Goal: Task Accomplishment & Management: Use online tool/utility

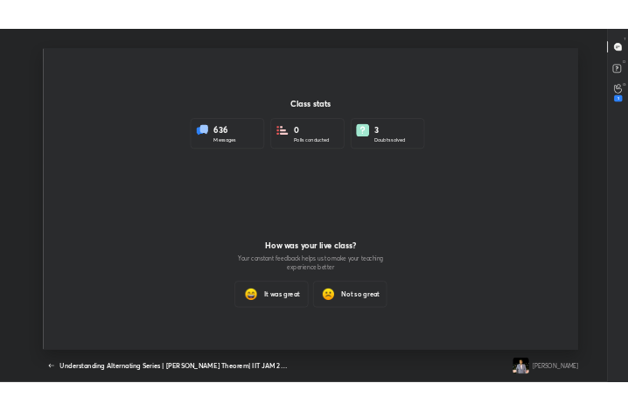
scroll to position [87224, 86909]
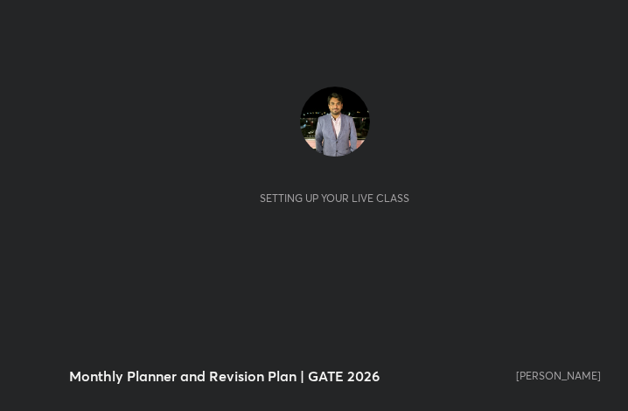
scroll to position [299, 558]
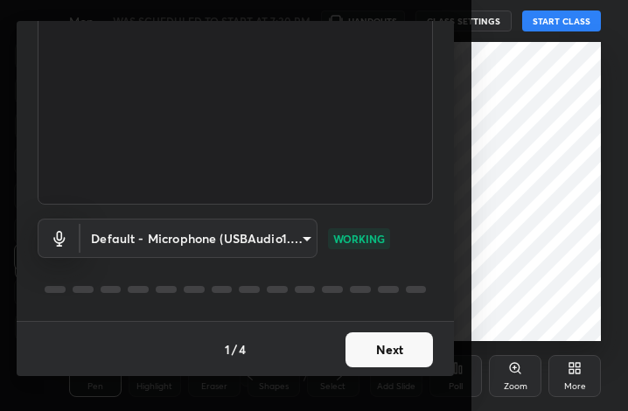
click at [411, 354] on button "Next" at bounding box center [390, 350] width 88 height 35
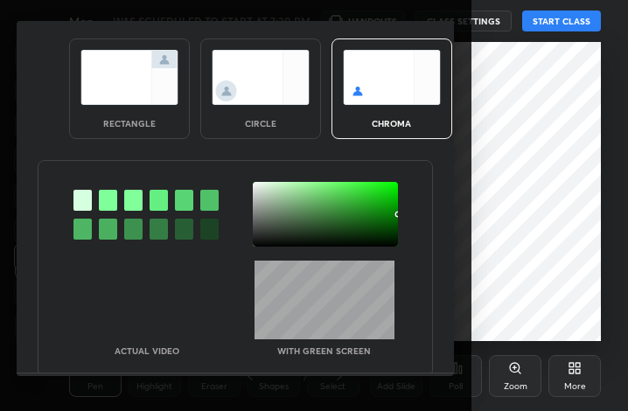
click at [410, 352] on div "Actual Video With green screen" at bounding box center [236, 308] width 394 height 95
click at [277, 219] on div at bounding box center [325, 214] width 145 height 65
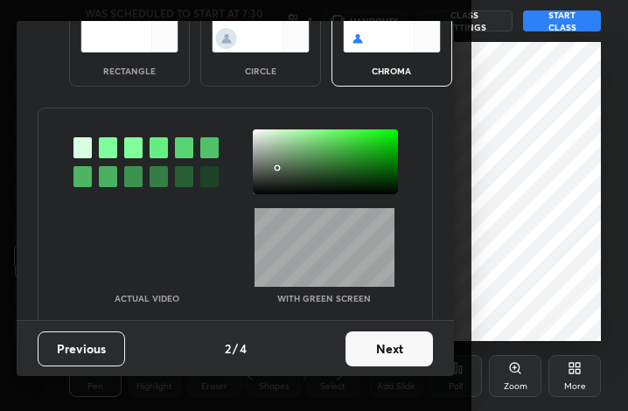
click at [417, 358] on button "Next" at bounding box center [390, 349] width 88 height 35
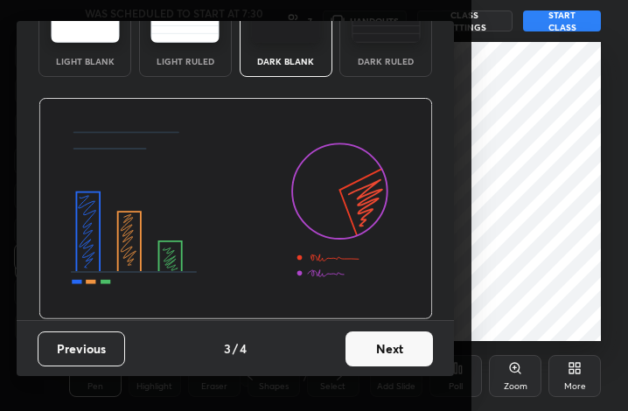
scroll to position [113, 0]
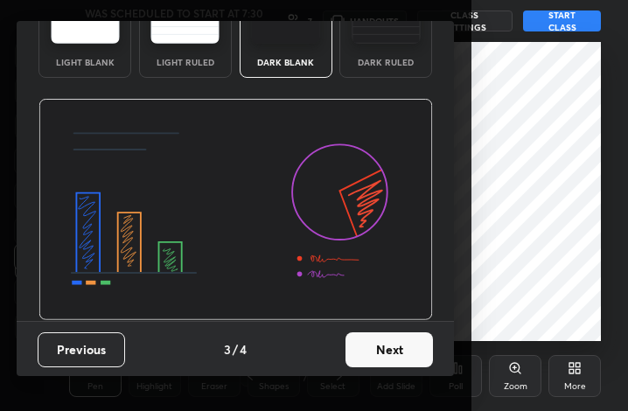
click at [417, 360] on button "Next" at bounding box center [390, 350] width 88 height 35
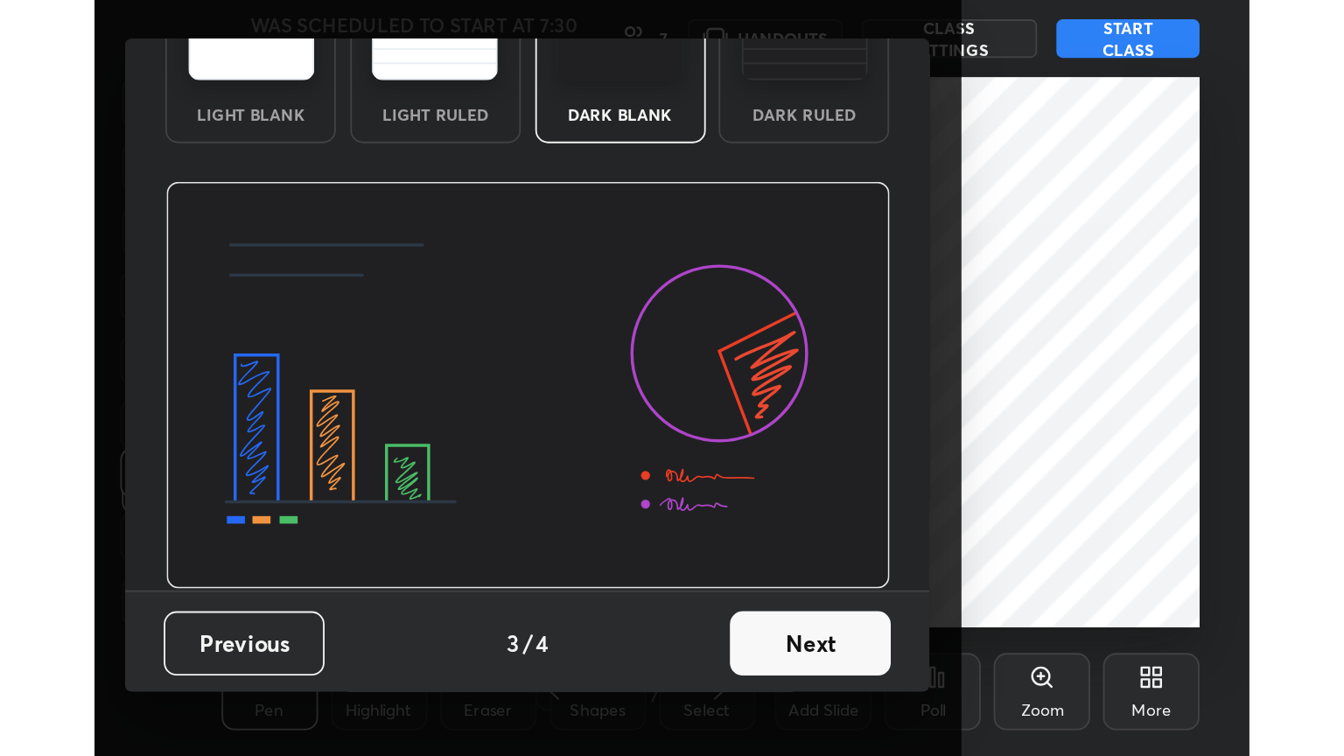
scroll to position [0, 0]
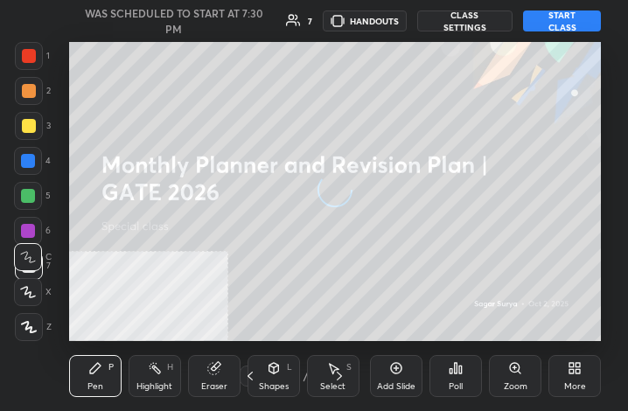
click at [593, 378] on div "More" at bounding box center [575, 376] width 53 height 42
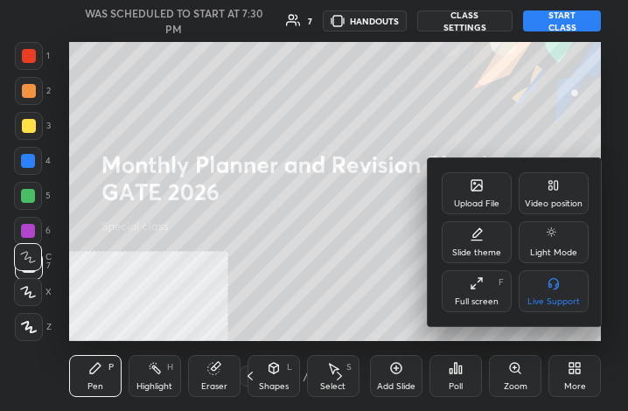
click at [464, 306] on div "Full screen" at bounding box center [477, 302] width 44 height 9
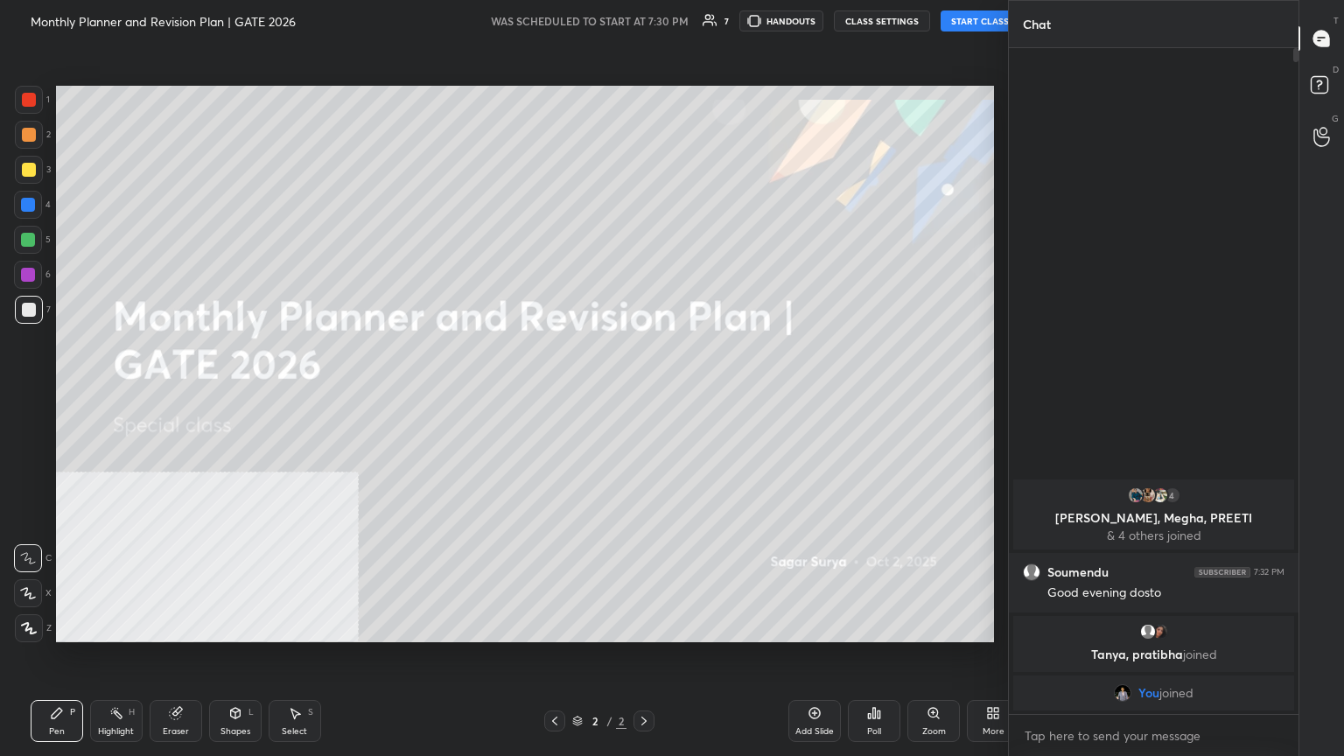
scroll to position [86880, 86586]
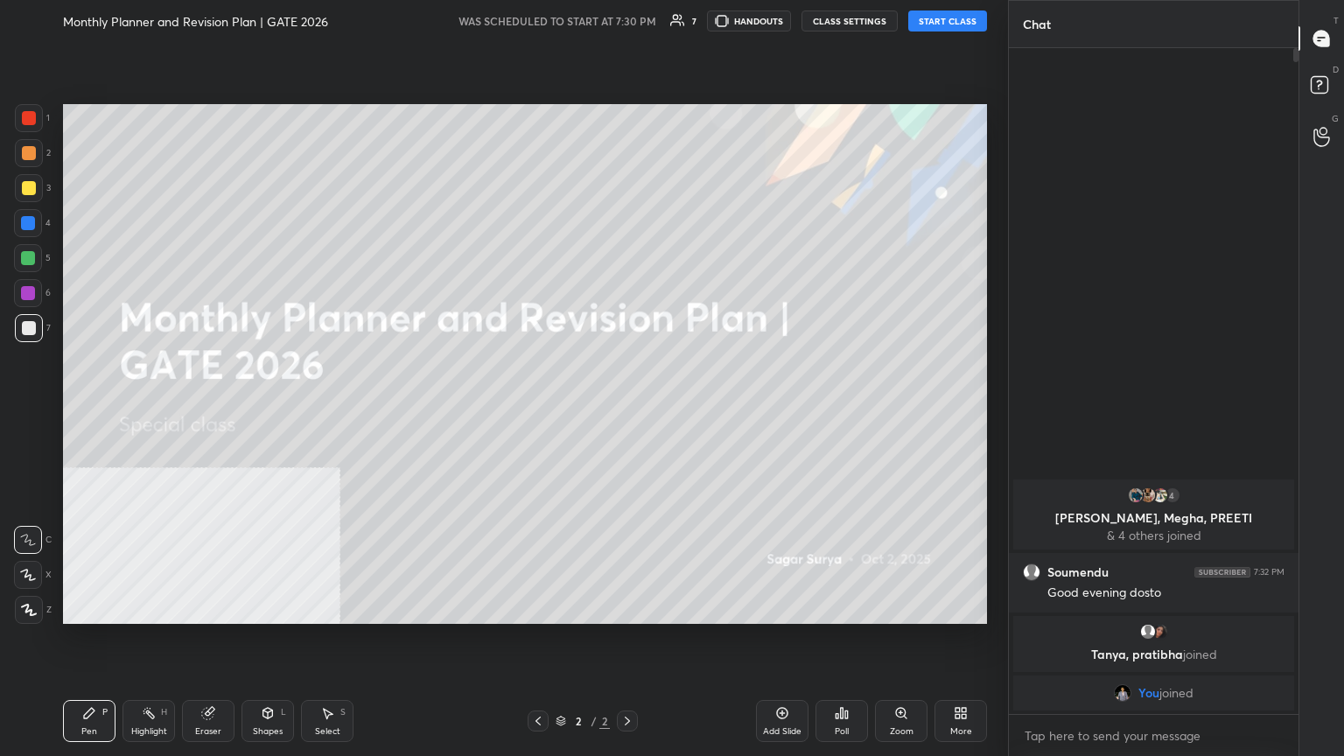
click at [628, 11] on button "START CLASS" at bounding box center [947, 21] width 79 height 21
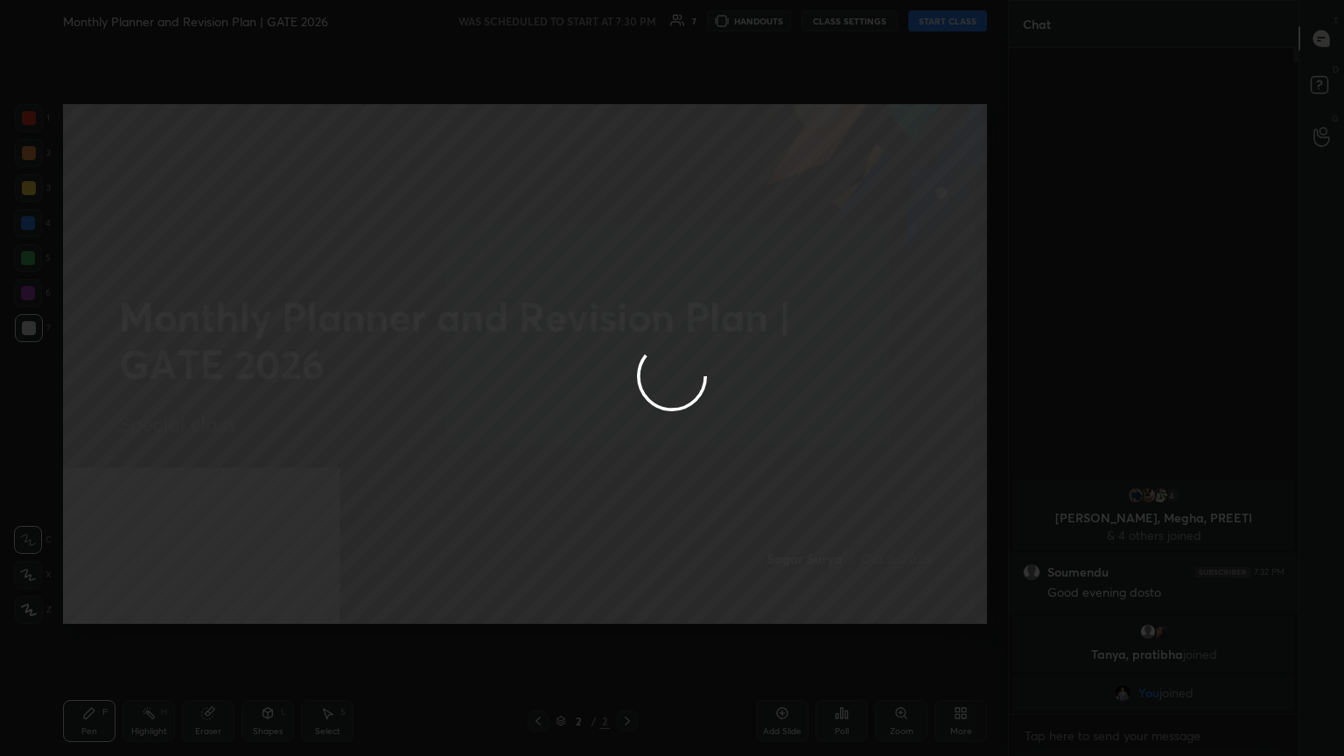
type textarea "x"
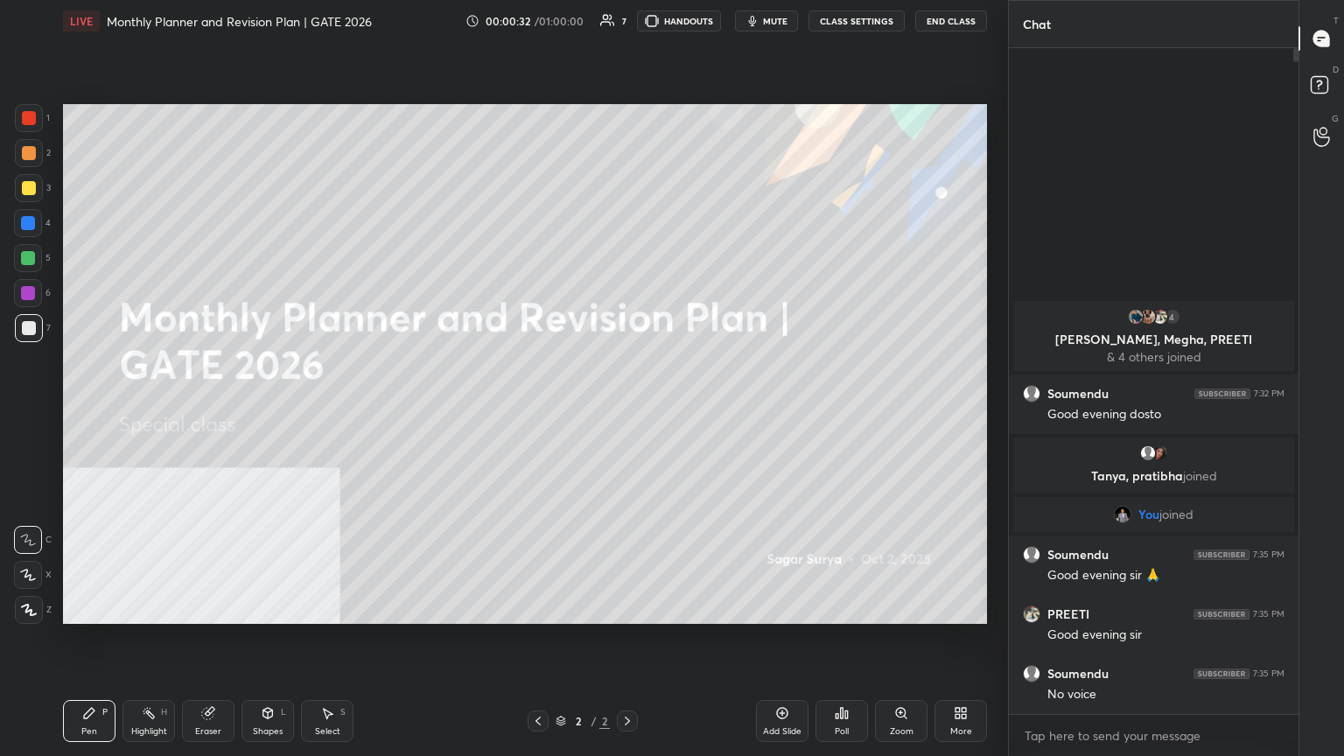
click at [628, 18] on button "CLASS SETTINGS" at bounding box center [857, 21] width 96 height 21
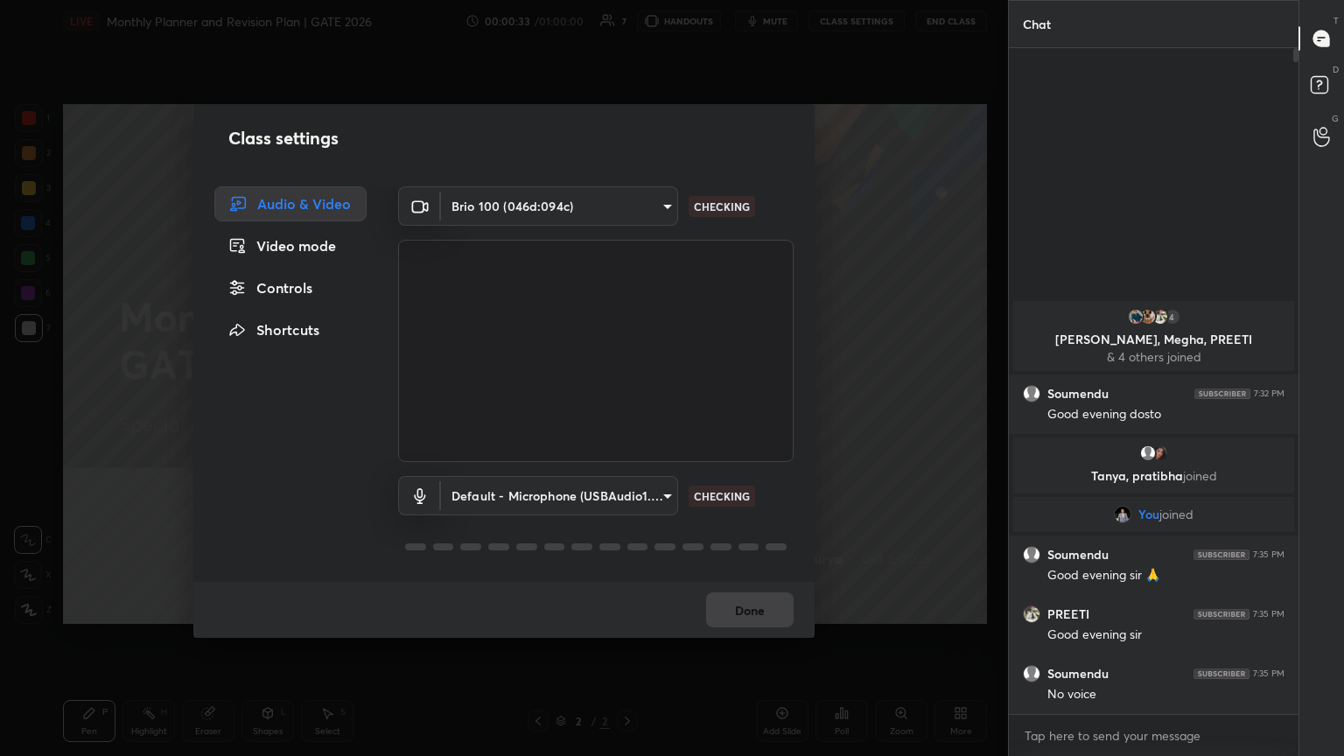
click at [628, 410] on body "1 2 3 4 5 6 7 C X Z C X Z E E Erase all H H LIVE Monthly Planner and Revision P…" at bounding box center [672, 378] width 1344 height 756
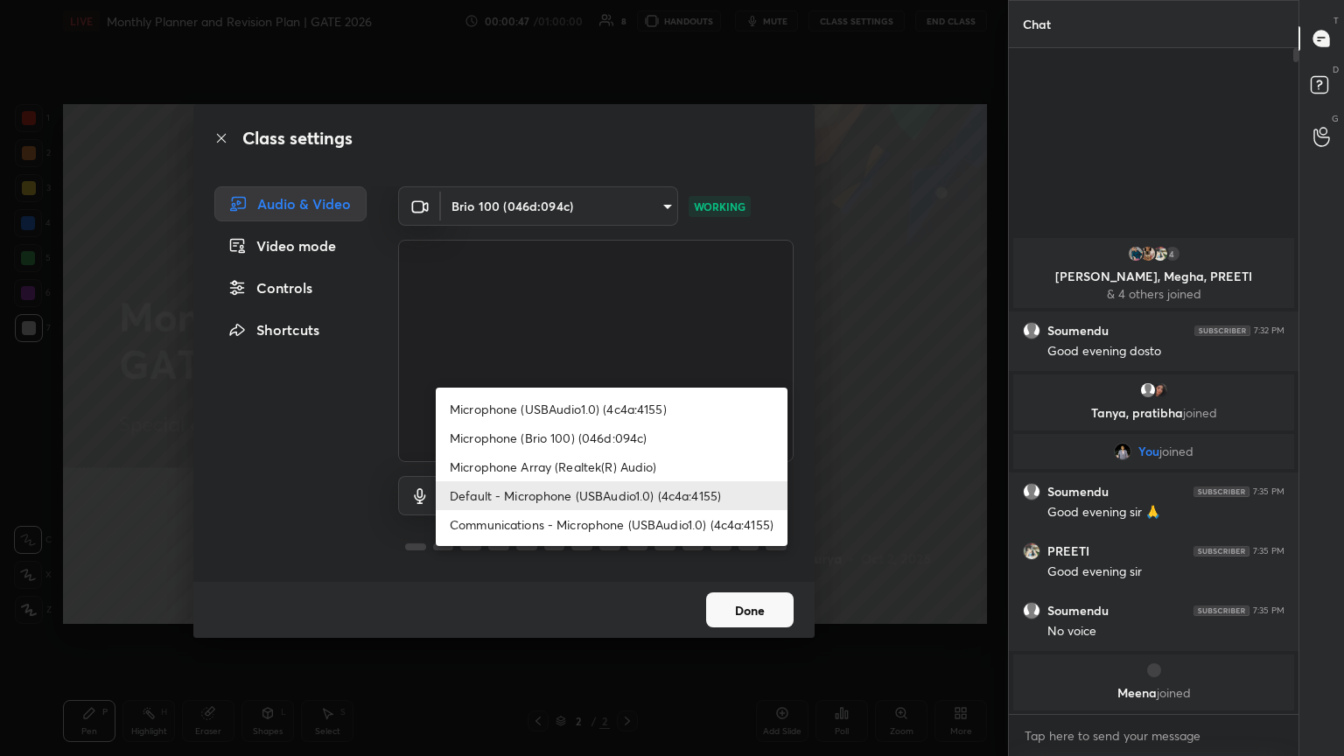
drag, startPoint x: 643, startPoint y: 466, endPoint x: 620, endPoint y: 465, distance: 23.6
click at [628, 410] on li "Microphone Array (Realtek(R) Audio)" at bounding box center [612, 466] width 352 height 29
type input "a7e816ff3f37cc2936dc2f55552bc6be0e0c7e8dc13bd9086b5571d0130717ff"
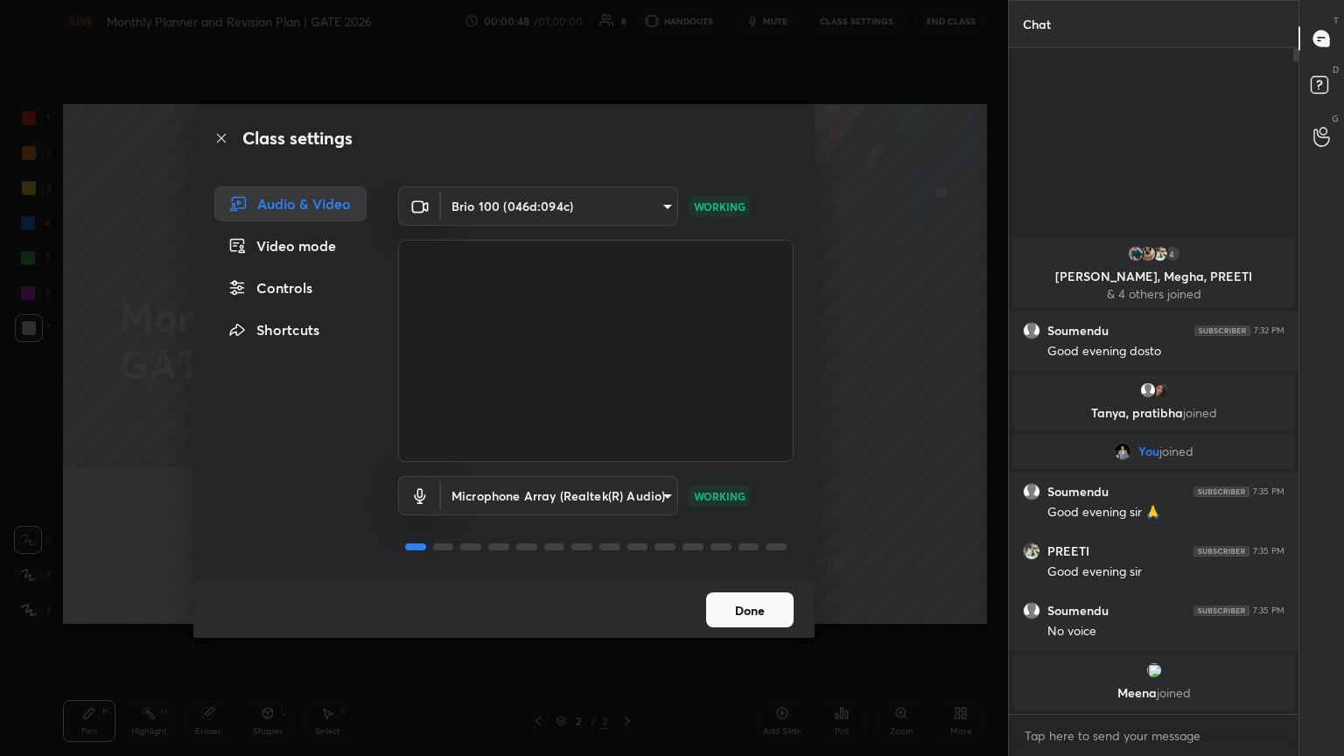
click at [628, 410] on button "Done" at bounding box center [750, 610] width 88 height 35
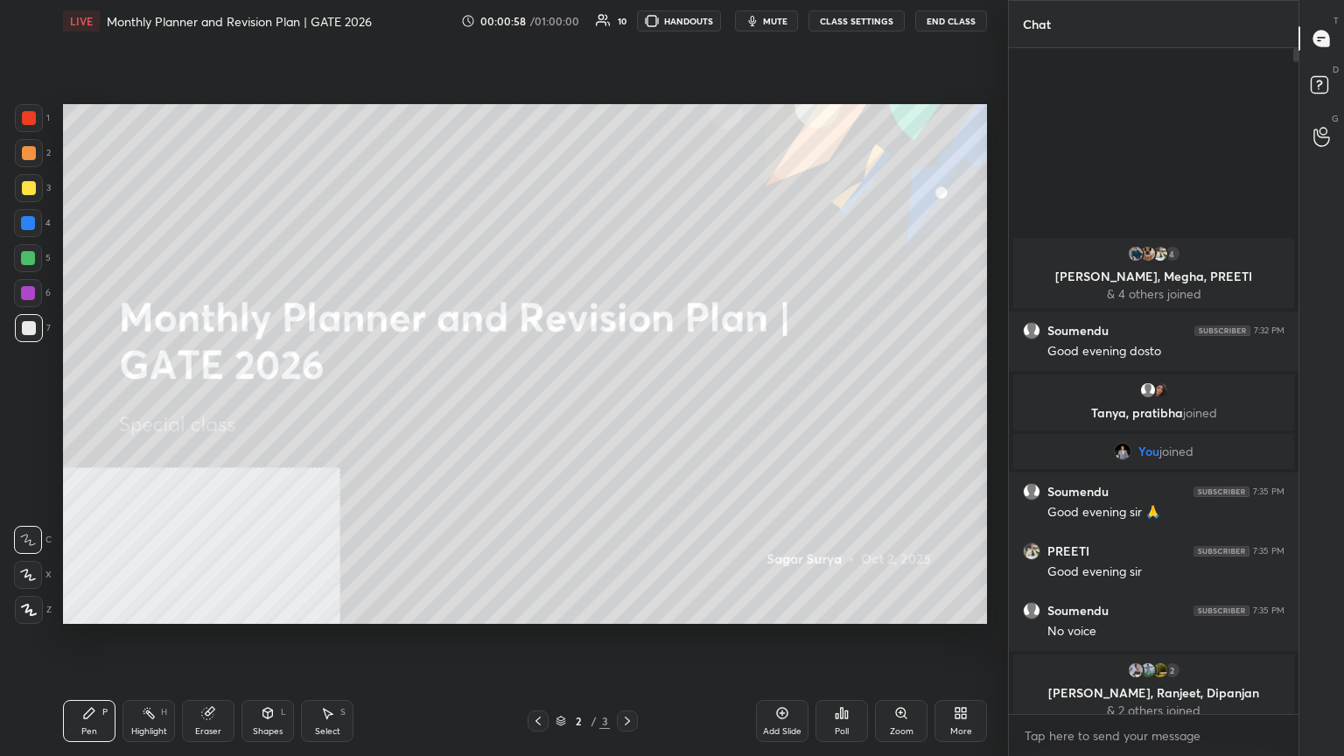
click at [628, 410] on div "Add Slide" at bounding box center [782, 721] width 53 height 42
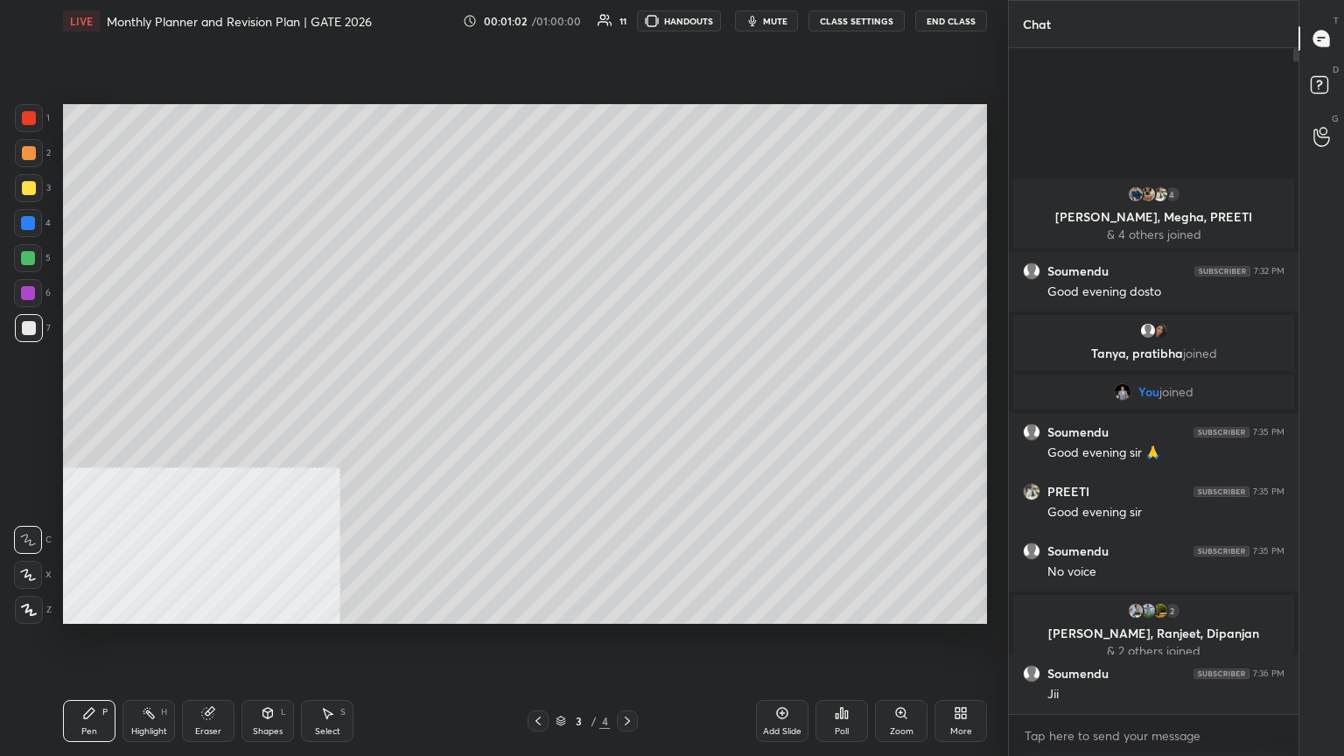
click at [28, 261] on div at bounding box center [28, 258] width 14 height 14
click at [34, 189] on div at bounding box center [29, 188] width 14 height 14
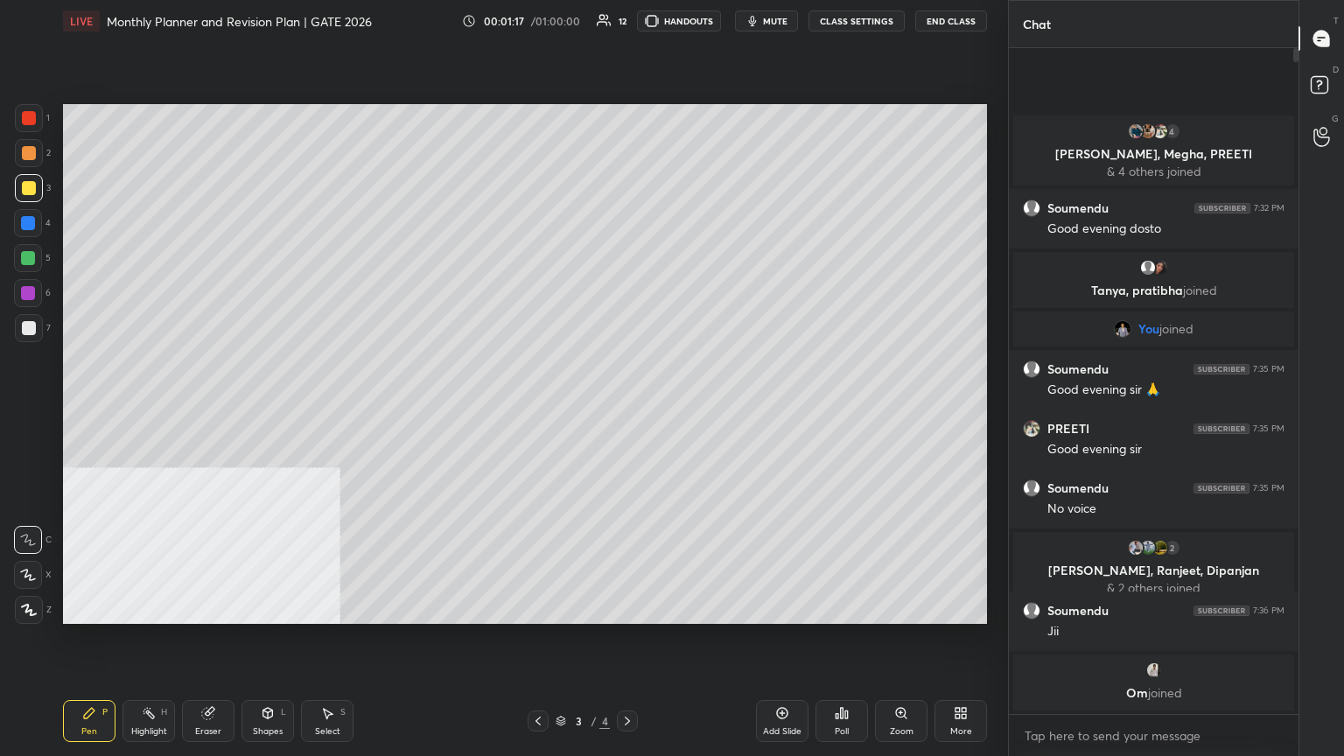
click at [266, 410] on icon at bounding box center [268, 713] width 10 height 11
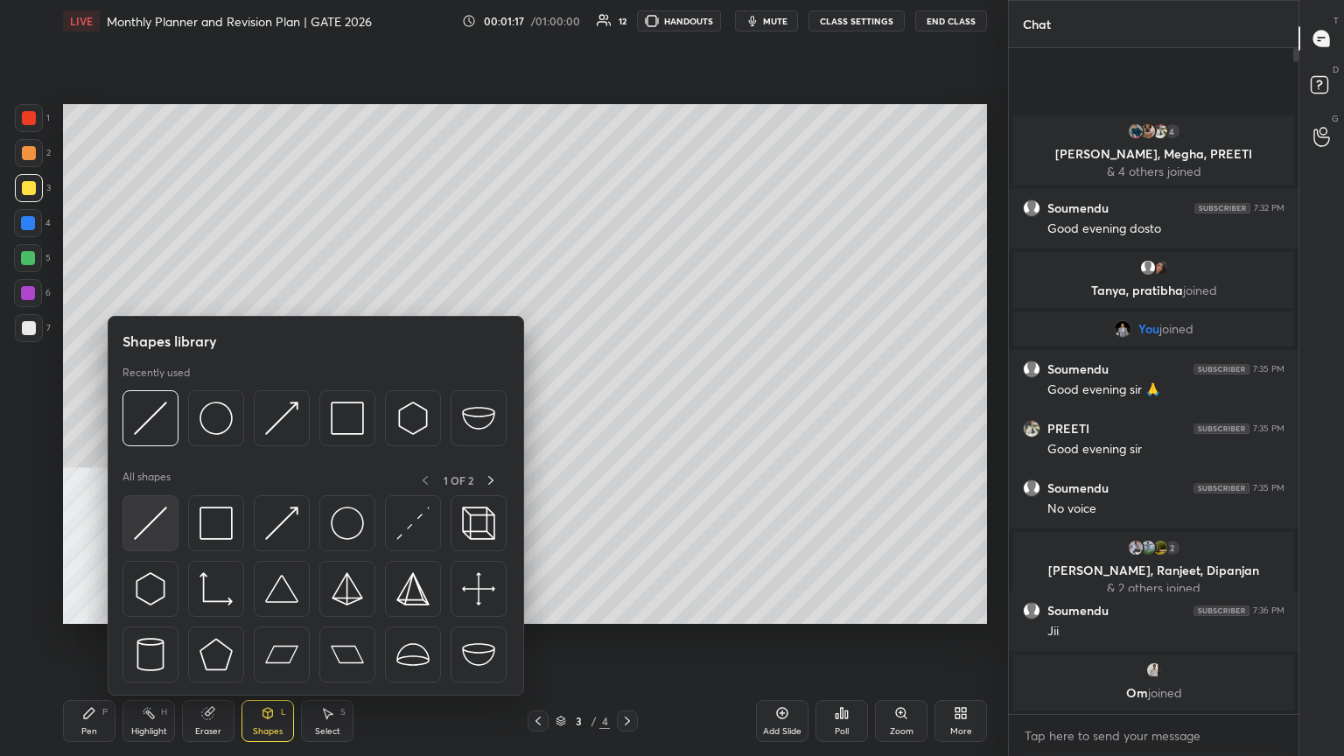
click at [158, 410] on img at bounding box center [150, 523] width 33 height 33
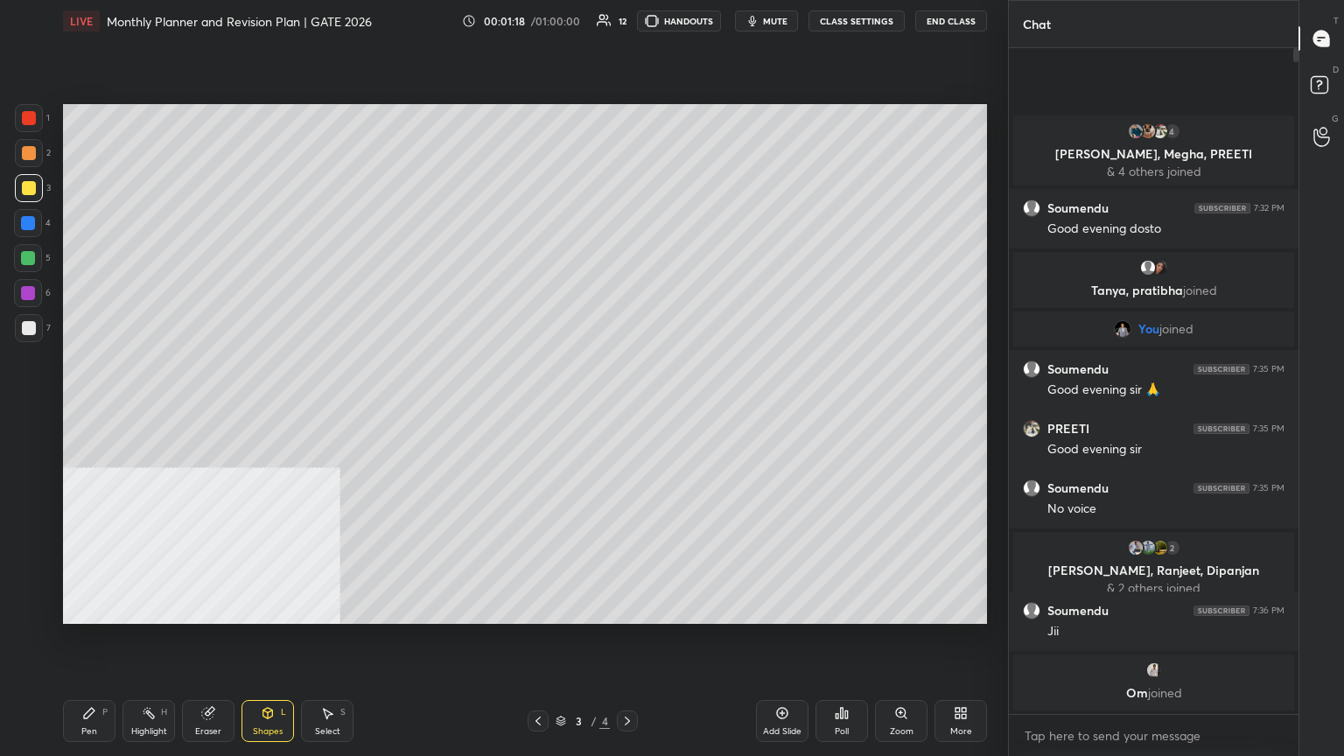
click at [29, 234] on div at bounding box center [28, 223] width 28 height 28
drag, startPoint x: 21, startPoint y: 123, endPoint x: 49, endPoint y: 133, distance: 29.9
click at [19, 123] on div at bounding box center [29, 118] width 28 height 28
click at [89, 410] on icon at bounding box center [89, 713] width 14 height 14
click at [33, 340] on div at bounding box center [29, 328] width 28 height 28
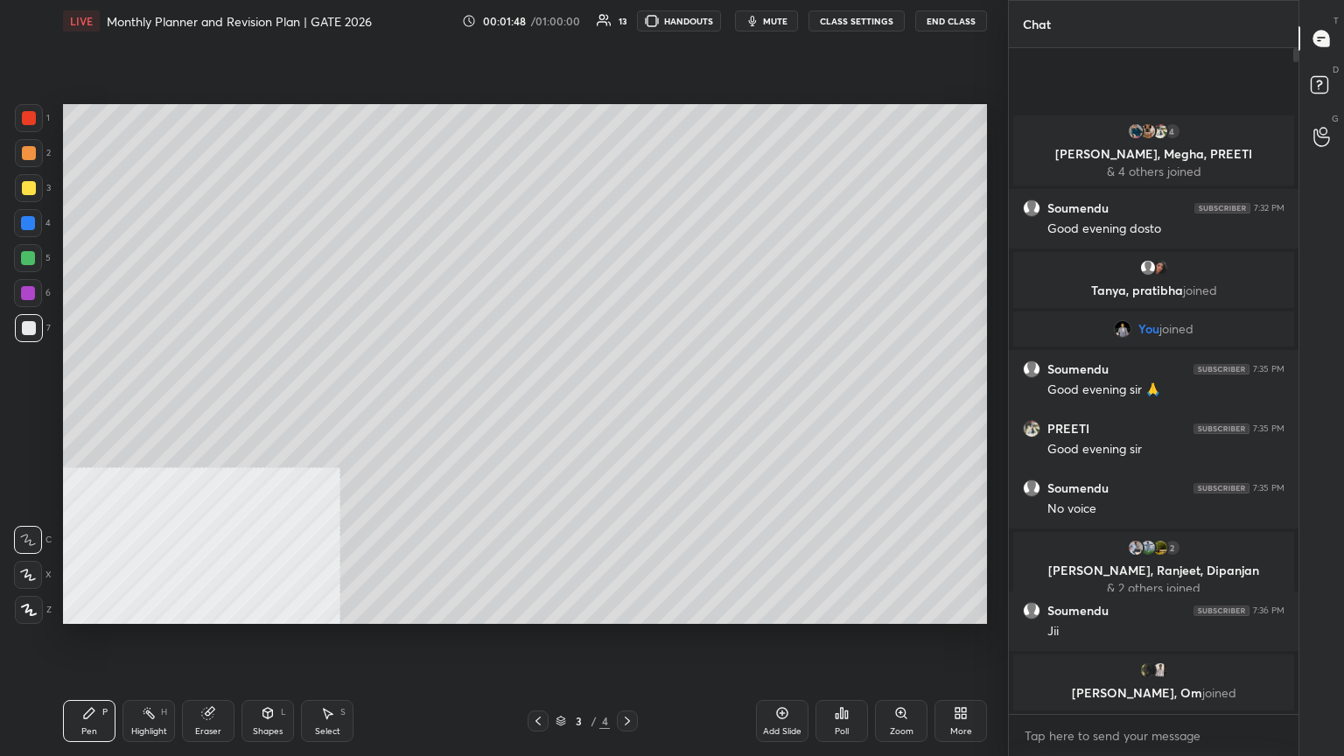
click at [25, 266] on div at bounding box center [28, 258] width 28 height 28
click at [29, 327] on div at bounding box center [29, 328] width 14 height 14
click at [32, 227] on div at bounding box center [28, 223] width 14 height 14
click at [28, 326] on div at bounding box center [29, 328] width 14 height 14
click at [32, 300] on div at bounding box center [28, 293] width 28 height 28
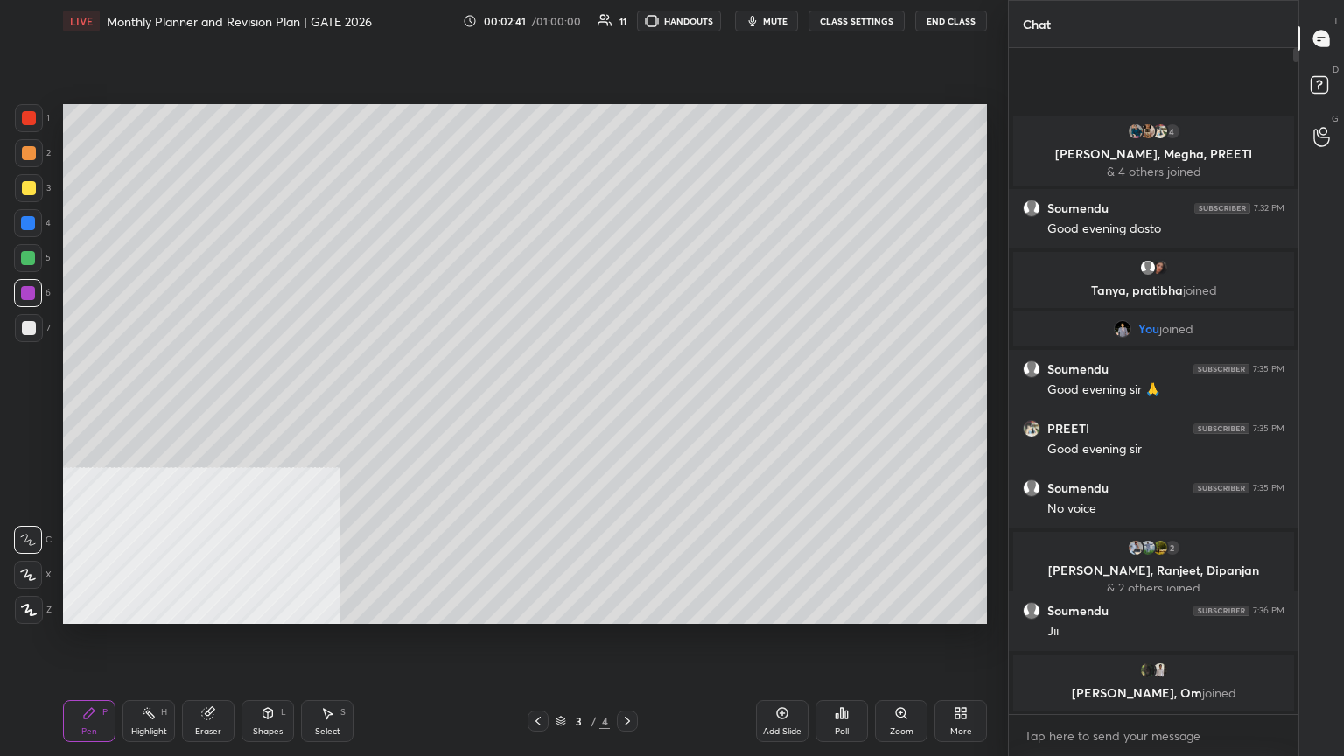
click at [32, 290] on div at bounding box center [28, 293] width 14 height 14
click at [28, 263] on div at bounding box center [28, 258] width 14 height 14
click at [32, 330] on div at bounding box center [29, 328] width 14 height 14
click at [28, 296] on div at bounding box center [28, 293] width 14 height 14
click at [28, 327] on div at bounding box center [29, 328] width 14 height 14
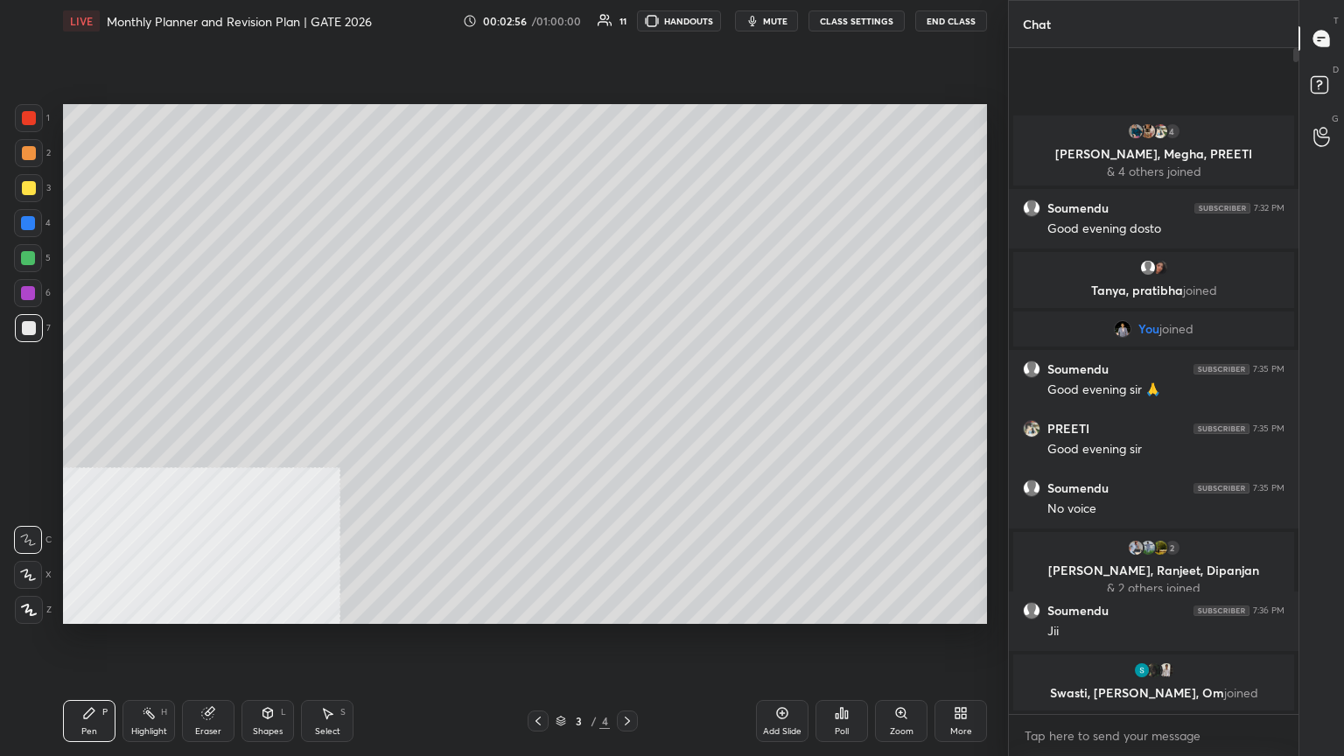
click at [32, 193] on div at bounding box center [29, 188] width 14 height 14
click at [29, 228] on div at bounding box center [28, 223] width 14 height 14
click at [34, 156] on div at bounding box center [29, 153] width 14 height 14
click at [259, 410] on div "Shapes L" at bounding box center [268, 721] width 53 height 42
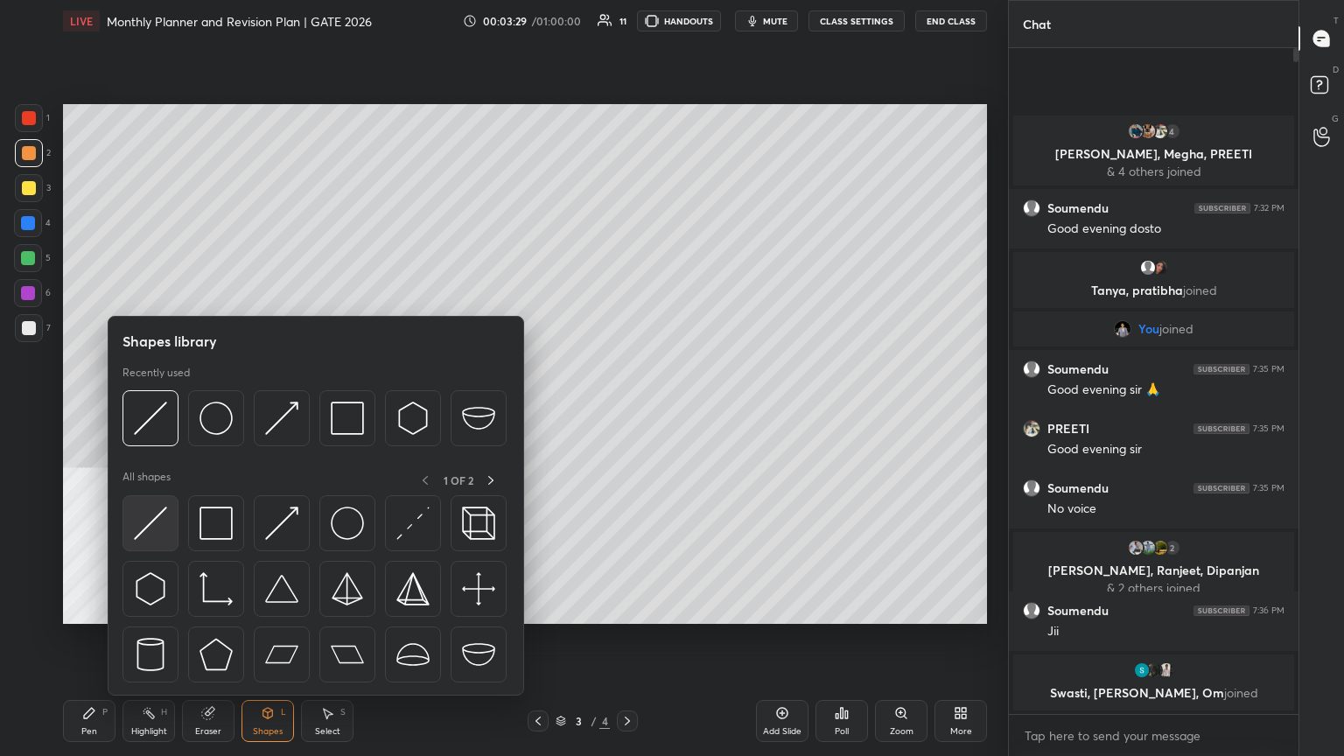
click at [168, 410] on div at bounding box center [151, 523] width 56 height 56
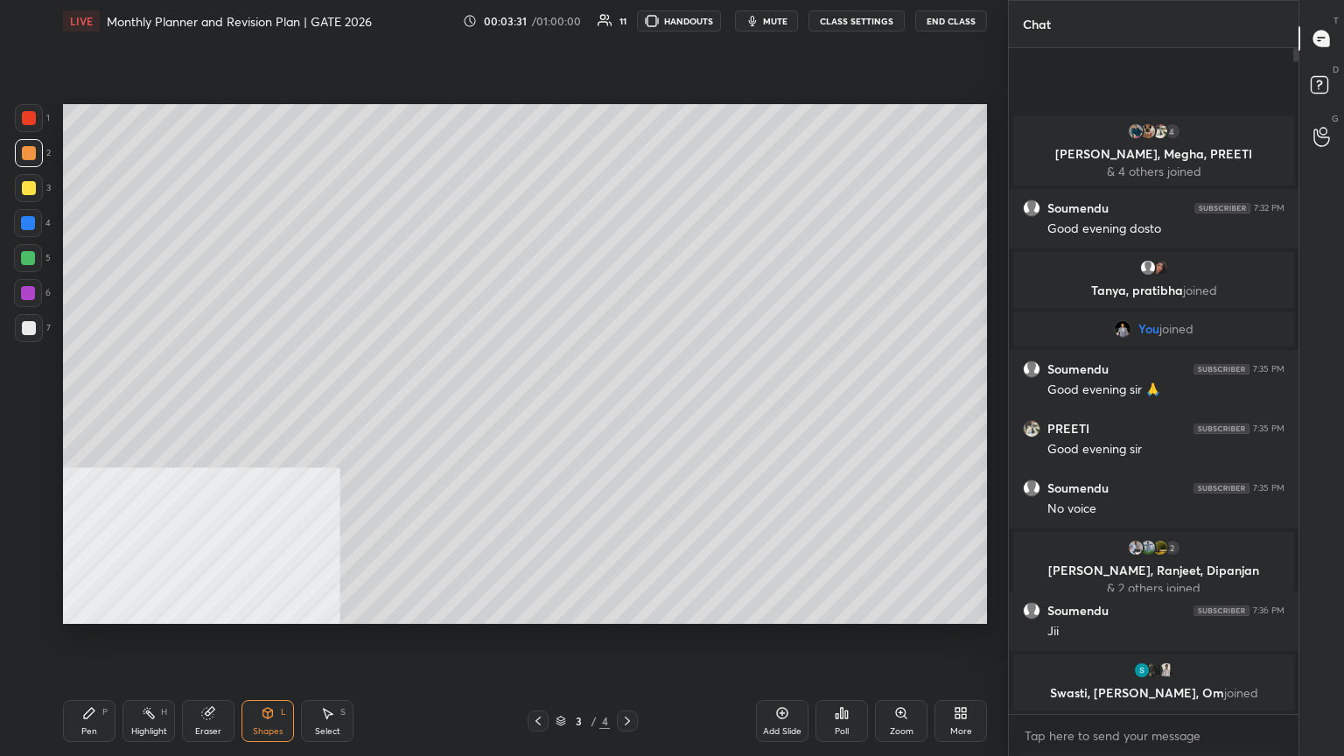
click at [90, 410] on div "Pen" at bounding box center [89, 731] width 16 height 9
click at [32, 326] on div at bounding box center [29, 328] width 14 height 14
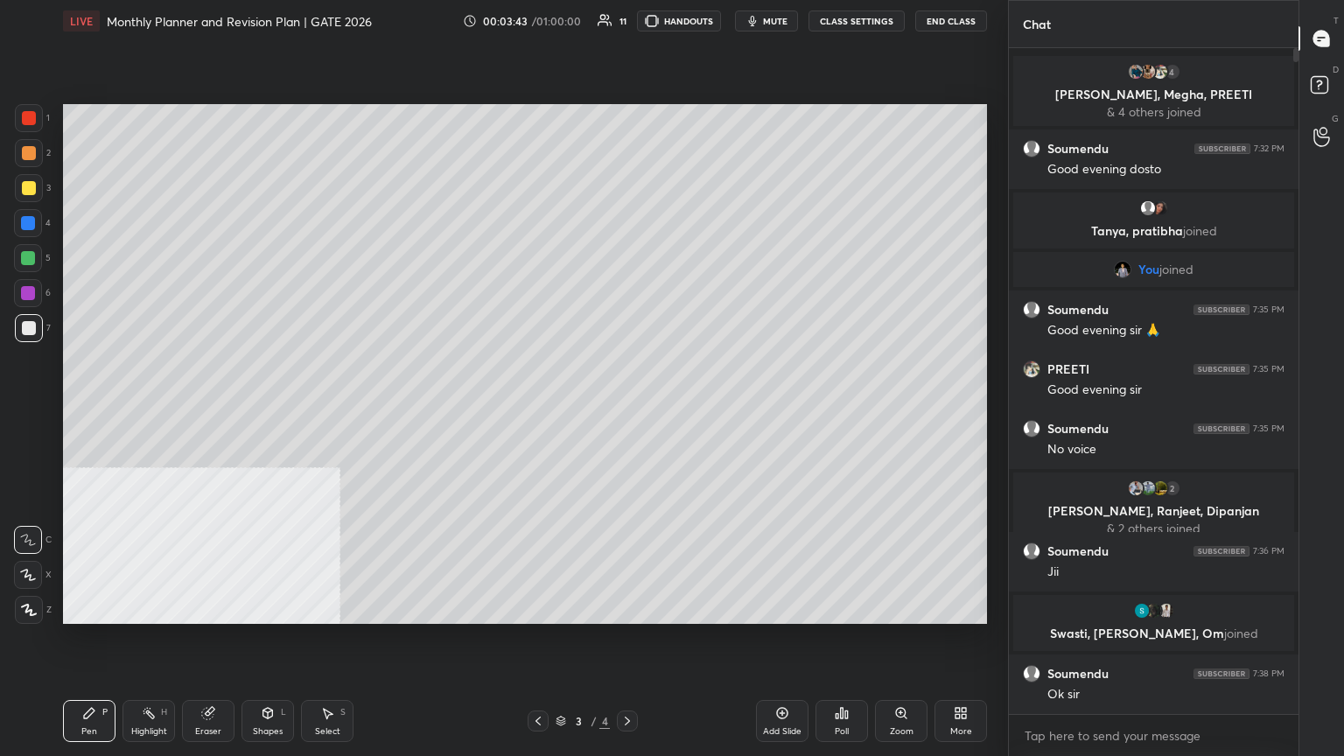
drag, startPoint x: 34, startPoint y: 257, endPoint x: 25, endPoint y: 259, distance: 8.9
click at [34, 258] on div at bounding box center [28, 258] width 14 height 14
click at [31, 184] on div at bounding box center [29, 188] width 14 height 14
click at [256, 410] on div "Shapes L" at bounding box center [268, 721] width 53 height 42
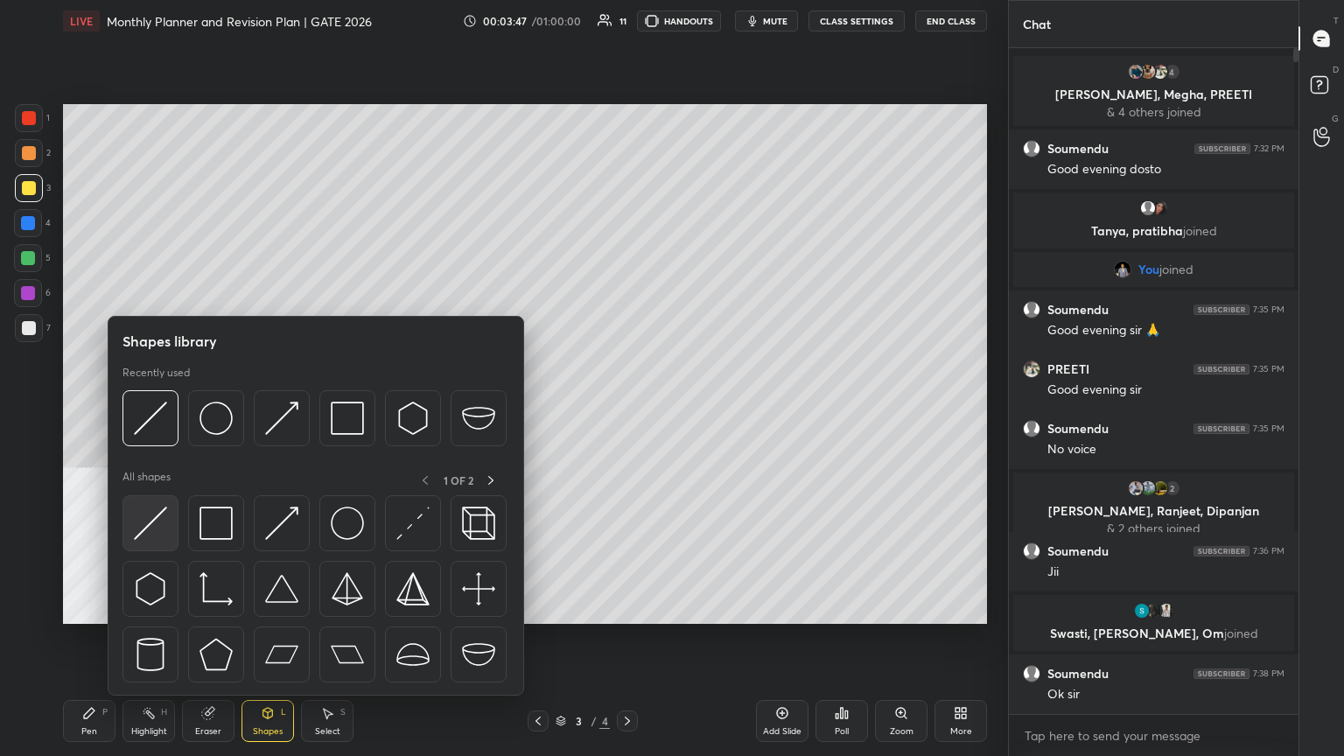
click at [152, 410] on img at bounding box center [150, 523] width 33 height 33
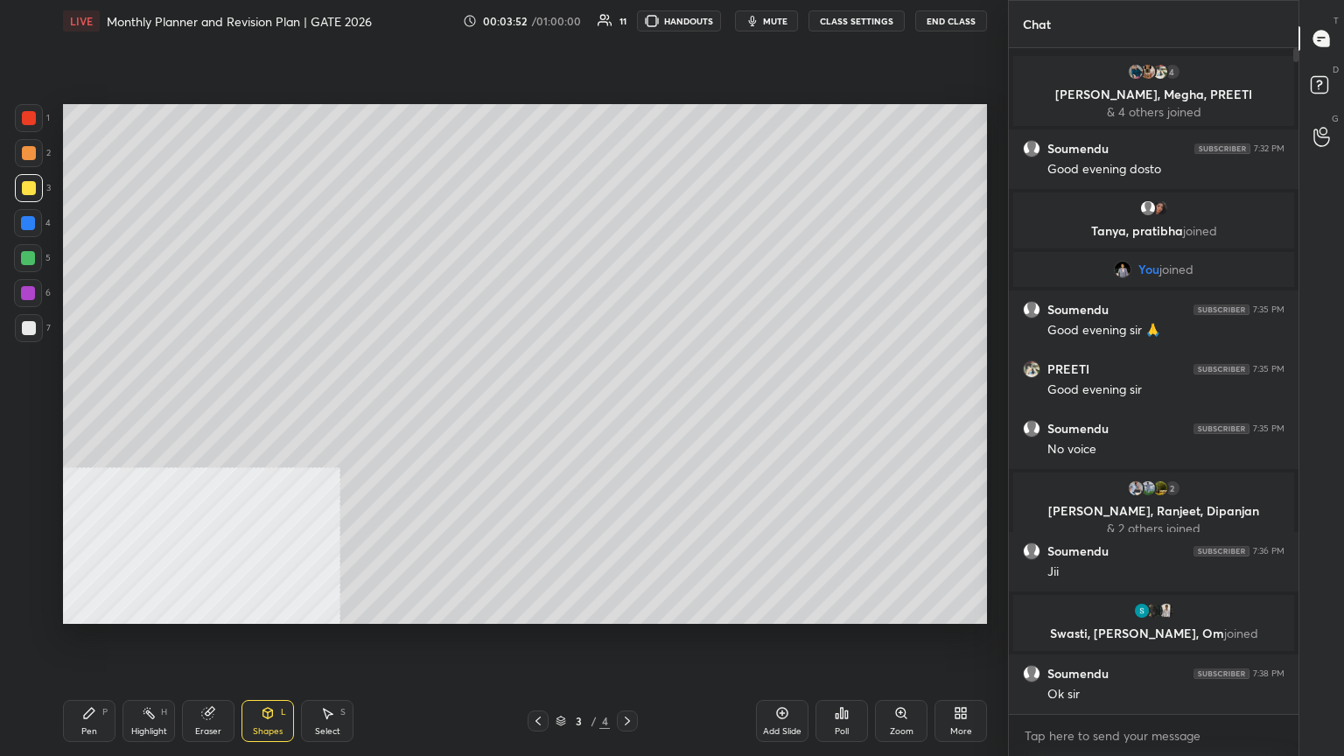
click at [90, 410] on div "Pen P Highlight H Eraser Shapes L Select S 3 / 4 Add Slide Poll Zoom More" at bounding box center [525, 721] width 924 height 70
click at [83, 410] on div "Pen P" at bounding box center [89, 721] width 53 height 42
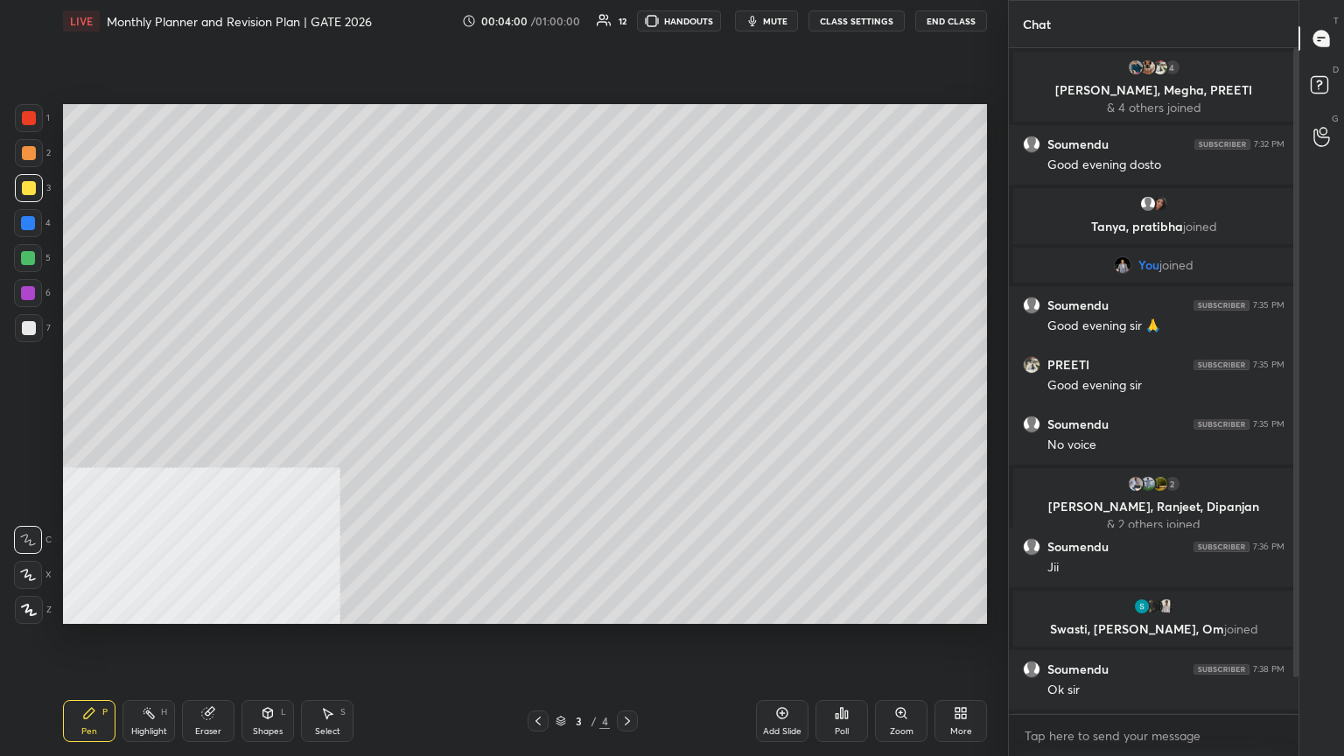
click at [28, 289] on div at bounding box center [28, 293] width 14 height 14
click at [270, 410] on icon at bounding box center [268, 712] width 10 height 3
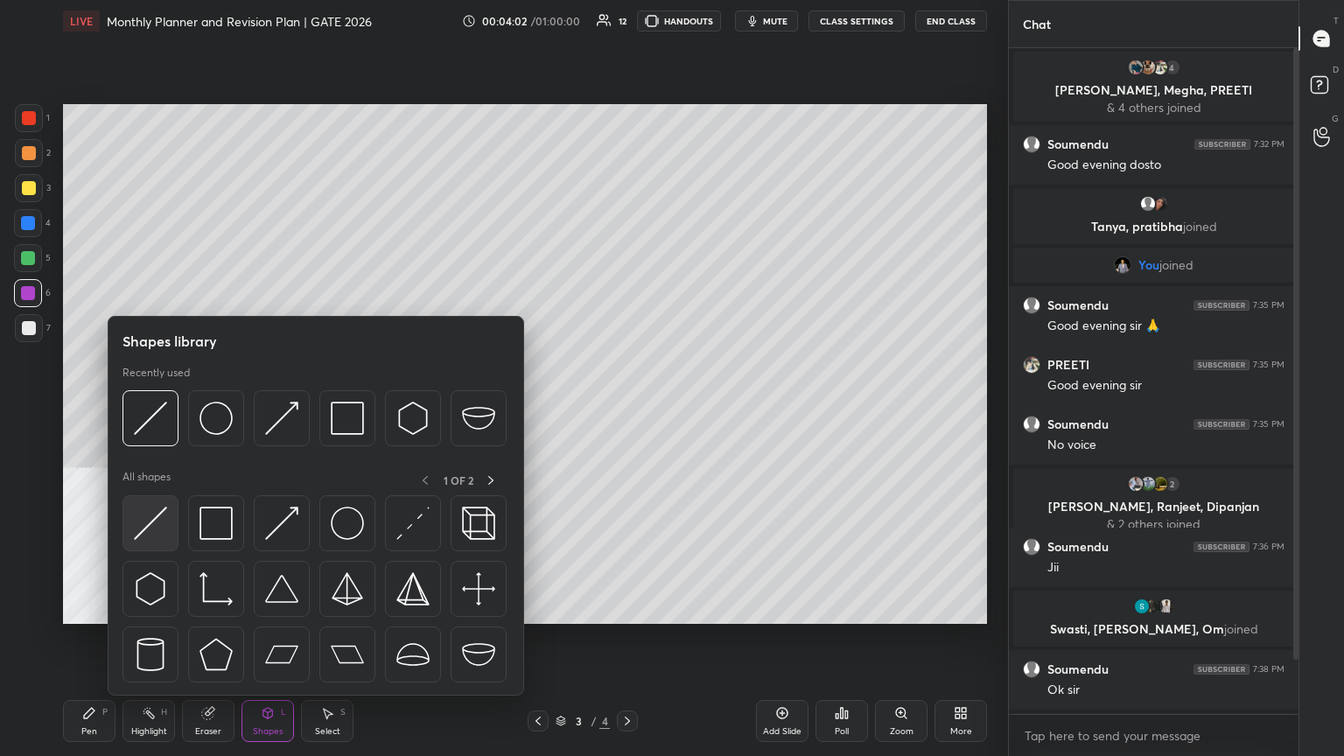
click at [170, 410] on div at bounding box center [151, 523] width 56 height 56
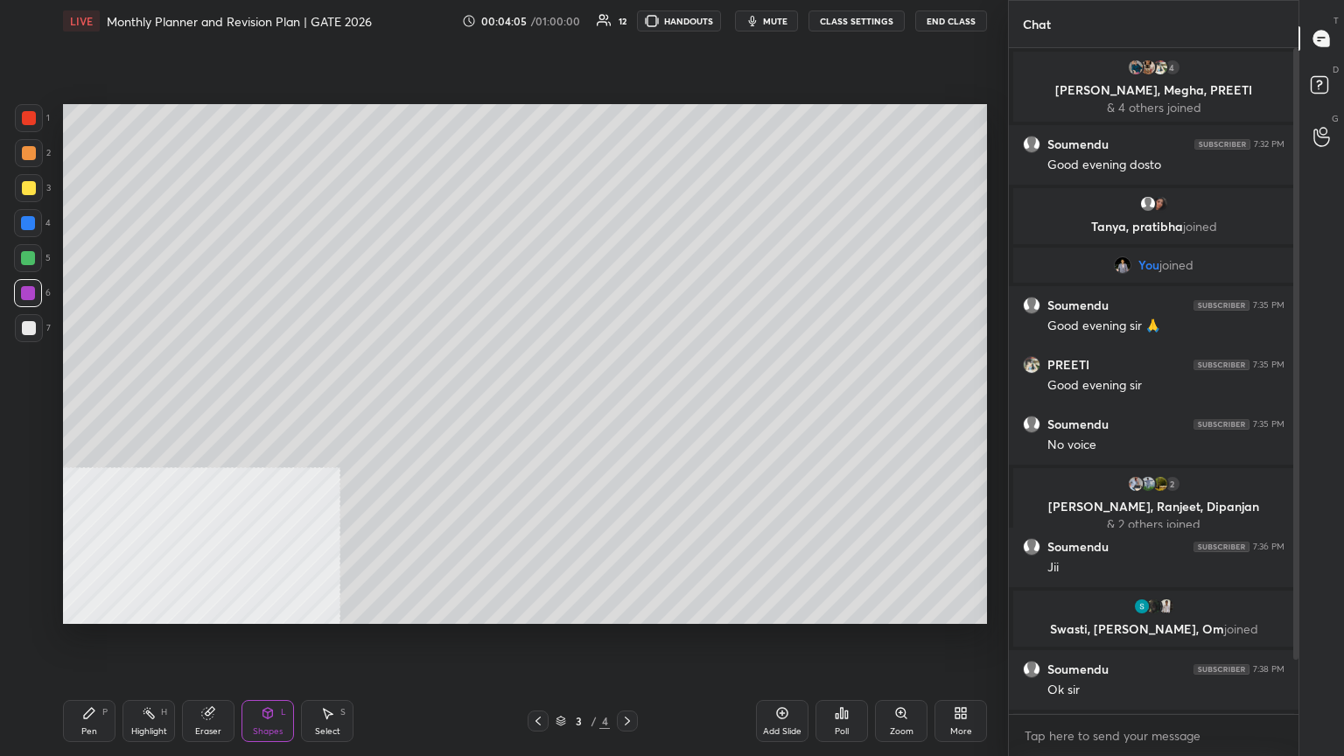
click at [95, 410] on div "Pen P" at bounding box center [89, 721] width 53 height 42
drag, startPoint x: 20, startPoint y: 333, endPoint x: 35, endPoint y: 332, distance: 14.9
click at [28, 335] on div at bounding box center [29, 328] width 28 height 28
click at [291, 410] on div "Shapes L" at bounding box center [268, 721] width 53 height 42
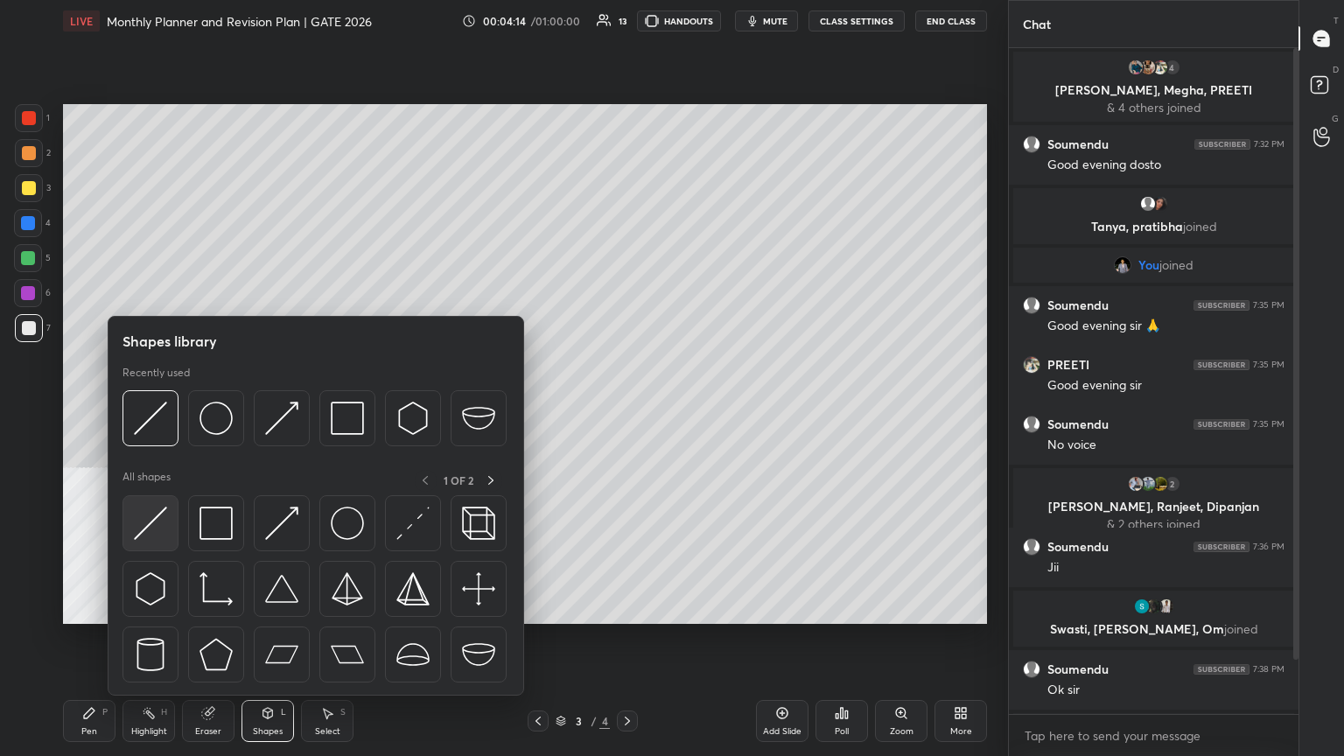
click at [153, 410] on img at bounding box center [150, 523] width 33 height 33
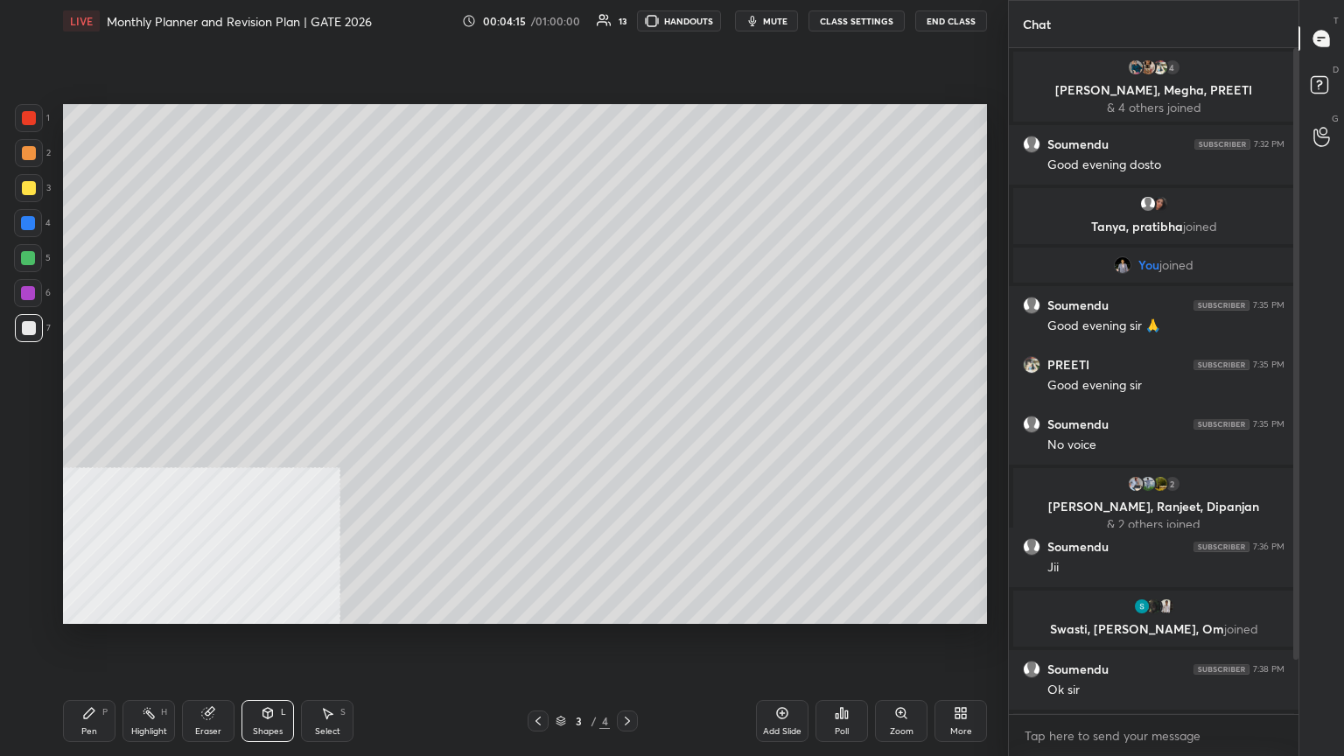
drag, startPoint x: 24, startPoint y: 259, endPoint x: 22, endPoint y: 229, distance: 29.8
click at [24, 256] on div at bounding box center [28, 258] width 14 height 14
click at [25, 192] on div at bounding box center [29, 188] width 14 height 14
click at [29, 136] on div "1" at bounding box center [32, 121] width 35 height 35
click at [31, 123] on div at bounding box center [29, 118] width 14 height 14
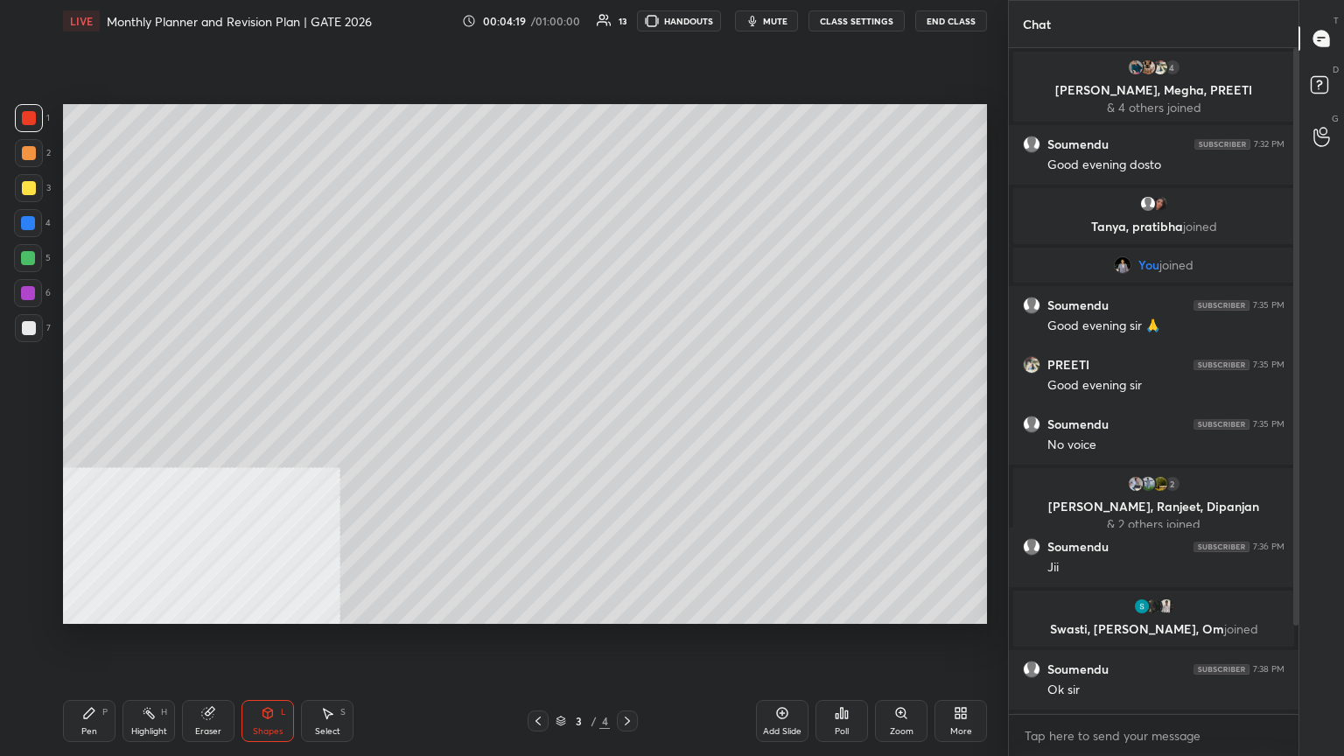
click at [30, 333] on div at bounding box center [29, 328] width 28 height 28
click at [25, 329] on div at bounding box center [29, 328] width 14 height 14
click at [88, 410] on div "Pen P" at bounding box center [89, 721] width 53 height 42
click at [33, 294] on div at bounding box center [28, 293] width 14 height 14
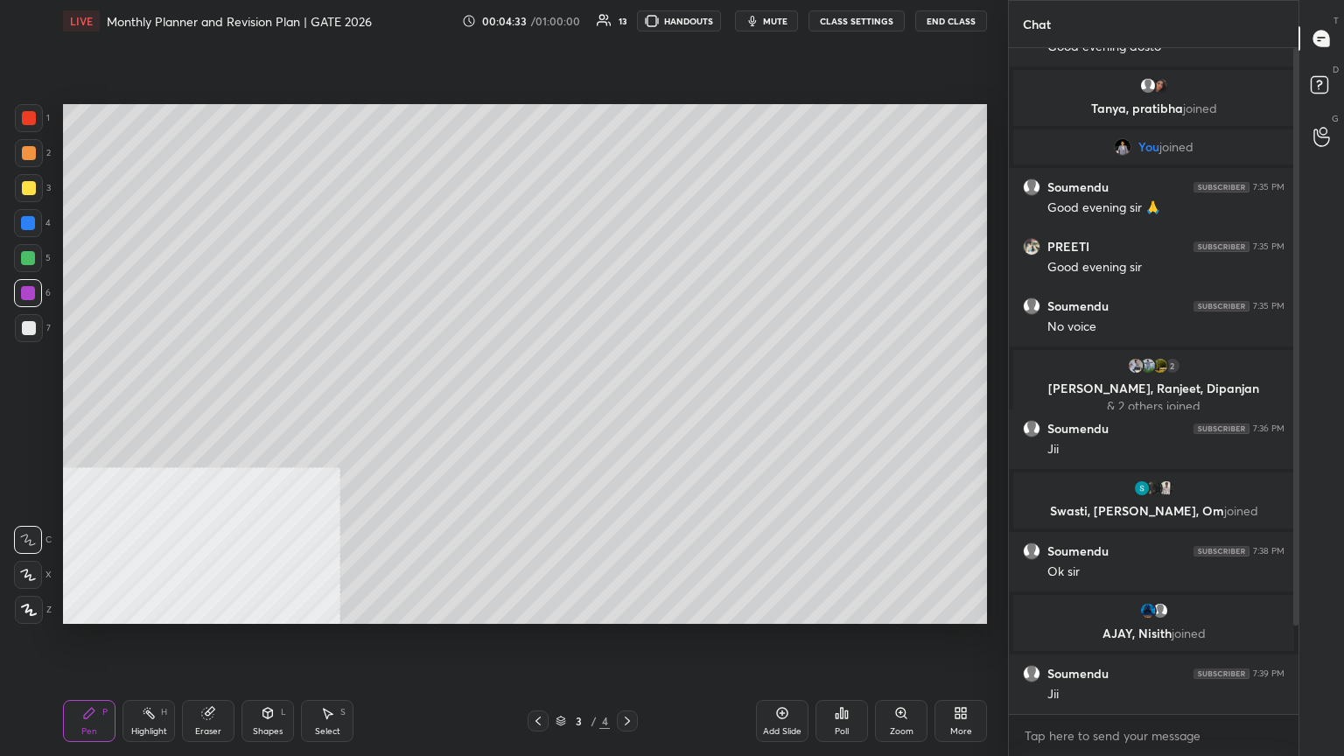
drag, startPoint x: 1294, startPoint y: 524, endPoint x: 1299, endPoint y: 677, distance: 153.2
click at [628, 410] on div "Chat 4 Niharika, [PERSON_NAME], PREETI & 4 others joined Soumendu 7:32 PM Good …" at bounding box center [1176, 378] width 336 height 756
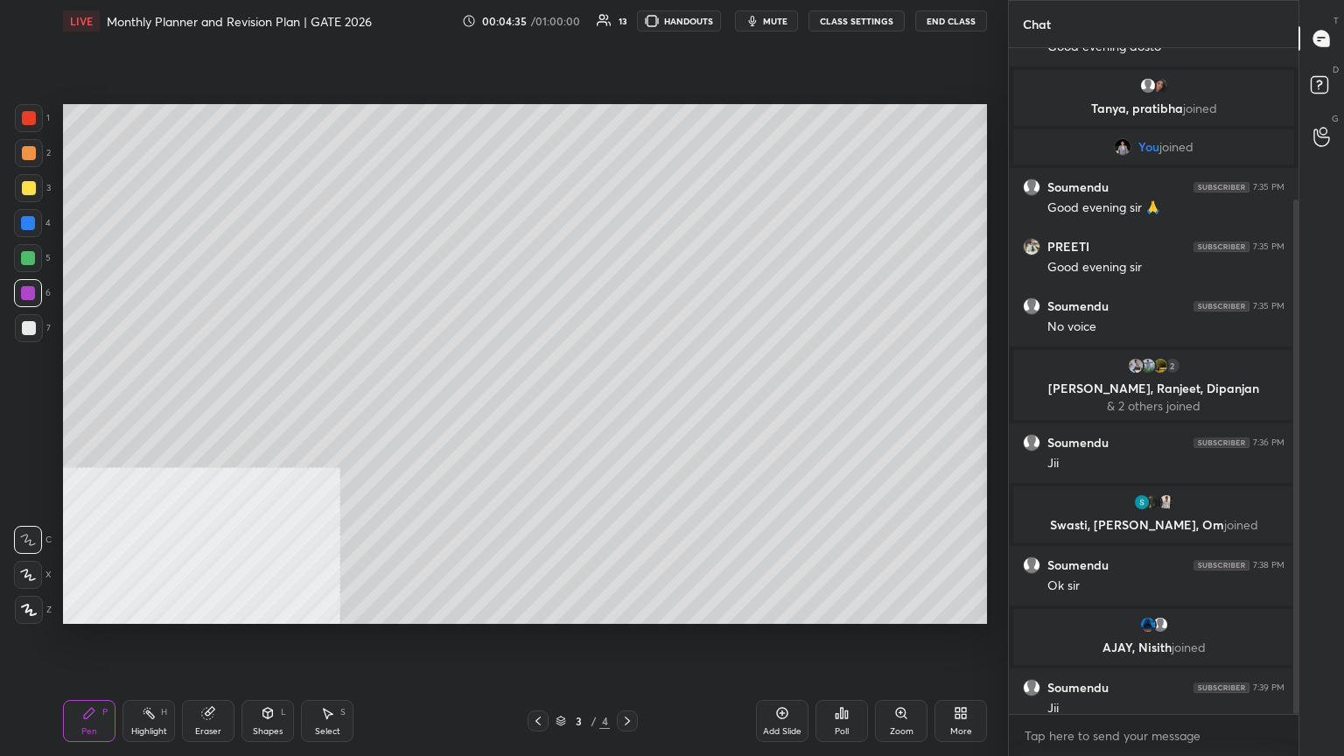
scroll to position [195, 0]
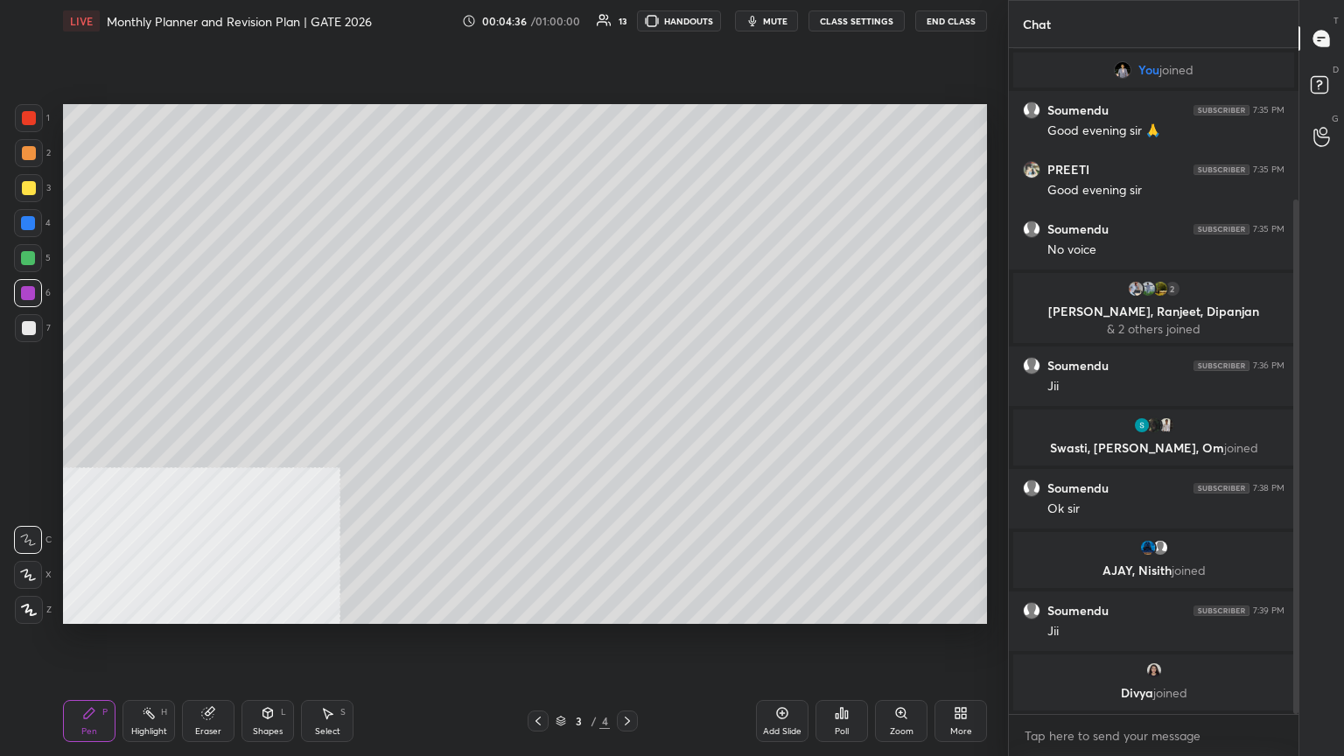
click at [32, 266] on div at bounding box center [28, 258] width 28 height 28
click at [81, 410] on div "Pen P" at bounding box center [89, 721] width 53 height 42
click at [38, 226] on div at bounding box center [28, 223] width 28 height 28
drag, startPoint x: 34, startPoint y: 292, endPoint x: 43, endPoint y: 280, distance: 15.1
click at [34, 294] on div at bounding box center [28, 293] width 14 height 14
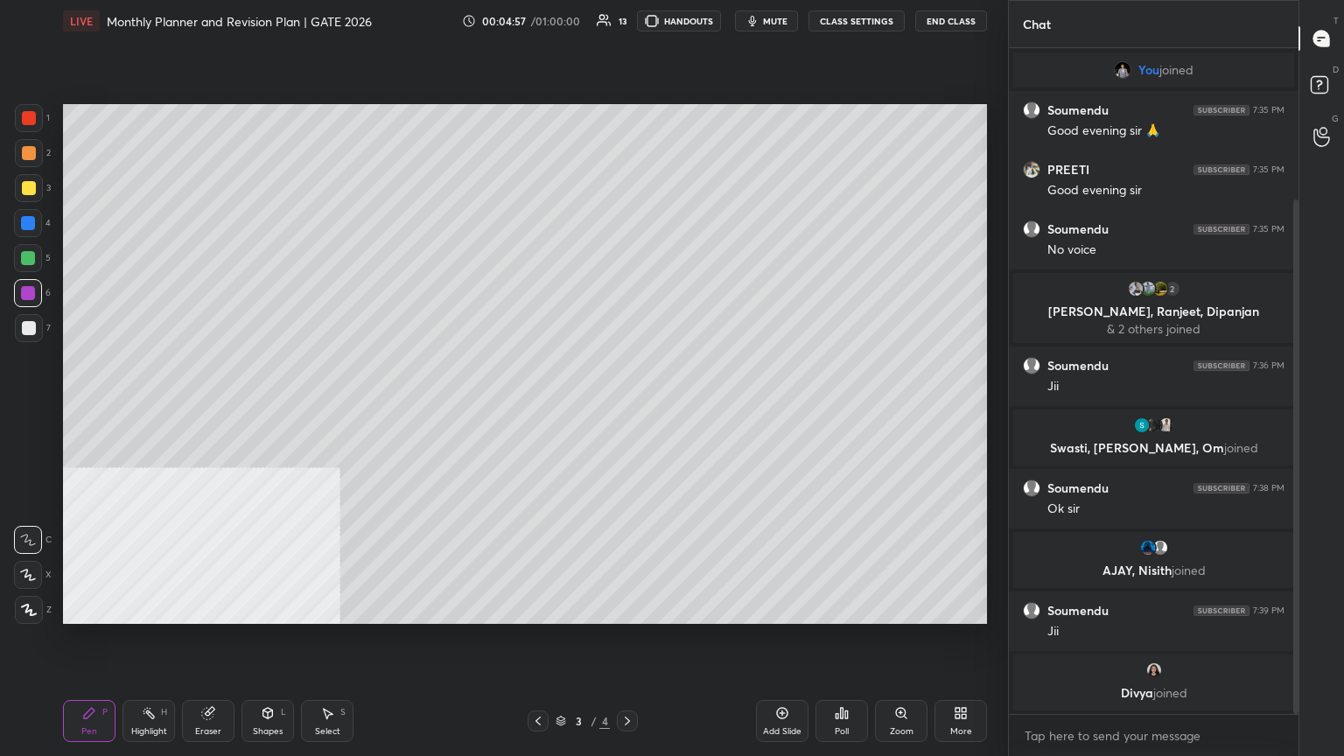
click at [32, 340] on div at bounding box center [29, 328] width 28 height 28
drag, startPoint x: 20, startPoint y: 260, endPoint x: 28, endPoint y: 249, distance: 13.8
click at [20, 262] on div at bounding box center [28, 258] width 28 height 28
click at [29, 207] on div "3" at bounding box center [33, 191] width 36 height 35
click at [19, 222] on div at bounding box center [28, 223] width 28 height 28
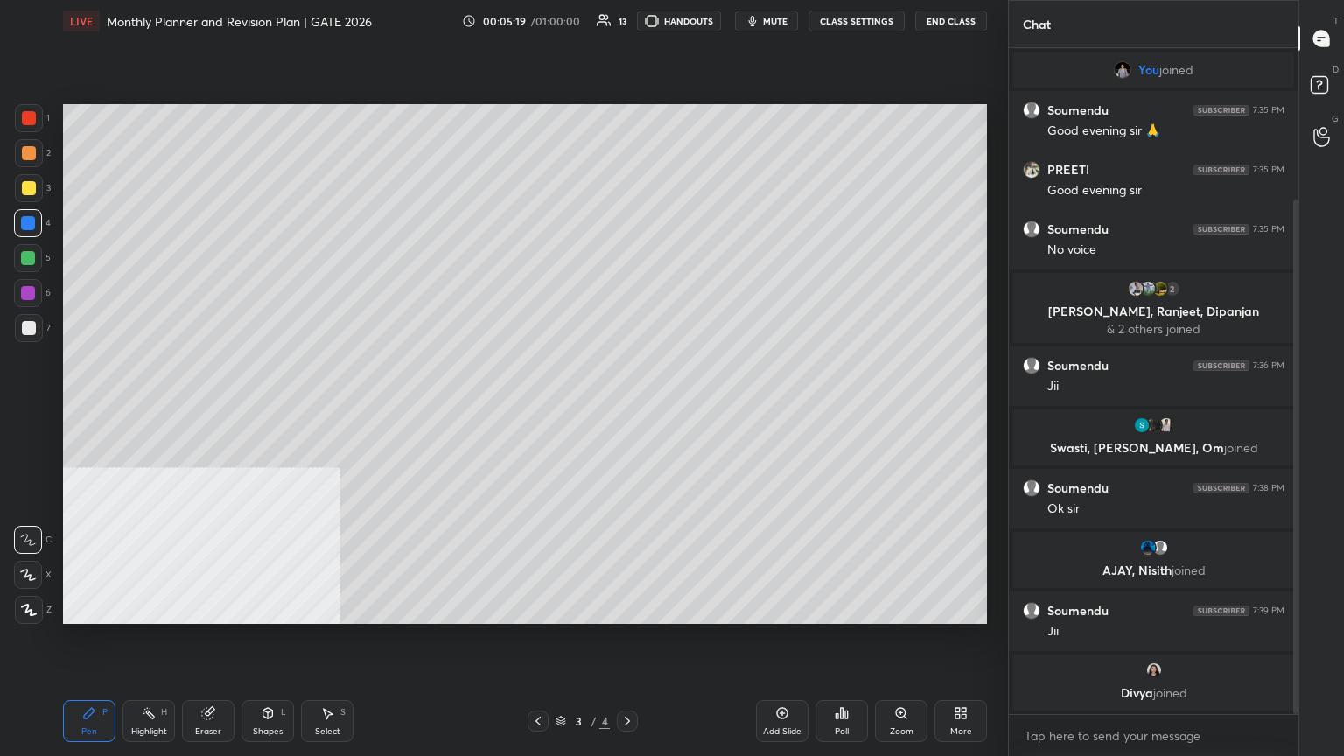
click at [28, 182] on div at bounding box center [29, 188] width 14 height 14
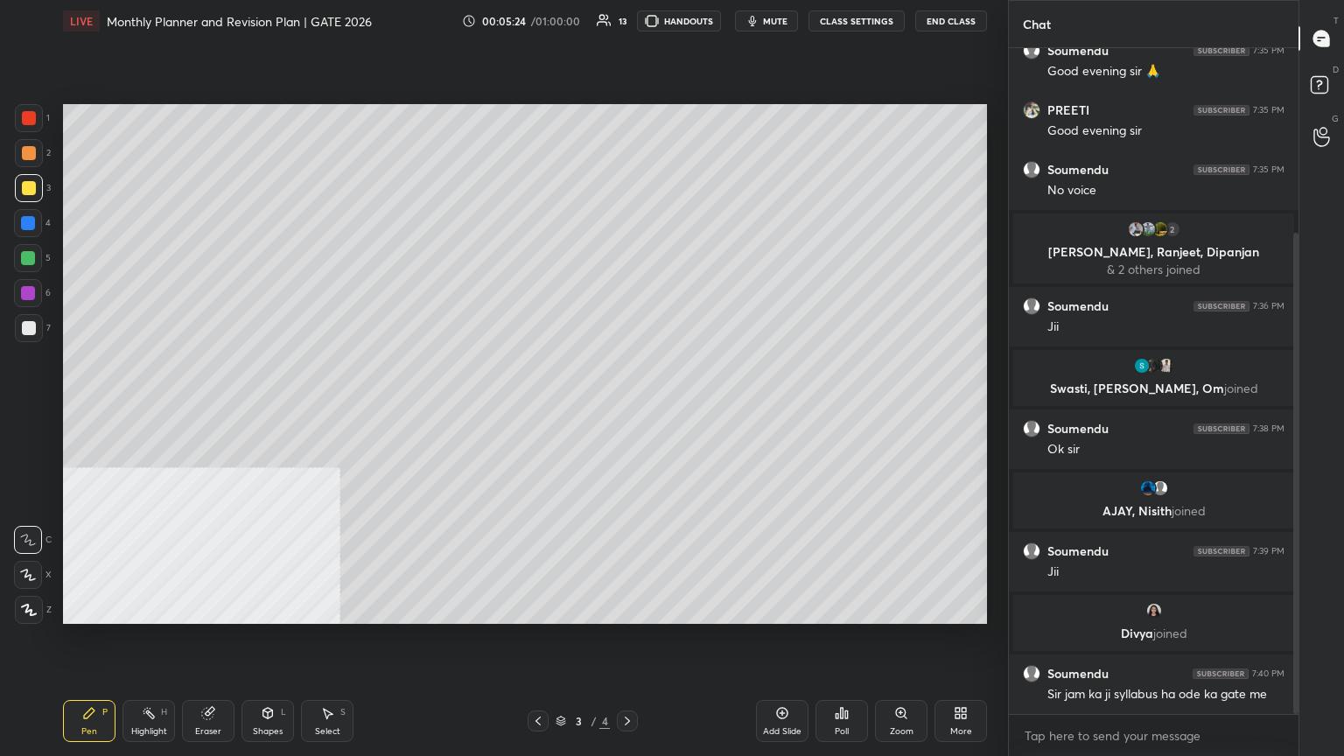
click at [266, 410] on icon at bounding box center [268, 713] width 10 height 11
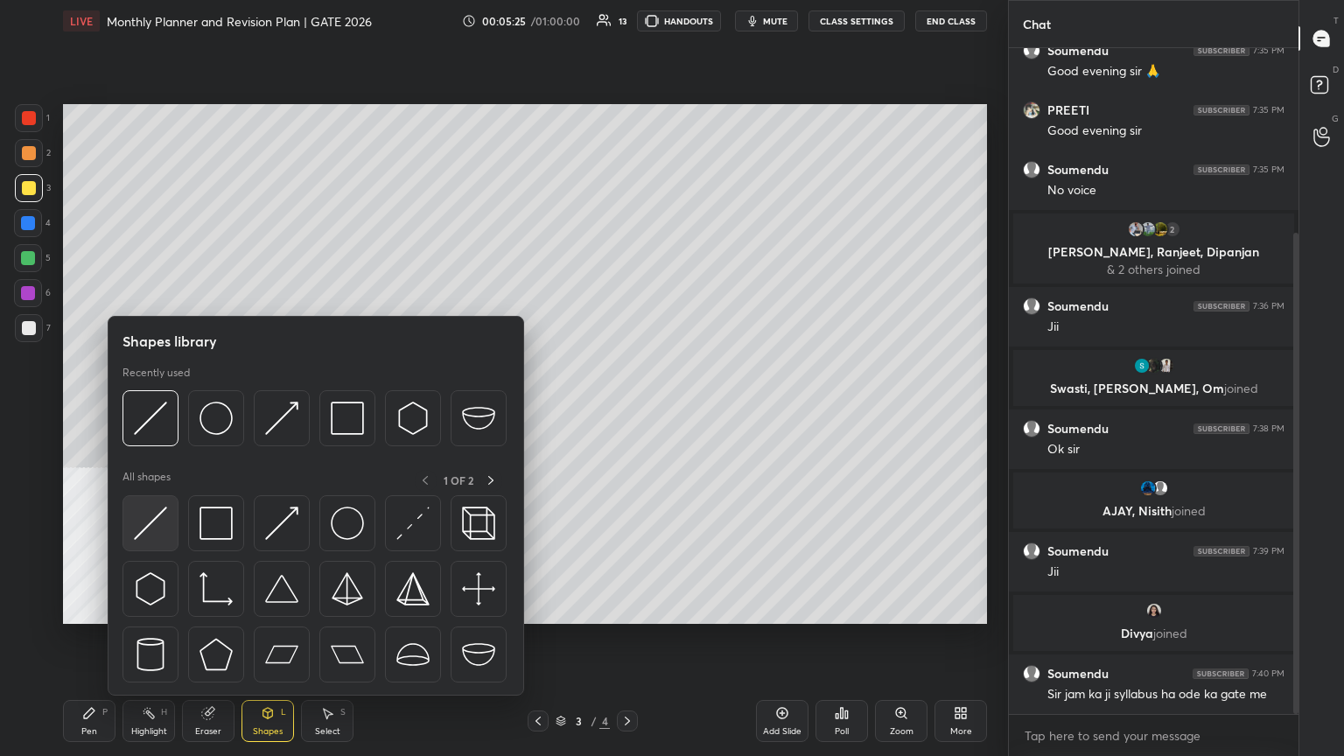
click at [168, 410] on div at bounding box center [151, 523] width 56 height 56
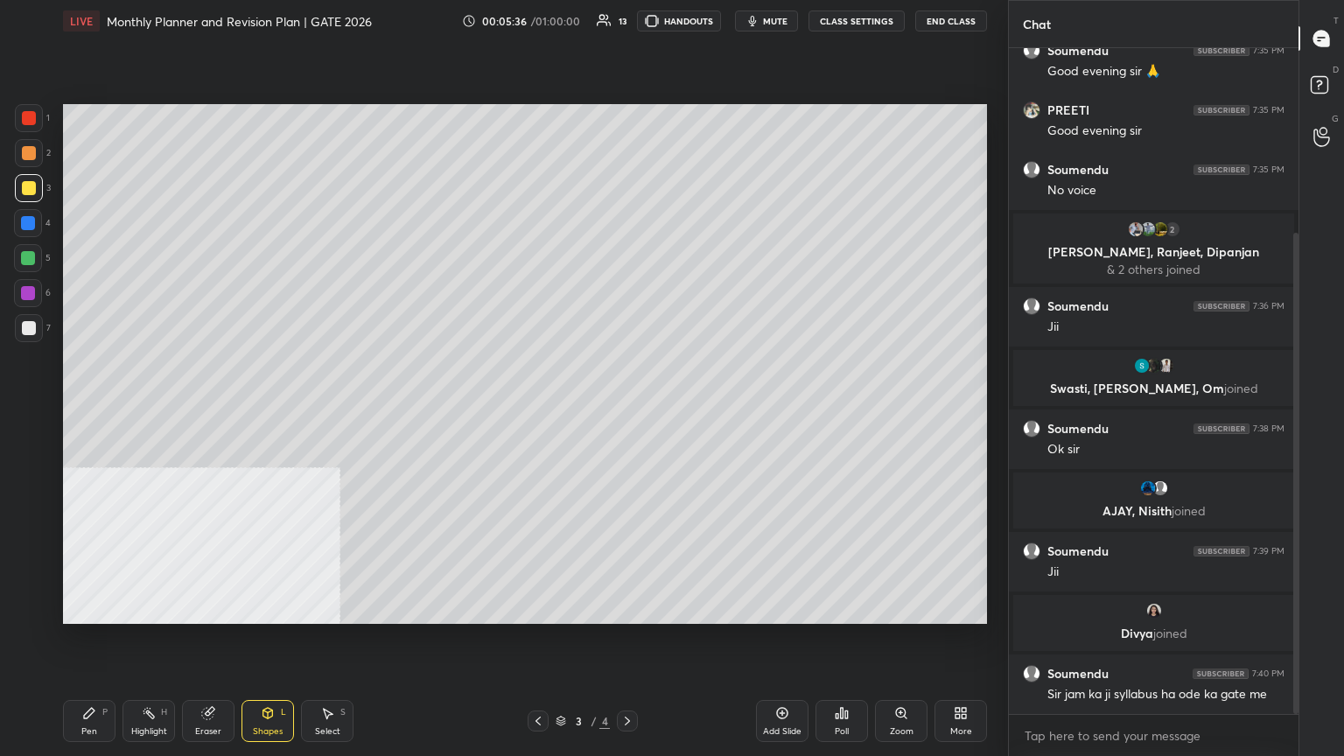
click at [102, 410] on div "Pen P" at bounding box center [89, 721] width 53 height 42
click at [29, 410] on icon at bounding box center [28, 540] width 16 height 12
click at [25, 333] on div at bounding box center [29, 328] width 14 height 14
click at [35, 265] on div at bounding box center [28, 258] width 28 height 28
click at [32, 327] on div at bounding box center [29, 328] width 14 height 14
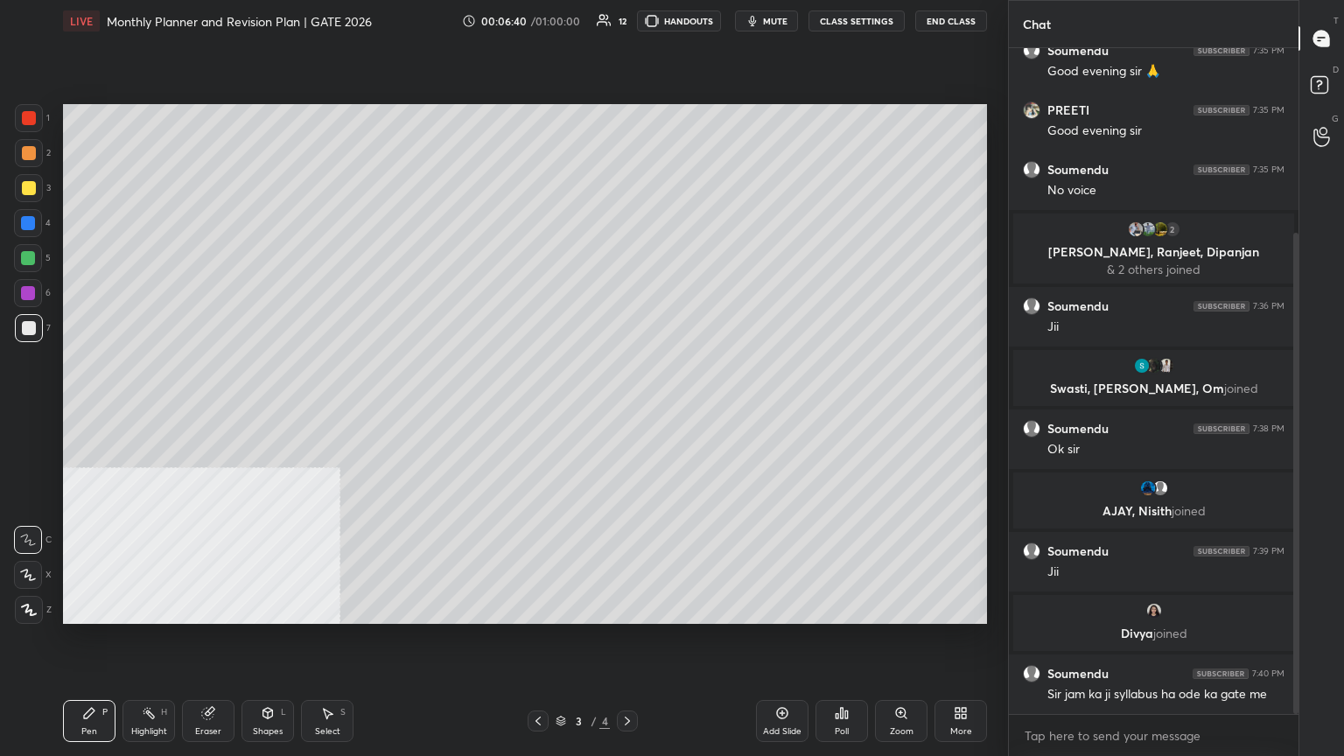
click at [270, 410] on icon at bounding box center [268, 713] width 10 height 11
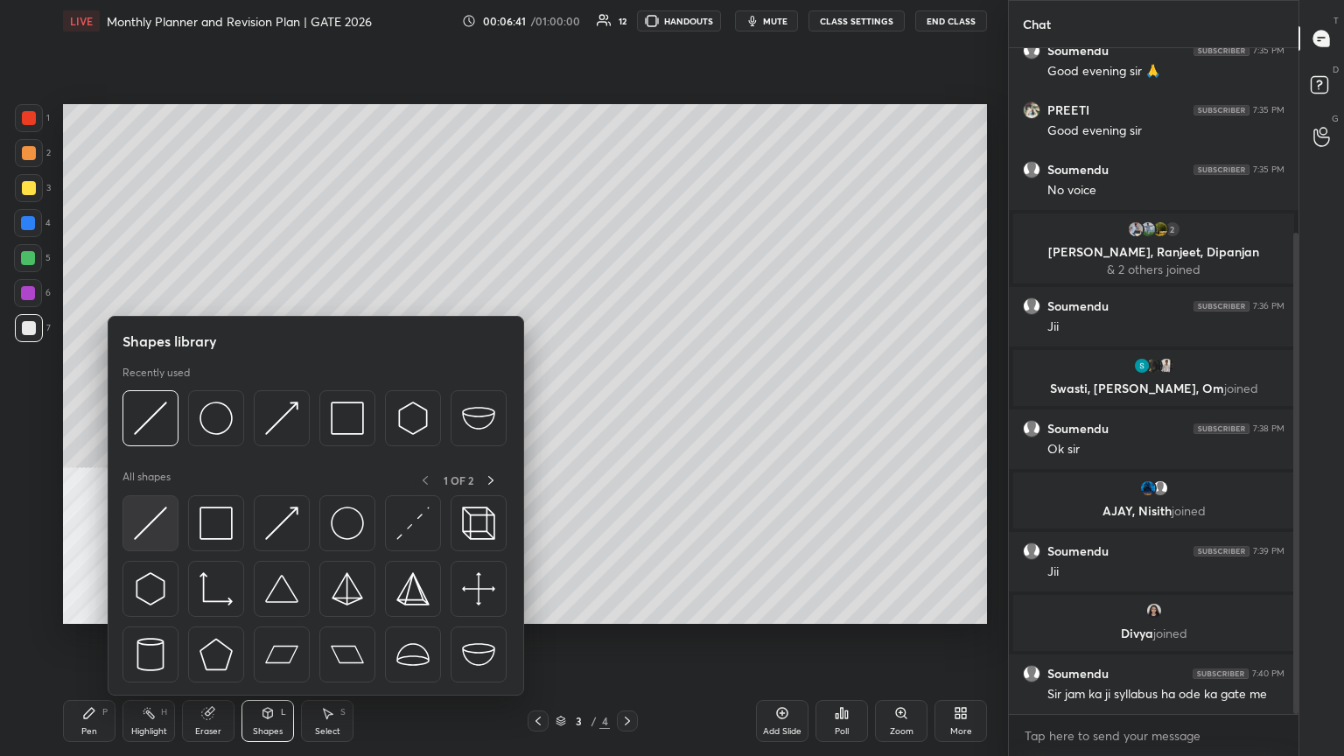
click at [168, 410] on div at bounding box center [151, 523] width 56 height 56
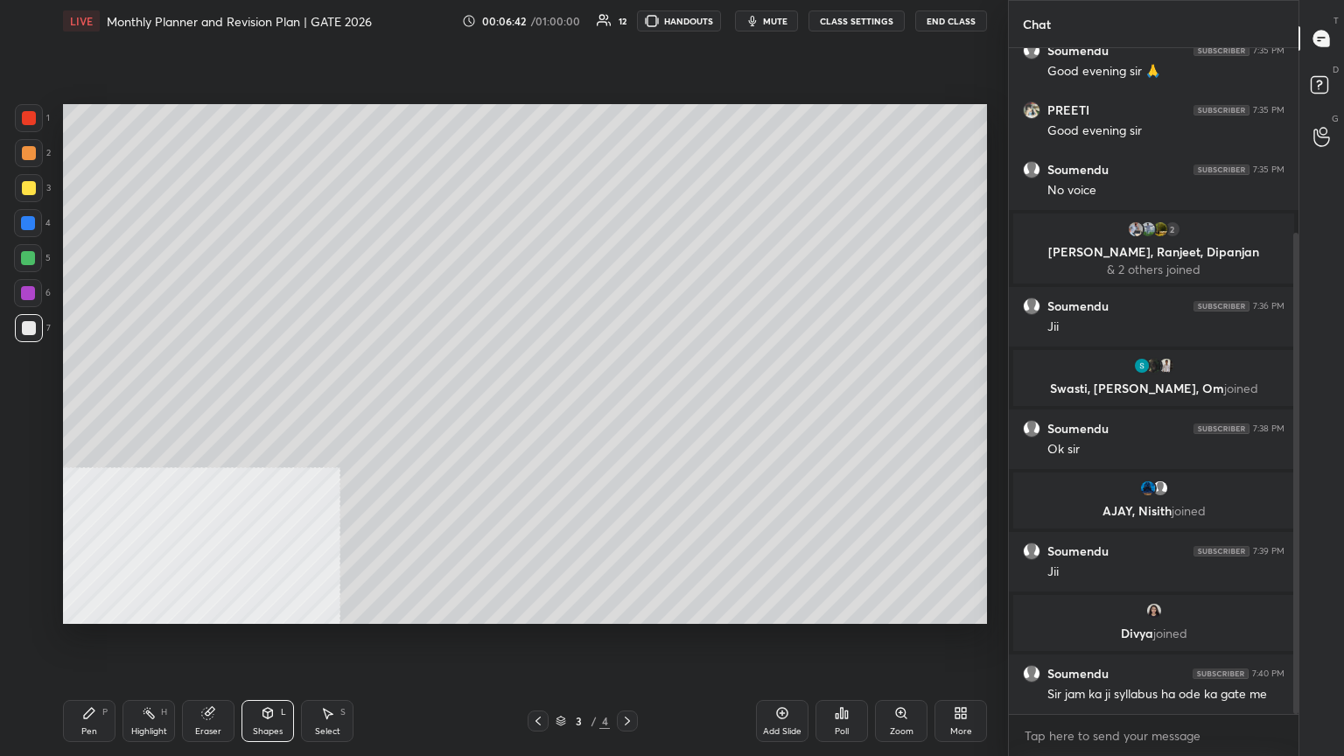
drag, startPoint x: 26, startPoint y: 196, endPoint x: 53, endPoint y: 204, distance: 28.3
click at [26, 196] on div at bounding box center [29, 188] width 28 height 28
click at [105, 410] on div "Pen P" at bounding box center [89, 721] width 53 height 42
click at [24, 338] on div at bounding box center [29, 328] width 28 height 28
click at [253, 410] on div "Shapes" at bounding box center [268, 731] width 30 height 9
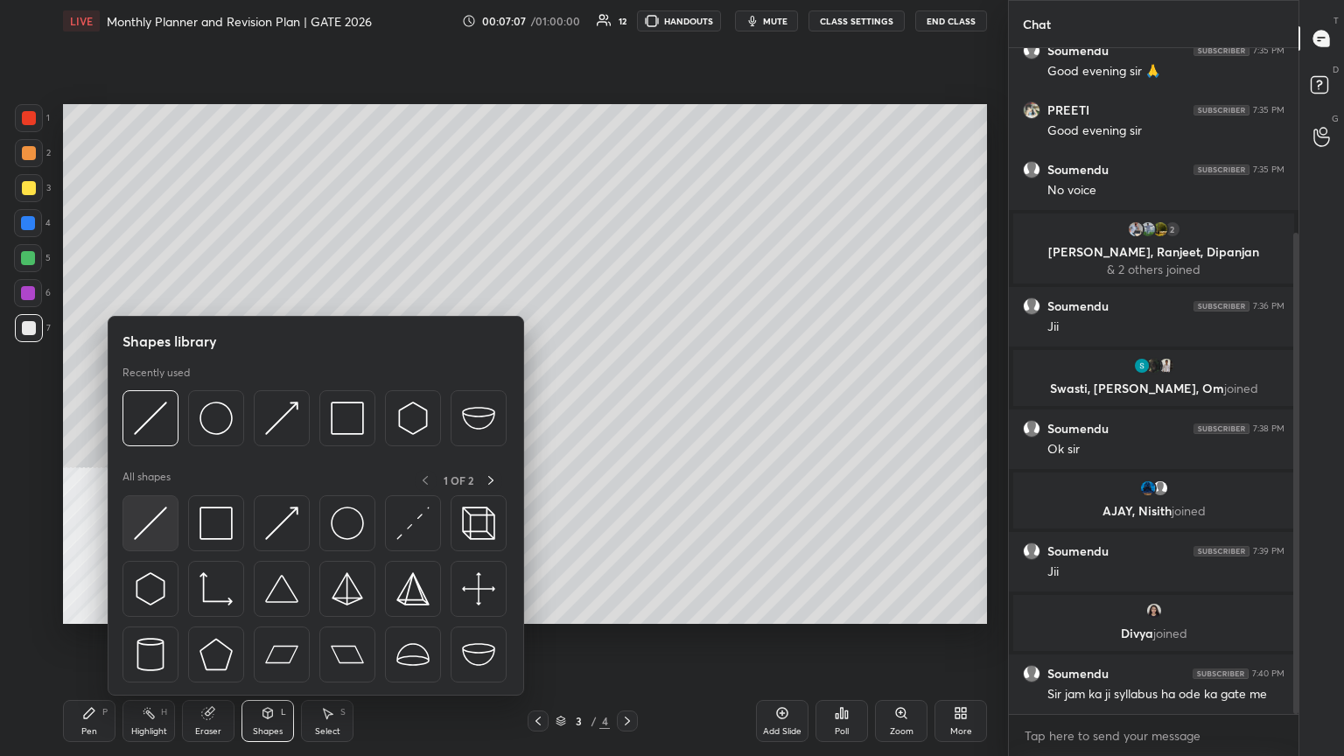
click at [165, 410] on img at bounding box center [150, 523] width 33 height 33
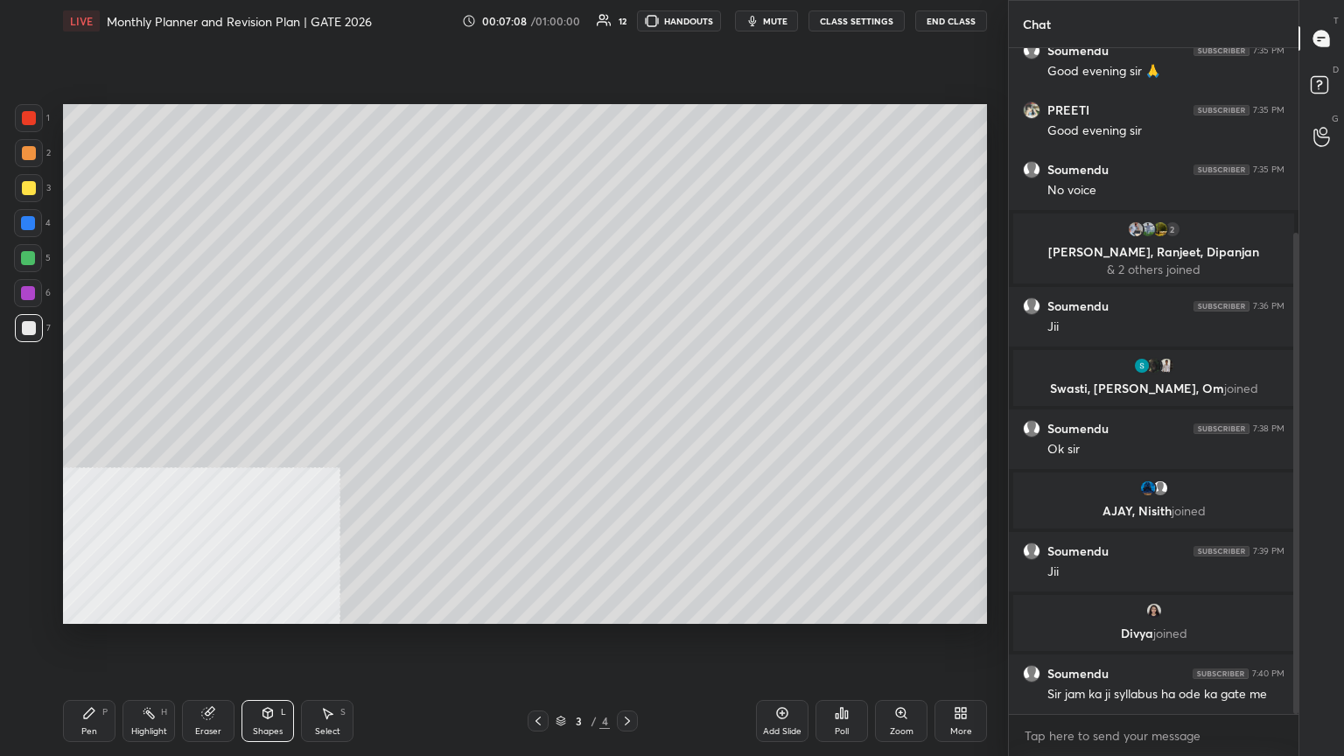
click at [28, 251] on div at bounding box center [28, 258] width 14 height 14
click at [28, 193] on div at bounding box center [29, 188] width 14 height 14
click at [29, 121] on div at bounding box center [29, 118] width 14 height 14
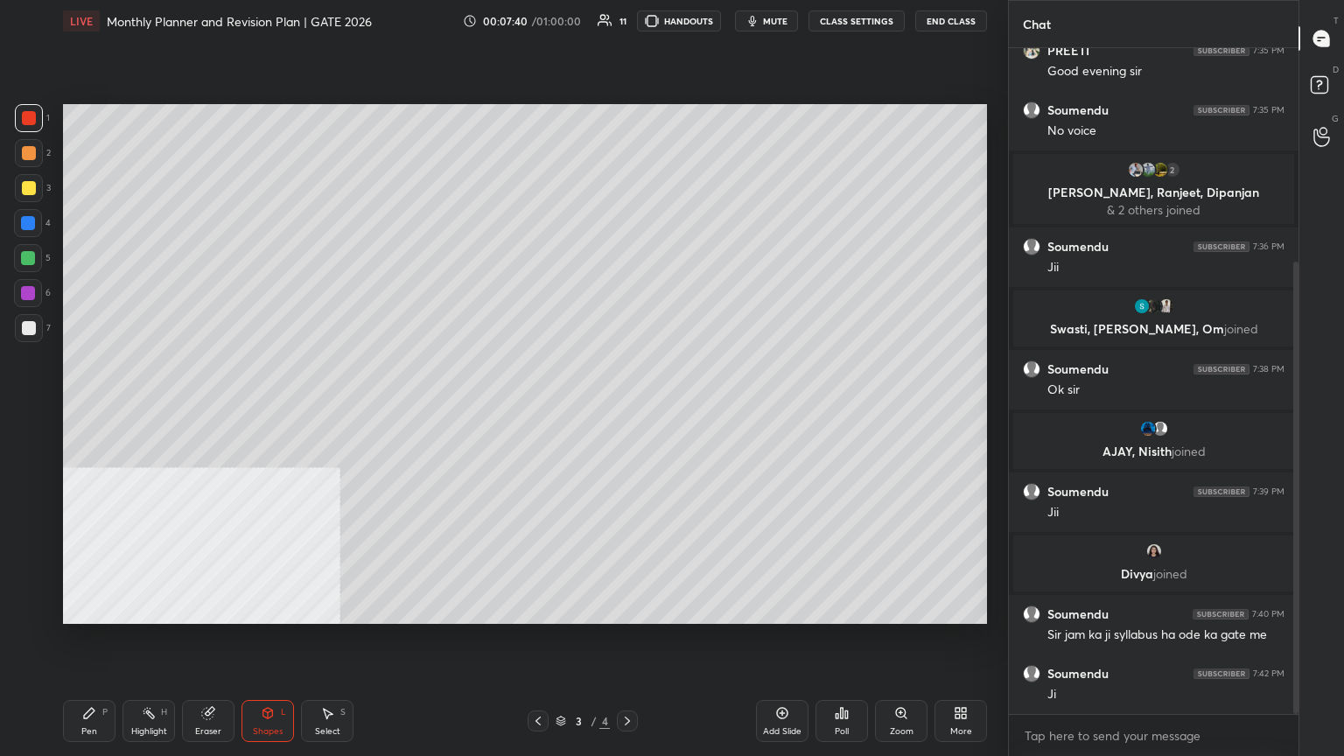
click at [30, 336] on div at bounding box center [29, 328] width 28 height 28
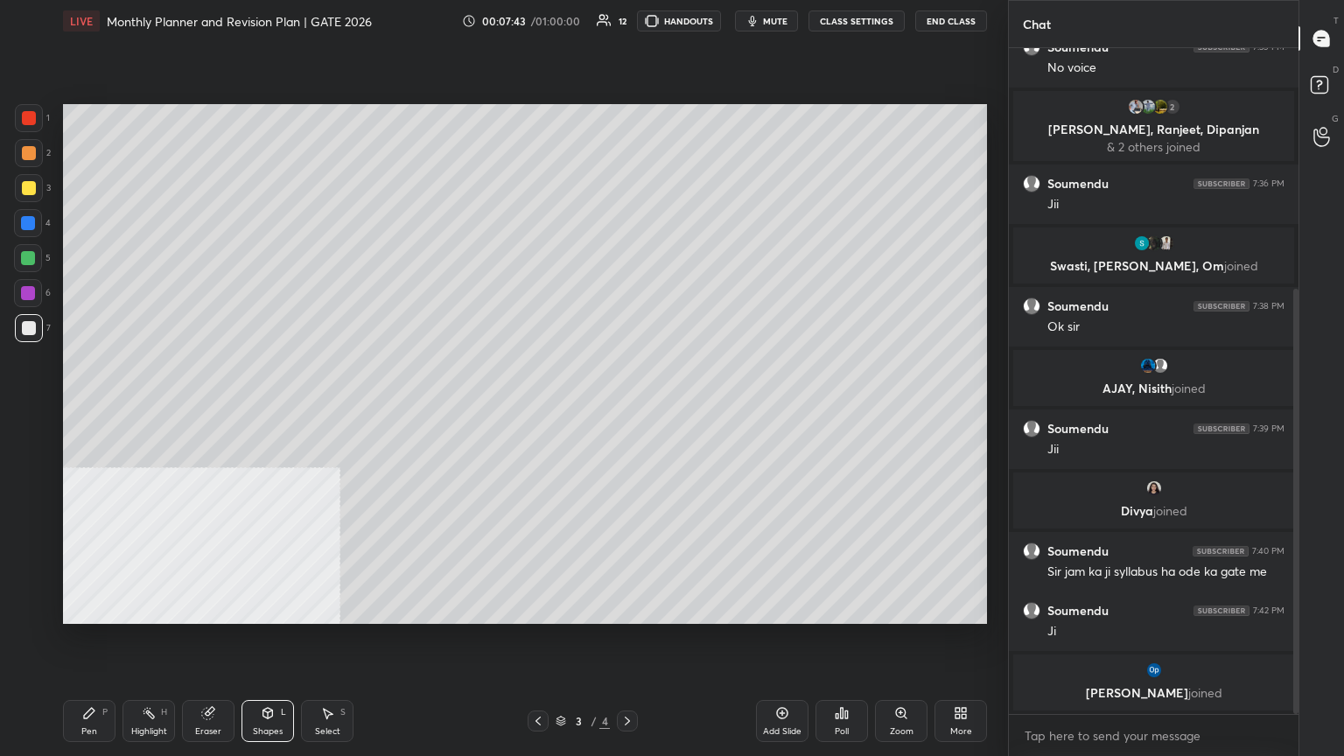
click at [628, 410] on div "Add Slide" at bounding box center [782, 721] width 53 height 42
click at [101, 410] on div "Pen P" at bounding box center [89, 721] width 53 height 42
click at [20, 330] on div at bounding box center [29, 328] width 28 height 28
click at [38, 298] on div at bounding box center [28, 293] width 28 height 28
click at [533, 410] on icon at bounding box center [538, 721] width 14 height 14
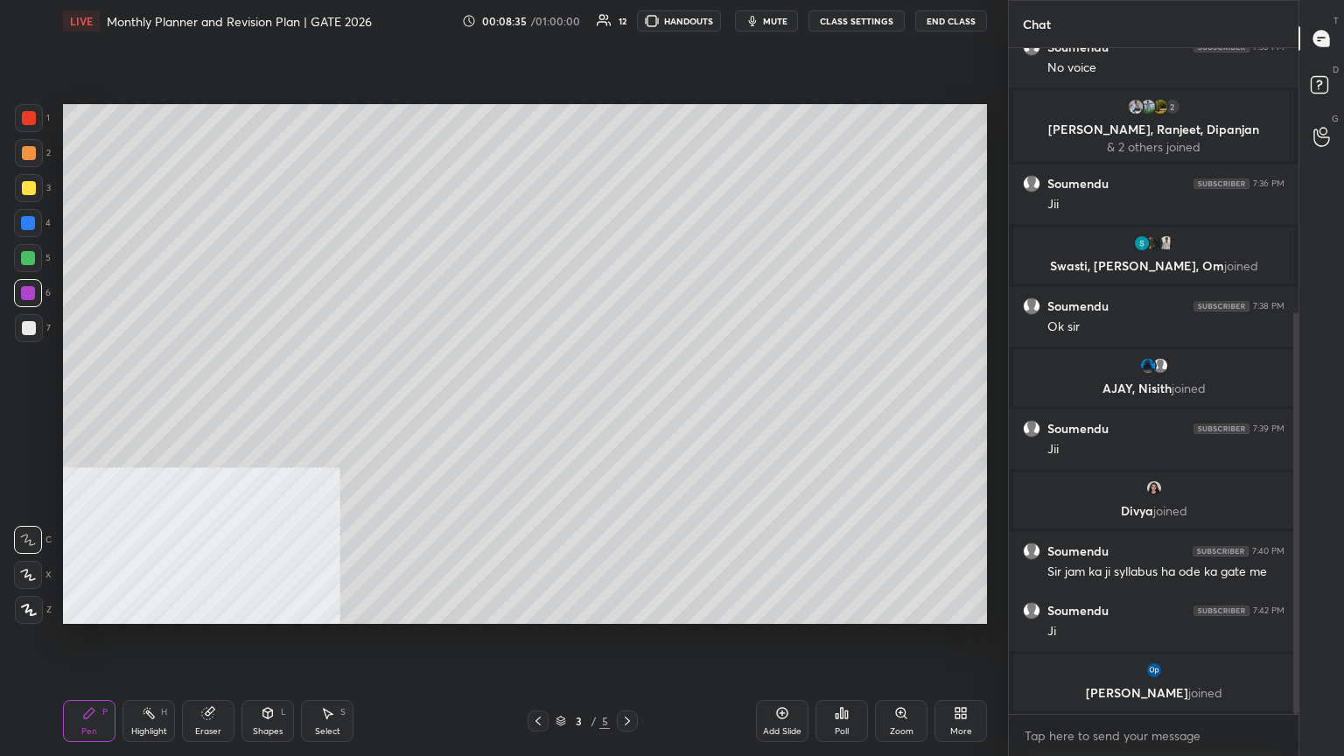
scroll to position [437, 0]
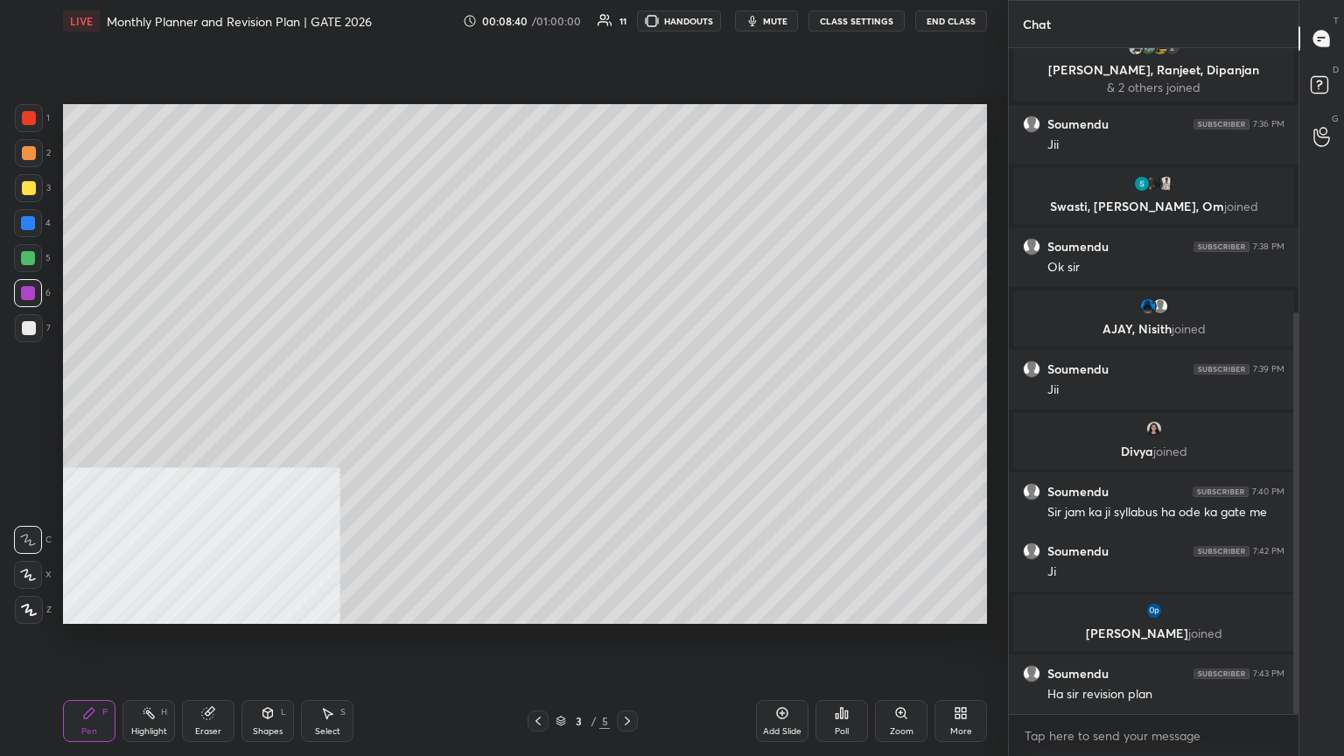
click at [628, 410] on icon at bounding box center [628, 721] width 14 height 14
click at [32, 194] on div at bounding box center [29, 188] width 14 height 14
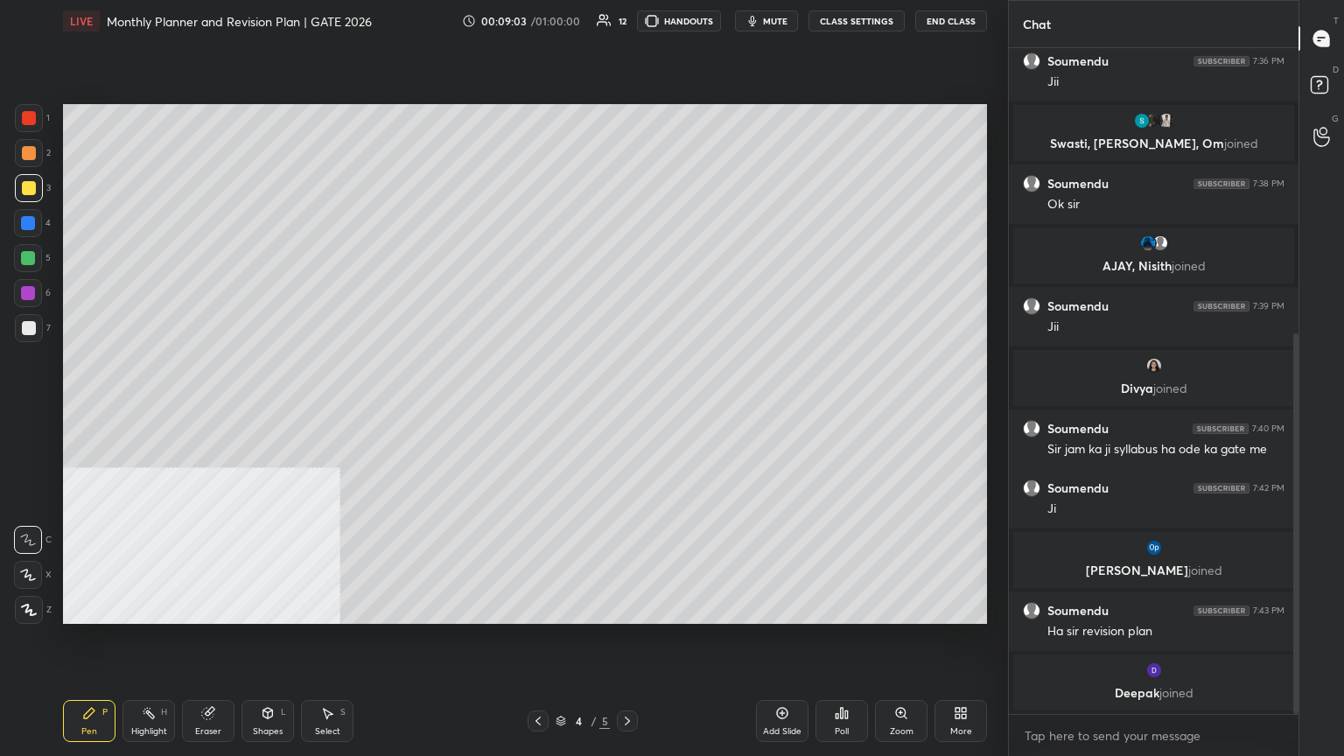
click at [32, 336] on div at bounding box center [29, 328] width 28 height 28
click at [628, 410] on div "Add Slide" at bounding box center [782, 721] width 53 height 42
click at [25, 117] on div at bounding box center [29, 118] width 14 height 14
click at [279, 410] on div "Shapes L" at bounding box center [268, 721] width 53 height 42
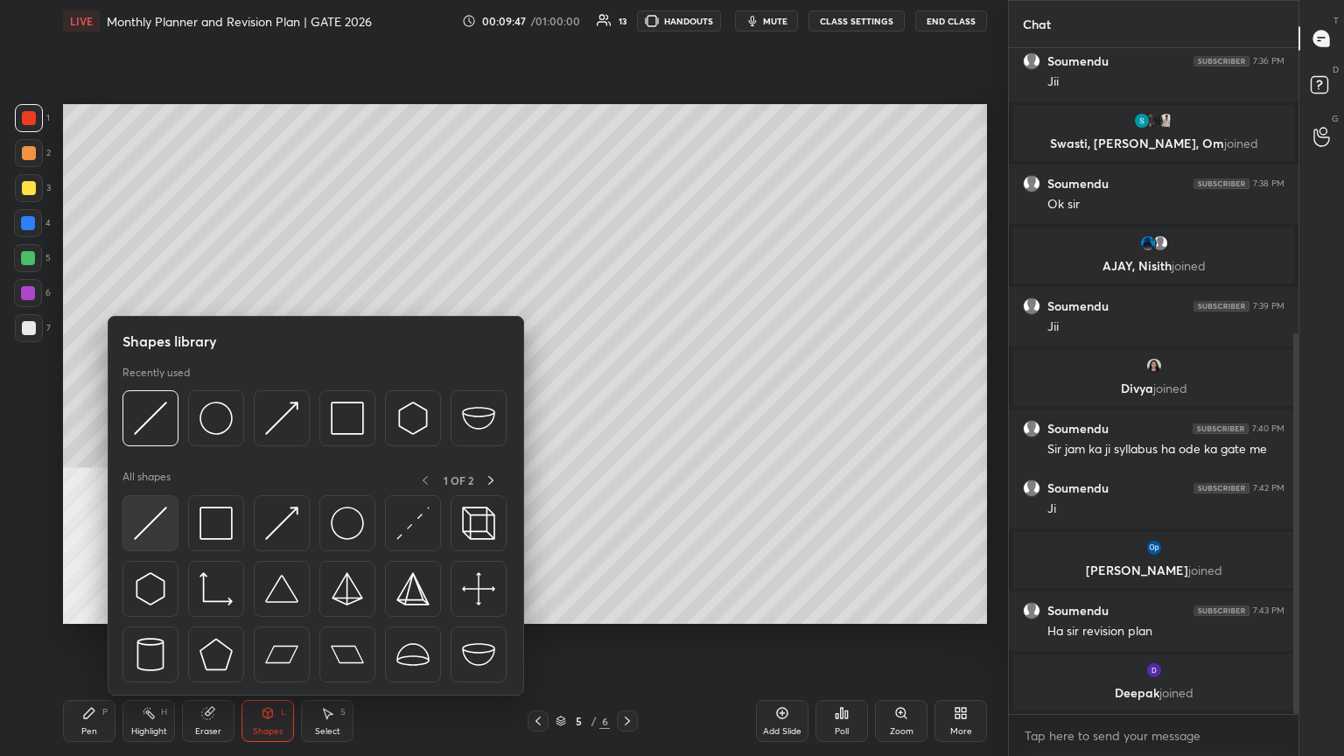
click at [161, 410] on img at bounding box center [150, 523] width 33 height 33
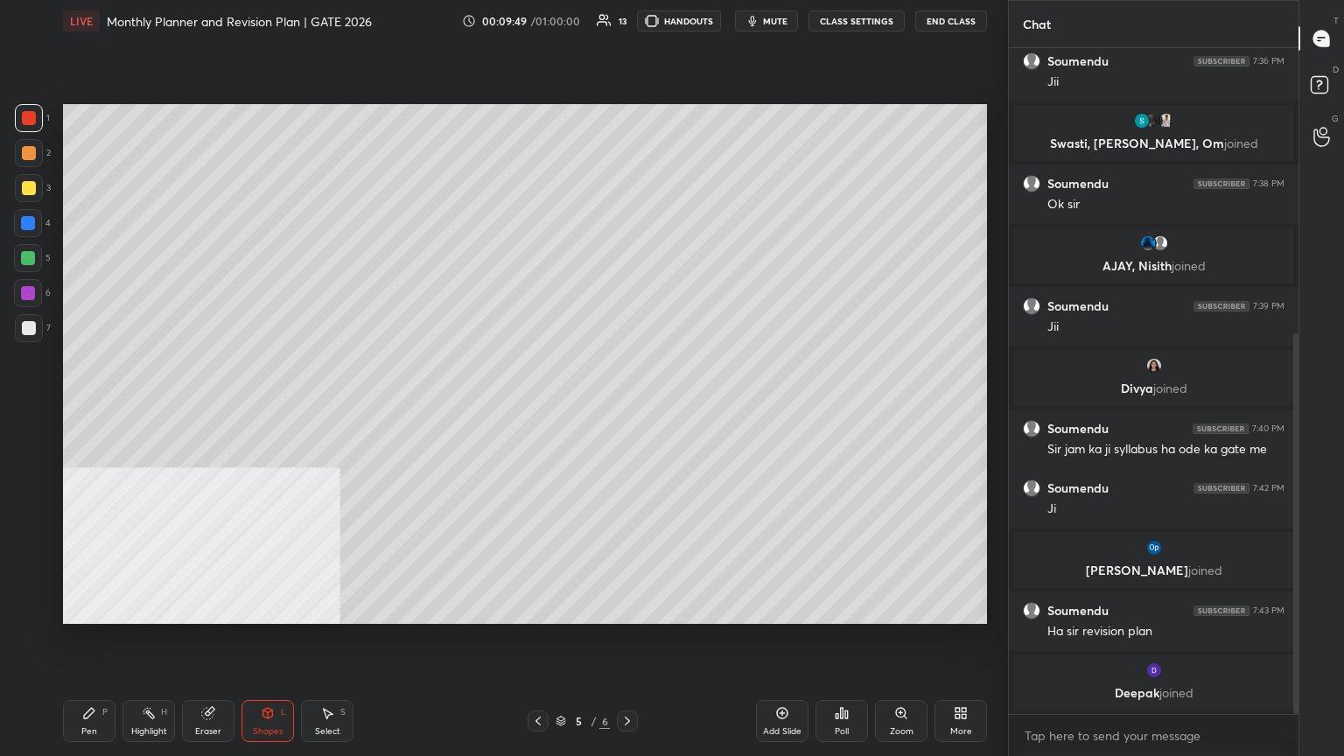
click at [99, 410] on div "Pen P" at bounding box center [89, 721] width 53 height 42
click at [32, 332] on div at bounding box center [29, 328] width 14 height 14
click at [31, 252] on div at bounding box center [28, 258] width 14 height 14
click at [249, 410] on div "Shapes L" at bounding box center [268, 721] width 53 height 42
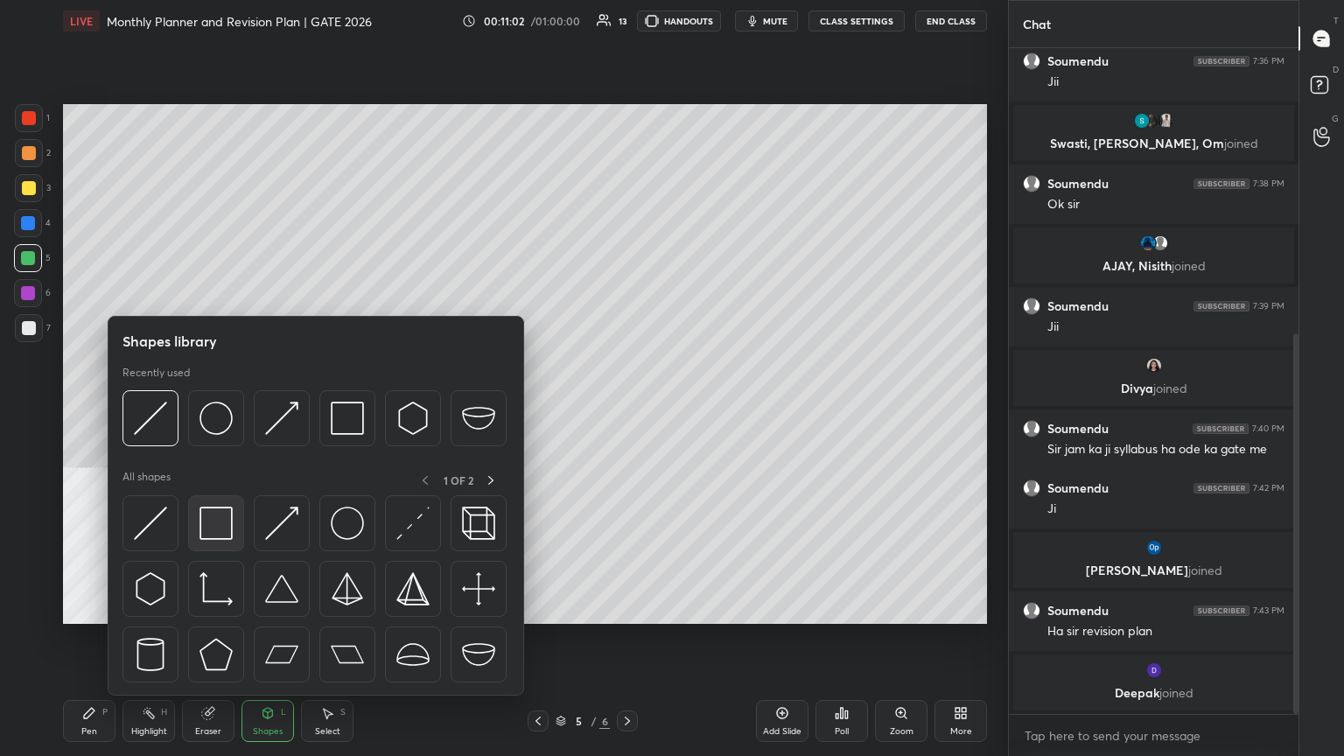
click at [224, 410] on img at bounding box center [216, 523] width 33 height 33
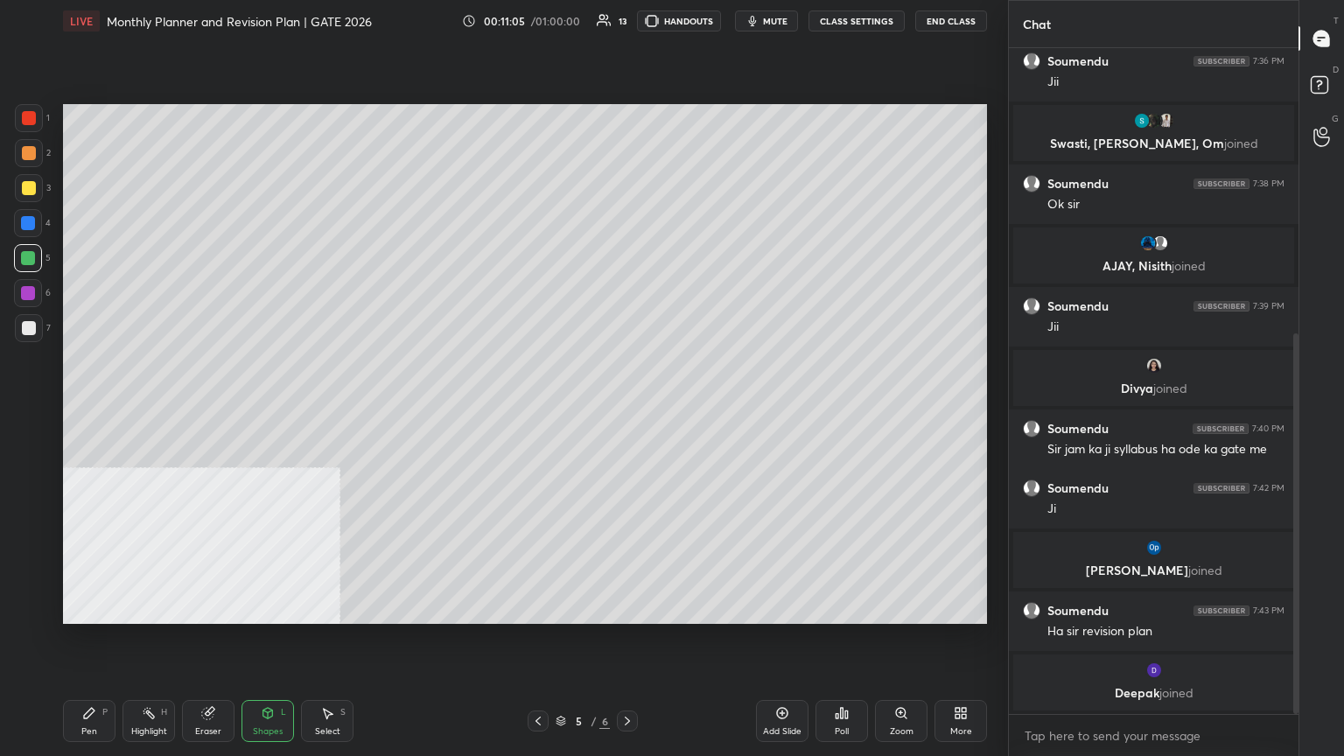
click at [32, 221] on div at bounding box center [28, 223] width 28 height 28
click at [33, 190] on div at bounding box center [29, 188] width 14 height 14
click at [94, 410] on icon at bounding box center [89, 713] width 14 height 14
click at [29, 410] on div at bounding box center [28, 540] width 28 height 28
click at [22, 191] on div at bounding box center [29, 188] width 14 height 14
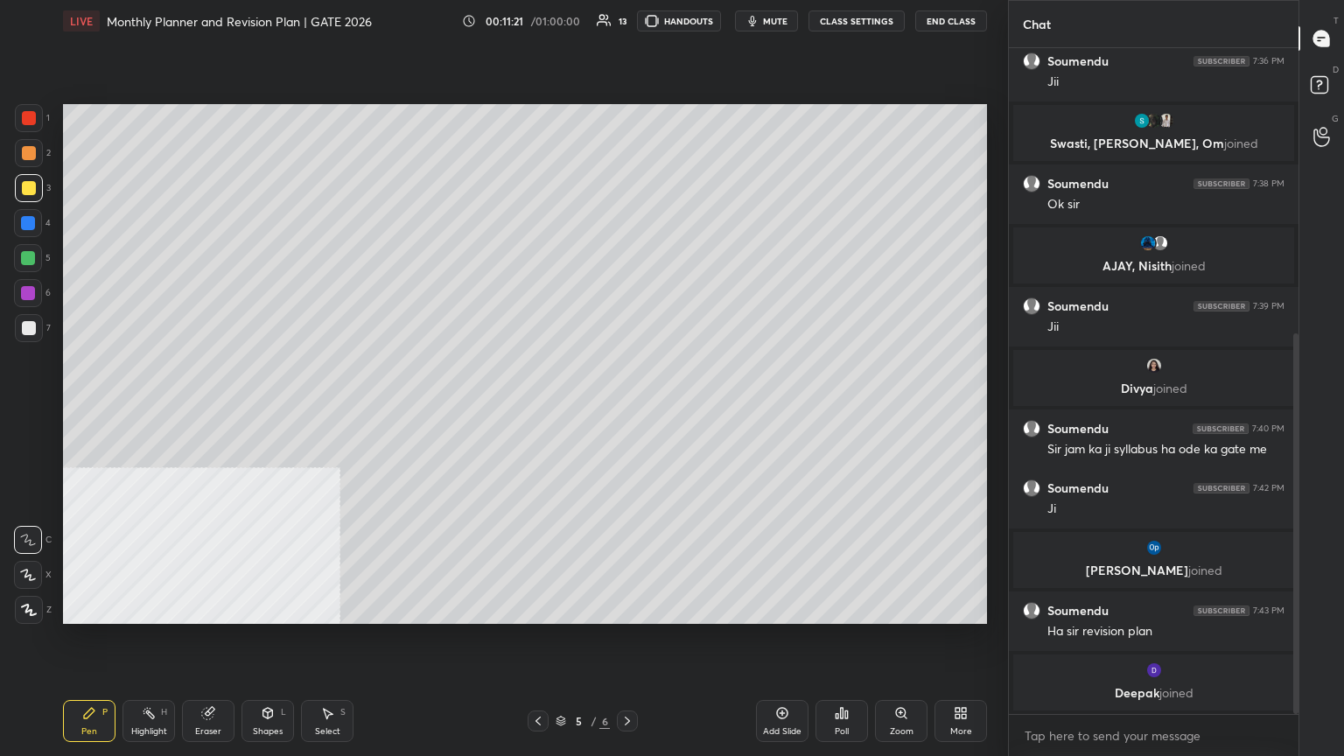
click at [628, 410] on p "[PERSON_NAME] joined" at bounding box center [1154, 571] width 260 height 14
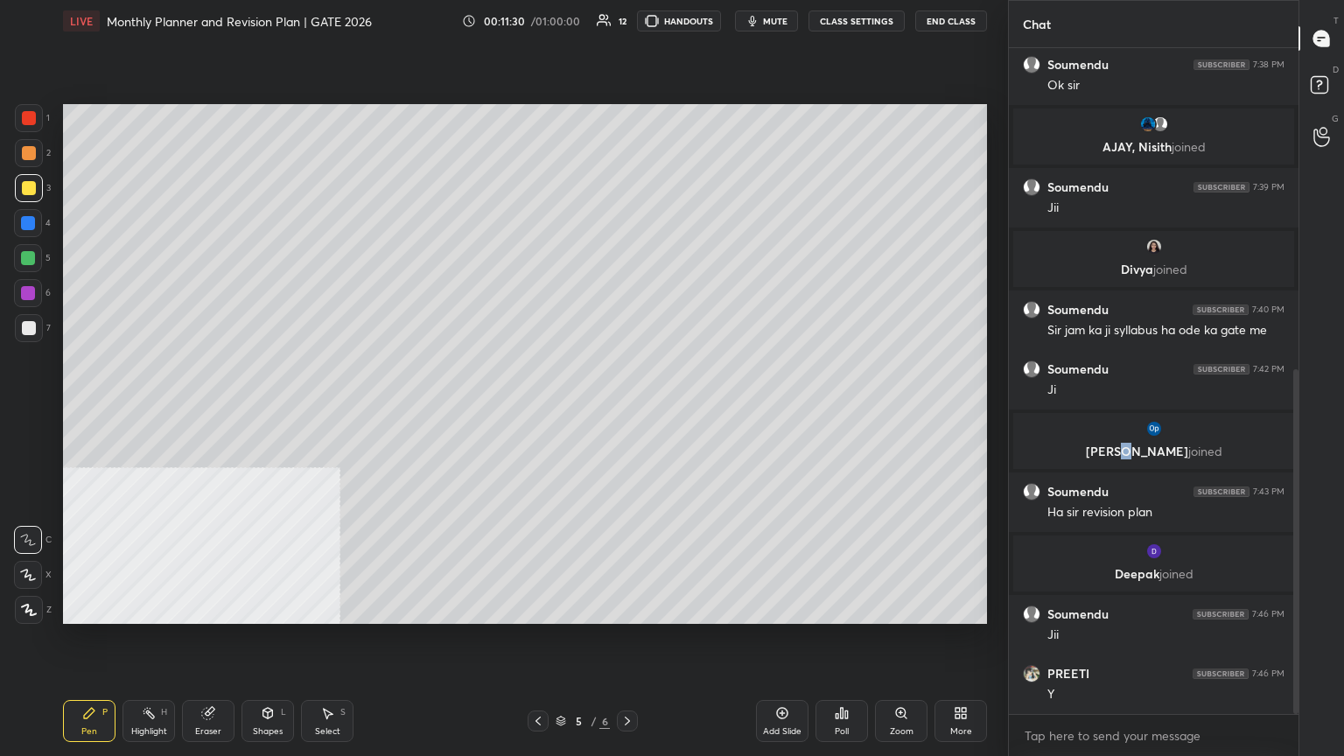
scroll to position [678, 0]
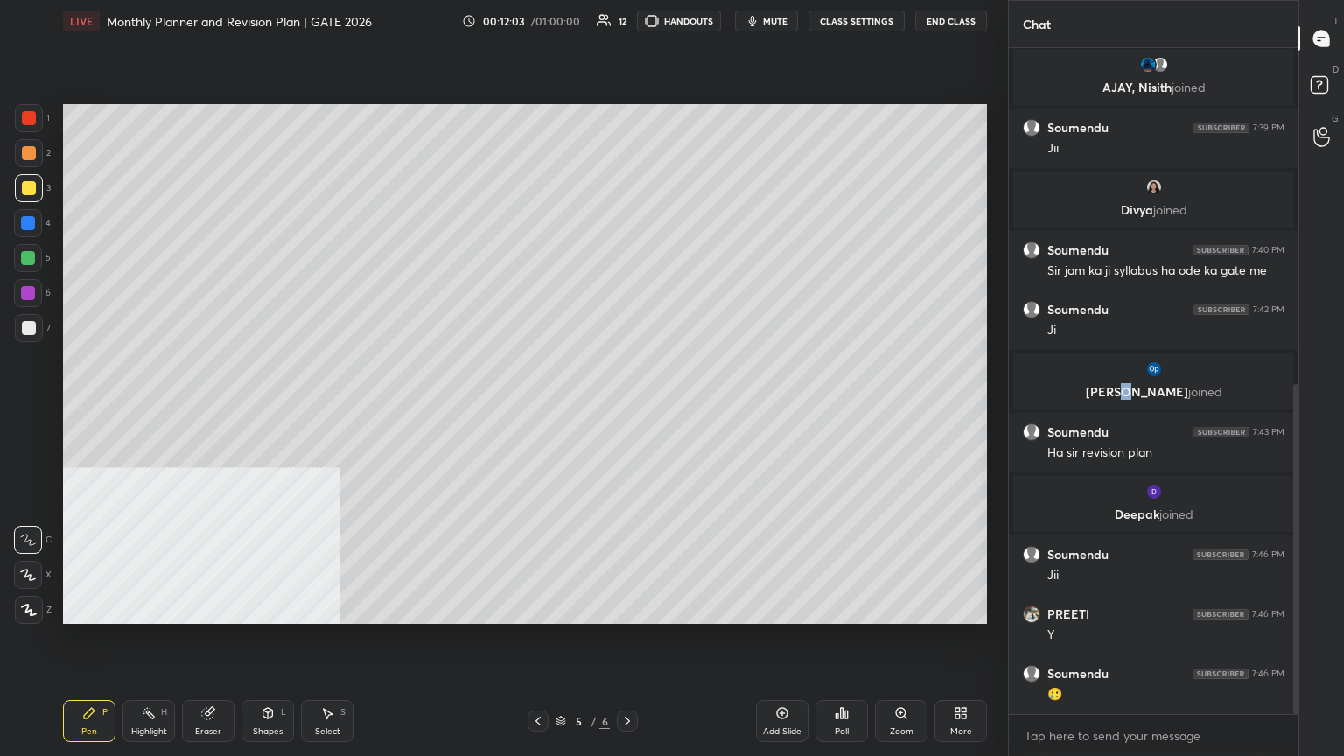
click at [549, 410] on div "5 / 6" at bounding box center [583, 721] width 110 height 21
click at [543, 410] on icon at bounding box center [538, 721] width 14 height 14
click at [628, 410] on icon at bounding box center [628, 721] width 14 height 14
click at [628, 410] on div "Add Slide" at bounding box center [782, 721] width 53 height 42
click at [25, 325] on div at bounding box center [29, 328] width 14 height 14
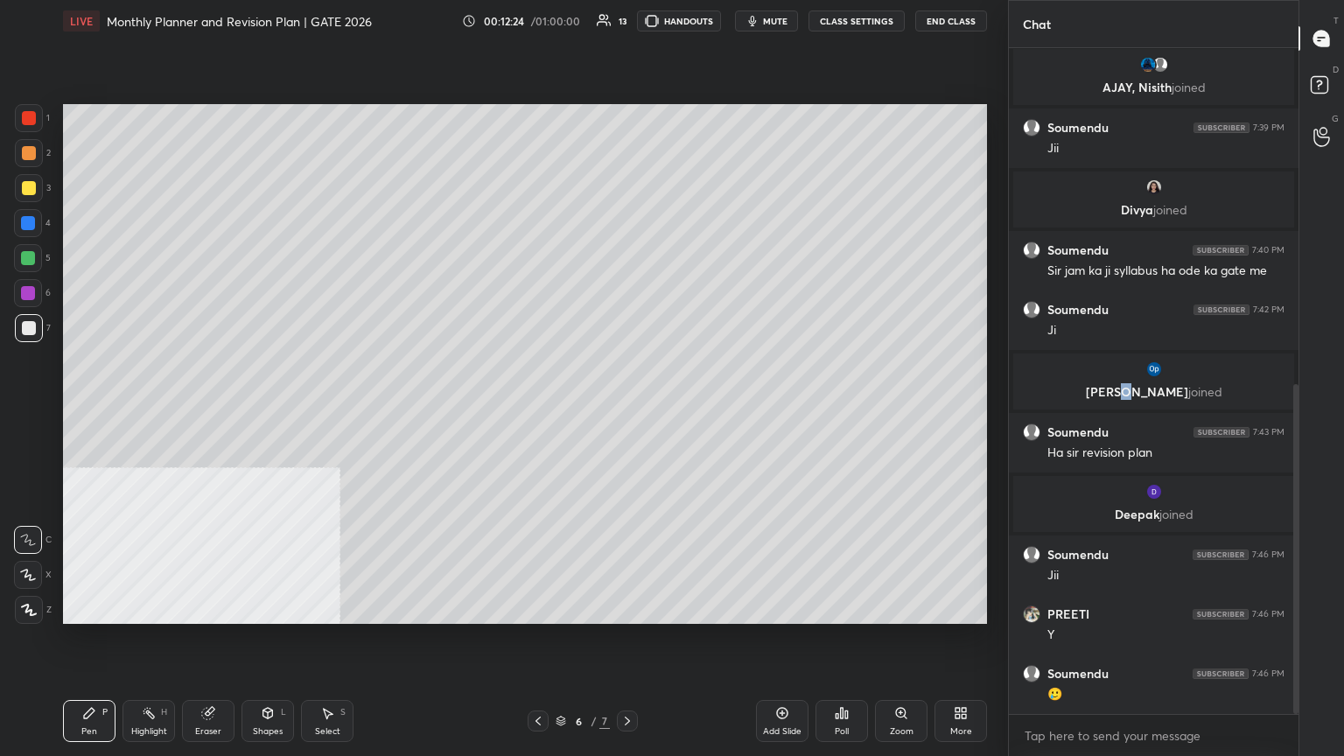
scroll to position [741, 0]
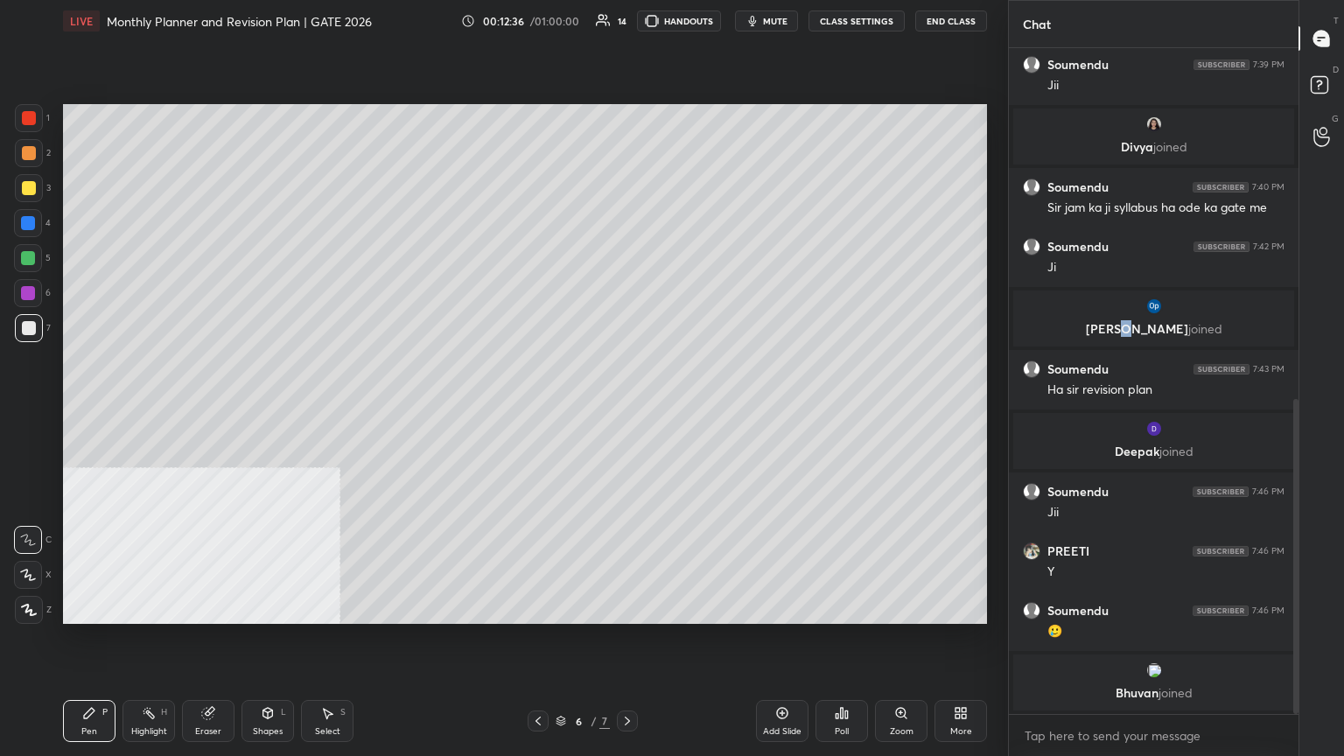
click at [273, 410] on div "Shapes L" at bounding box center [268, 721] width 53 height 42
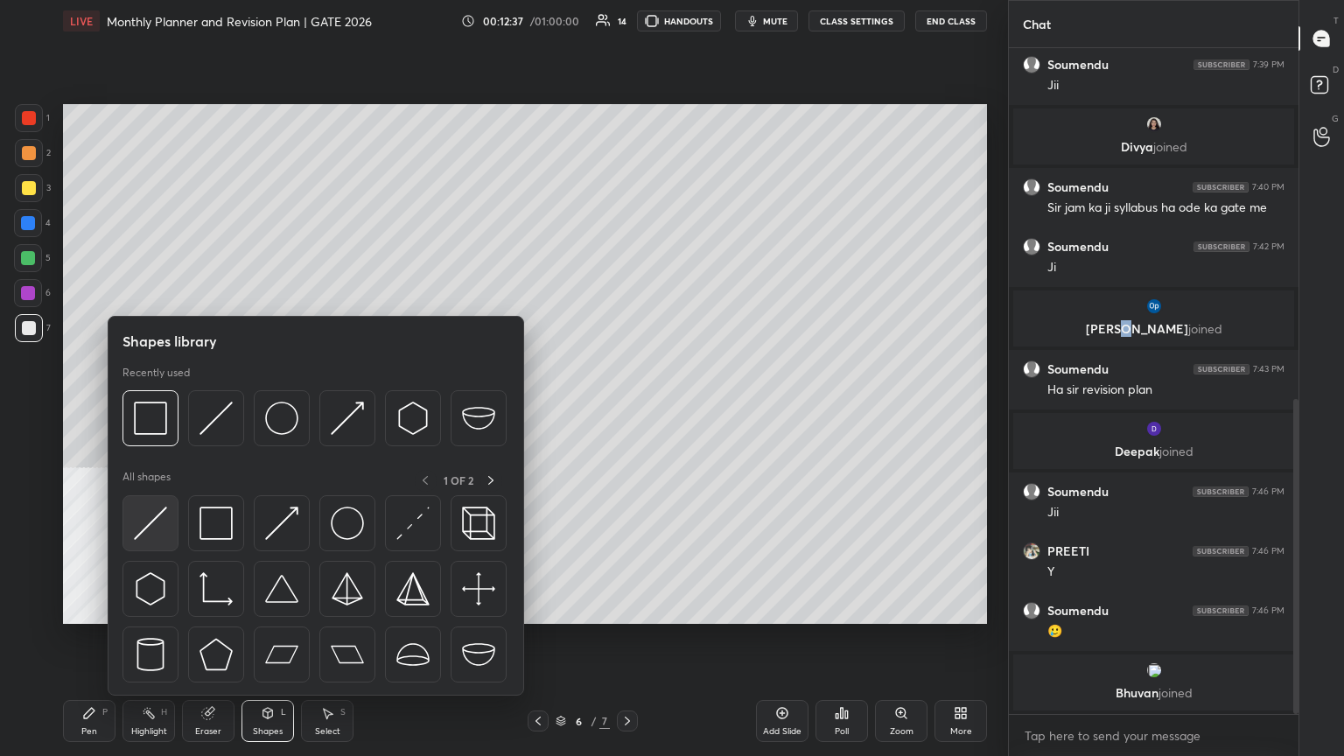
click at [158, 410] on img at bounding box center [150, 523] width 33 height 33
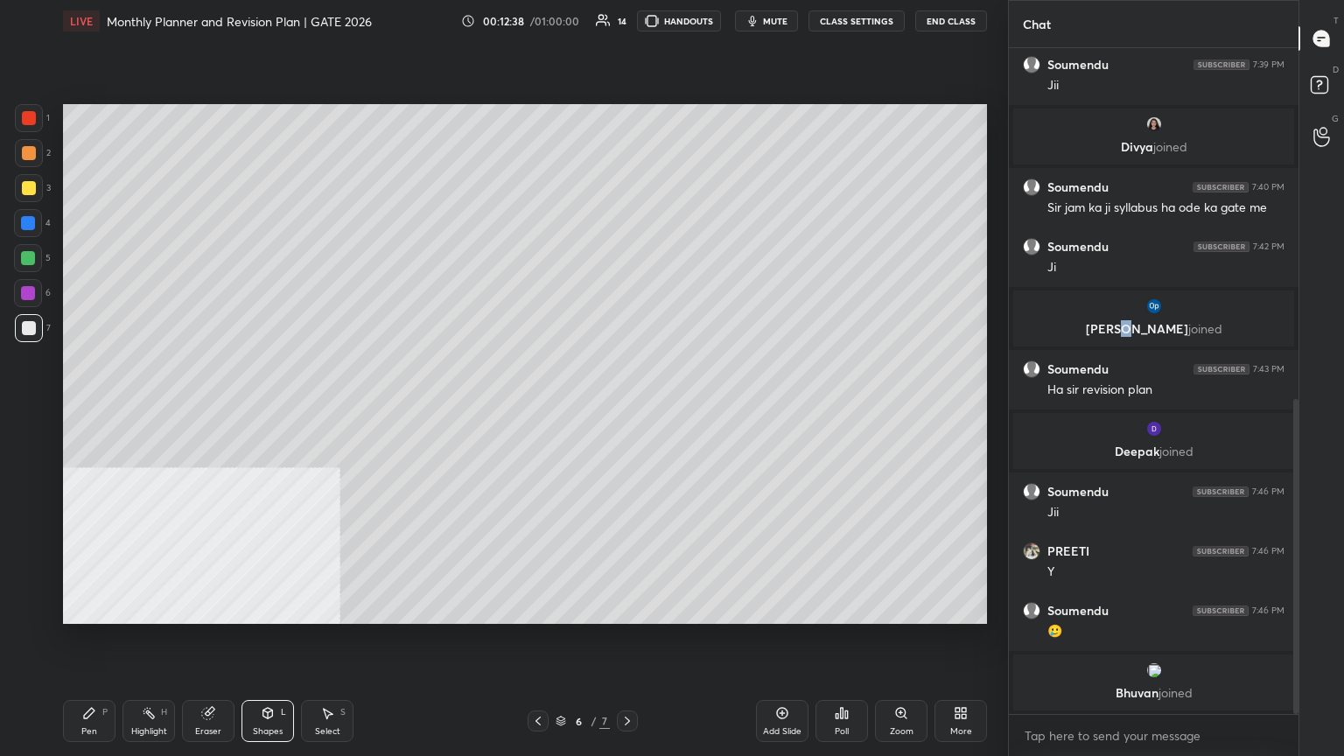
click at [22, 130] on div at bounding box center [29, 118] width 28 height 28
click at [38, 333] on div at bounding box center [29, 328] width 28 height 28
click at [98, 410] on div "Pen P" at bounding box center [89, 721] width 53 height 42
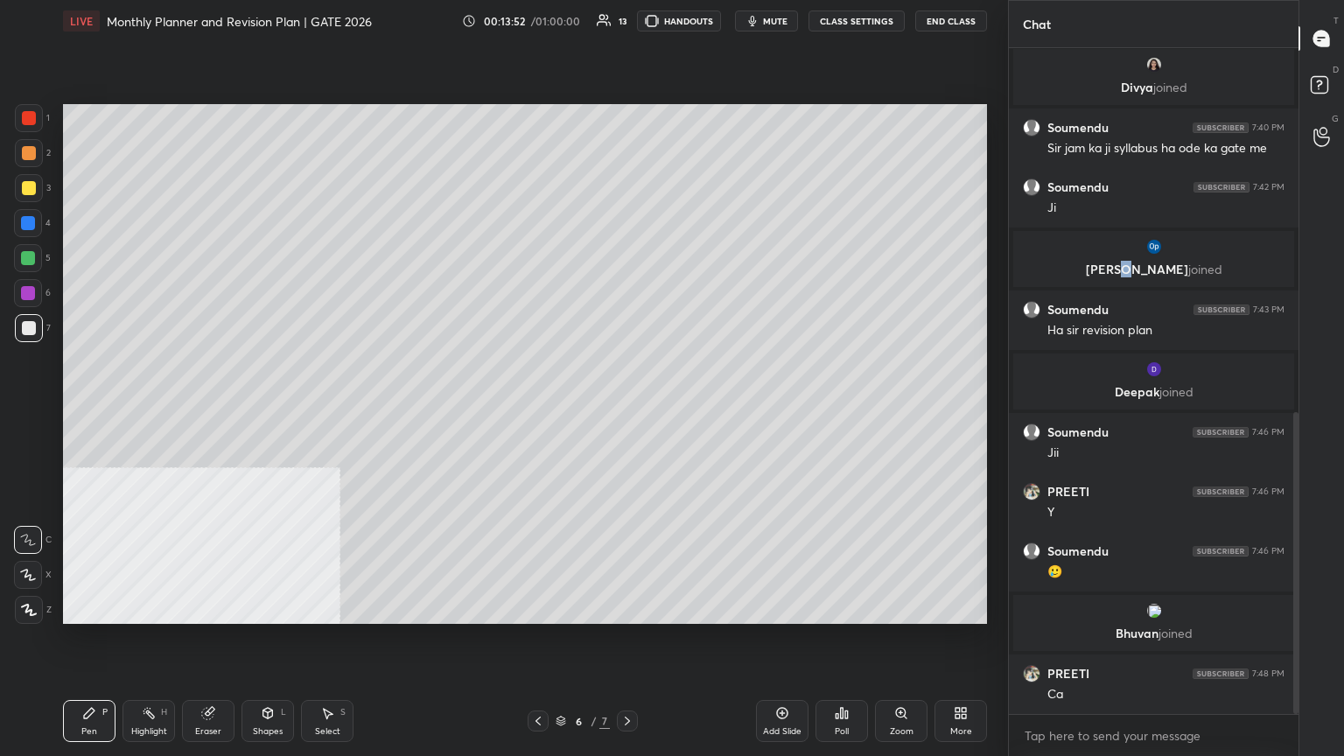
click at [31, 246] on div at bounding box center [28, 258] width 28 height 28
click at [32, 250] on div at bounding box center [28, 258] width 28 height 28
click at [32, 221] on div at bounding box center [28, 223] width 14 height 14
click at [32, 256] on div at bounding box center [28, 258] width 14 height 14
click at [26, 284] on div at bounding box center [28, 293] width 28 height 28
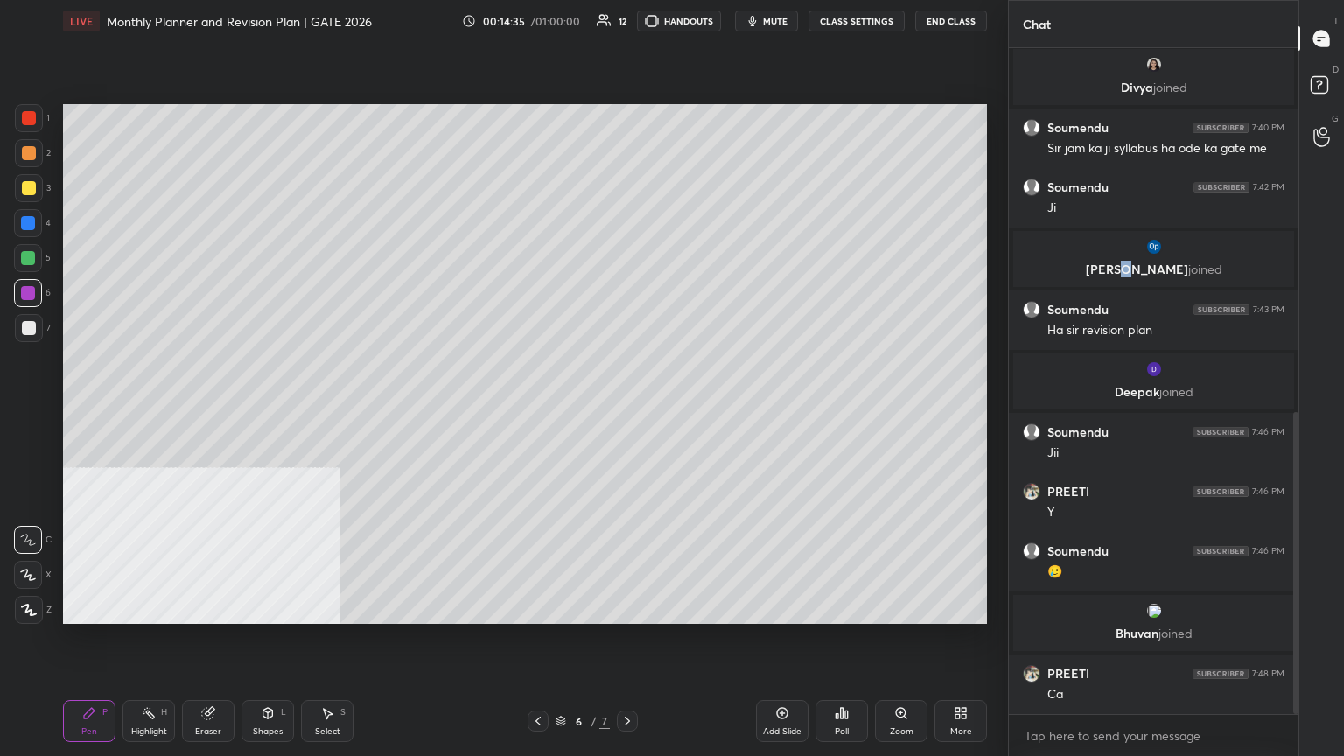
click at [31, 193] on div at bounding box center [29, 188] width 14 height 14
click at [17, 228] on div at bounding box center [28, 223] width 28 height 28
click at [270, 410] on icon at bounding box center [268, 713] width 14 height 14
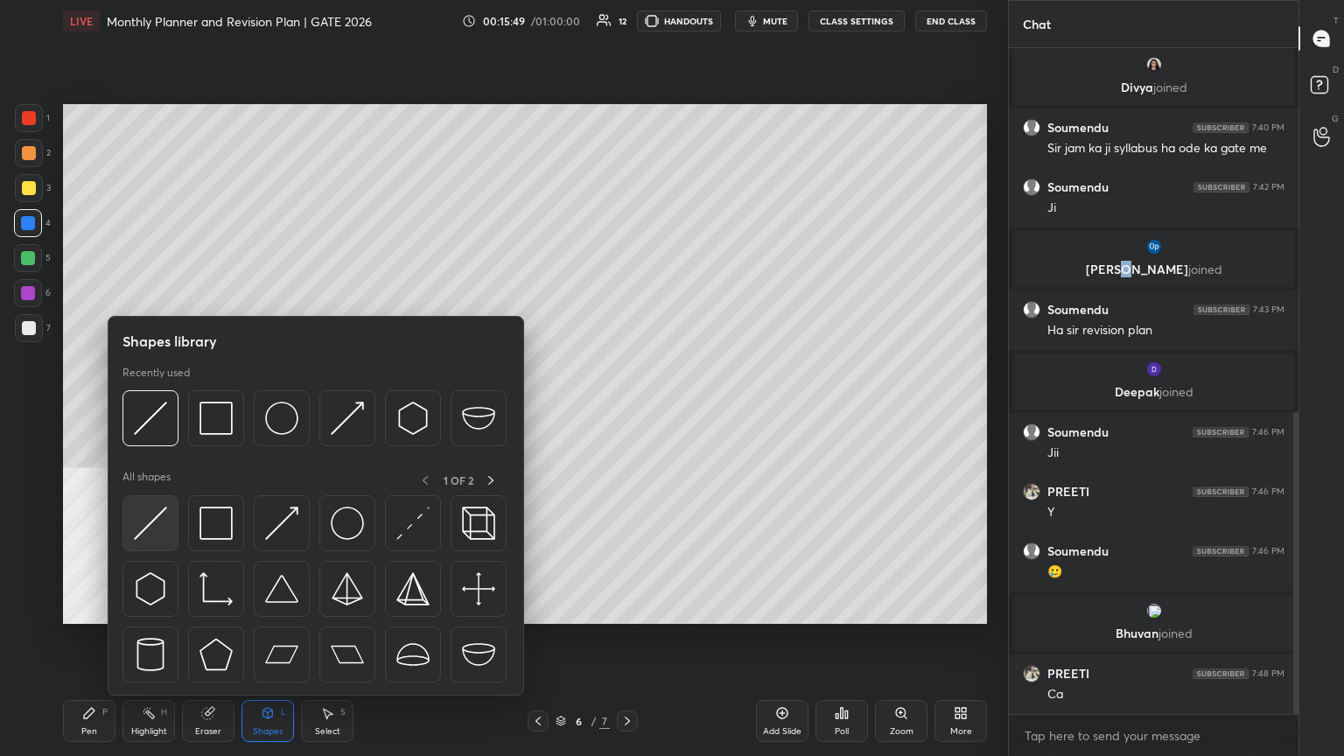
click at [157, 410] on img at bounding box center [150, 523] width 33 height 33
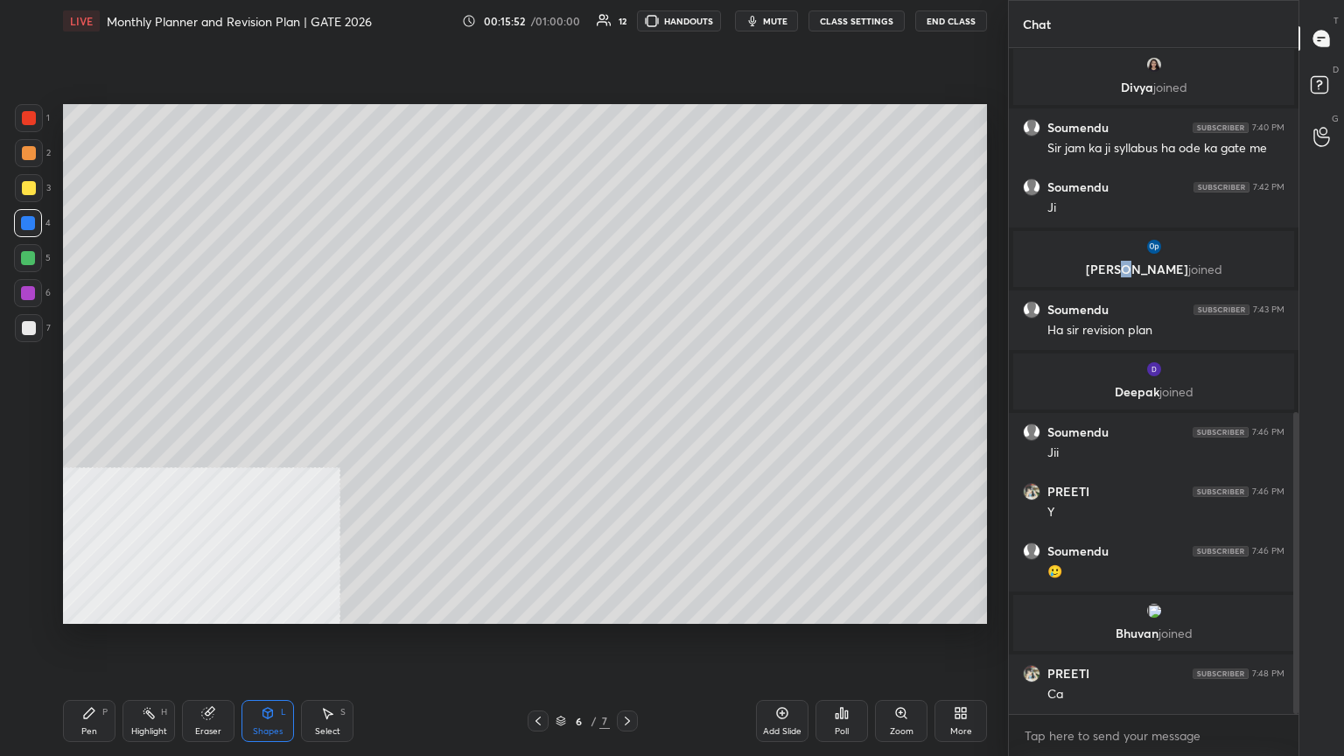
scroll to position [864, 0]
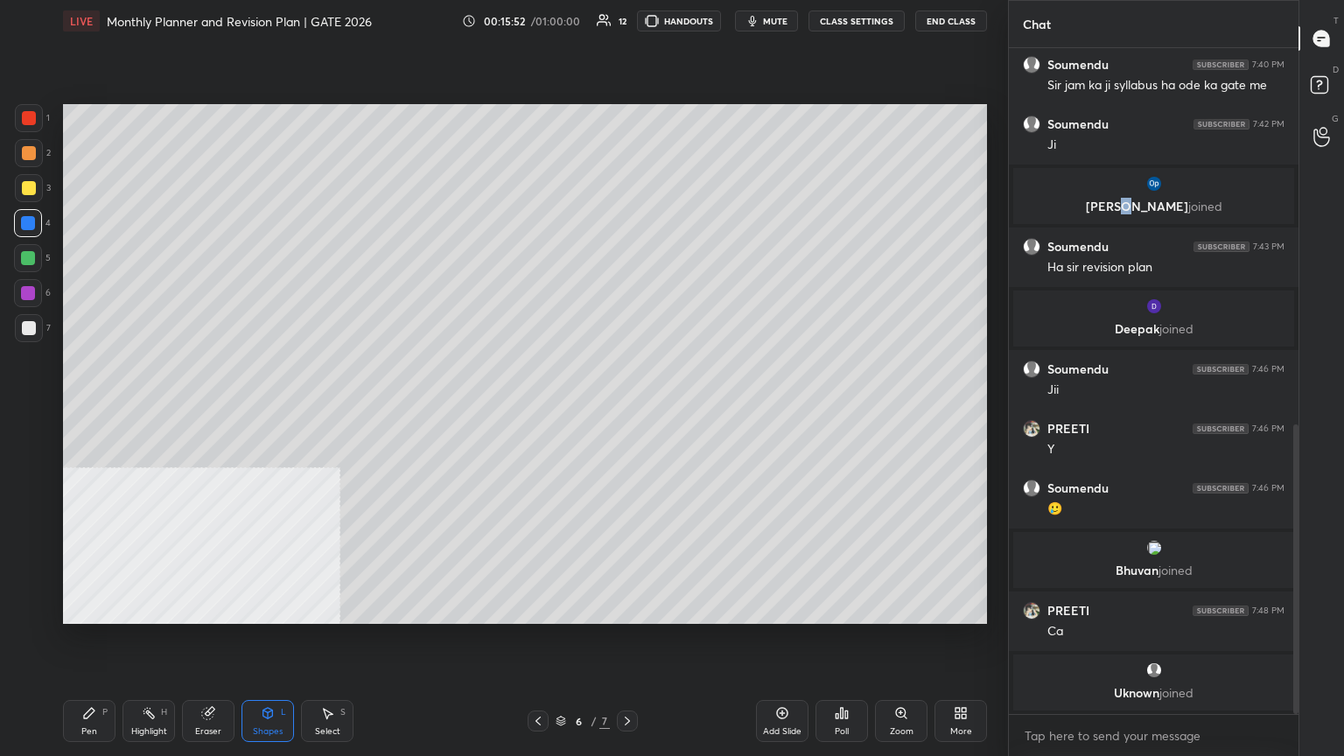
click at [88, 410] on div "Pen P" at bounding box center [89, 721] width 53 height 42
click at [28, 332] on div at bounding box center [29, 328] width 14 height 14
click at [32, 266] on div at bounding box center [28, 258] width 28 height 28
click at [29, 225] on div at bounding box center [28, 223] width 14 height 14
click at [223, 410] on div "Eraser" at bounding box center [208, 721] width 53 height 42
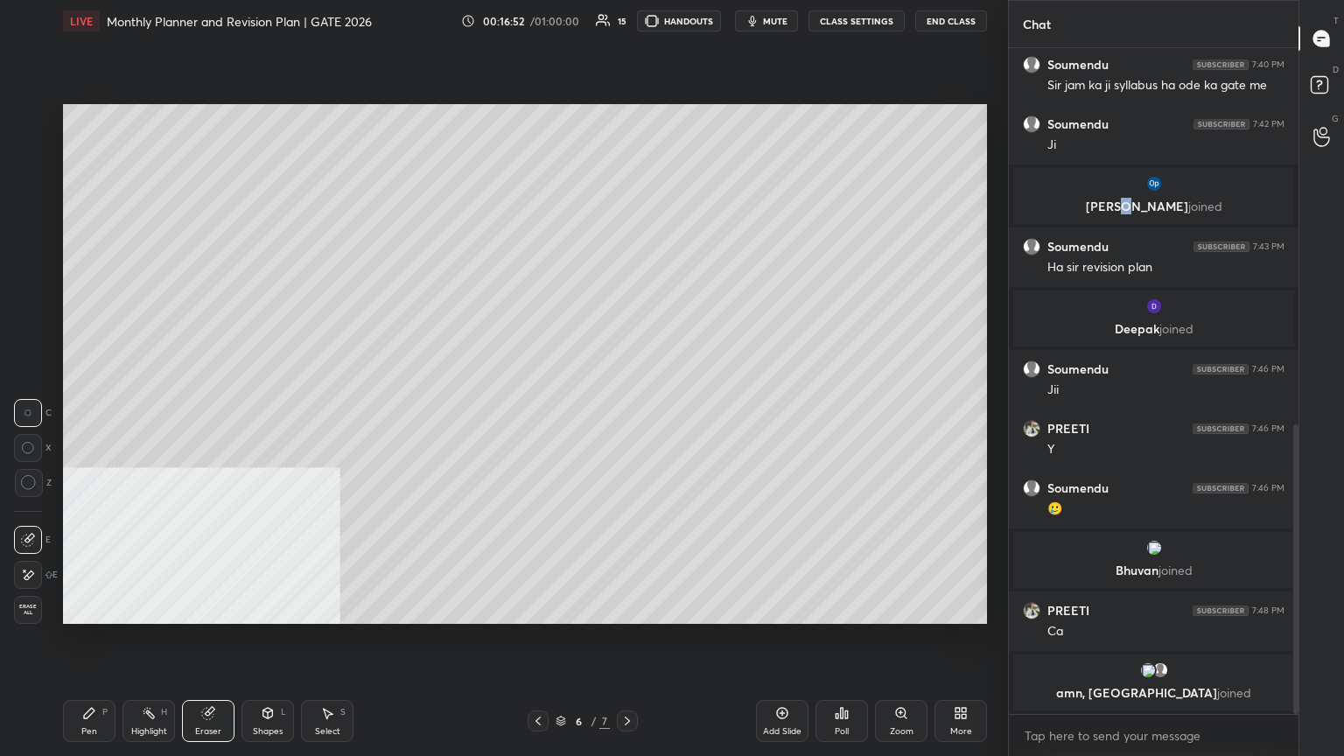
click at [74, 410] on div "Pen P" at bounding box center [89, 721] width 53 height 42
click at [32, 186] on div at bounding box center [29, 188] width 14 height 14
click at [272, 410] on div "Shapes L" at bounding box center [268, 721] width 53 height 42
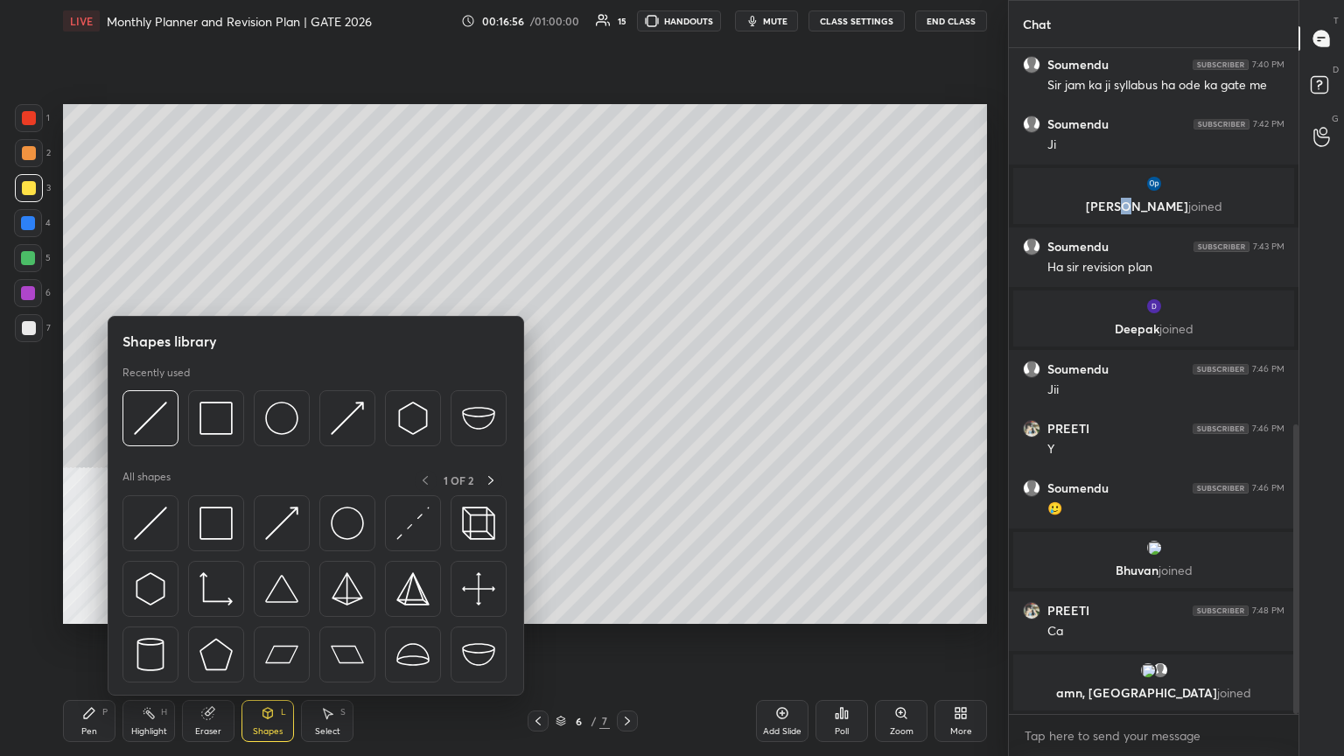
click at [25, 291] on div at bounding box center [28, 293] width 14 height 14
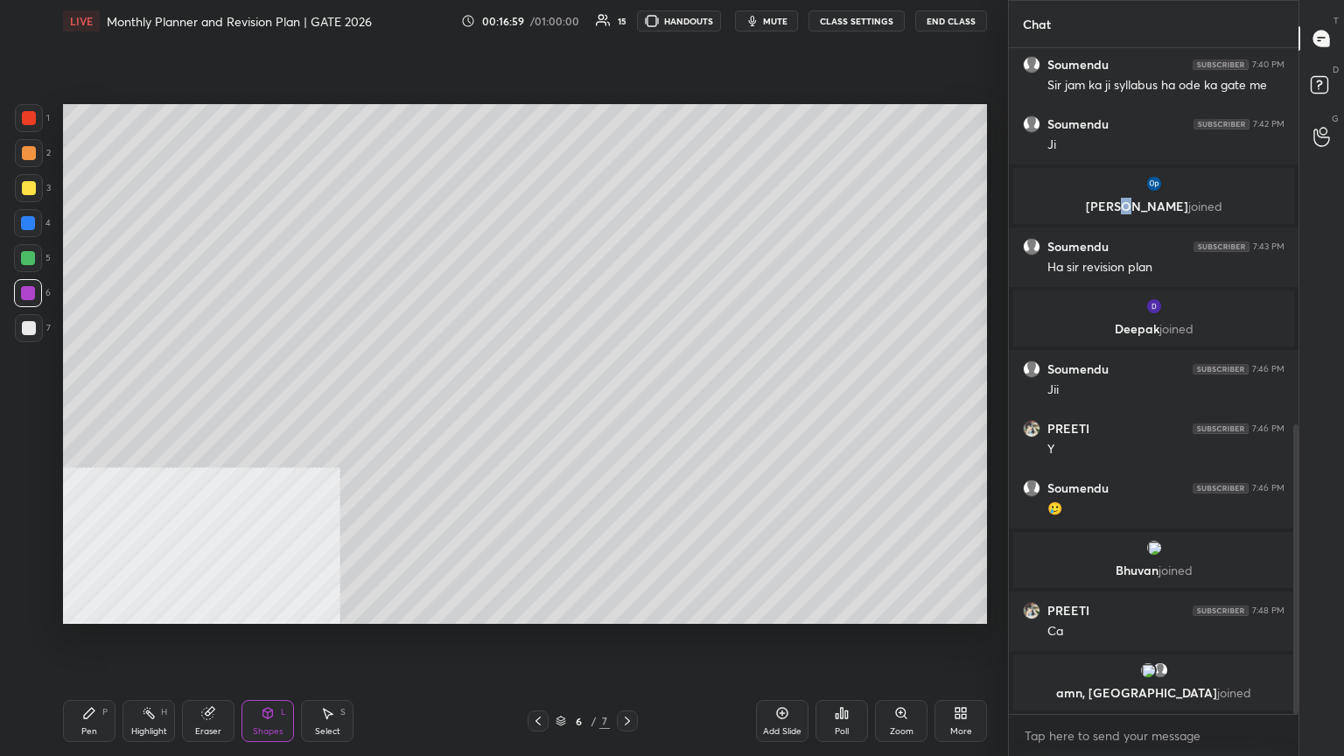
click at [109, 410] on div "Pen P" at bounding box center [89, 721] width 53 height 42
click at [33, 330] on div at bounding box center [29, 328] width 14 height 14
click at [26, 263] on div at bounding box center [28, 258] width 14 height 14
click at [225, 410] on div "Eraser" at bounding box center [208, 721] width 53 height 42
click at [93, 410] on div "Pen" at bounding box center [89, 731] width 16 height 9
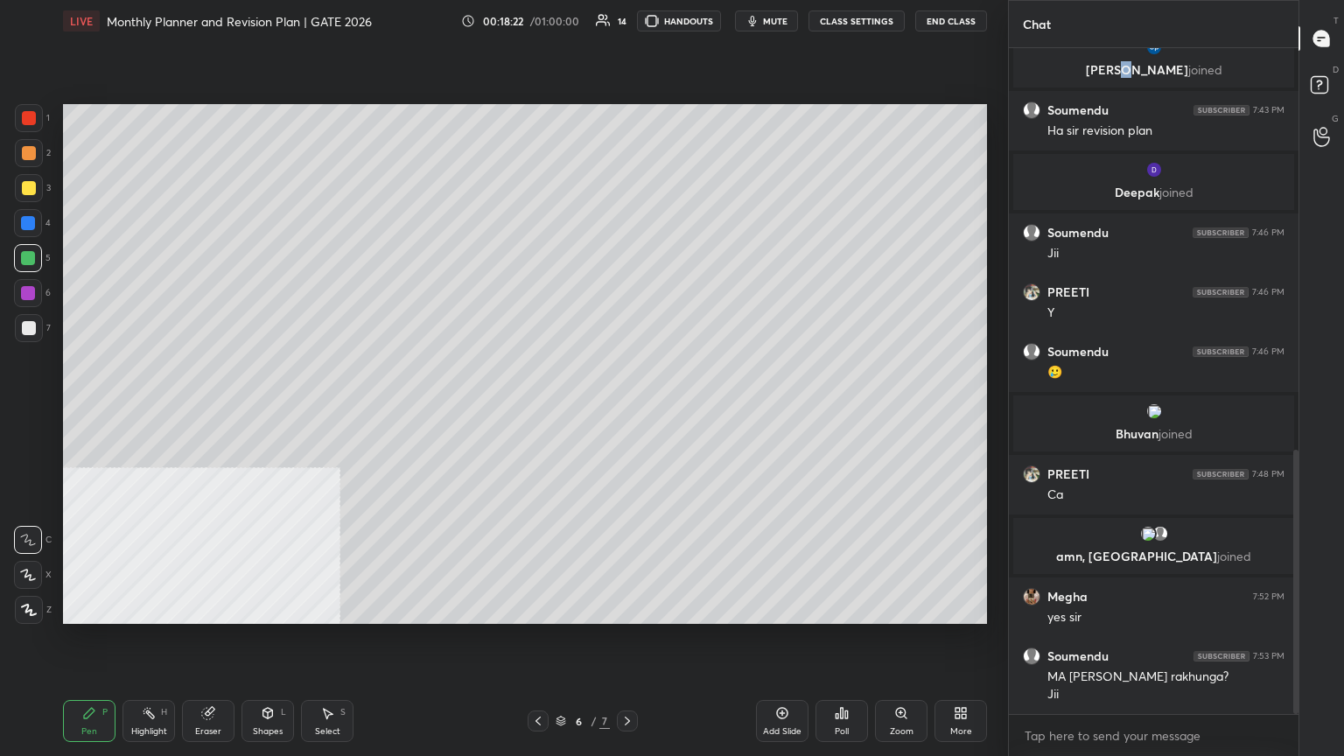
scroll to position [1011, 0]
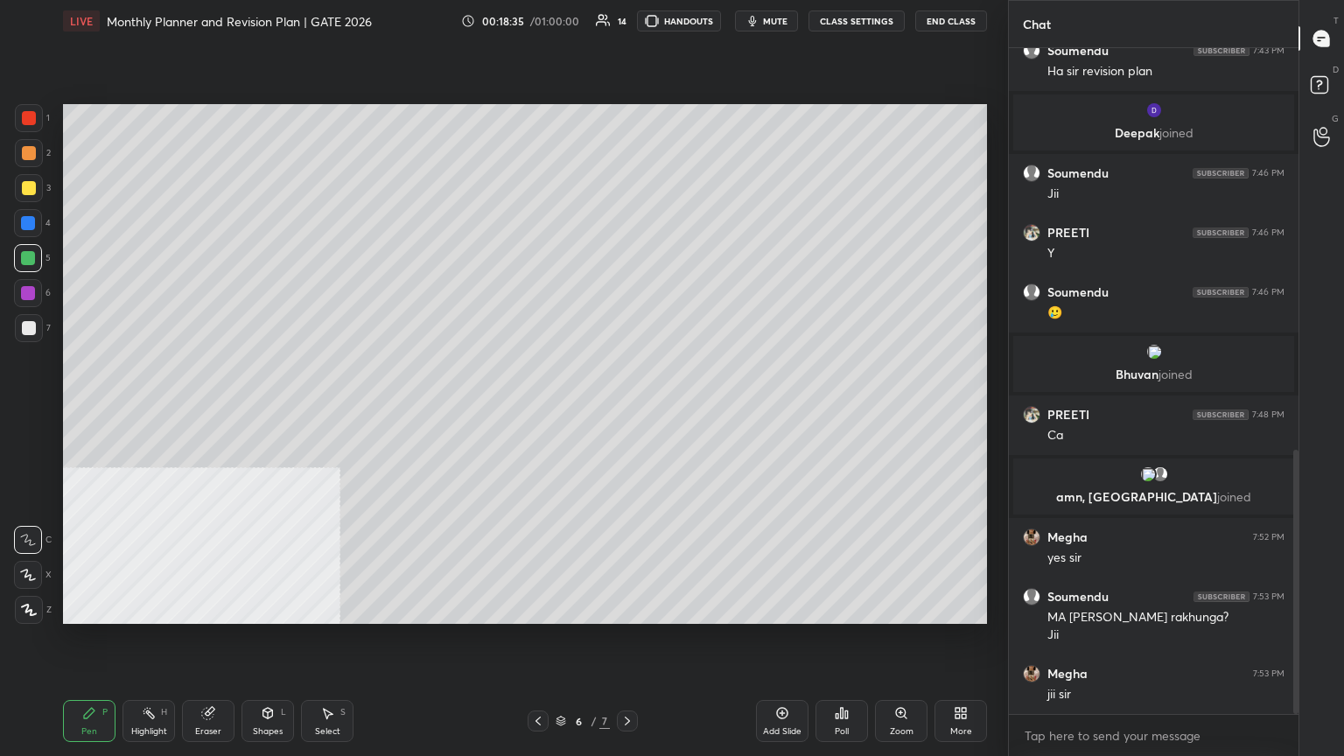
click at [32, 185] on div at bounding box center [29, 188] width 14 height 14
click at [25, 109] on div at bounding box center [29, 118] width 28 height 28
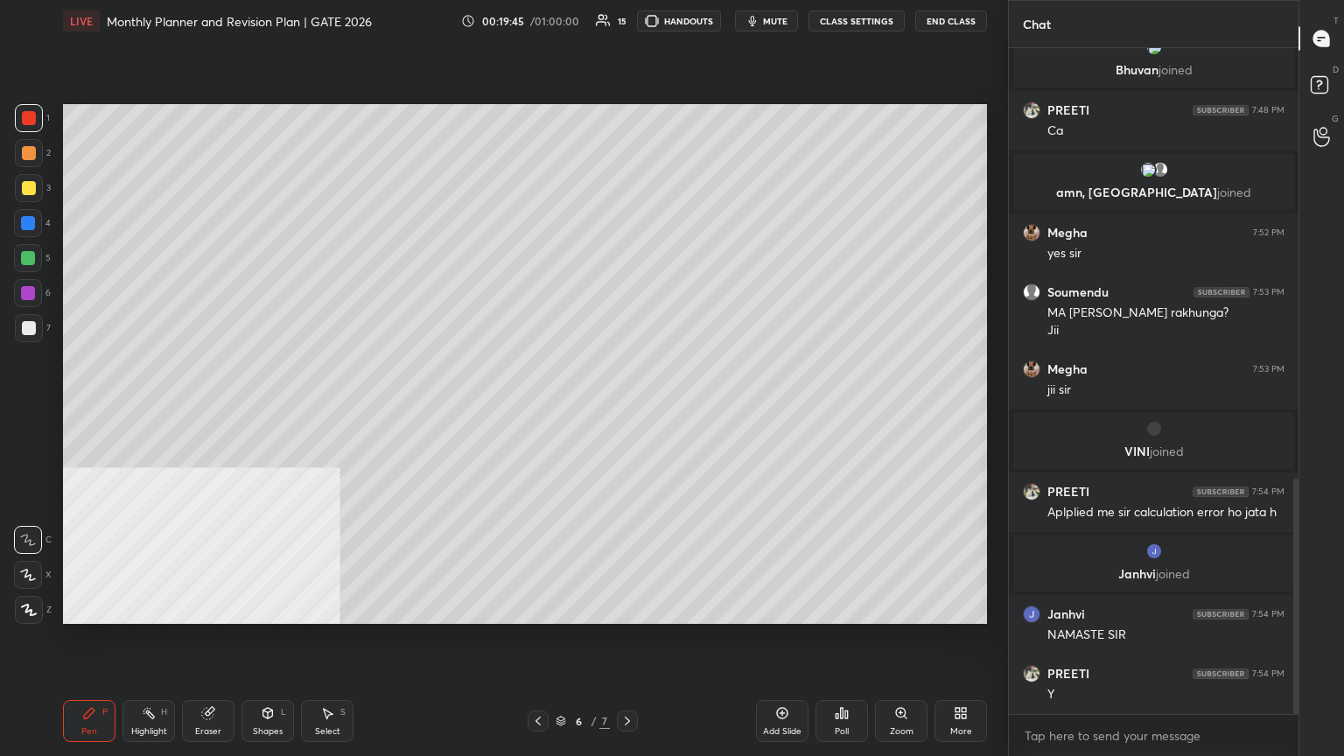
scroll to position [1280, 0]
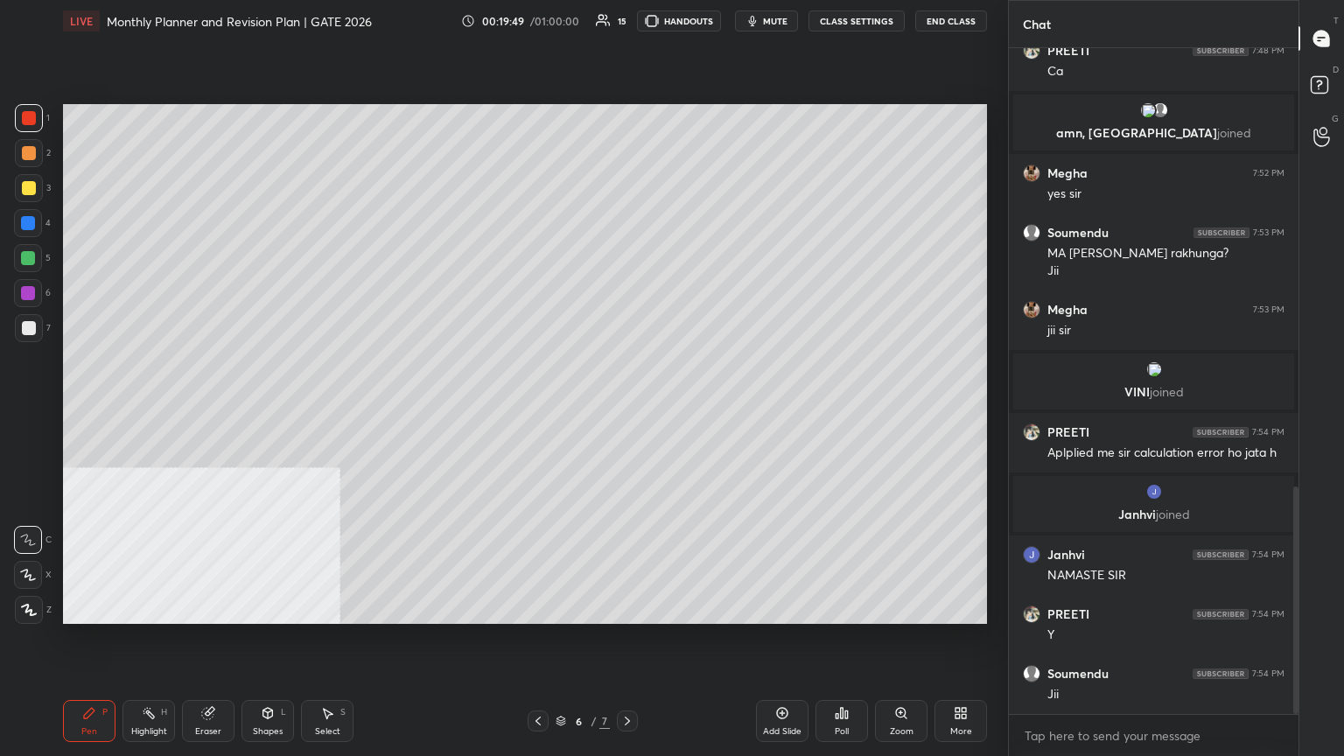
click at [10, 337] on div "1 2 3 4 5 6 7 C X Z C X Z E E Erase all H H" at bounding box center [28, 364] width 56 height 520
click at [256, 410] on div "Shapes L" at bounding box center [268, 721] width 53 height 42
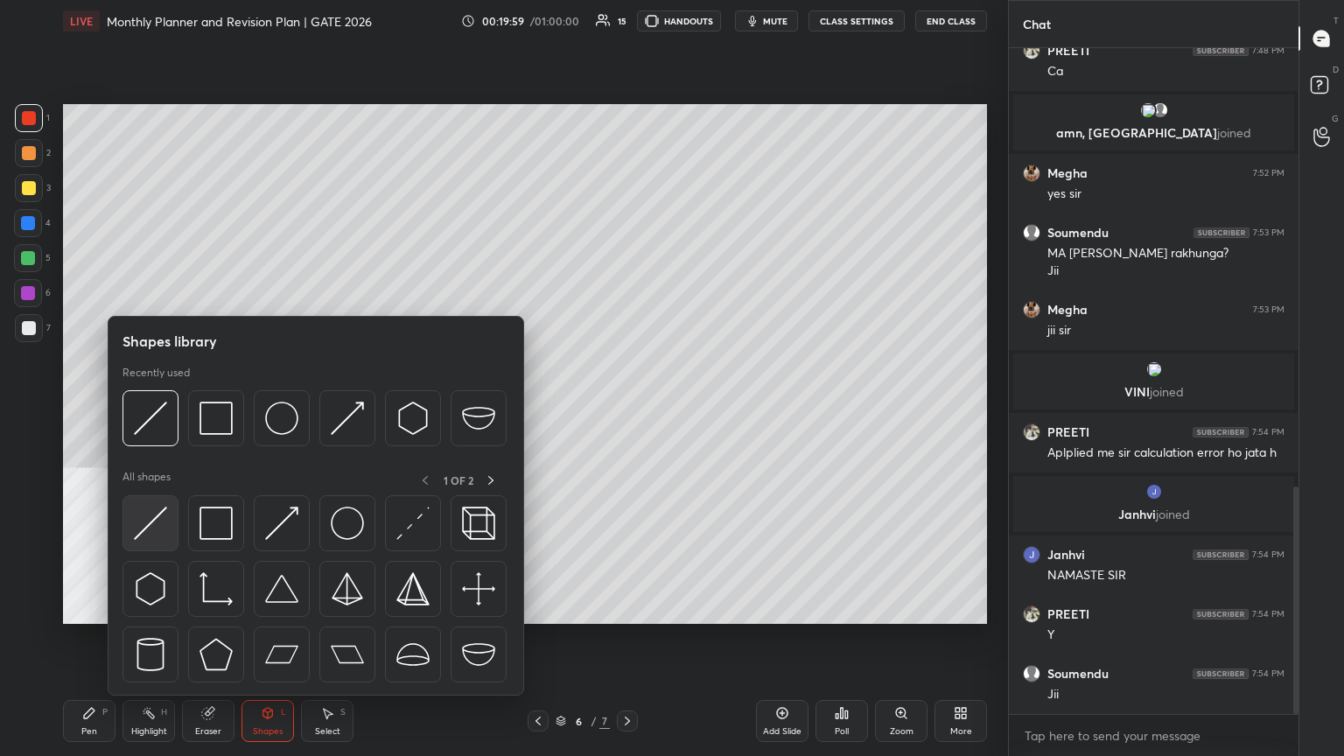
click at [158, 410] on img at bounding box center [150, 523] width 33 height 33
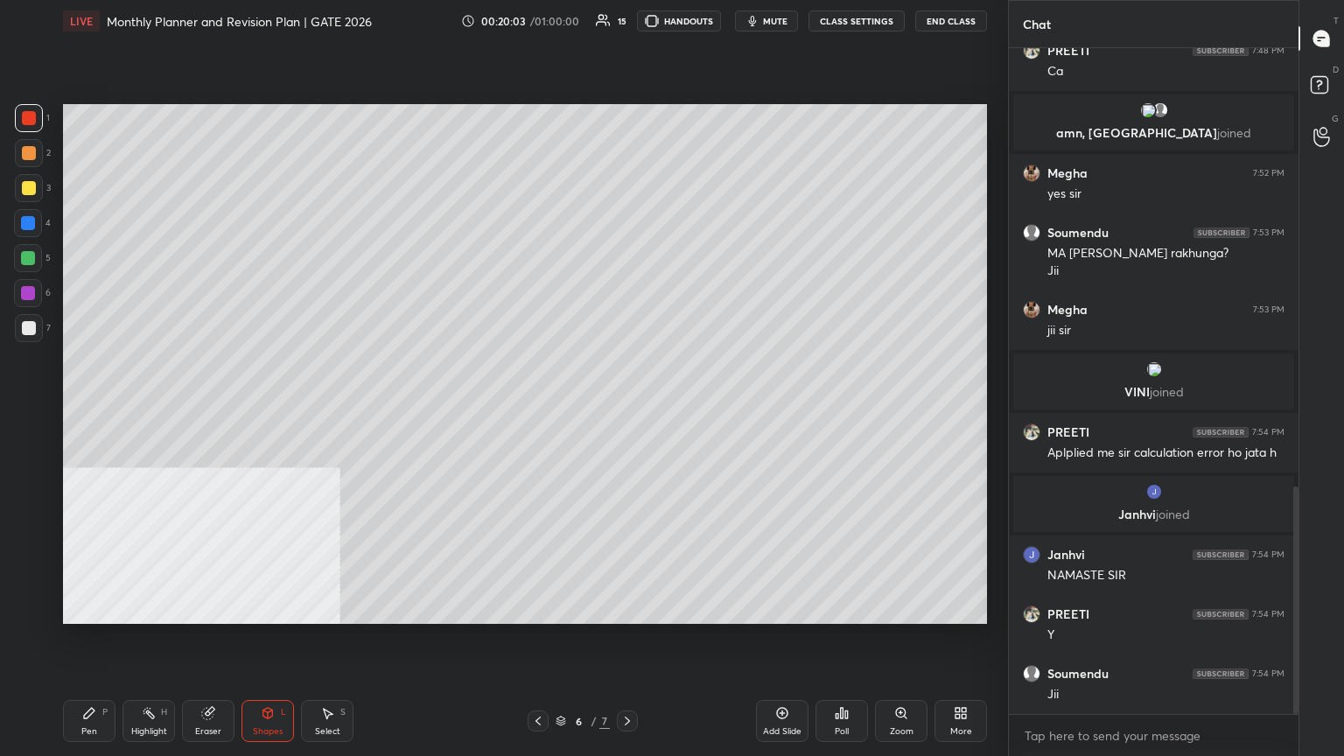
click at [28, 257] on div at bounding box center [28, 258] width 14 height 14
click at [88, 410] on icon at bounding box center [89, 713] width 14 height 14
click at [34, 189] on div at bounding box center [29, 188] width 14 height 14
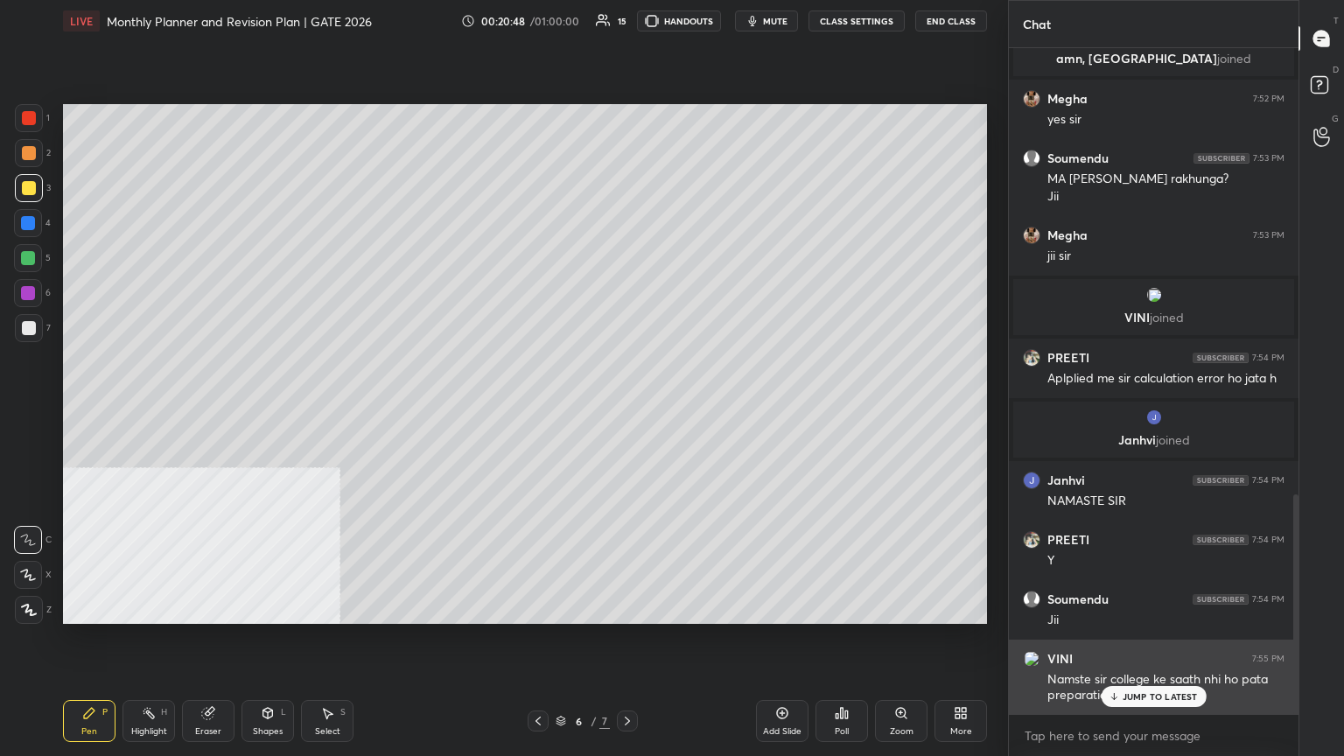
click at [628, 410] on p "JUMP TO LATEST" at bounding box center [1160, 696] width 75 height 11
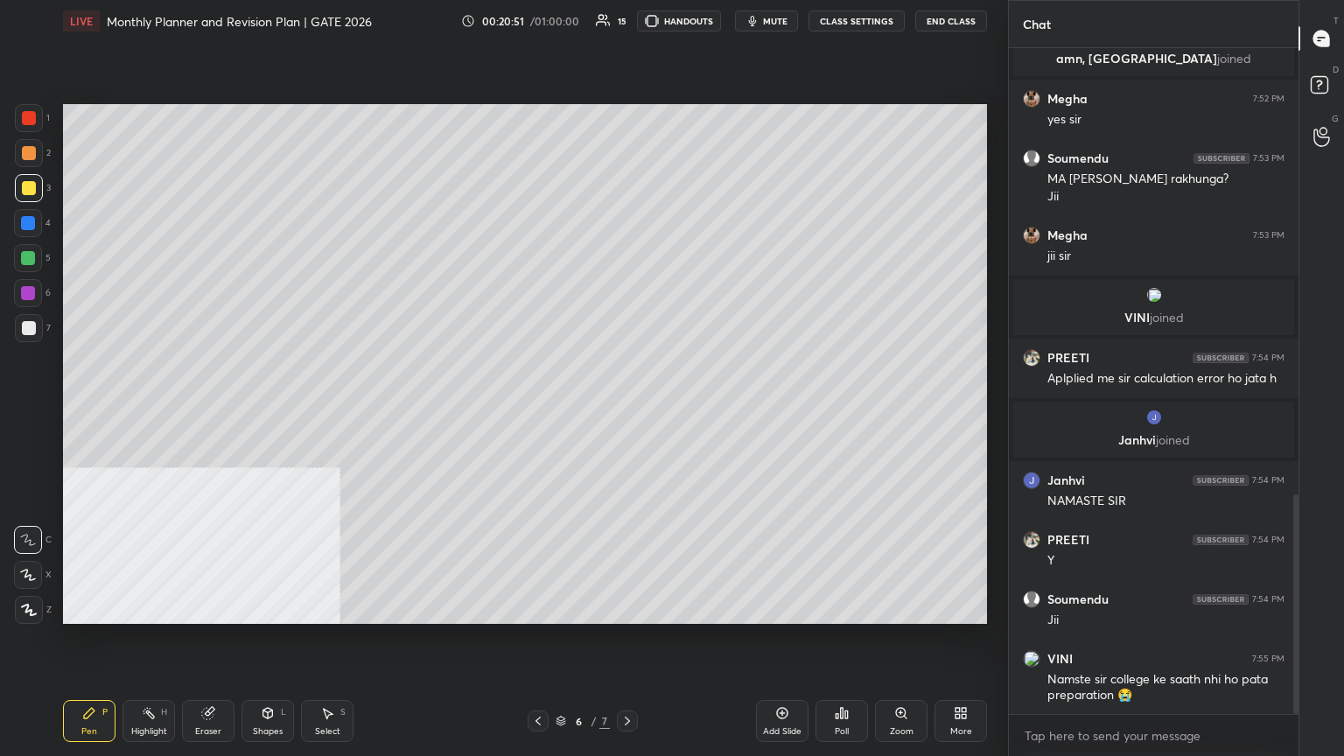
click at [32, 254] on div at bounding box center [28, 258] width 14 height 14
click at [26, 238] on div "4" at bounding box center [32, 226] width 37 height 35
click at [270, 410] on div "Shapes L" at bounding box center [268, 721] width 53 height 42
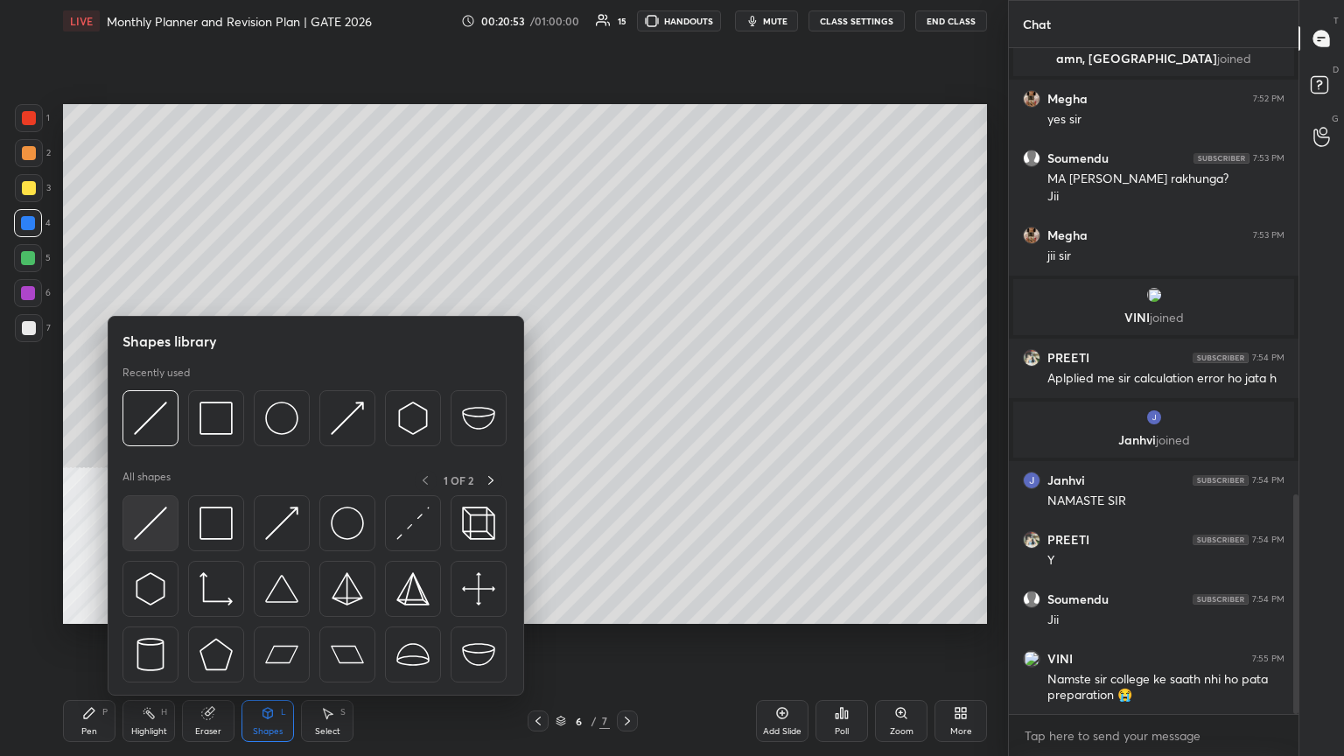
click at [161, 410] on div at bounding box center [151, 523] width 56 height 56
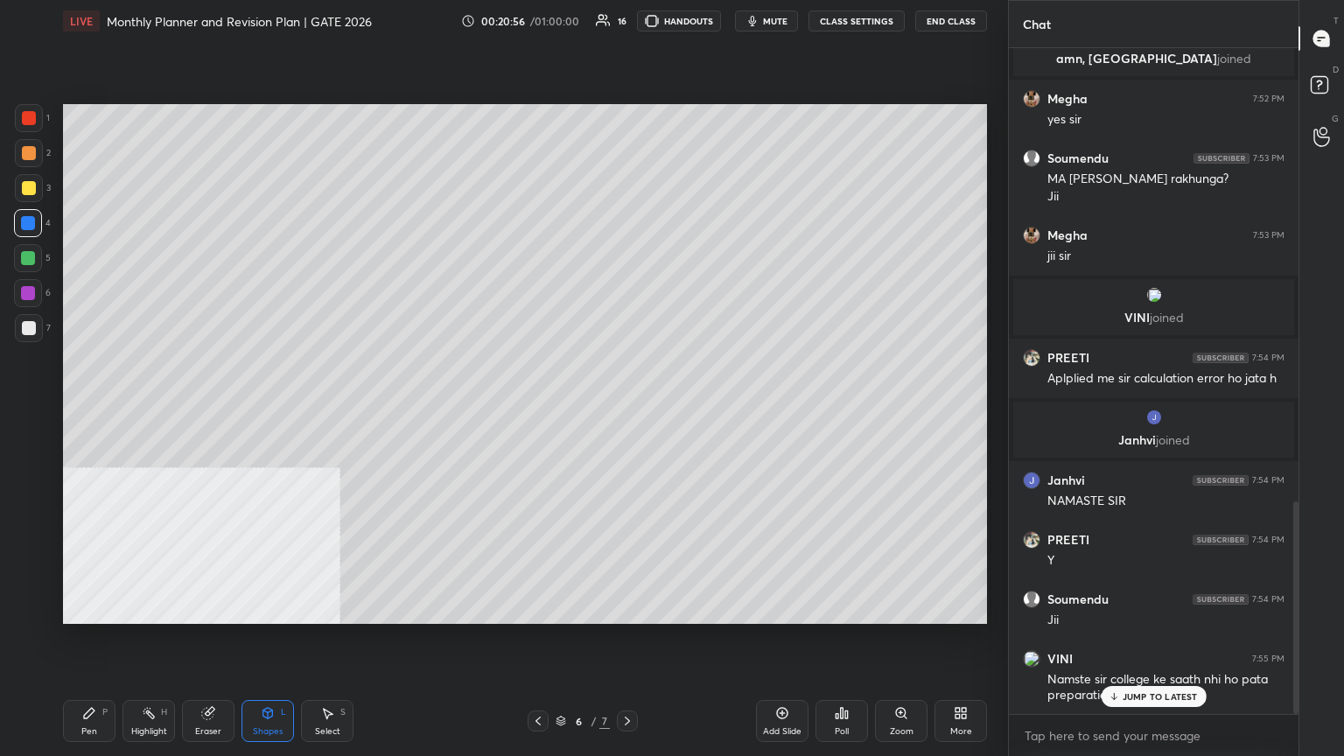
scroll to position [1418, 0]
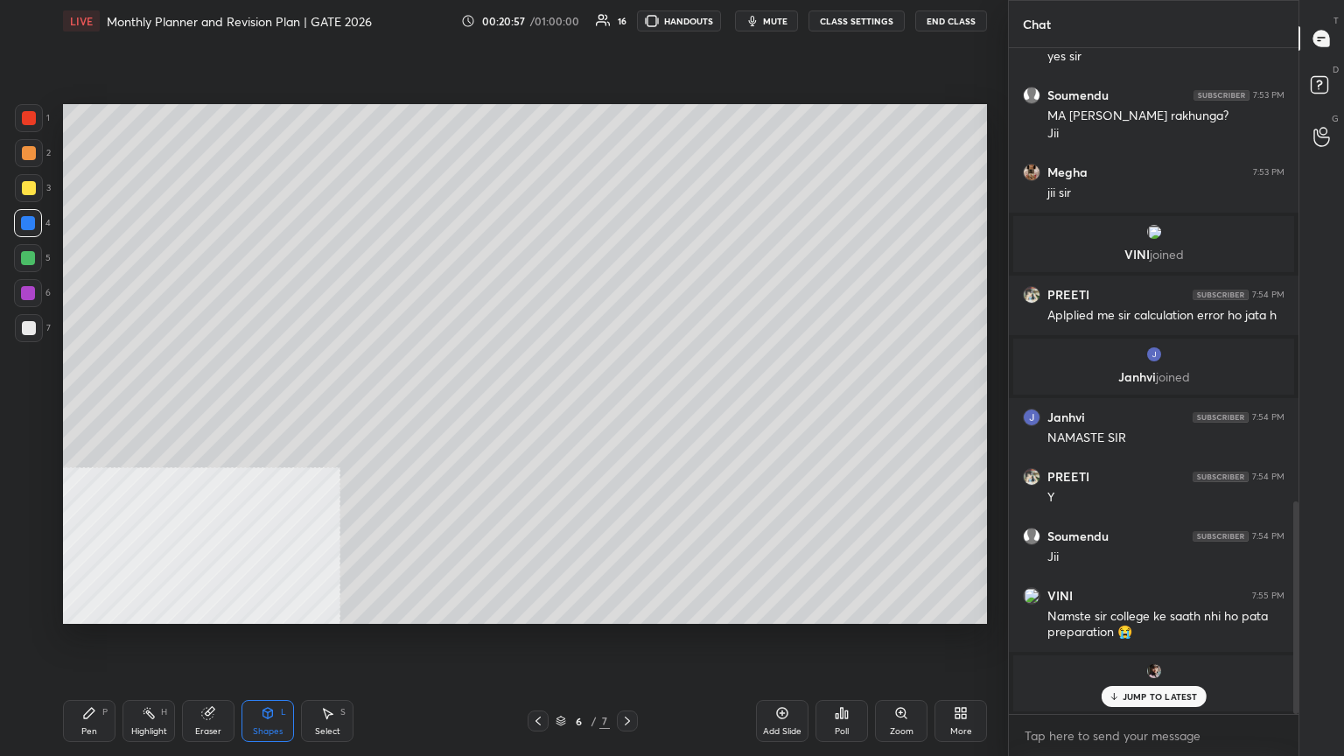
click at [28, 298] on div at bounding box center [28, 293] width 14 height 14
click at [101, 410] on div "Pen P" at bounding box center [89, 721] width 53 height 42
click at [32, 410] on icon at bounding box center [28, 540] width 16 height 12
click at [36, 322] on div at bounding box center [29, 328] width 28 height 28
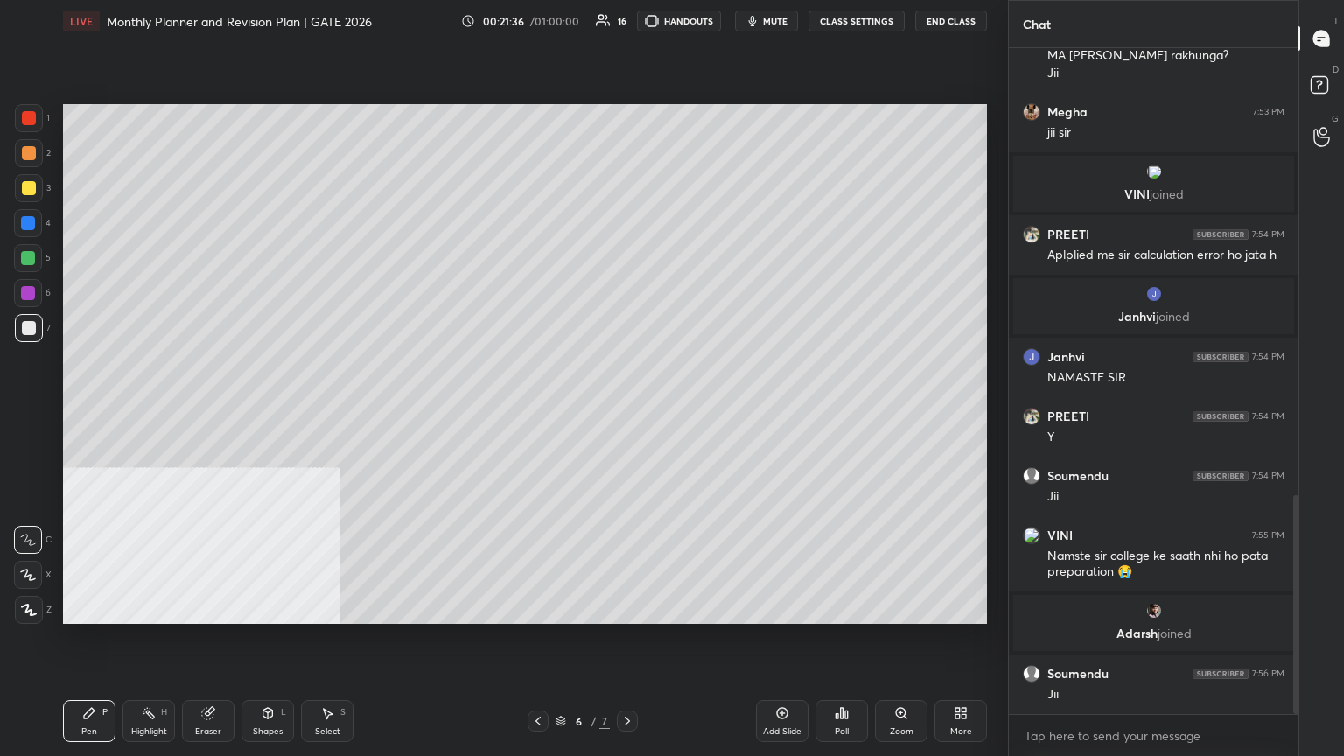
scroll to position [1417, 0]
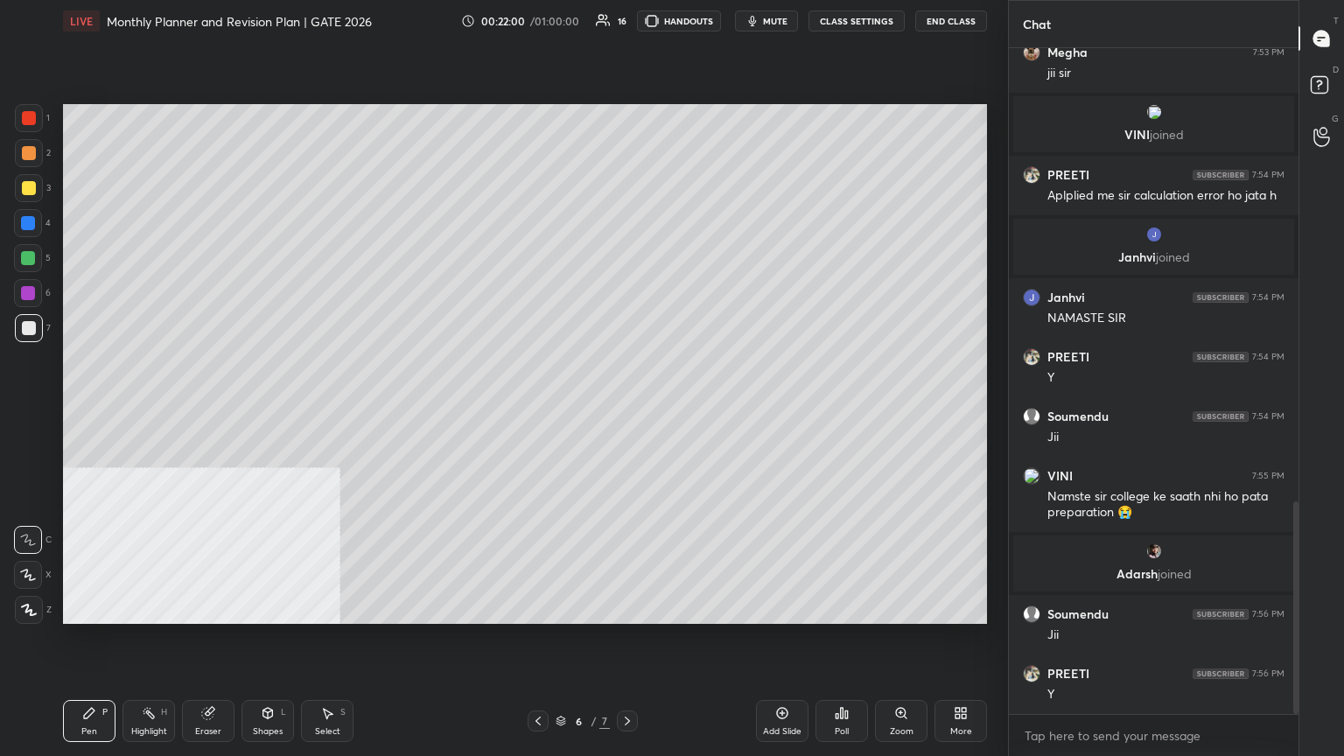
drag, startPoint x: 23, startPoint y: 329, endPoint x: 38, endPoint y: 323, distance: 16.1
click at [25, 329] on div at bounding box center [29, 328] width 14 height 14
click at [30, 228] on div at bounding box center [28, 223] width 14 height 14
click at [28, 291] on div at bounding box center [28, 293] width 14 height 14
click at [28, 159] on div at bounding box center [29, 153] width 14 height 14
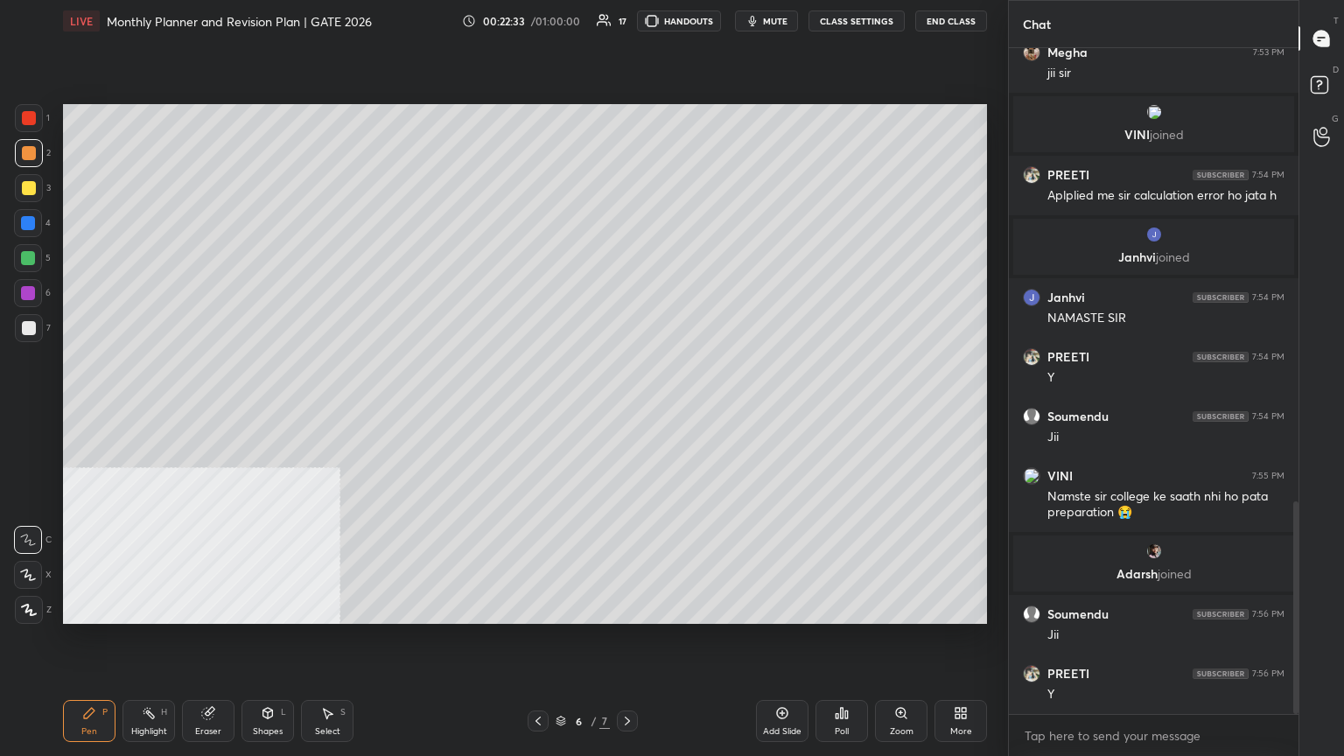
click at [26, 263] on div at bounding box center [28, 258] width 14 height 14
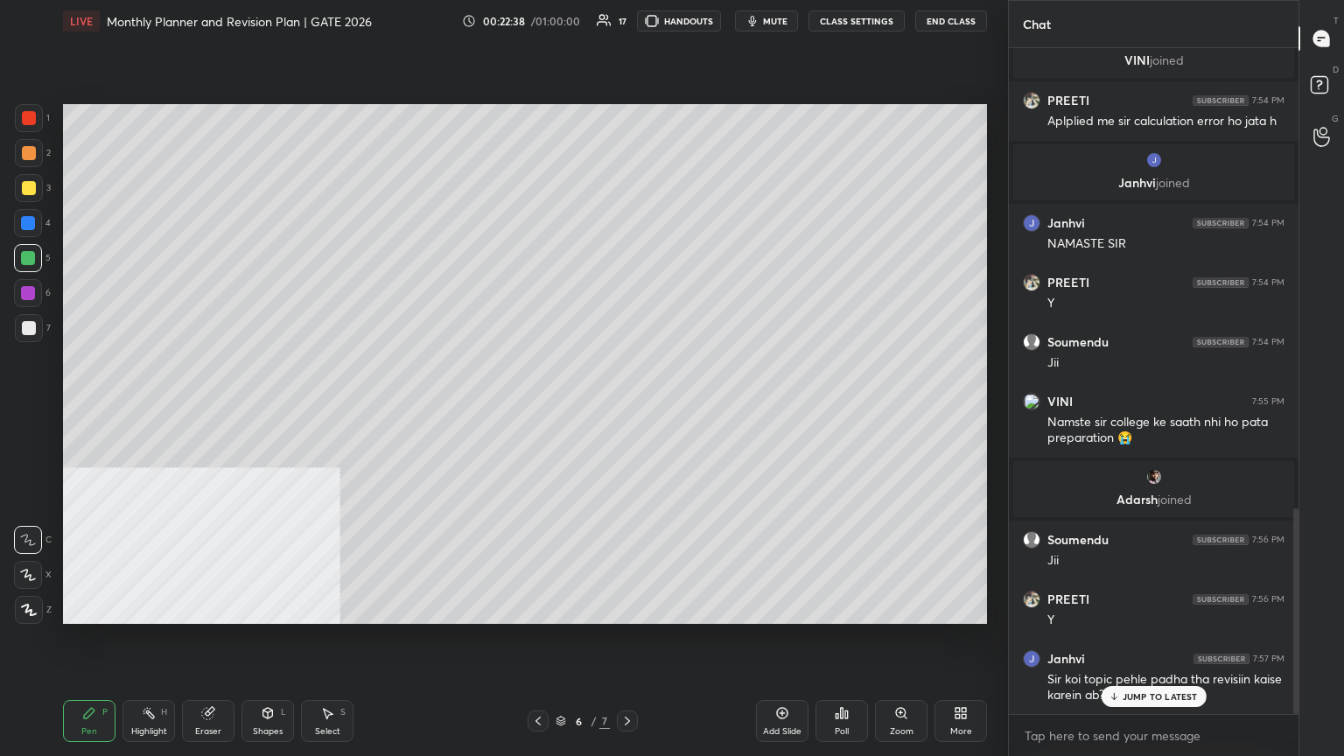
click at [628, 410] on p "JUMP TO LATEST" at bounding box center [1160, 696] width 75 height 11
click at [36, 326] on div at bounding box center [29, 328] width 28 height 28
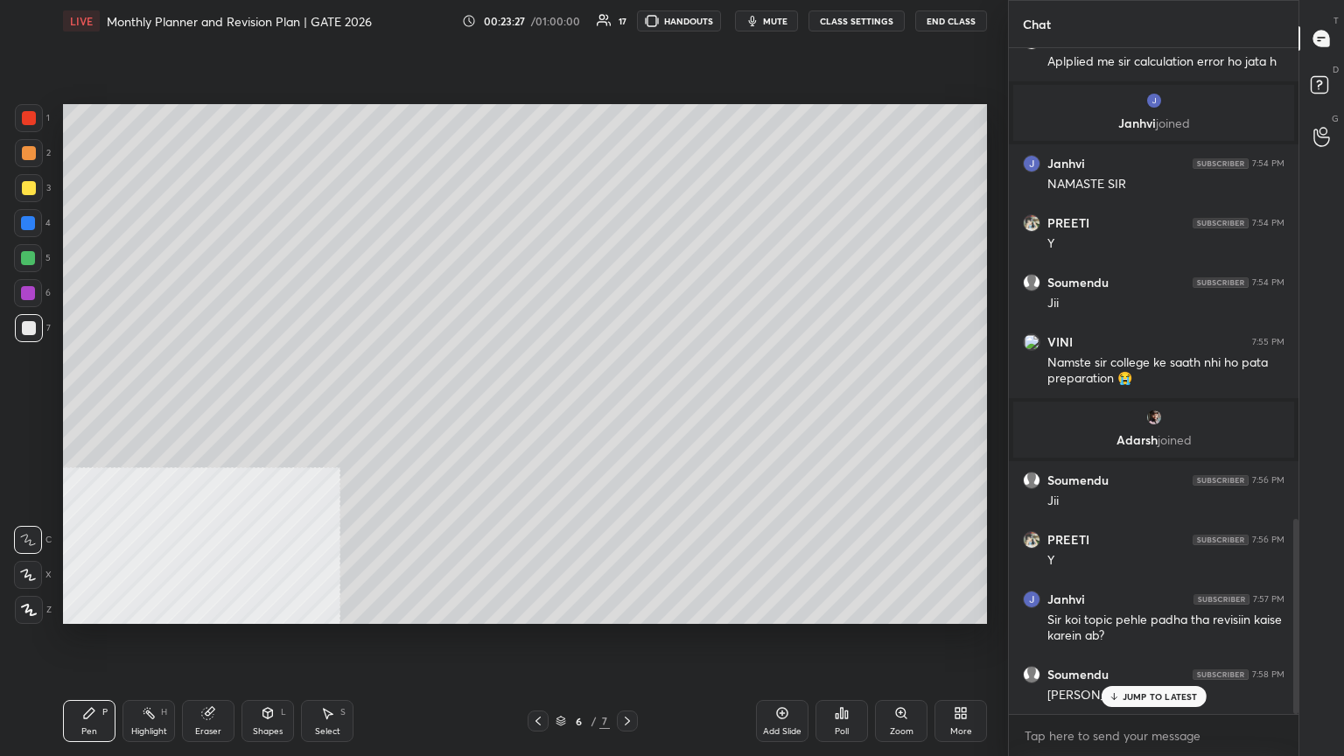
scroll to position [1610, 0]
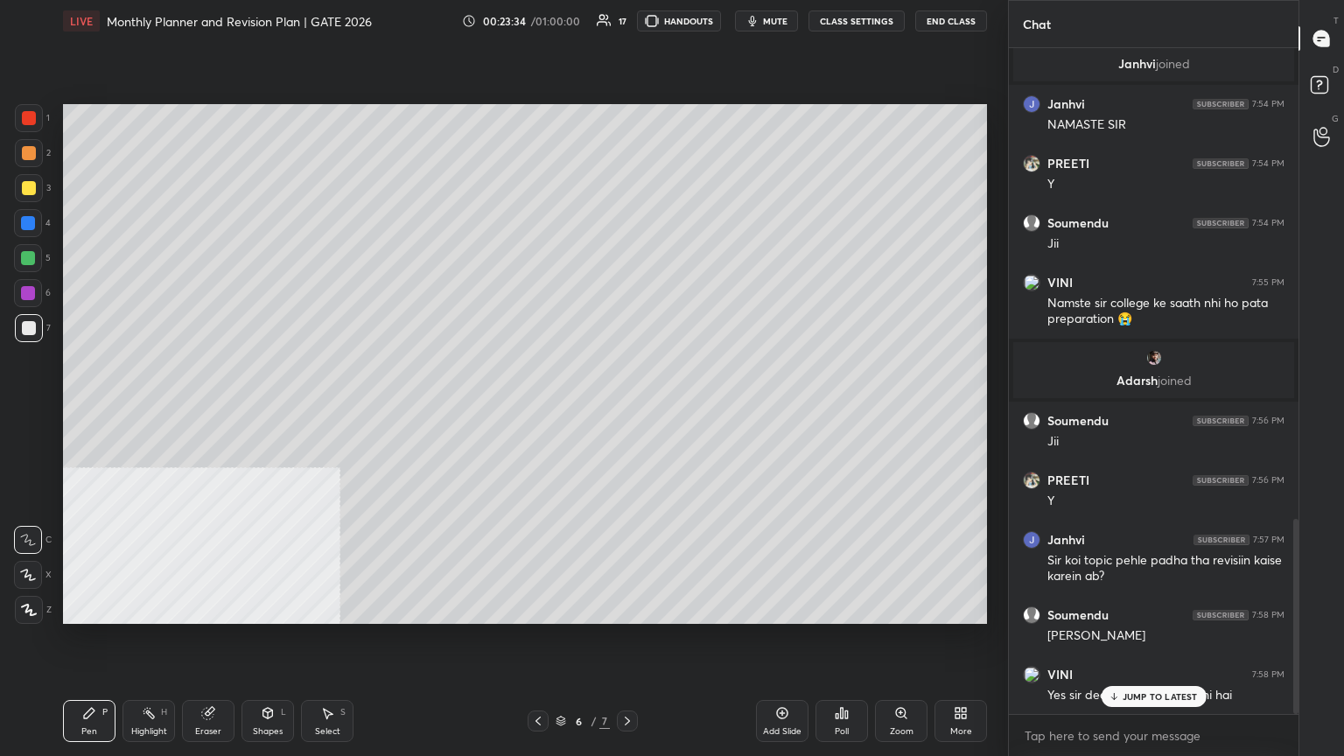
click at [34, 154] on div at bounding box center [29, 153] width 28 height 28
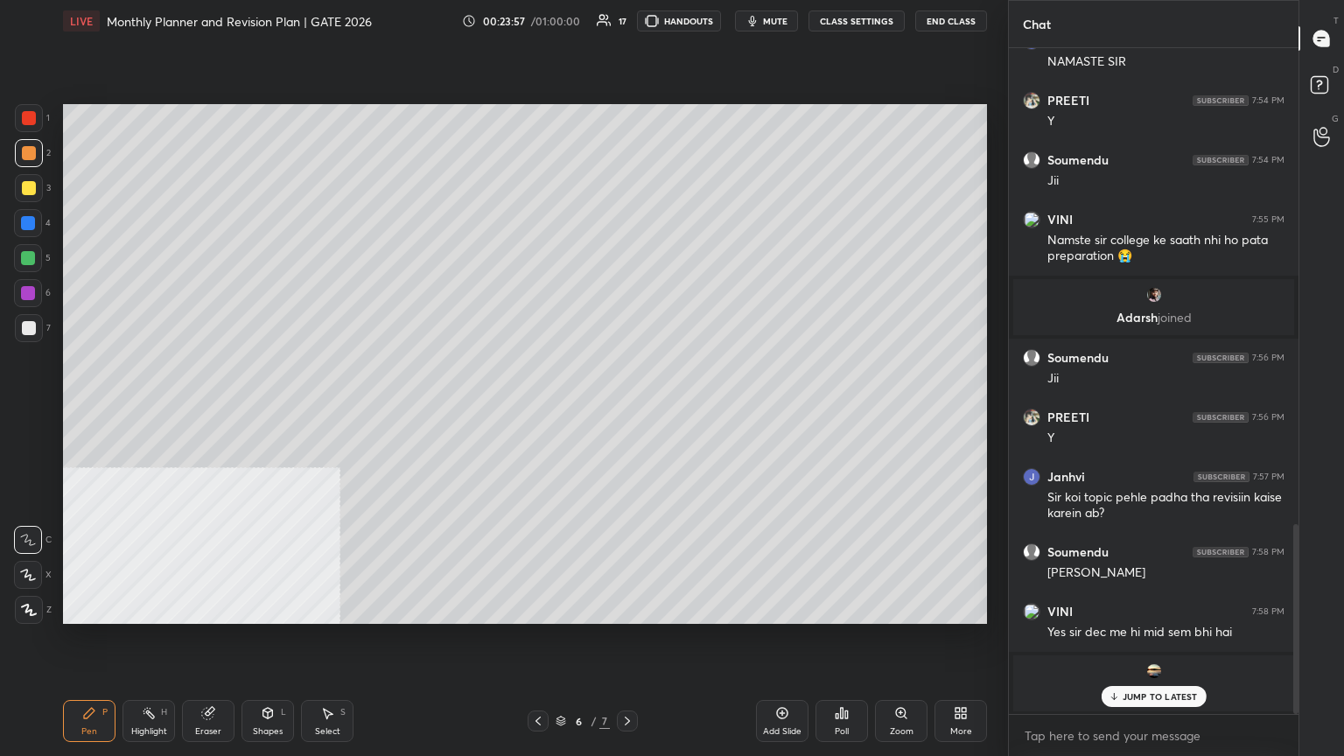
scroll to position [1733, 0]
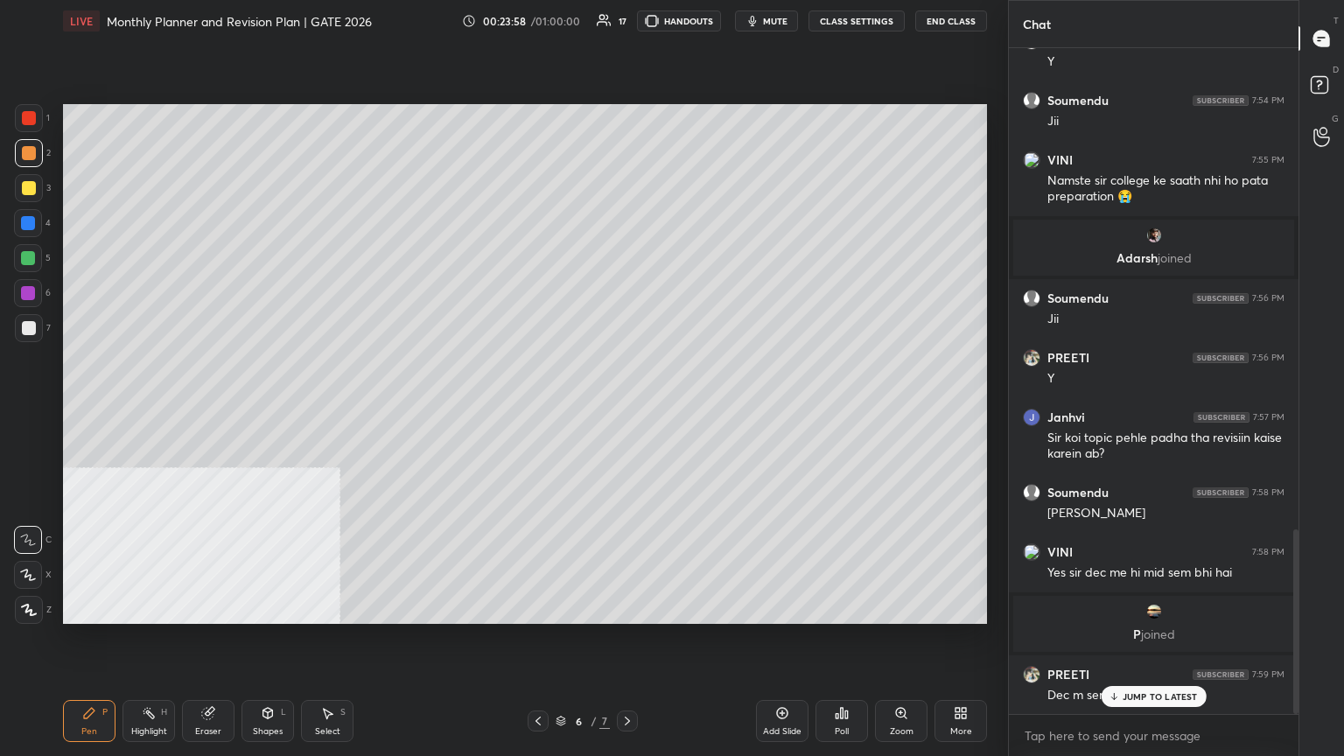
click at [215, 410] on div "Eraser" at bounding box center [208, 721] width 53 height 42
click at [30, 410] on icon at bounding box center [30, 575] width 10 height 9
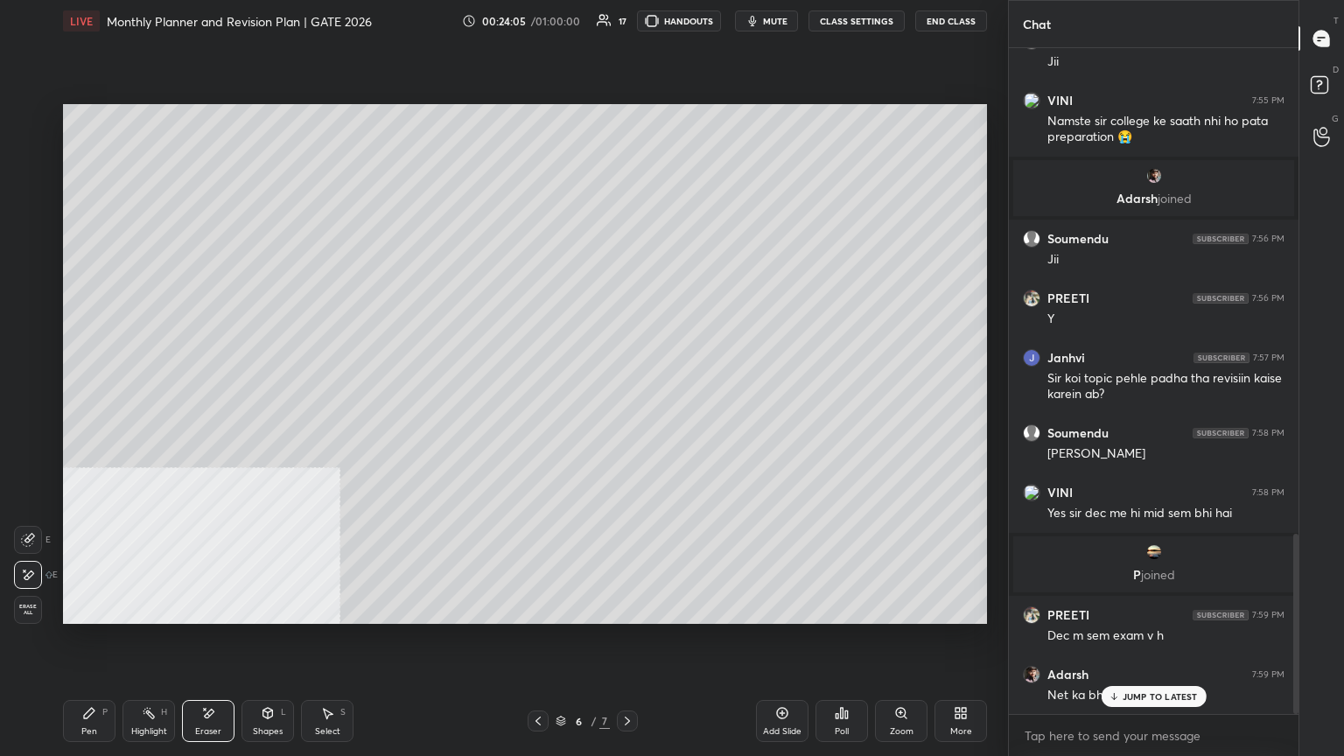
click at [628, 410] on div "JUMP TO LATEST" at bounding box center [1153, 696] width 105 height 21
click at [83, 410] on div "Pen P" at bounding box center [89, 721] width 53 height 42
click at [33, 333] on div at bounding box center [29, 328] width 14 height 14
click at [211, 410] on icon at bounding box center [210, 713] width 10 height 9
click at [33, 410] on div at bounding box center [28, 540] width 28 height 28
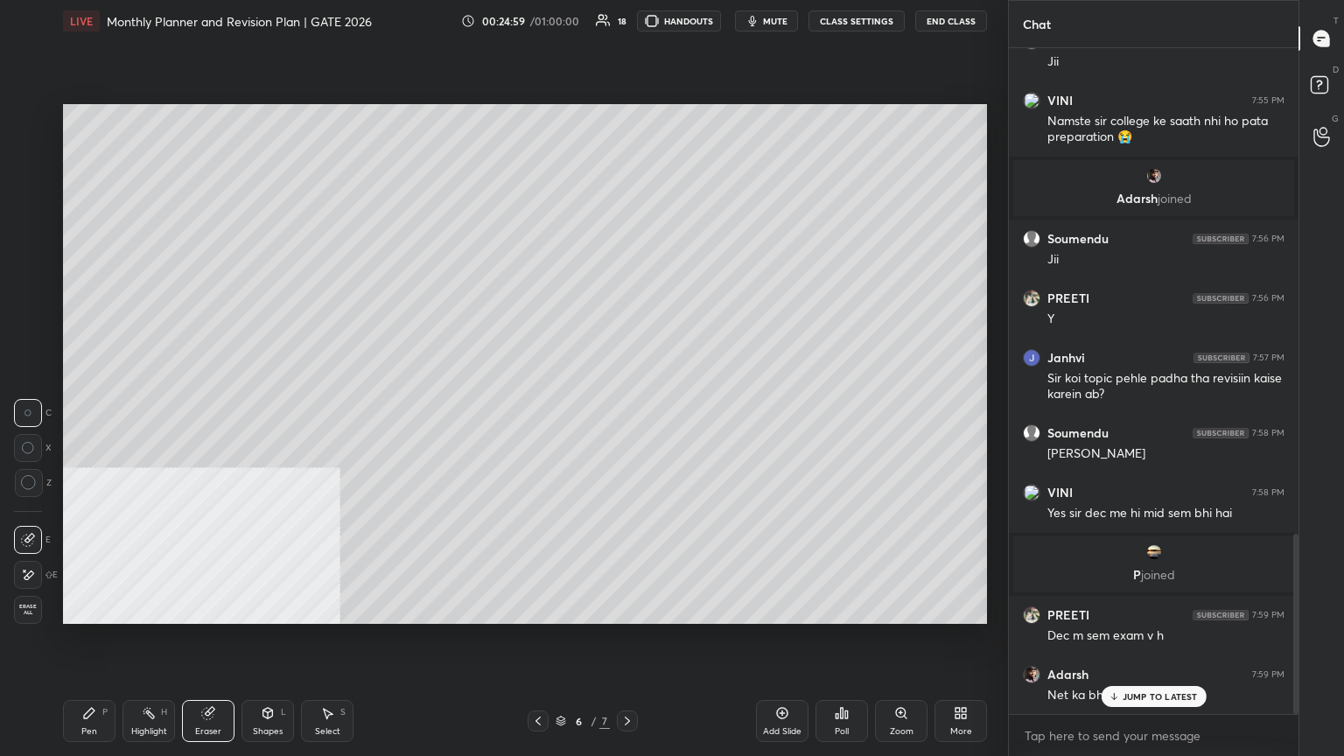
click at [628, 410] on div "Add Slide" at bounding box center [782, 721] width 53 height 42
click at [90, 410] on icon at bounding box center [89, 713] width 14 height 14
click at [280, 410] on div "Shapes L" at bounding box center [268, 721] width 53 height 42
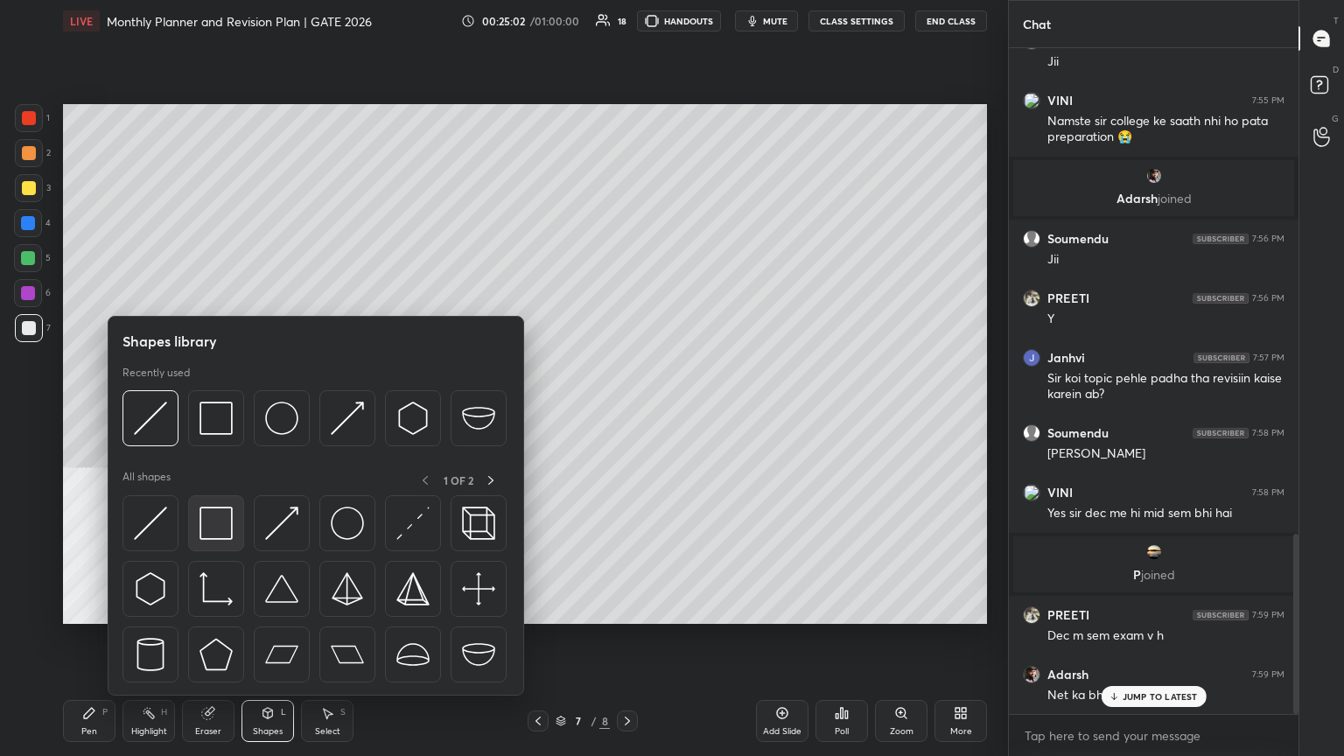
click at [228, 410] on img at bounding box center [216, 523] width 33 height 33
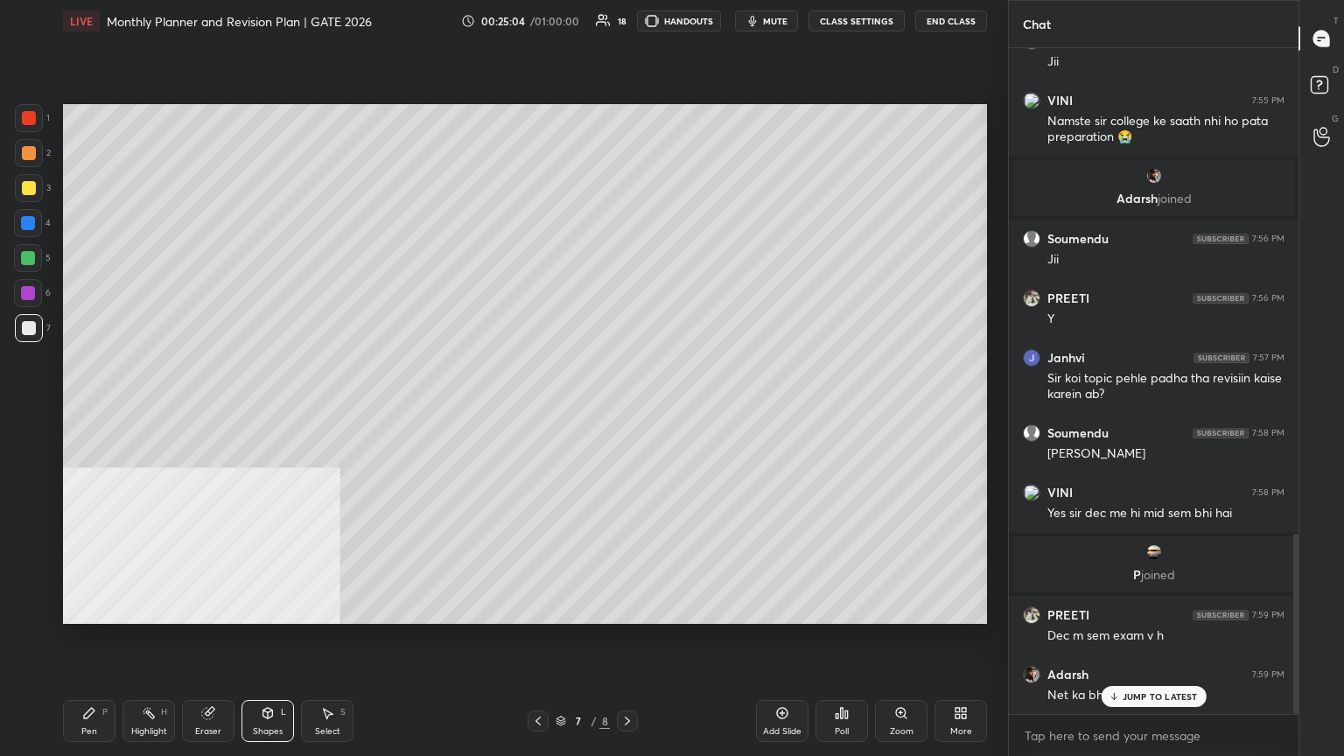
click at [270, 410] on icon at bounding box center [268, 713] width 10 height 11
click at [280, 410] on div "Shapes" at bounding box center [268, 731] width 30 height 9
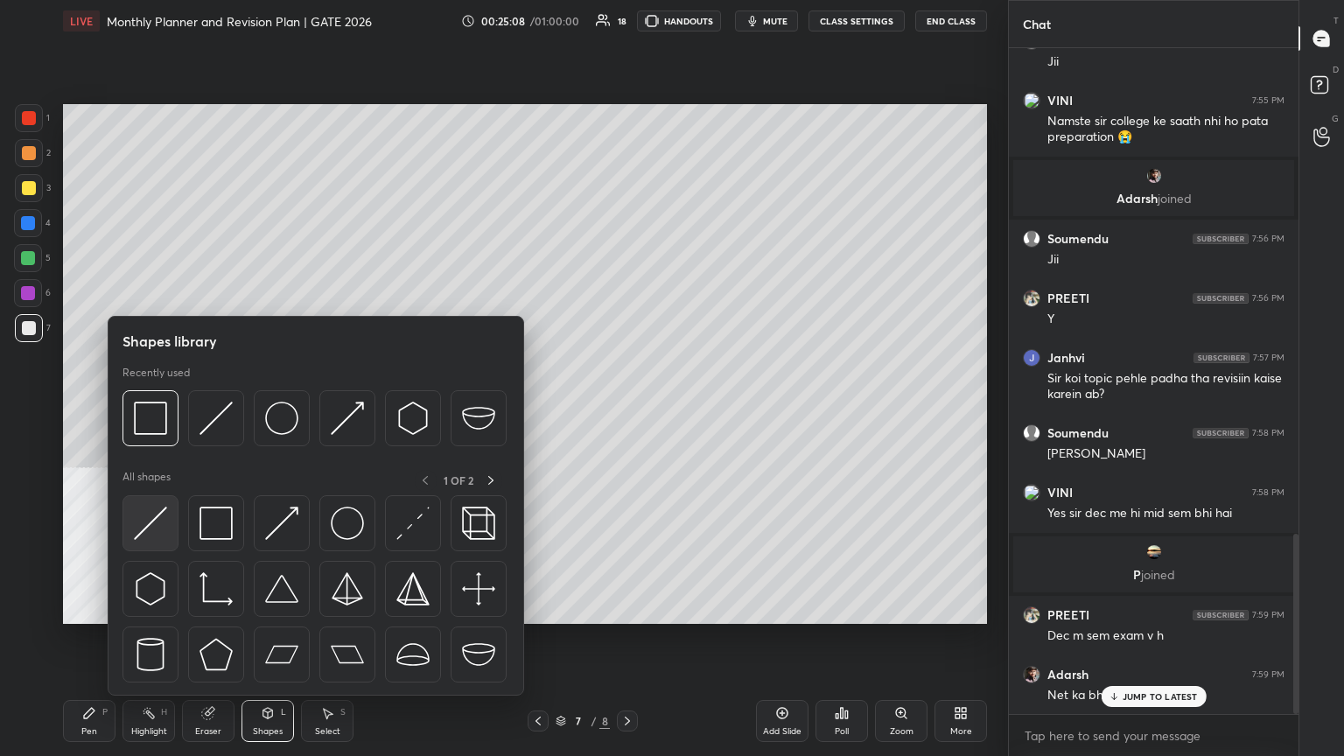
click at [168, 410] on div at bounding box center [151, 523] width 56 height 56
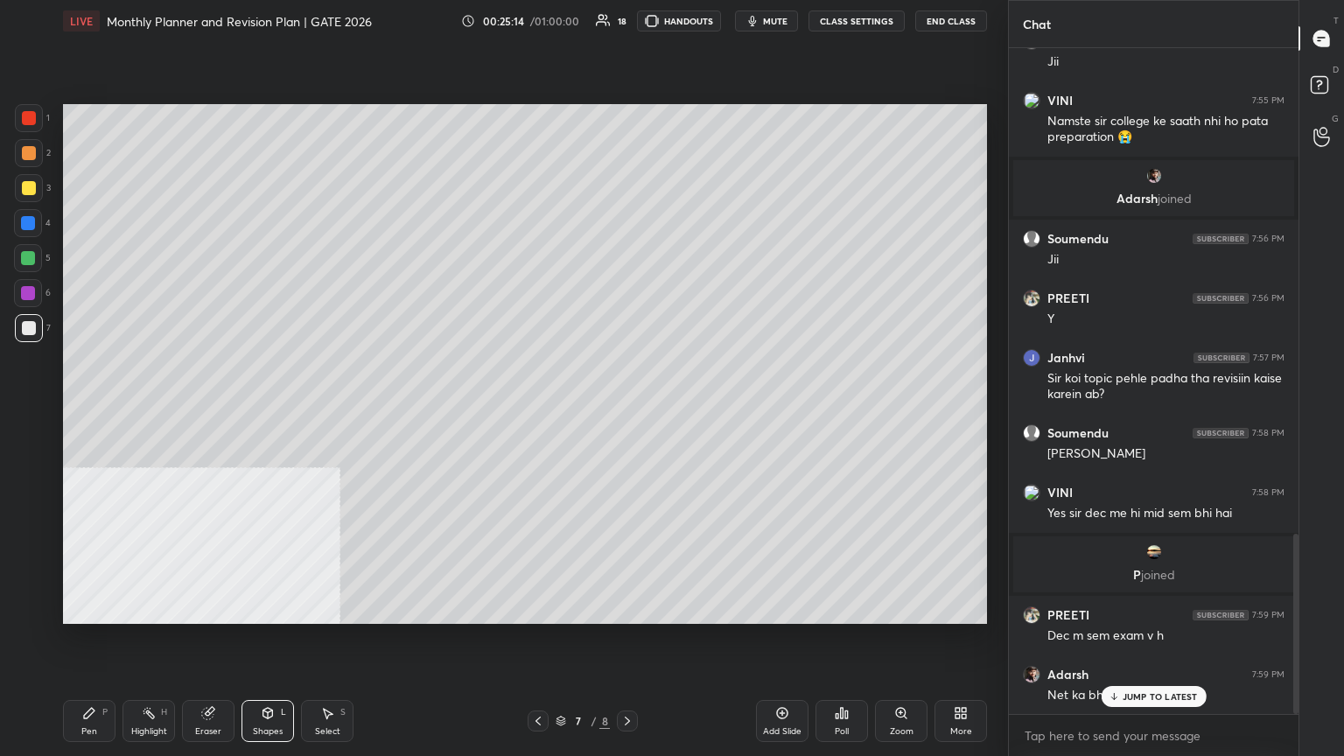
click at [90, 410] on div "Pen P" at bounding box center [89, 721] width 53 height 42
click at [274, 410] on div "Shapes" at bounding box center [268, 731] width 30 height 9
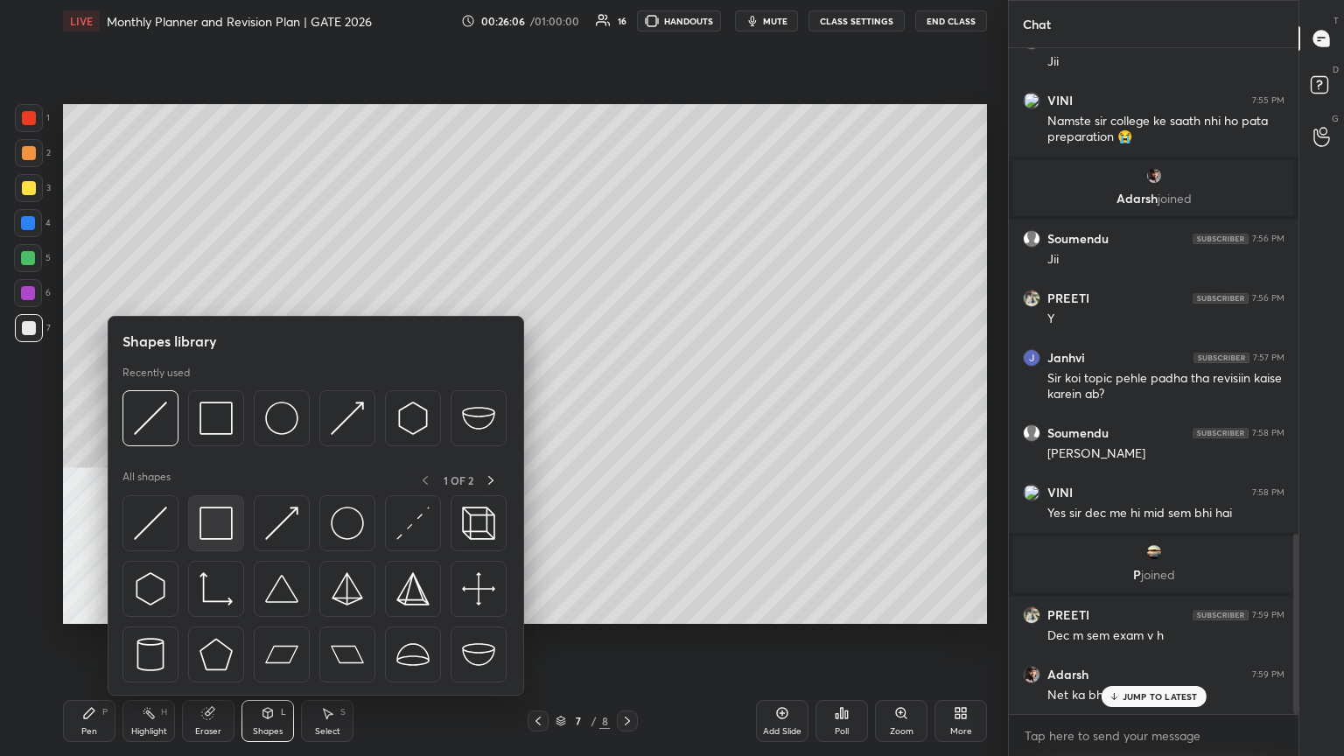
click at [211, 410] on img at bounding box center [216, 523] width 33 height 33
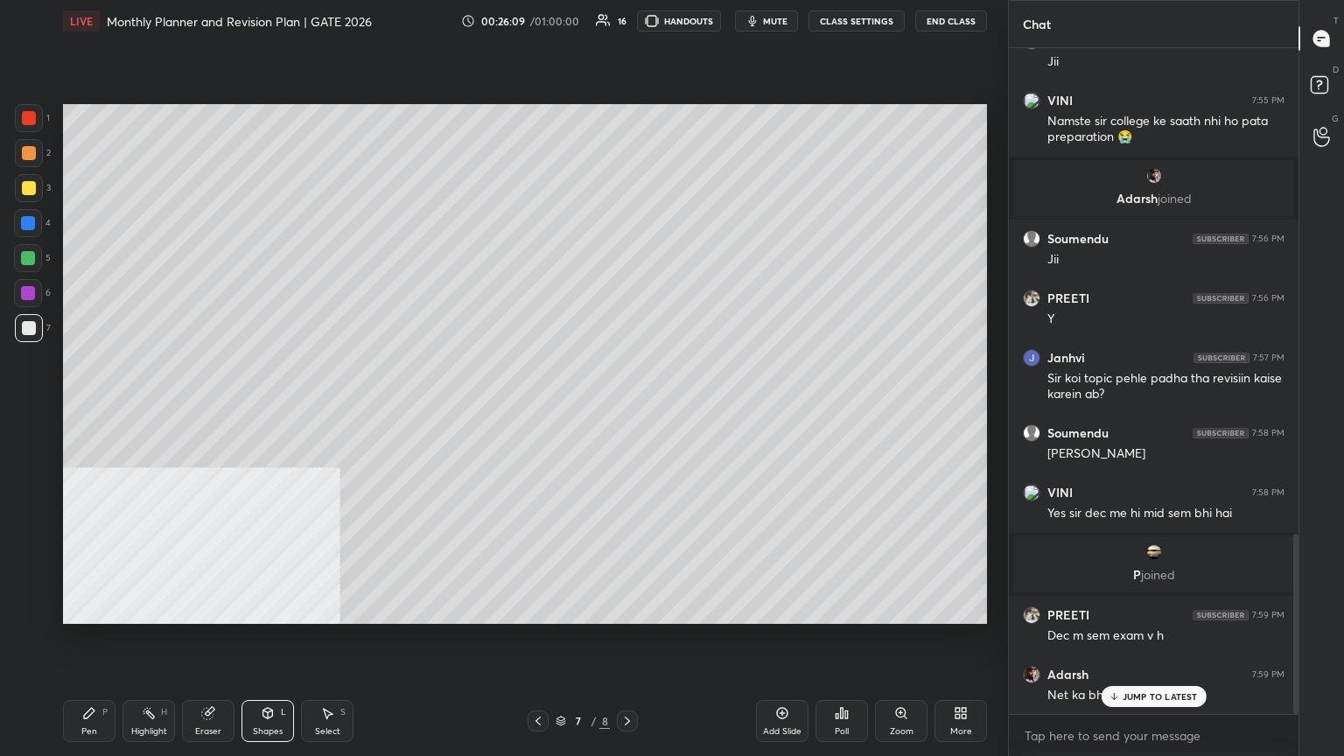
click at [273, 410] on div "Shapes L" at bounding box center [268, 721] width 53 height 42
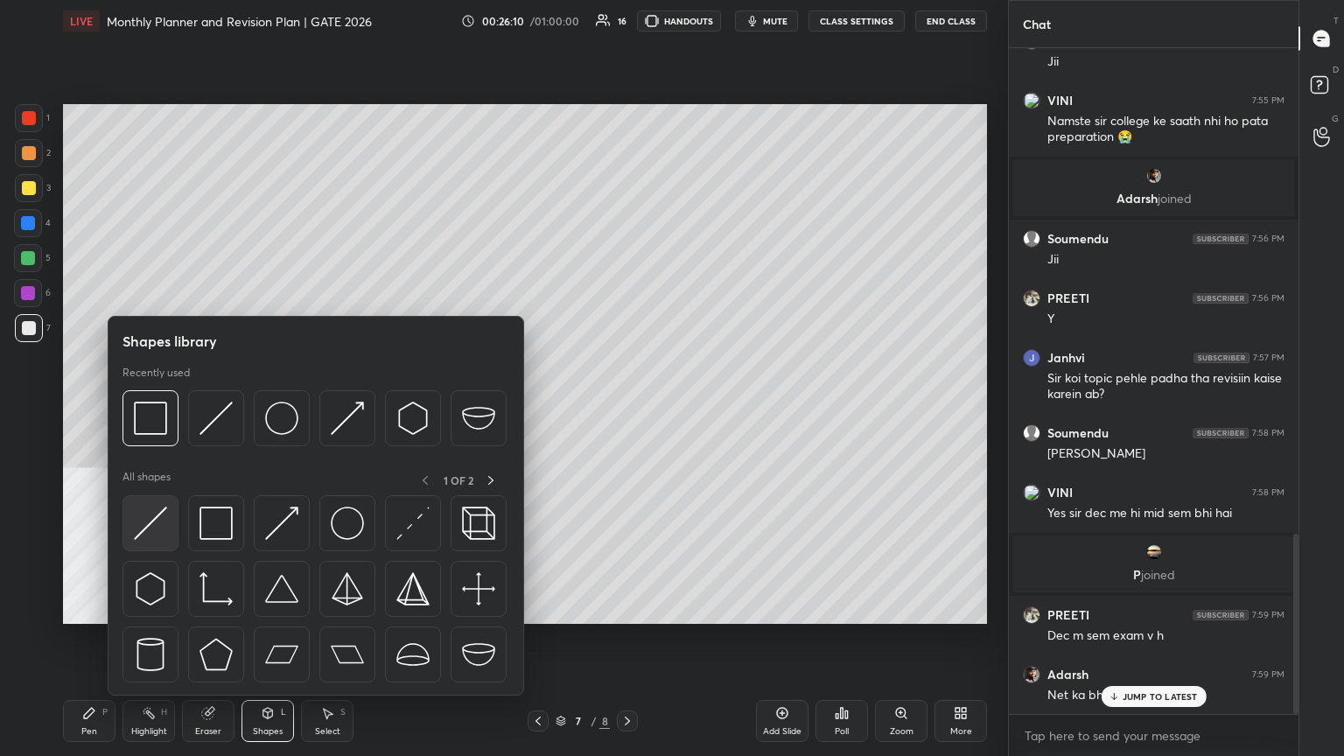
click at [165, 410] on div at bounding box center [316, 593] width 387 height 197
click at [165, 410] on div at bounding box center [151, 523] width 56 height 56
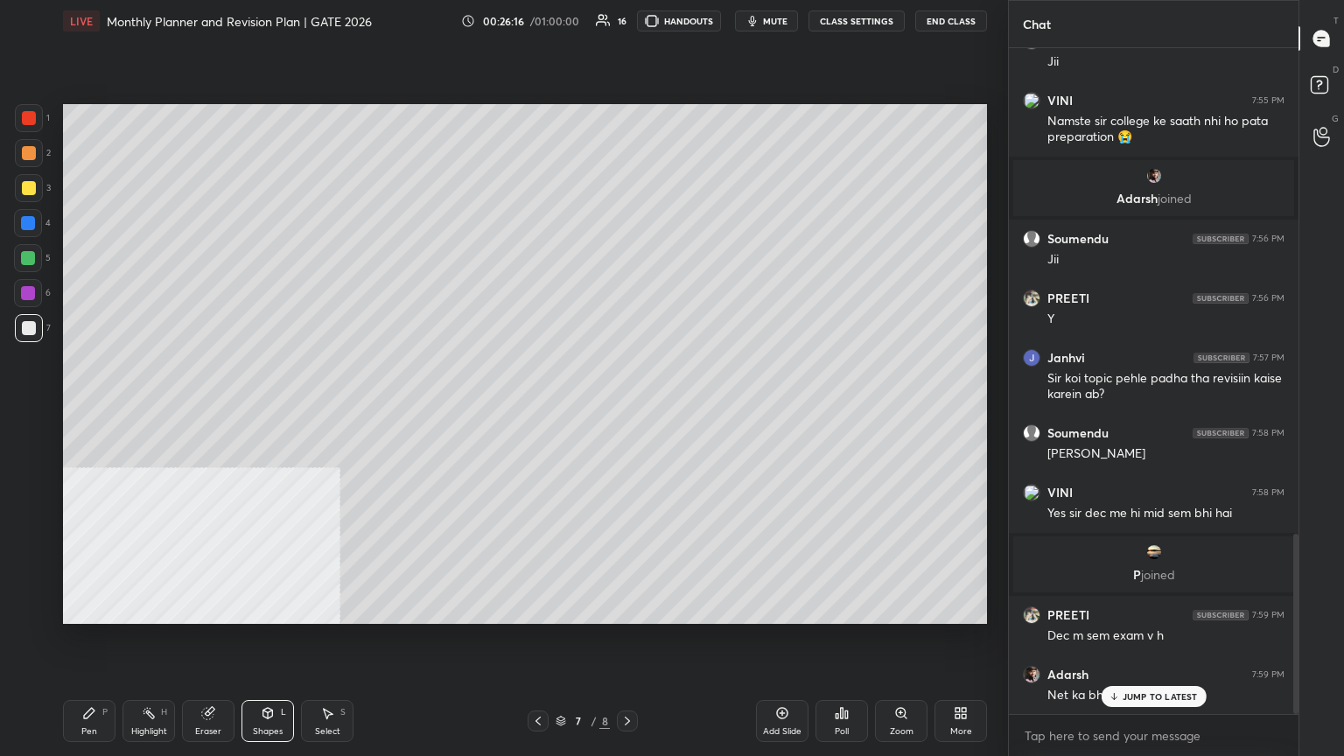
click at [77, 410] on div "Pen P" at bounding box center [89, 721] width 53 height 42
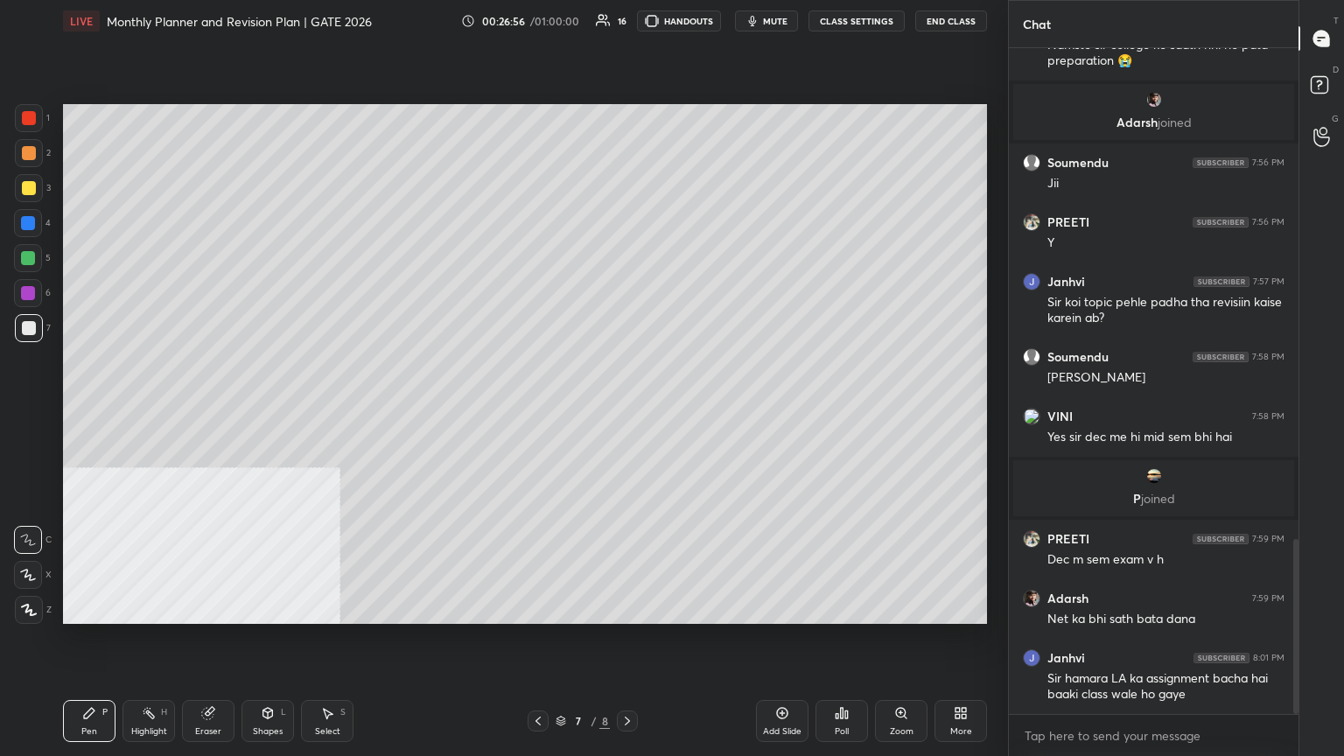
click at [628, 410] on div "Zoom" at bounding box center [901, 721] width 53 height 42
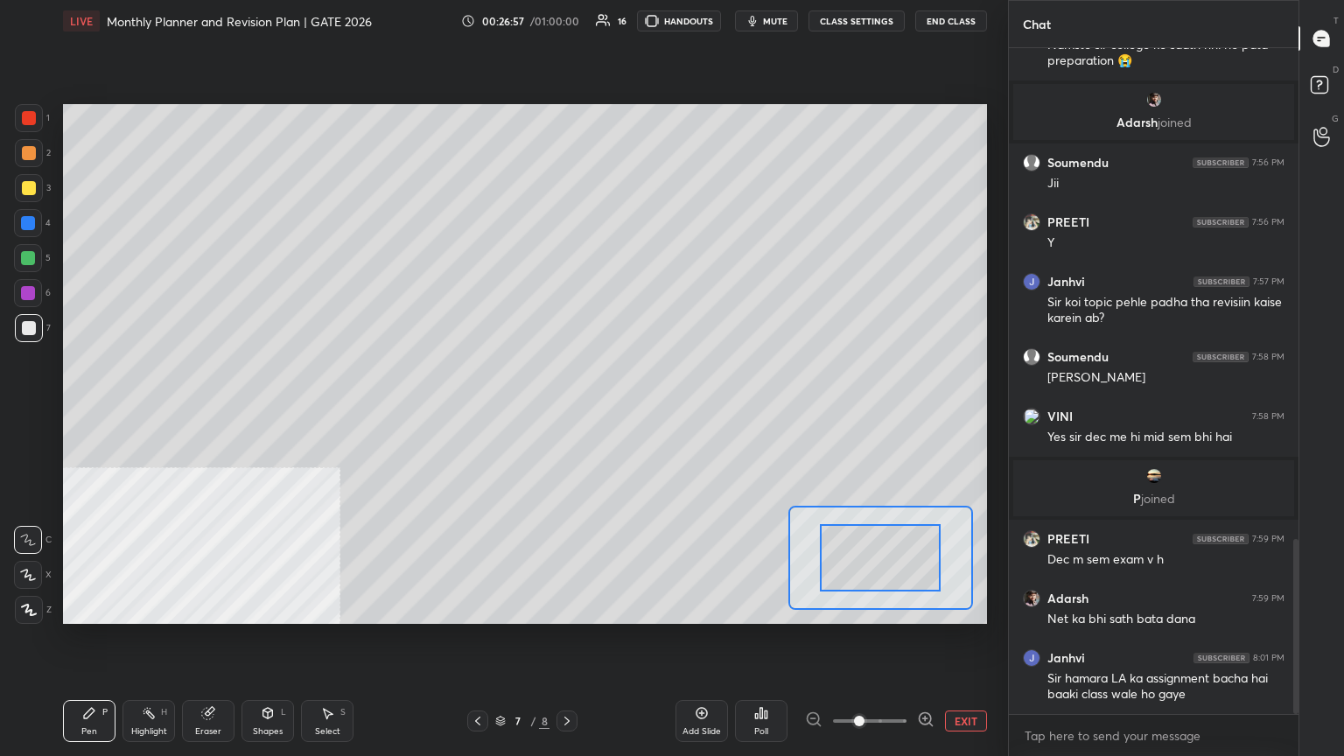
drag, startPoint x: 961, startPoint y: 707, endPoint x: 959, endPoint y: 717, distance: 9.8
click at [628, 410] on div "Add Slide Poll EXIT" at bounding box center [832, 721] width 312 height 98
click at [628, 410] on button "EXIT" at bounding box center [966, 721] width 42 height 21
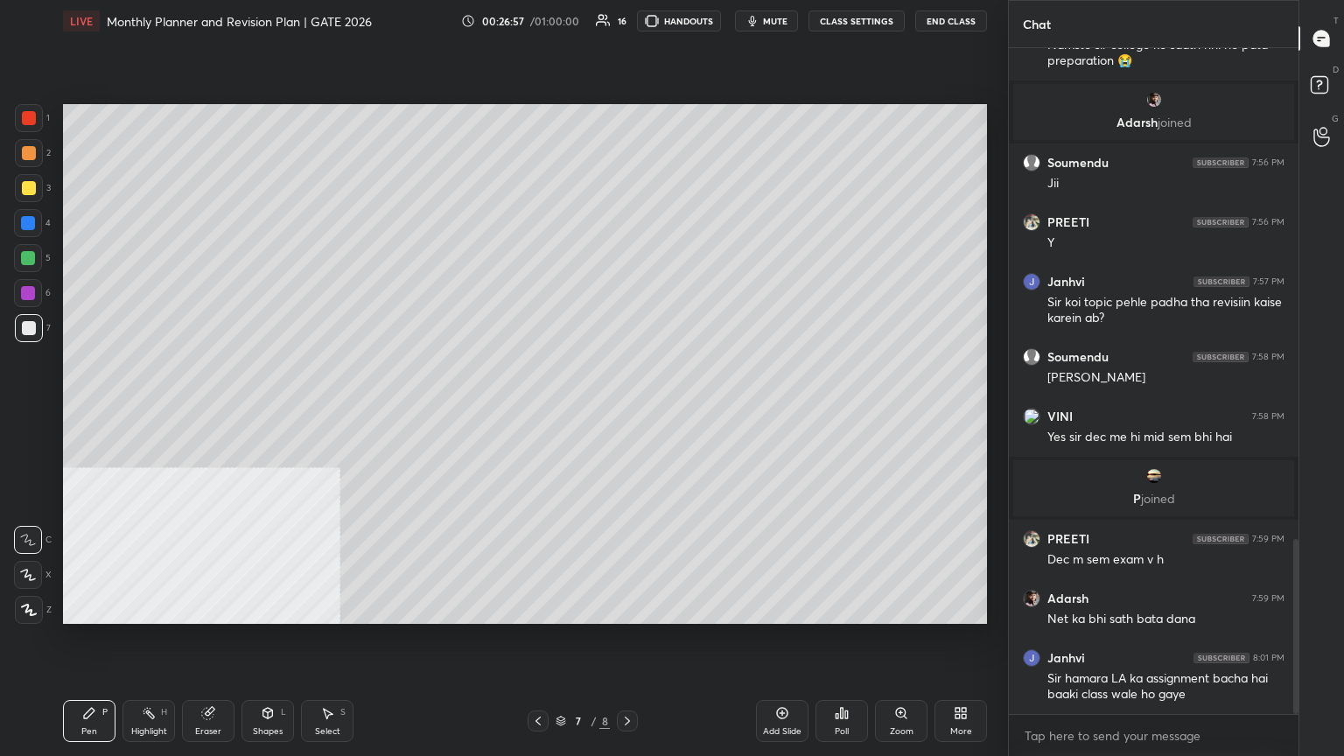
click at [628, 410] on div "More" at bounding box center [961, 721] width 53 height 42
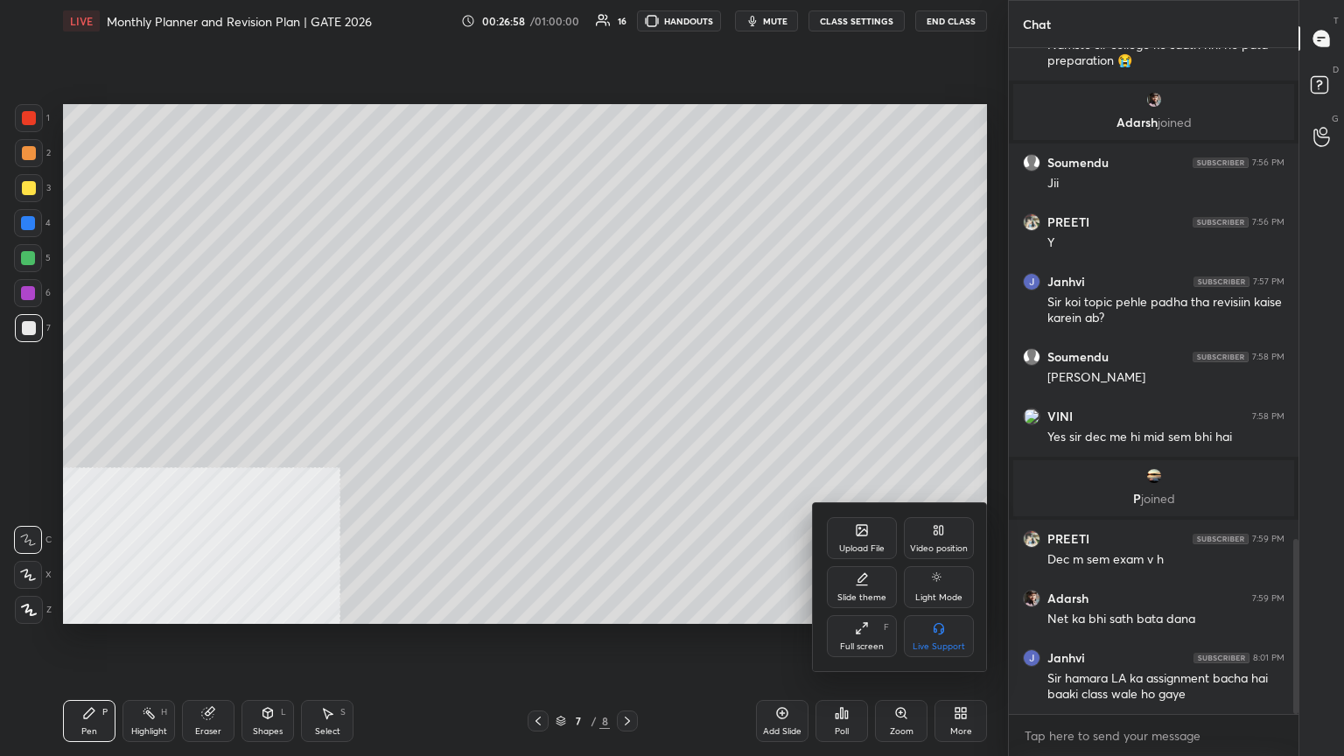
click at [628, 410] on div "Video position" at bounding box center [939, 538] width 70 height 42
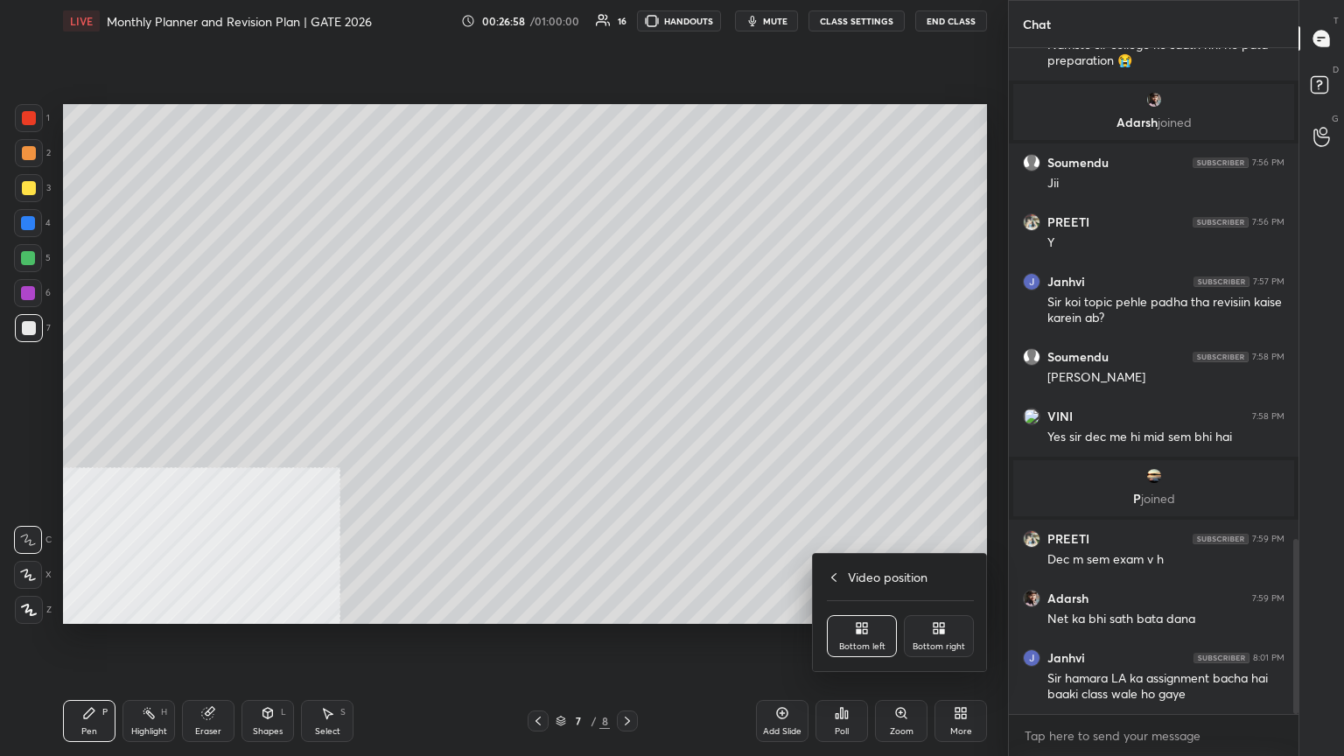
click at [628, 410] on div "Bottom right" at bounding box center [939, 636] width 70 height 42
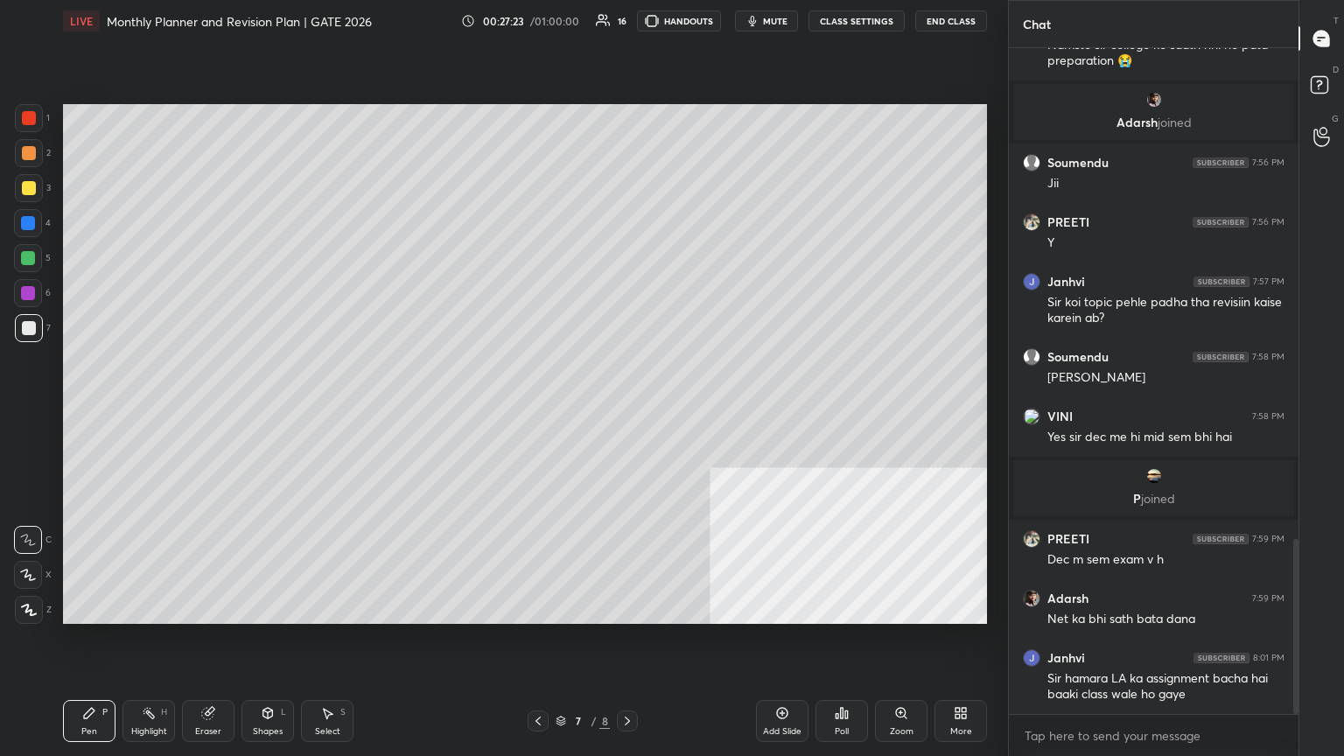
click at [38, 259] on div at bounding box center [28, 258] width 28 height 28
click at [276, 410] on div "Shapes L" at bounding box center [268, 721] width 53 height 42
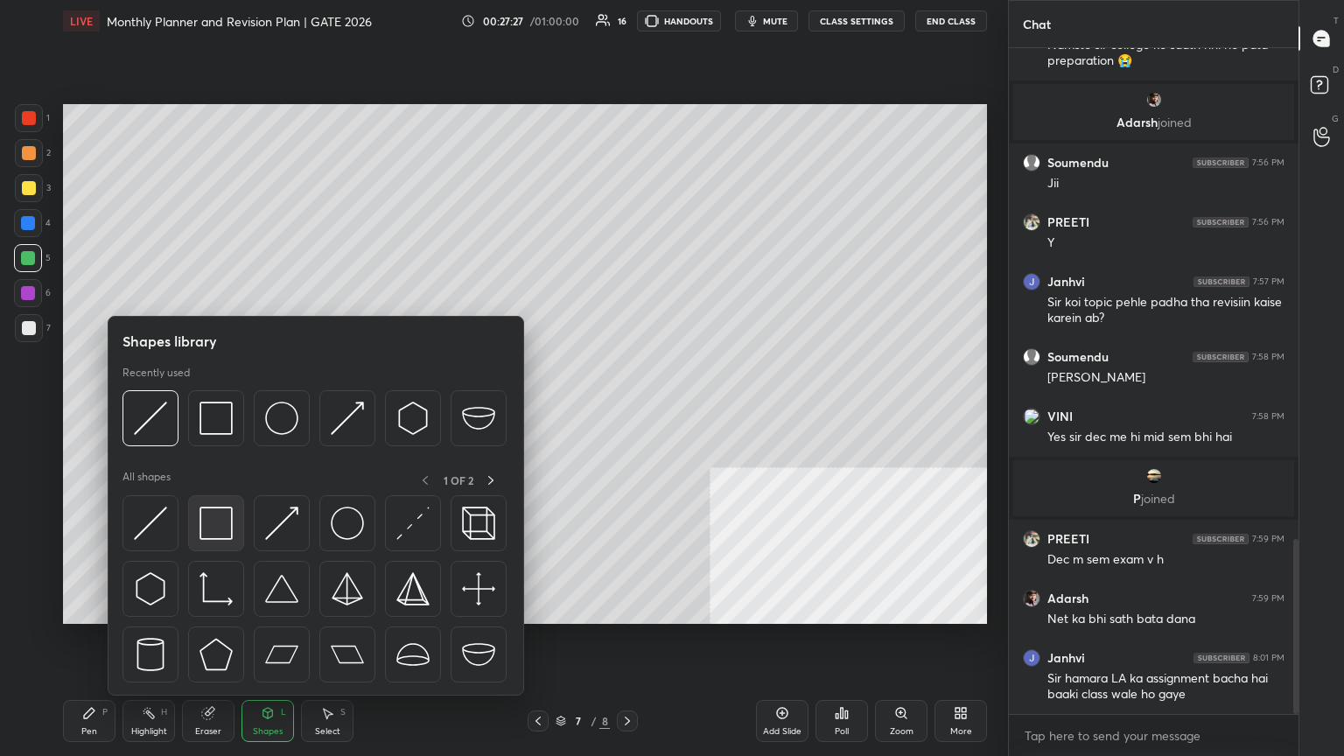
click at [210, 410] on img at bounding box center [216, 523] width 33 height 33
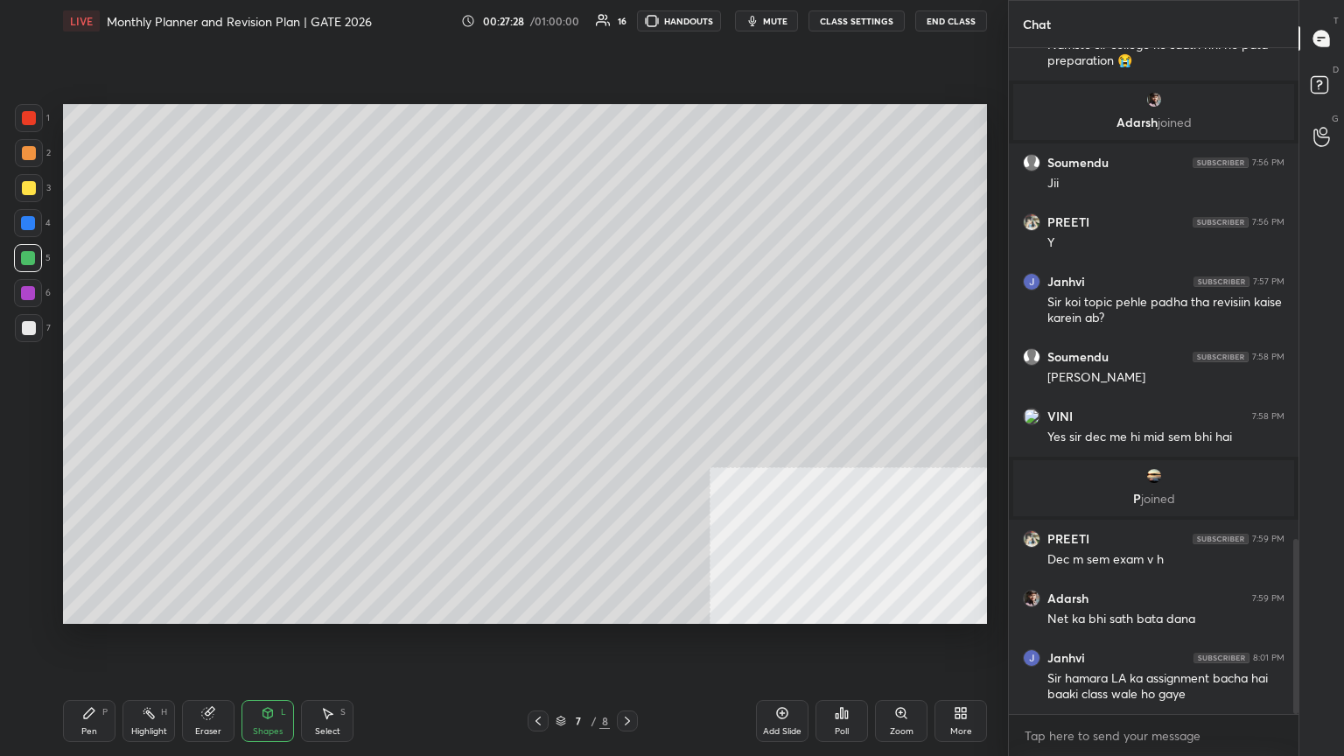
click at [32, 343] on div "7" at bounding box center [33, 331] width 36 height 35
click at [259, 410] on div "Shapes L" at bounding box center [268, 721] width 53 height 42
drag, startPoint x: 250, startPoint y: 715, endPoint x: 242, endPoint y: 723, distance: 11.8
click at [247, 410] on div "Shapes L" at bounding box center [268, 721] width 53 height 42
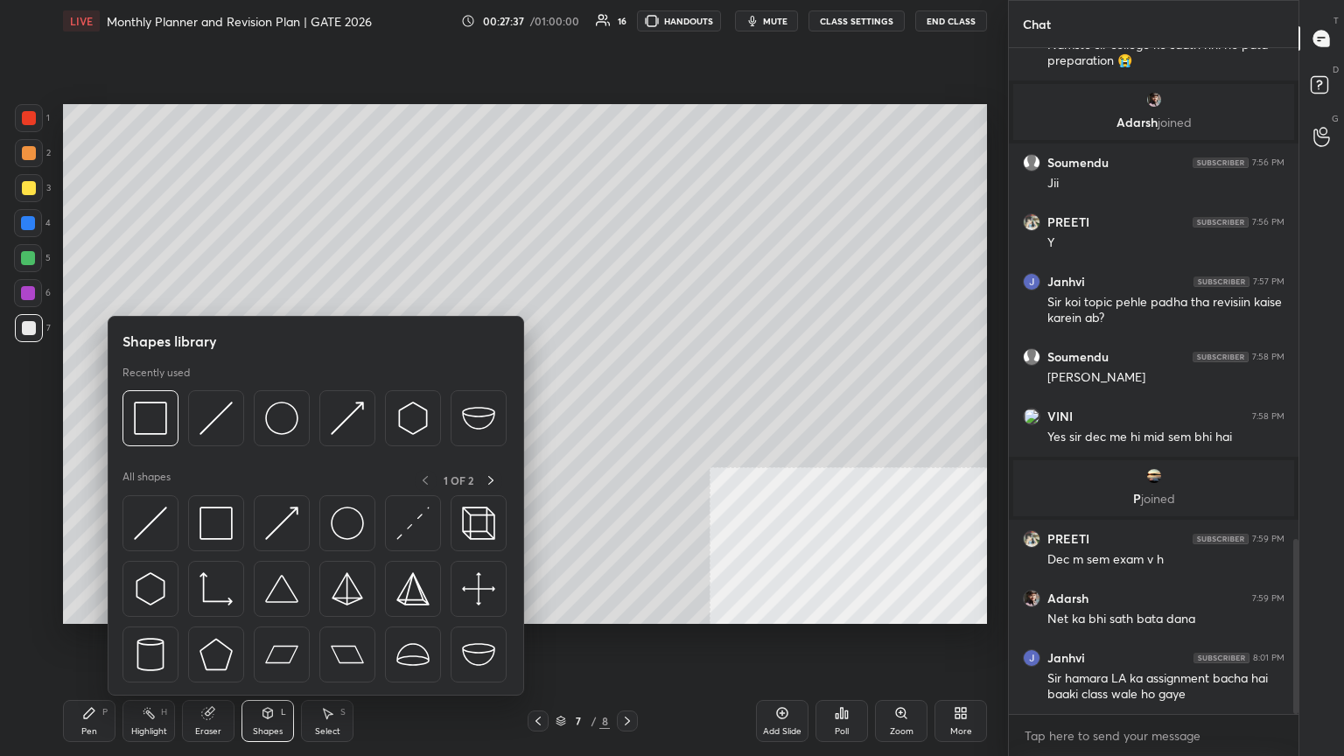
click at [157, 410] on div at bounding box center [316, 593] width 387 height 197
click at [156, 410] on div at bounding box center [151, 523] width 56 height 56
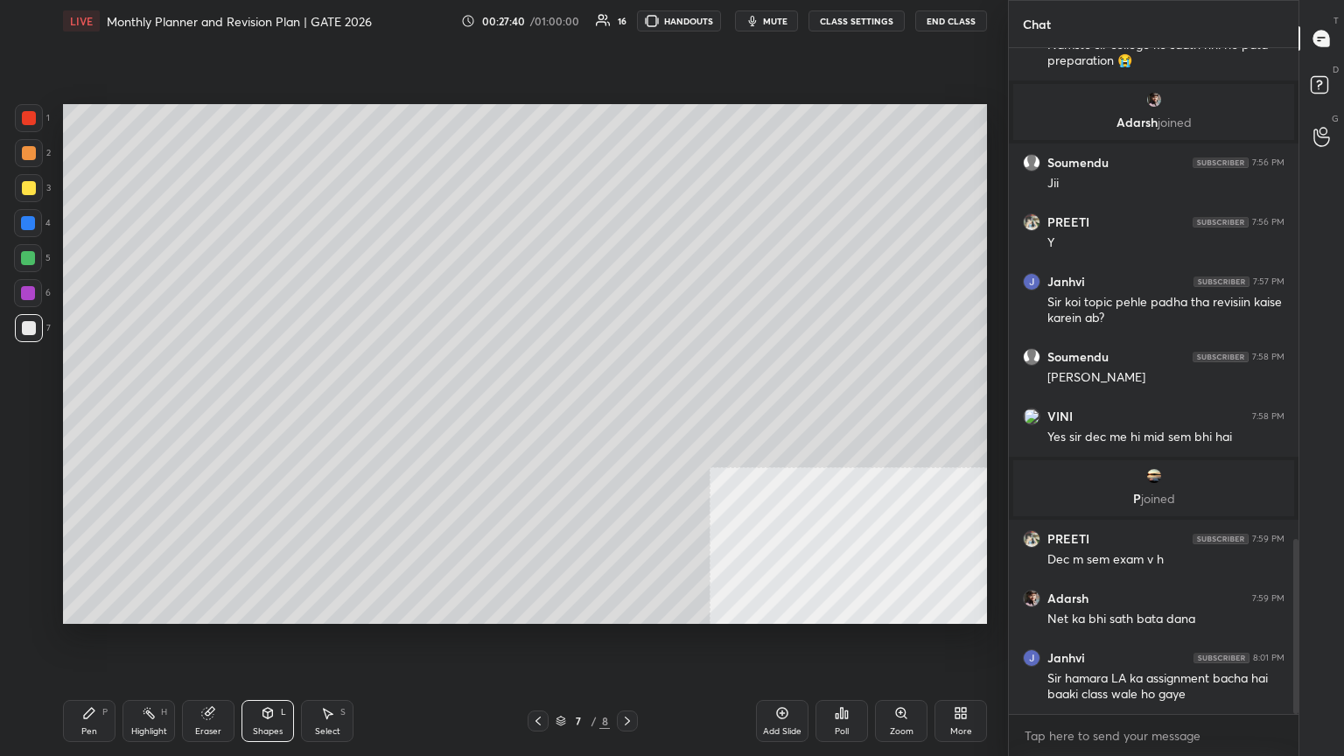
drag, startPoint x: 91, startPoint y: 722, endPoint x: 81, endPoint y: 722, distance: 10.5
click at [92, 410] on div "Pen P" at bounding box center [89, 721] width 53 height 42
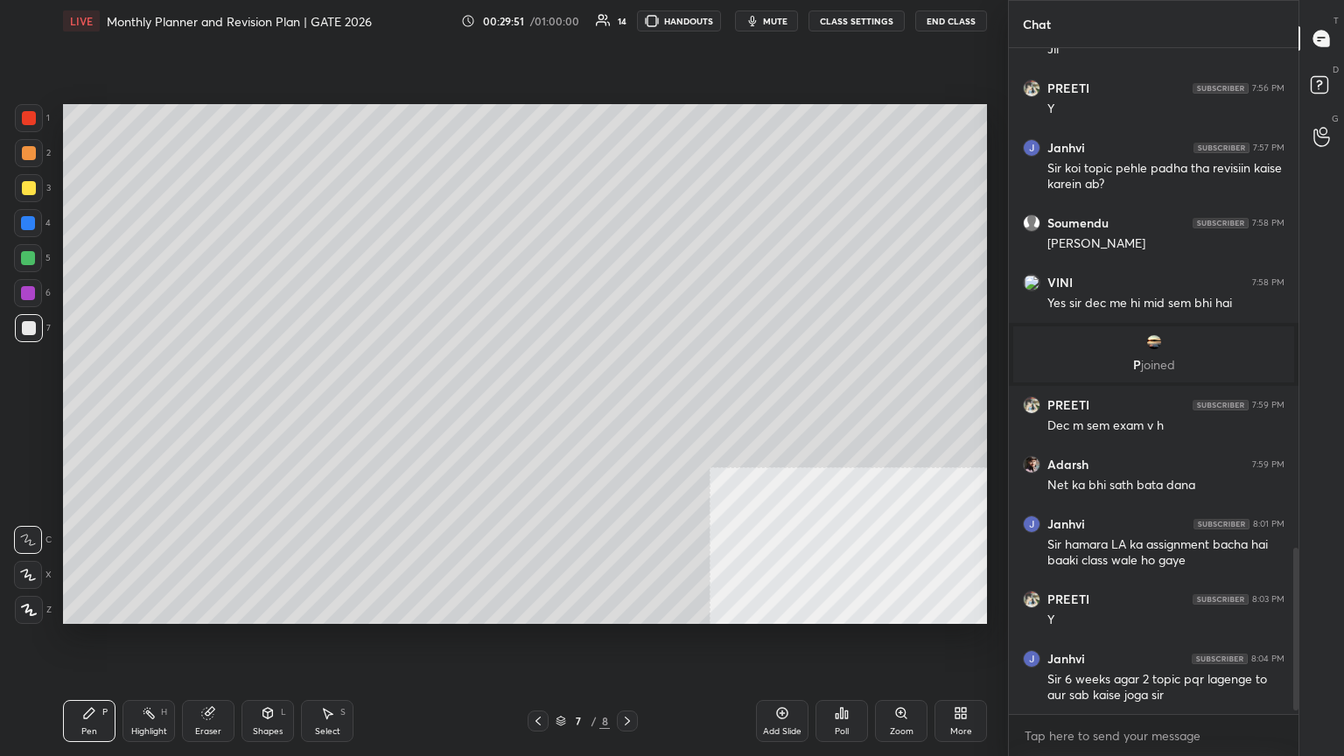
scroll to position [2062, 0]
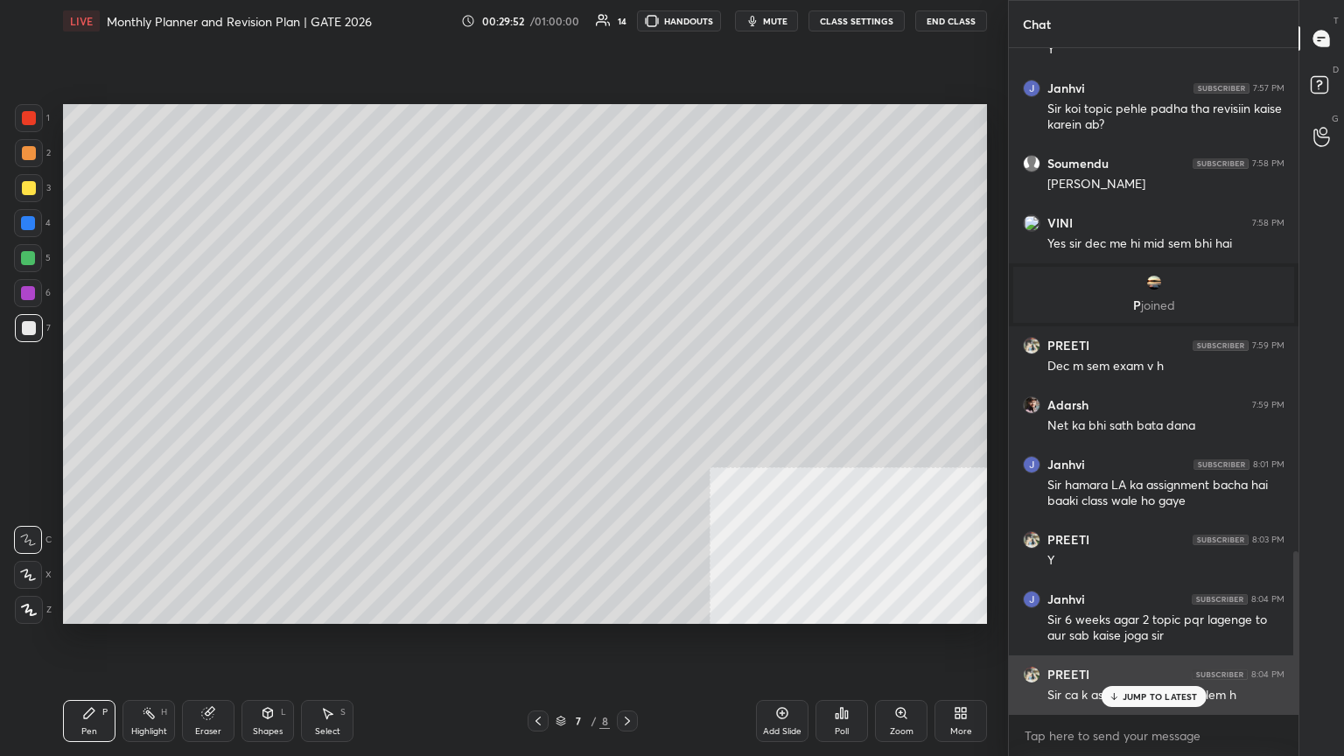
click at [628, 410] on p "JUMP TO LATEST" at bounding box center [1160, 696] width 75 height 11
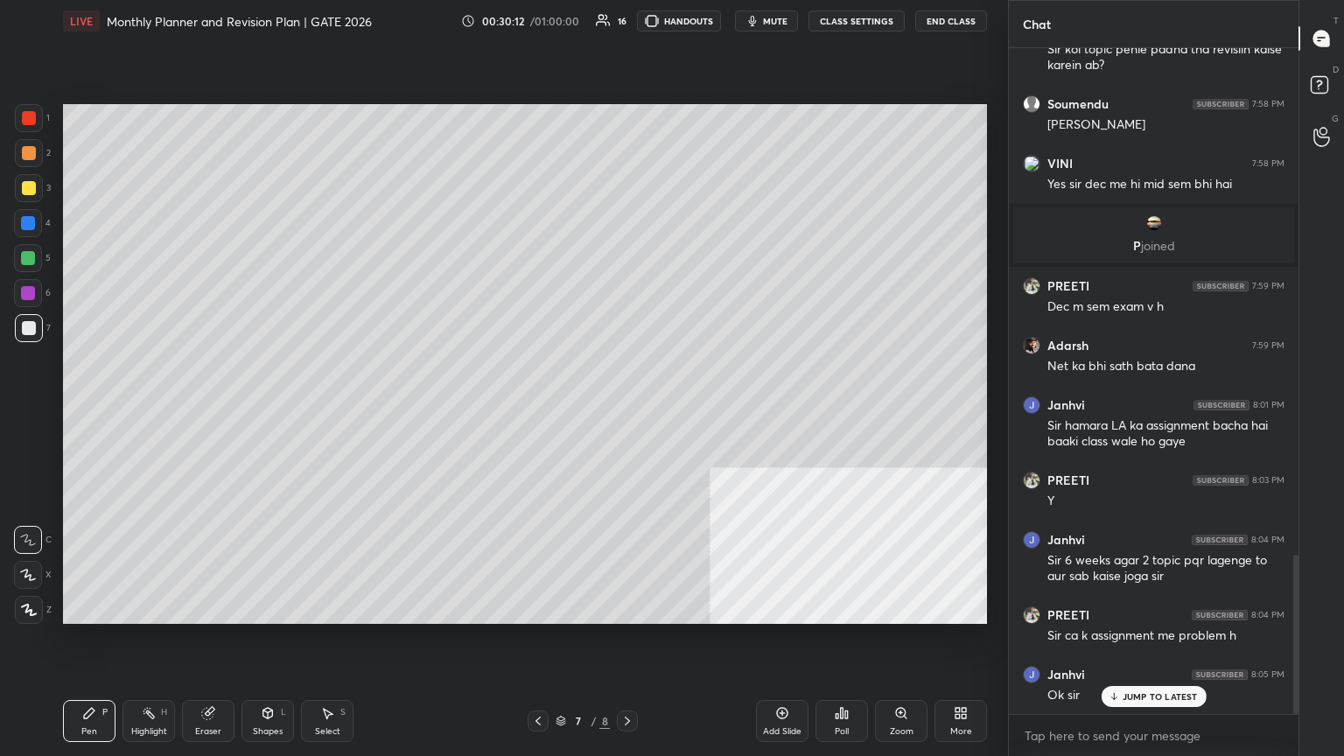
click at [21, 184] on div at bounding box center [29, 188] width 28 height 28
click at [545, 410] on div at bounding box center [538, 721] width 21 height 21
click at [628, 410] on icon at bounding box center [628, 721] width 14 height 14
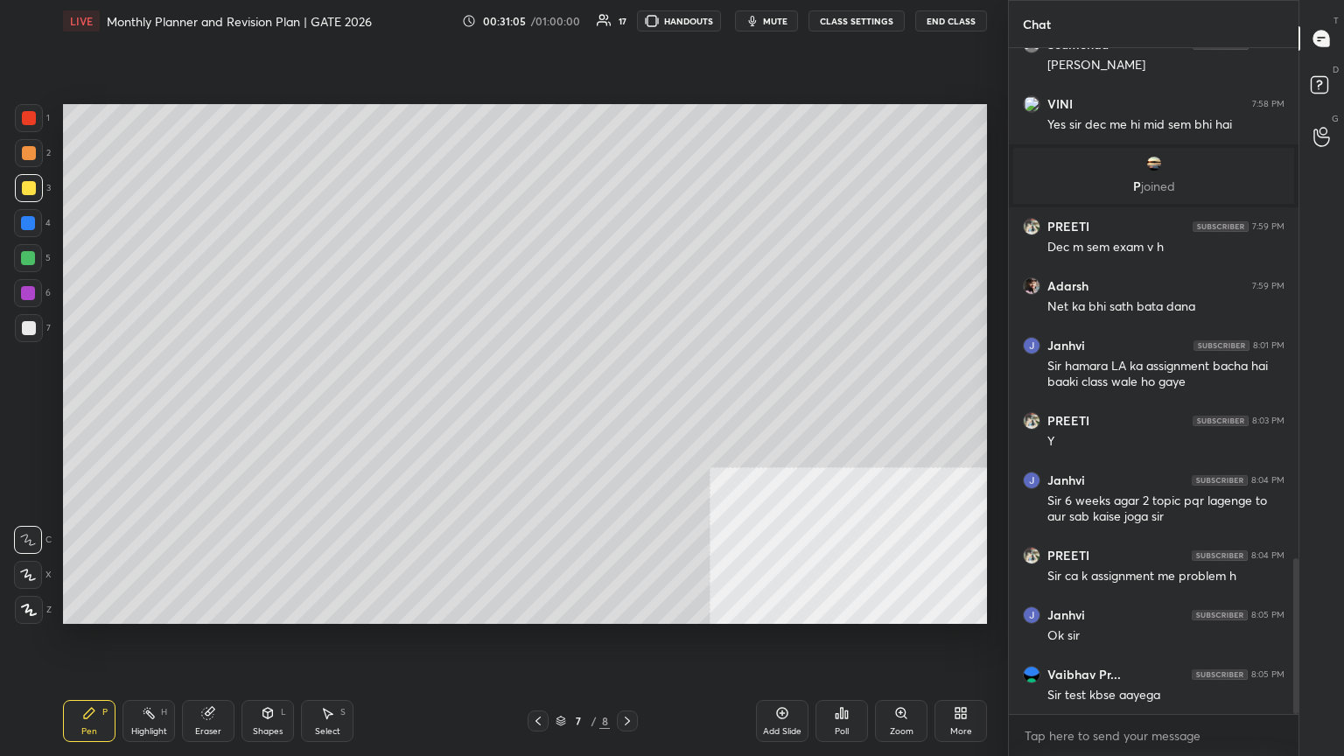
click at [543, 410] on div at bounding box center [538, 721] width 21 height 21
click at [628, 410] on icon at bounding box center [628, 721] width 14 height 14
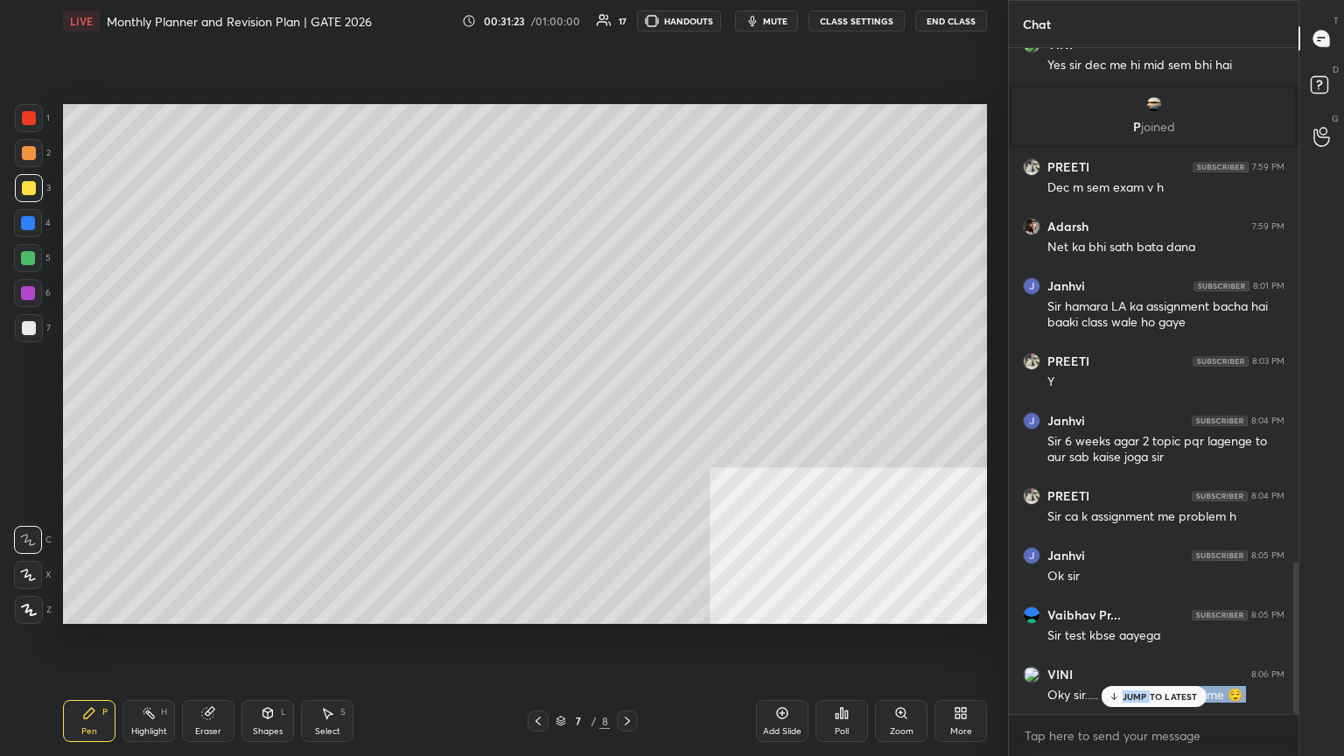
click at [628, 410] on div "[PERSON_NAME] joined Janhvi 7:54 PM NAMASTE SIR PREETI 7:54 PM Y Soumendu 7:54 …" at bounding box center [1154, 381] width 290 height 666
click at [628, 410] on p "JUMP TO LATEST" at bounding box center [1160, 696] width 75 height 11
click at [537, 410] on icon at bounding box center [538, 721] width 14 height 14
click at [31, 298] on div at bounding box center [28, 293] width 14 height 14
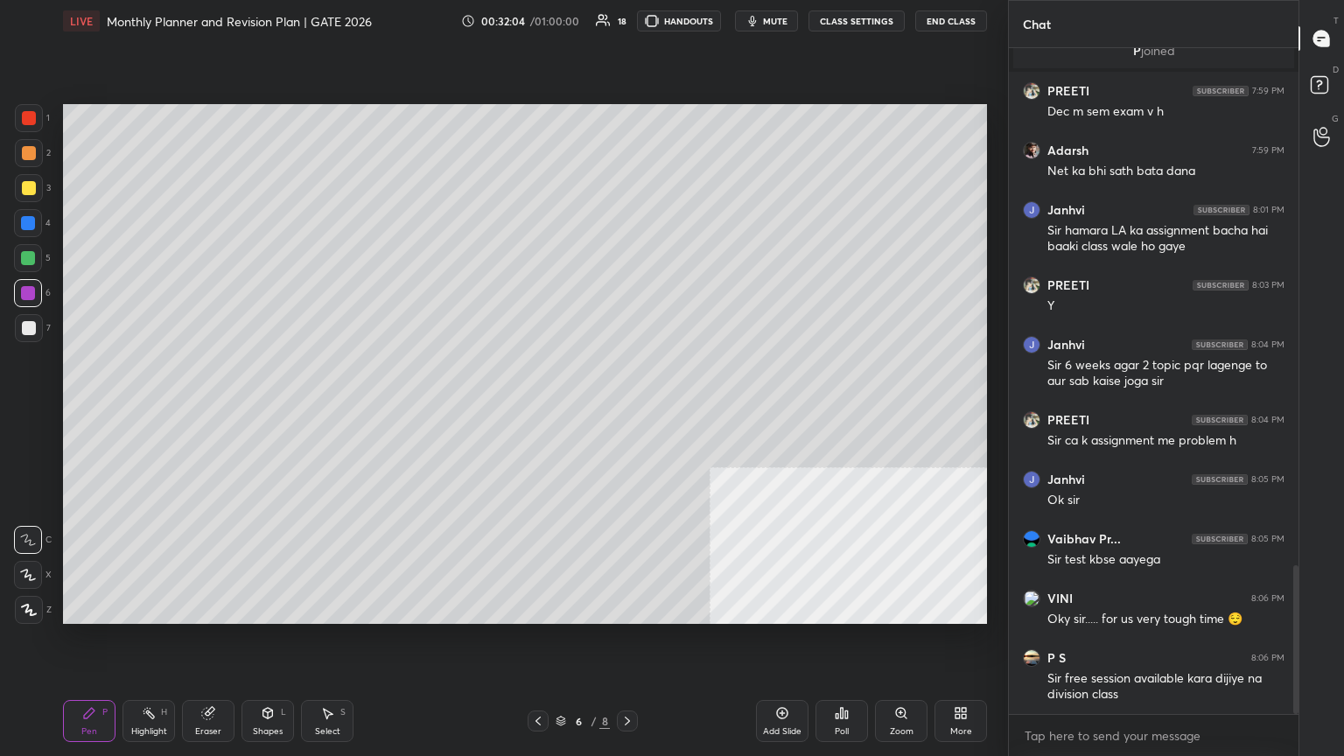
click at [28, 162] on div at bounding box center [29, 153] width 28 height 28
click at [273, 410] on div "Shapes L" at bounding box center [268, 721] width 53 height 42
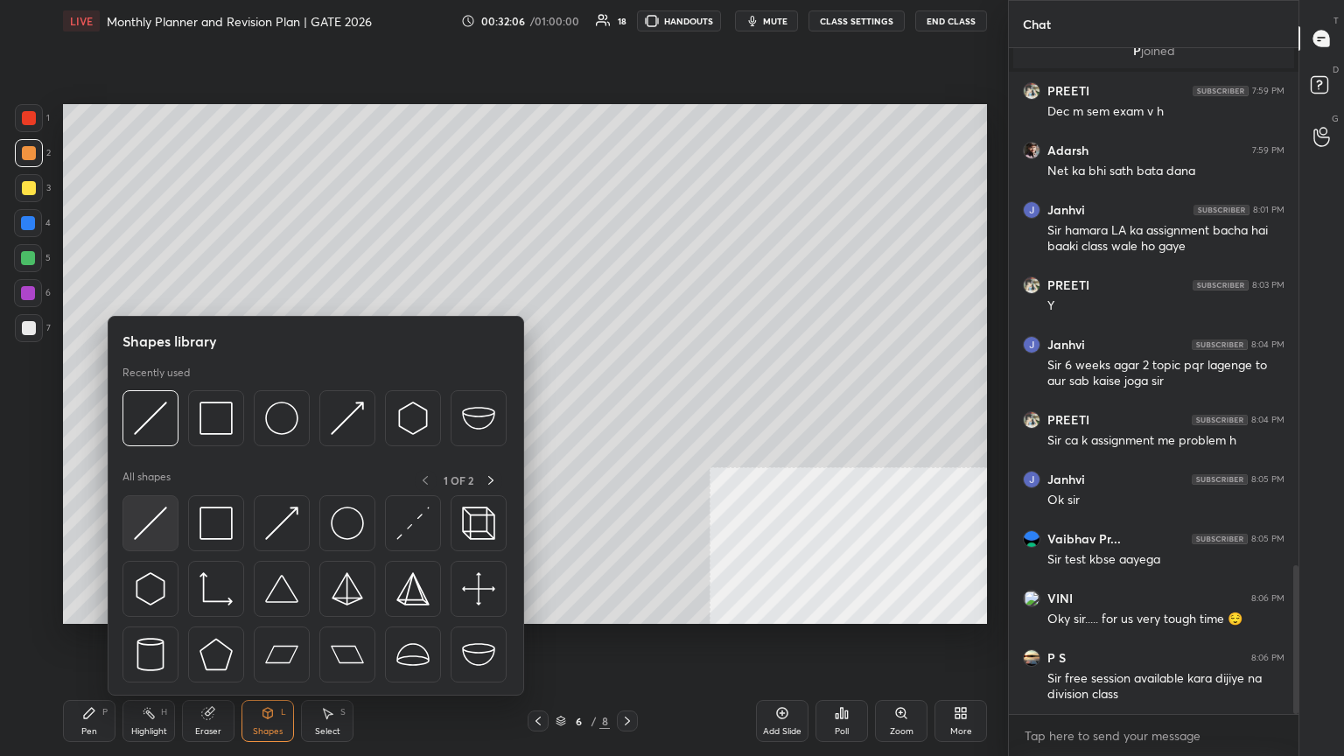
click at [168, 410] on div at bounding box center [151, 523] width 56 height 56
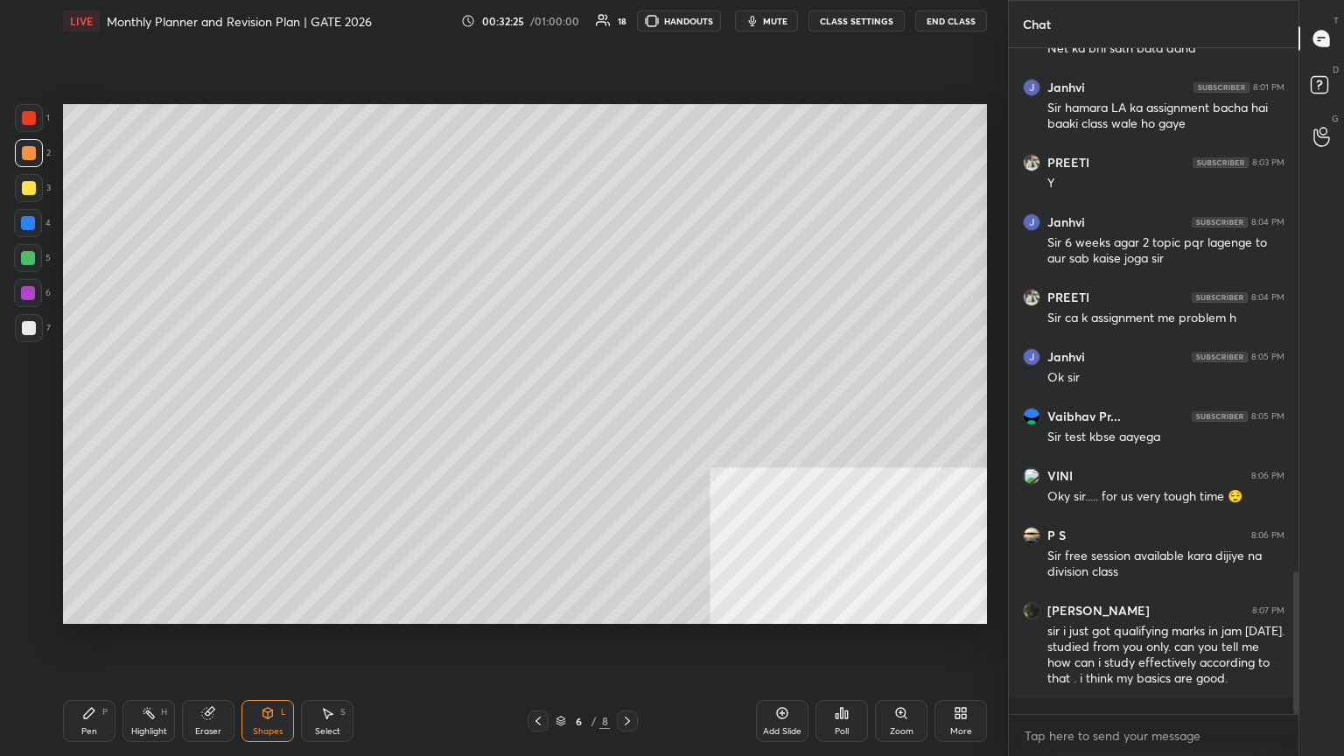
scroll to position [2514, 0]
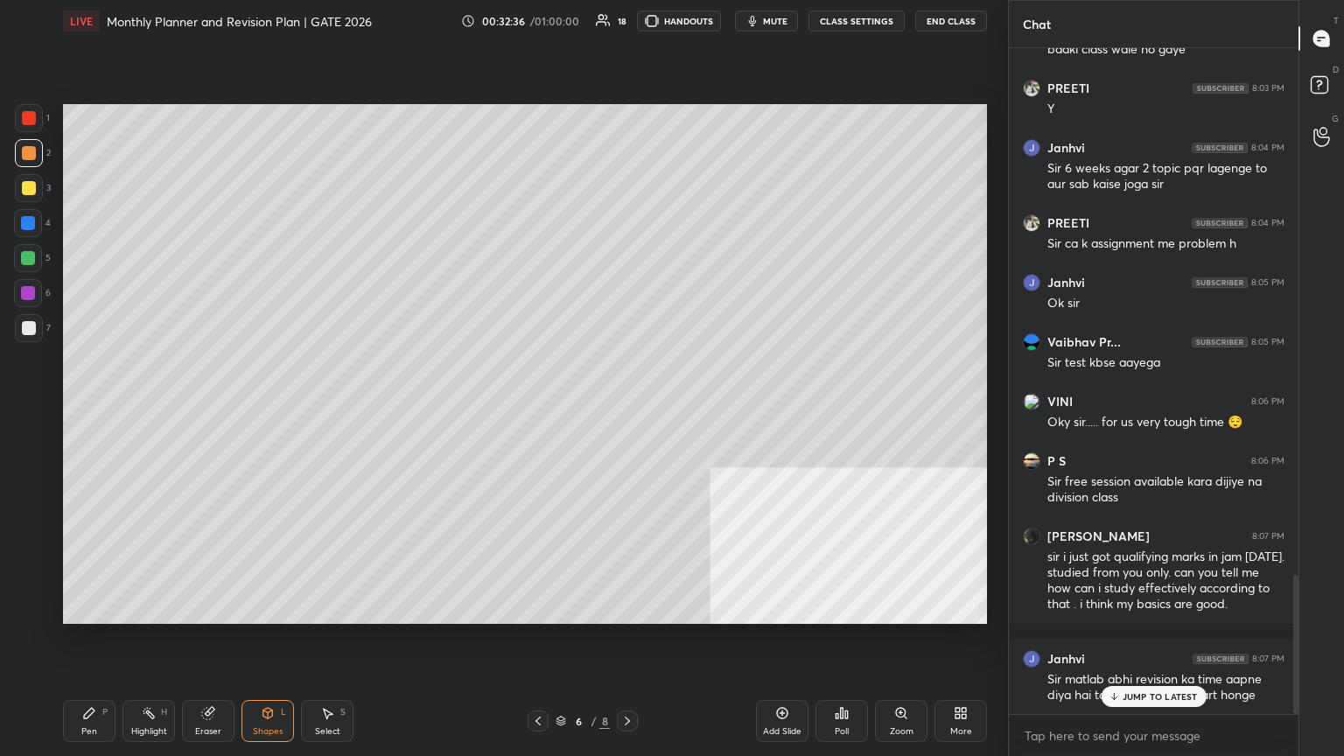
drag, startPoint x: 27, startPoint y: 254, endPoint x: 36, endPoint y: 246, distance: 11.8
click at [34, 256] on div at bounding box center [28, 258] width 14 height 14
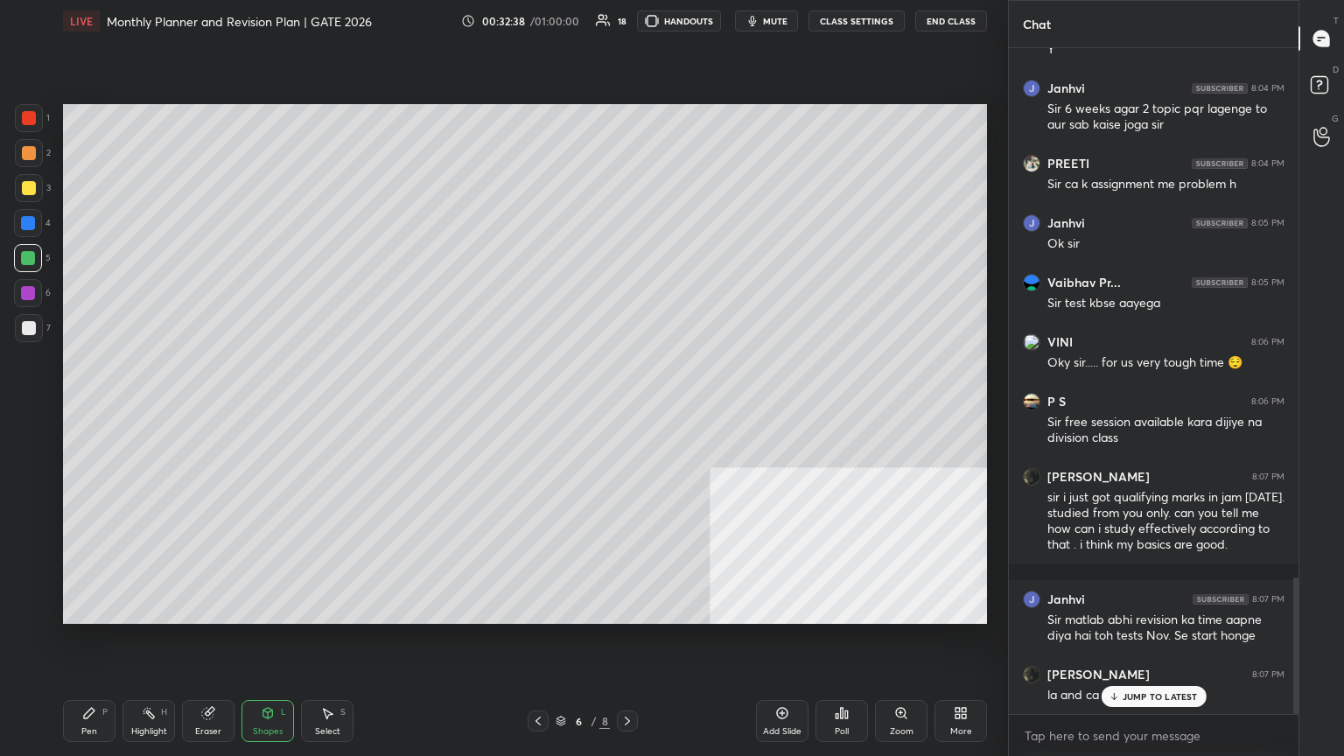
click at [98, 410] on div "Pen P" at bounding box center [89, 721] width 53 height 42
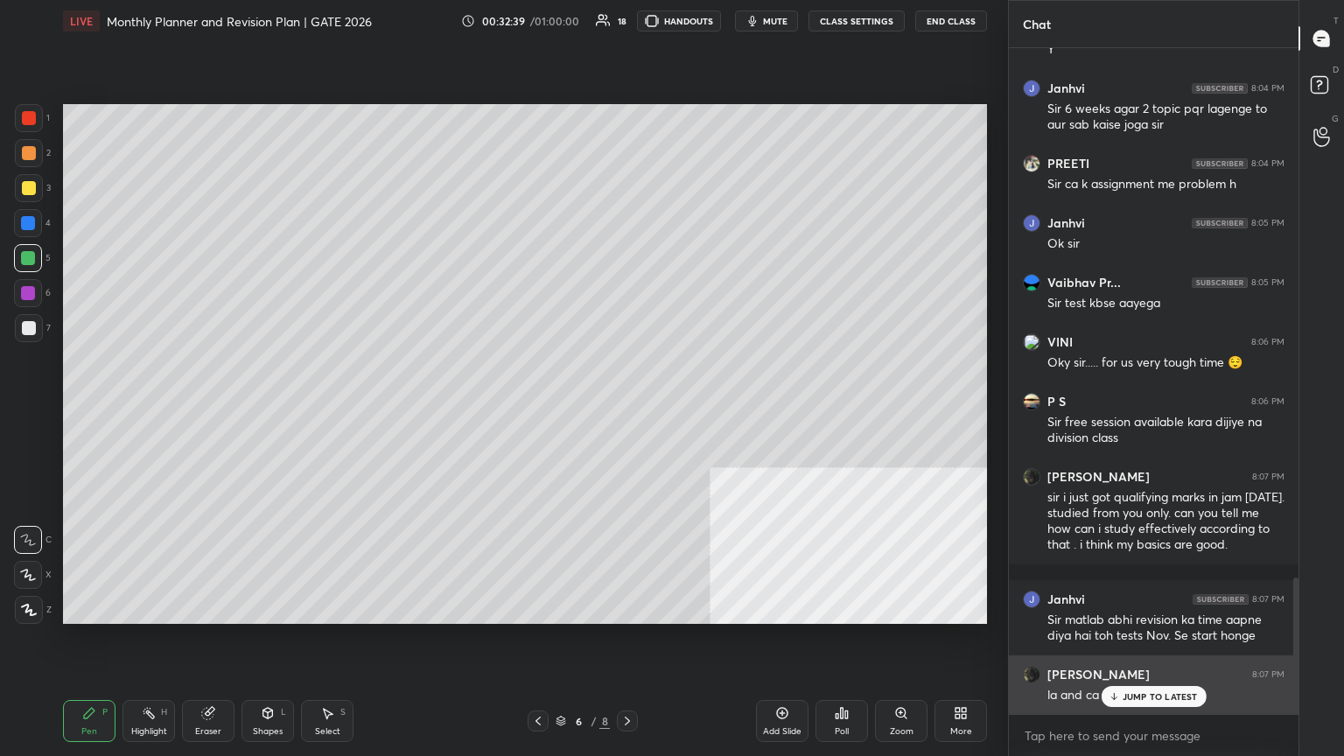
click at [628, 410] on div "JUMP TO LATEST" at bounding box center [1153, 696] width 105 height 21
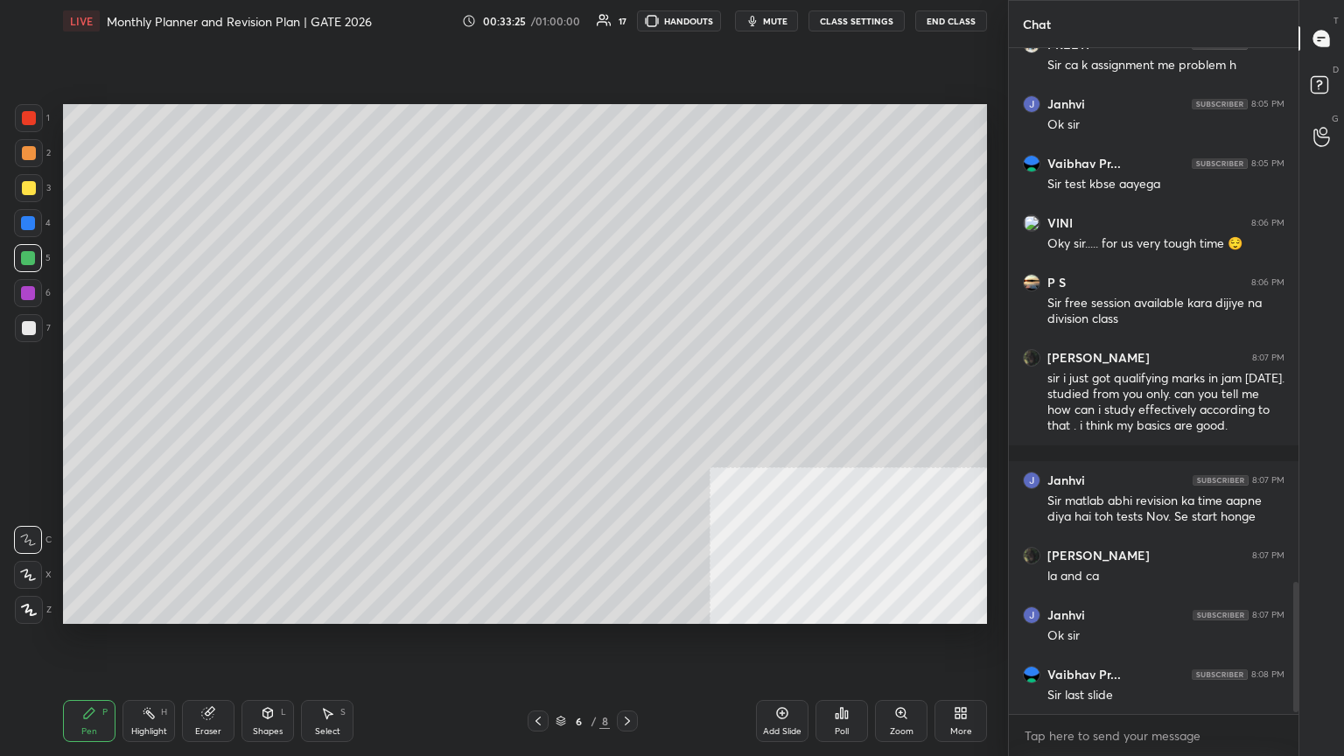
scroll to position [2752, 0]
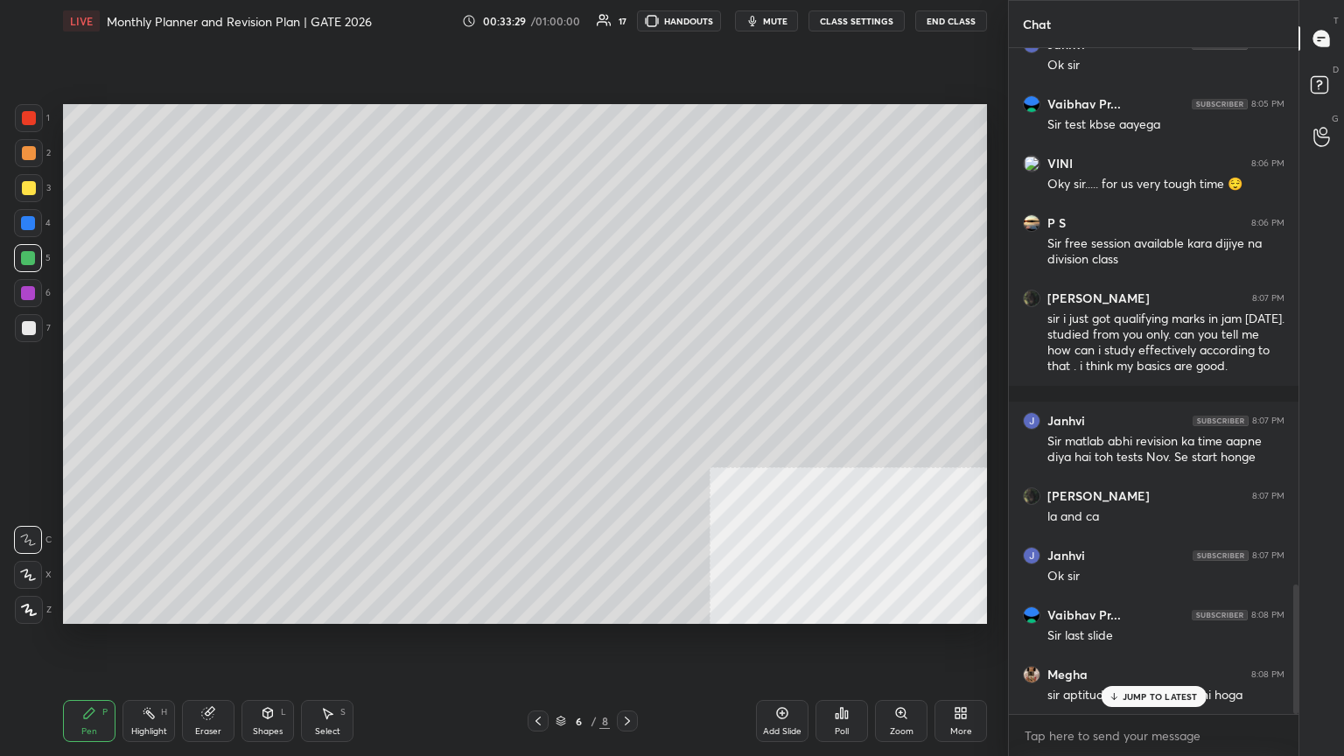
click at [33, 331] on div at bounding box center [29, 328] width 14 height 14
click at [31, 339] on div at bounding box center [29, 328] width 28 height 28
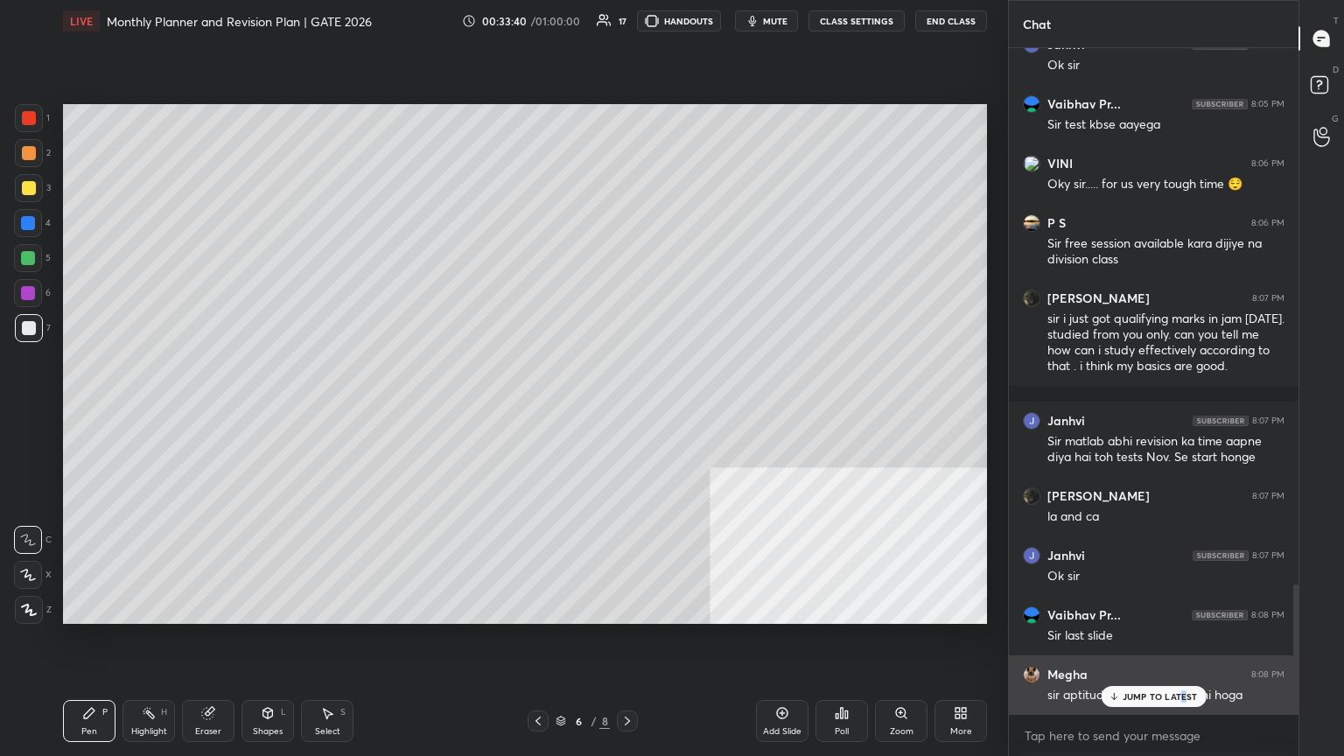
click at [628, 410] on p "JUMP TO LATEST" at bounding box center [1160, 696] width 75 height 11
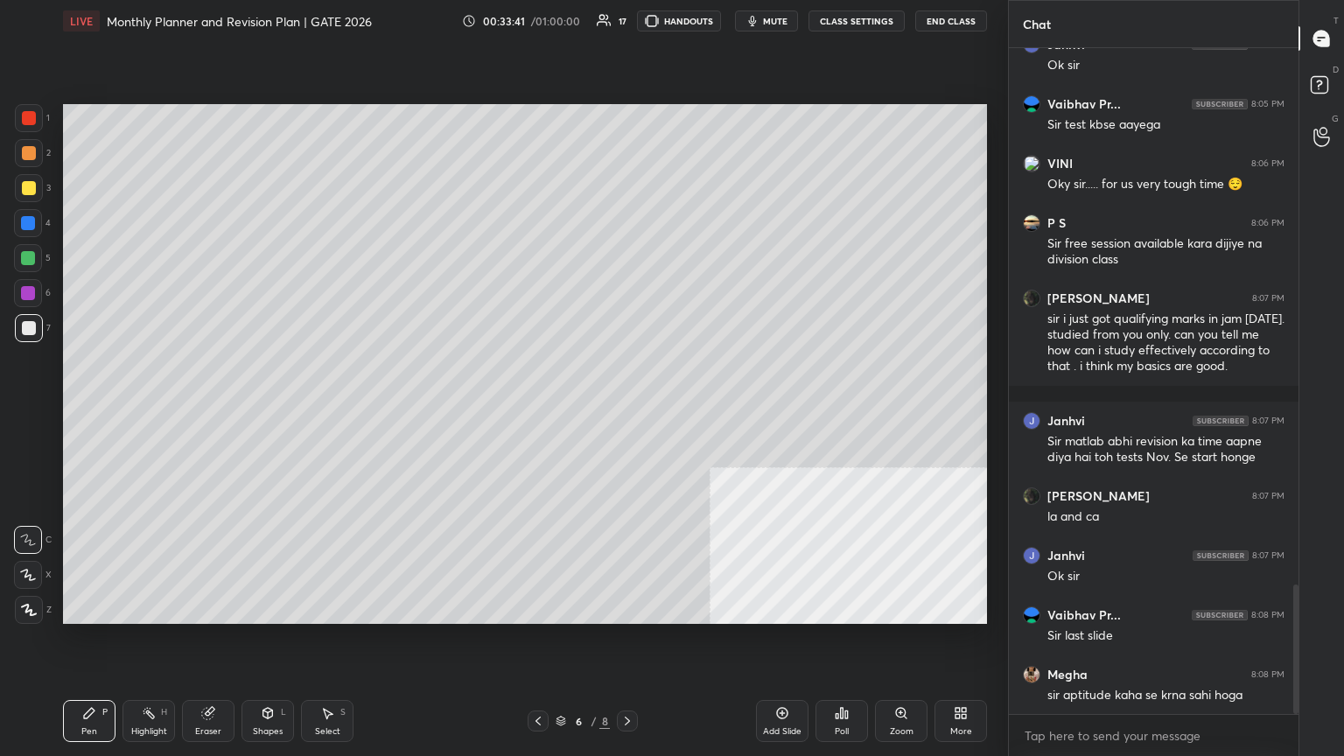
click at [32, 410] on icon at bounding box center [28, 540] width 16 height 12
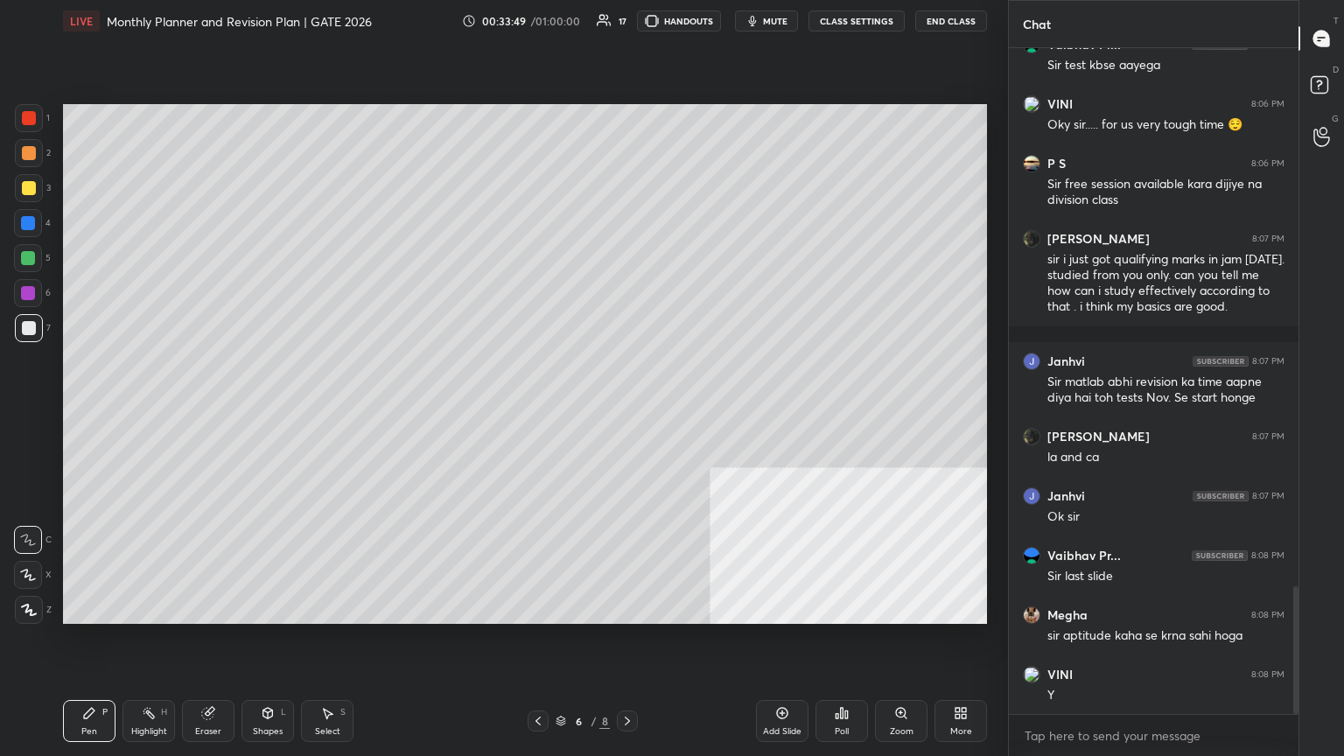
click at [280, 410] on div "Shapes L" at bounding box center [268, 721] width 53 height 42
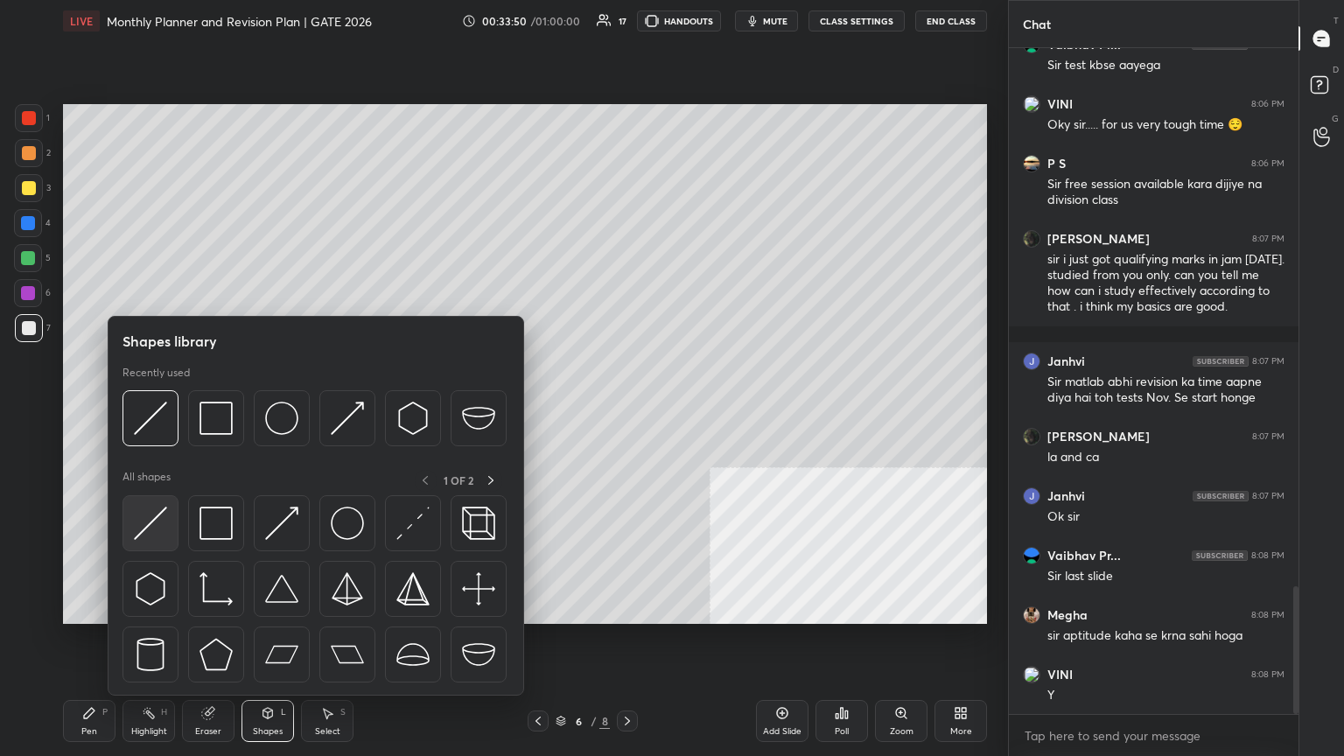
click at [155, 410] on div at bounding box center [151, 523] width 56 height 56
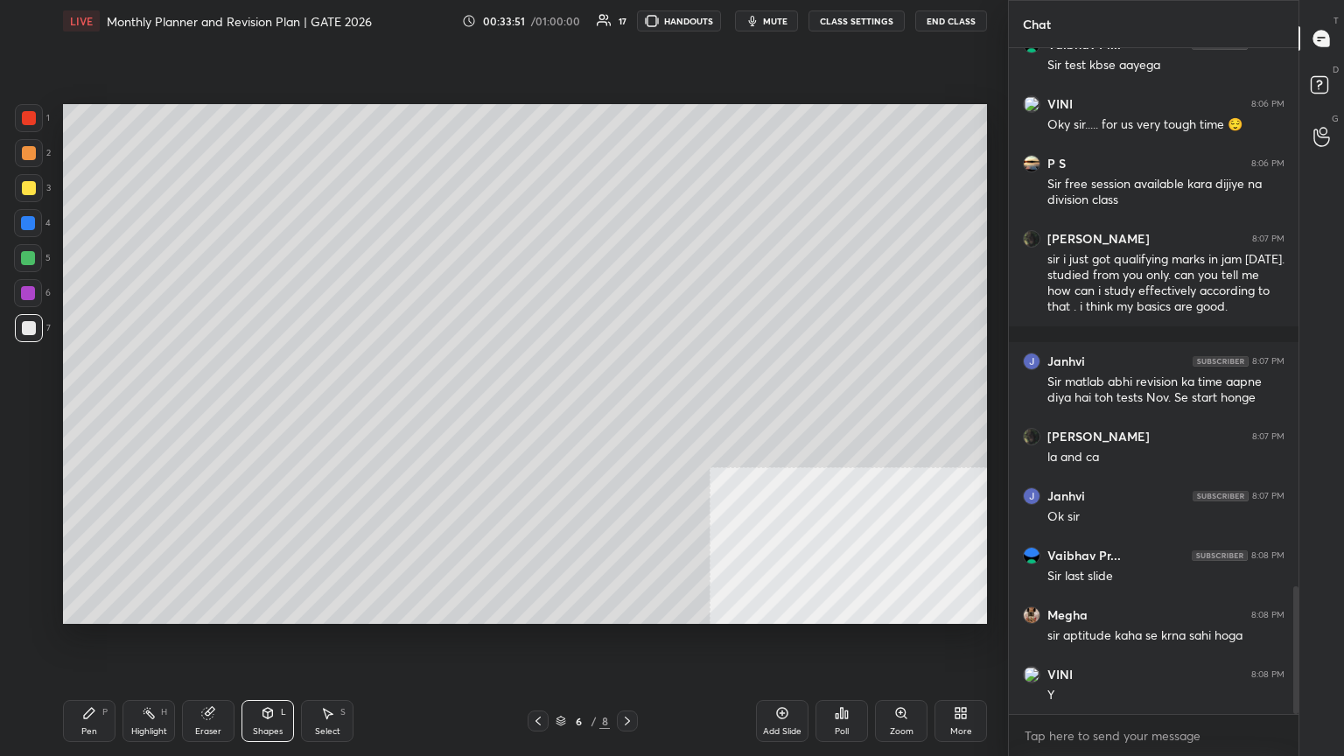
click at [27, 293] on div at bounding box center [28, 293] width 14 height 14
click at [37, 242] on div "4" at bounding box center [32, 226] width 37 height 35
click at [28, 187] on div at bounding box center [29, 188] width 14 height 14
click at [95, 410] on div "Pen P" at bounding box center [89, 721] width 53 height 42
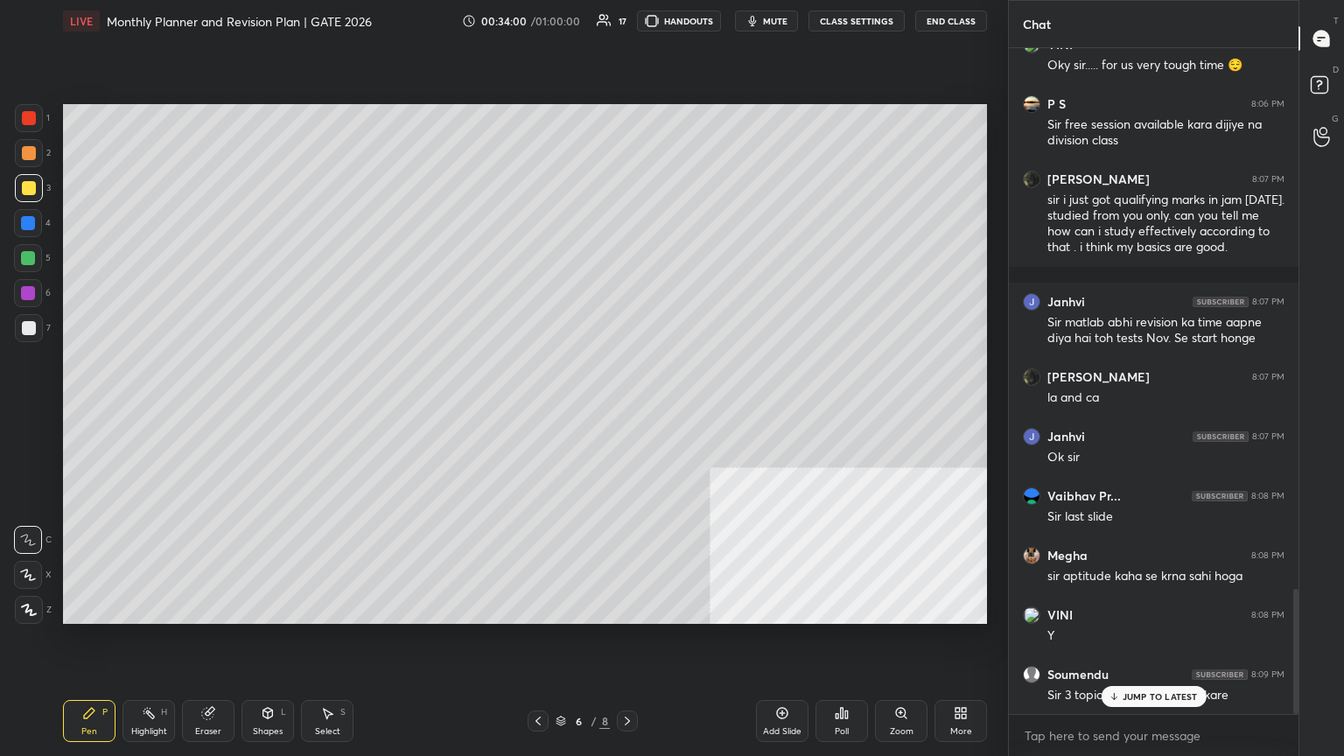
click at [31, 333] on div at bounding box center [29, 328] width 14 height 14
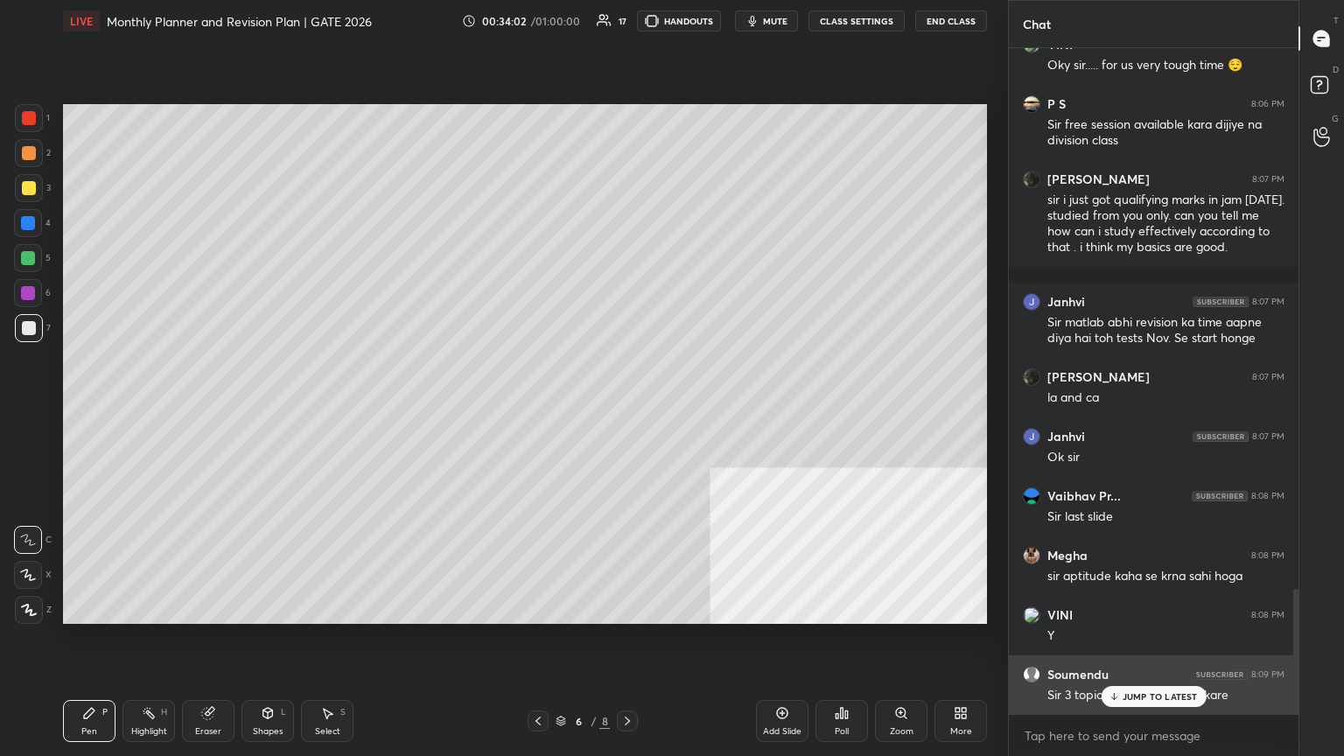
click at [628, 410] on div "JUMP TO LATEST" at bounding box center [1153, 696] width 105 height 21
click at [628, 410] on div "Sir 3 topic ka 2 topic aksath kare" at bounding box center [1166, 696] width 237 height 18
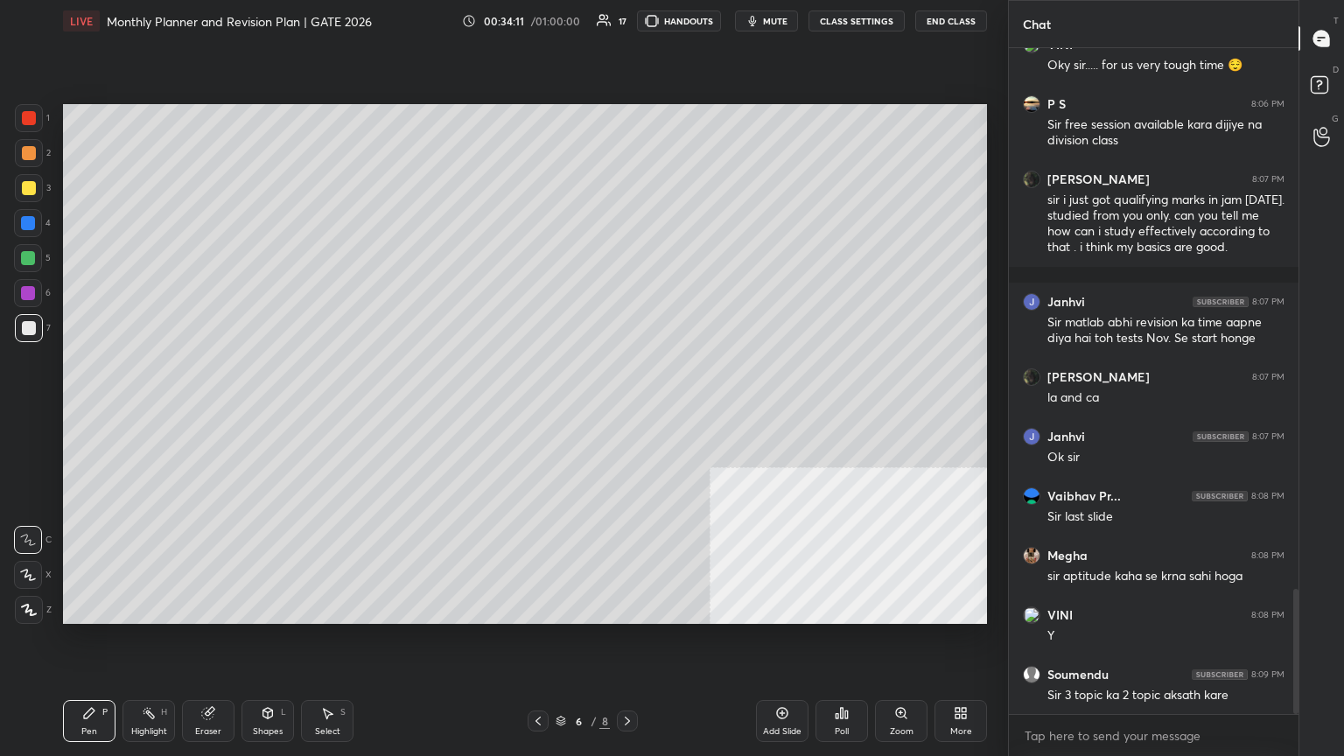
click at [273, 410] on div "Shapes L" at bounding box center [268, 721] width 53 height 42
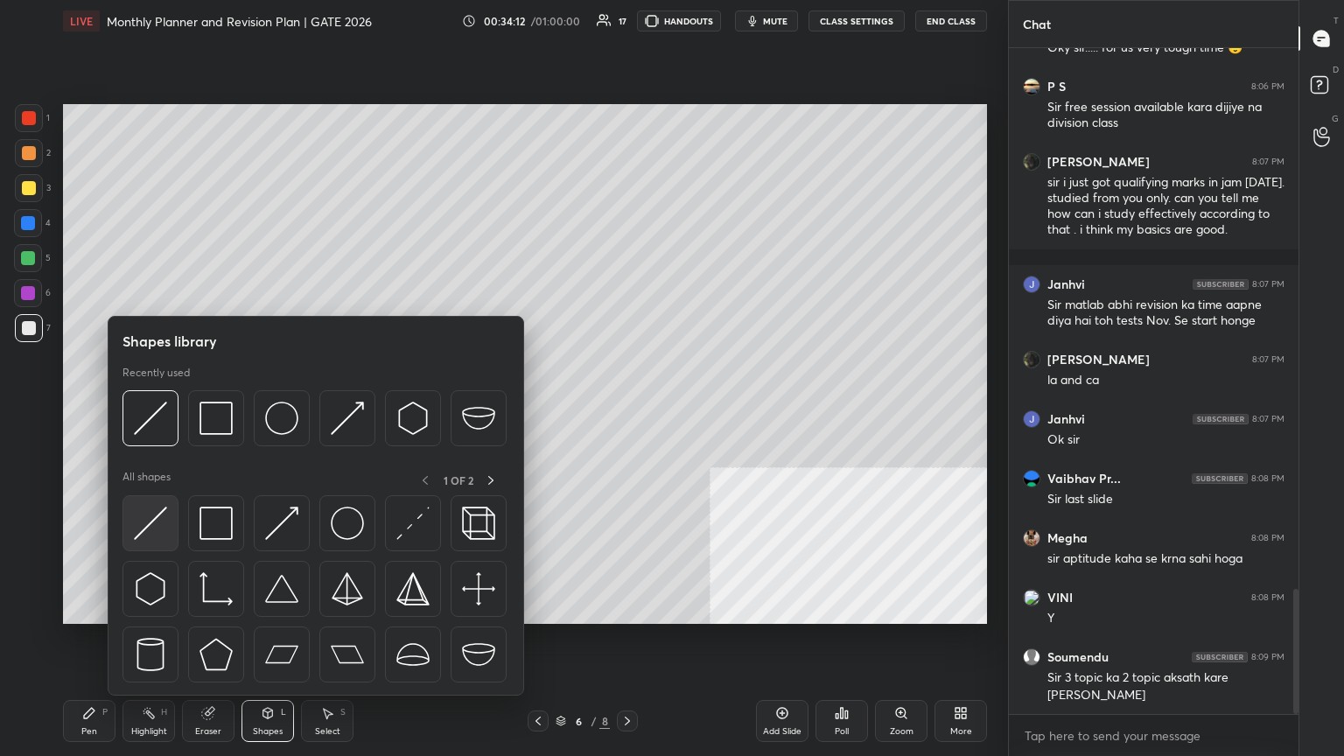
click at [159, 410] on img at bounding box center [150, 523] width 33 height 33
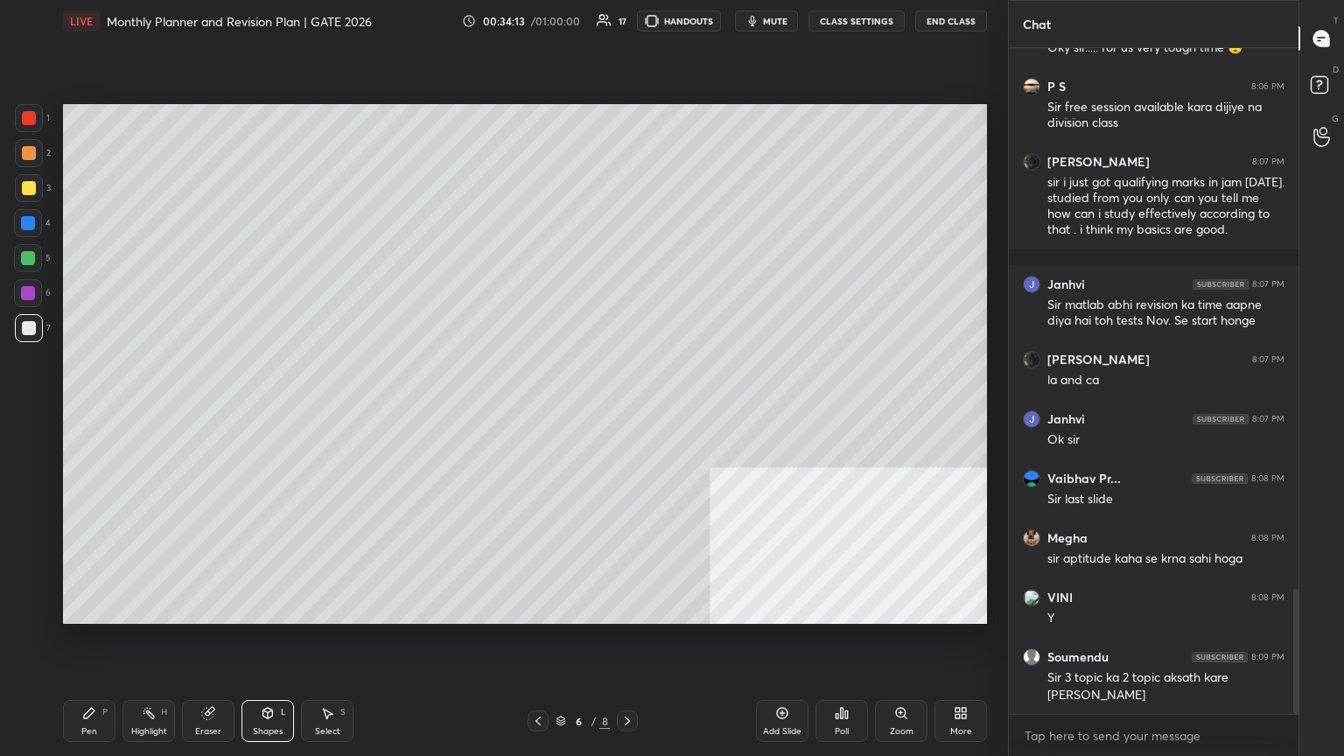
click at [25, 291] on div at bounding box center [28, 293] width 14 height 14
click at [25, 283] on div at bounding box center [28, 293] width 28 height 28
click at [29, 267] on div at bounding box center [28, 258] width 28 height 28
click at [86, 410] on div "Pen P" at bounding box center [89, 721] width 53 height 42
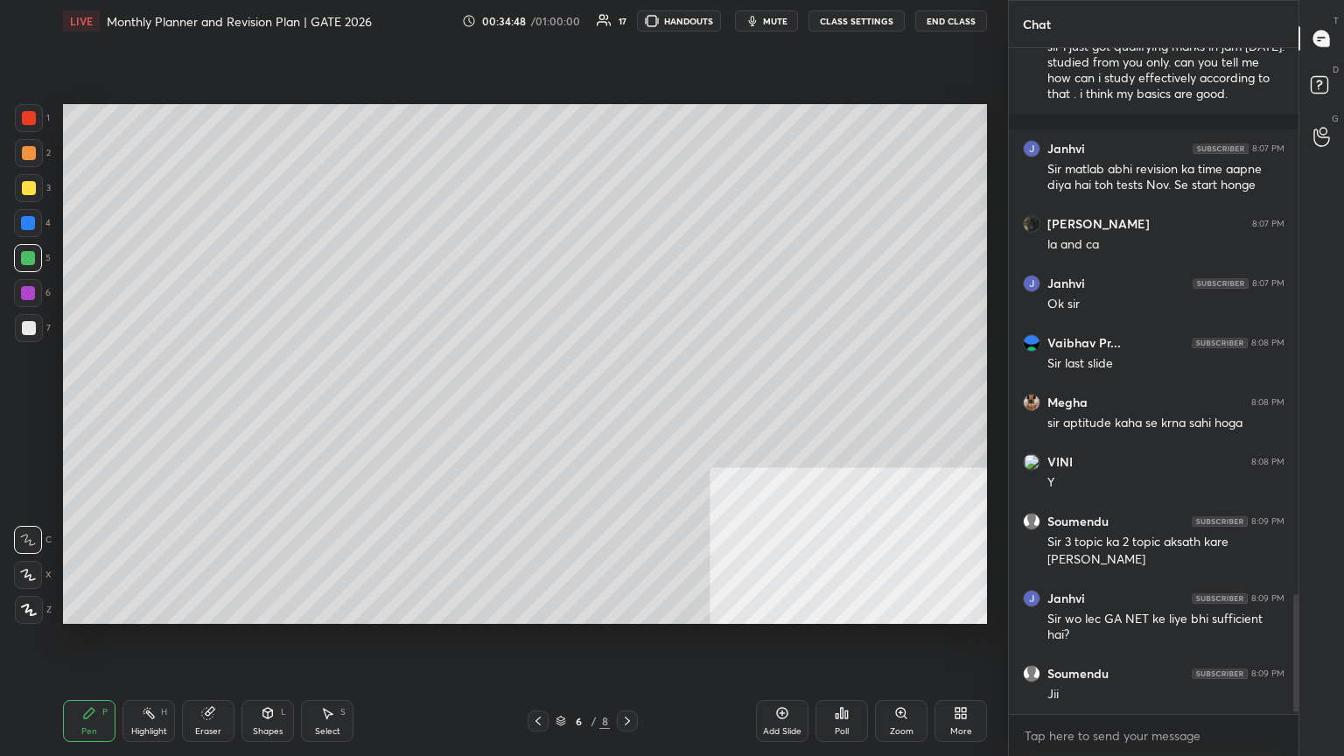
scroll to position [3098, 0]
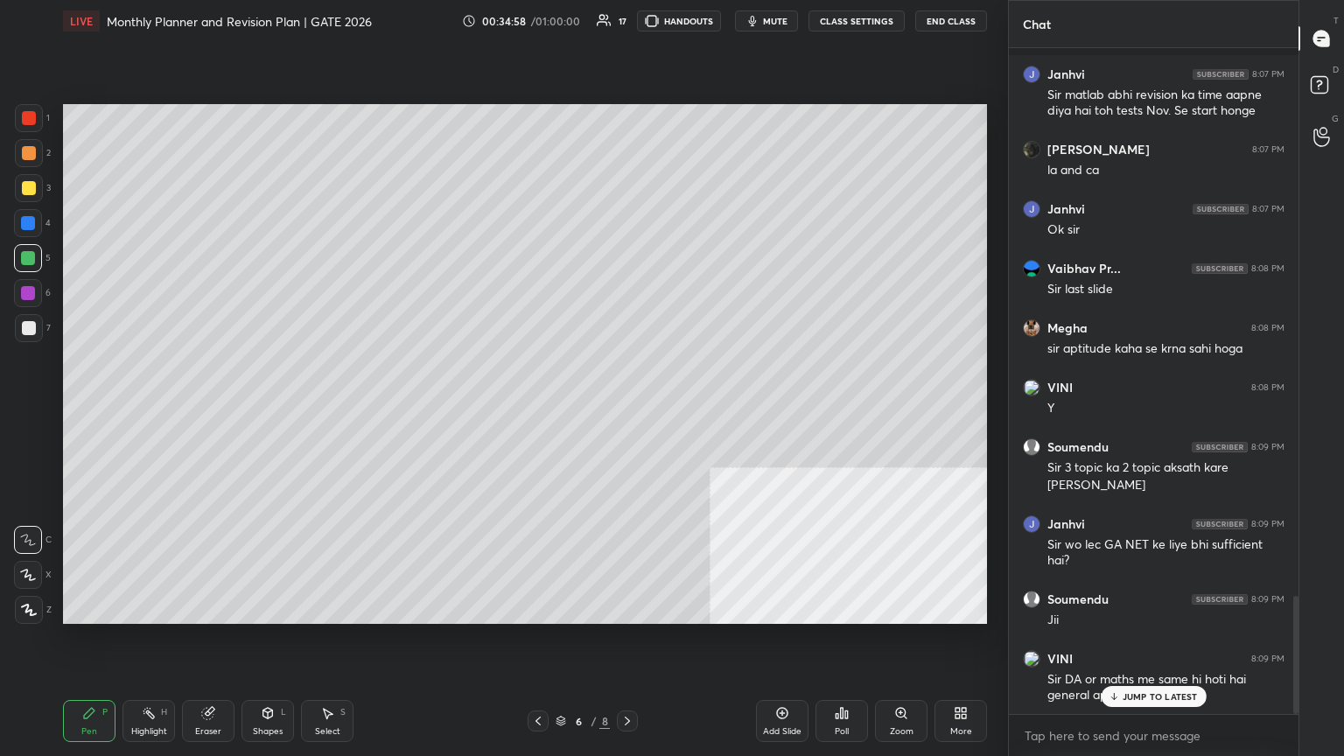
click at [25, 335] on div at bounding box center [29, 328] width 28 height 28
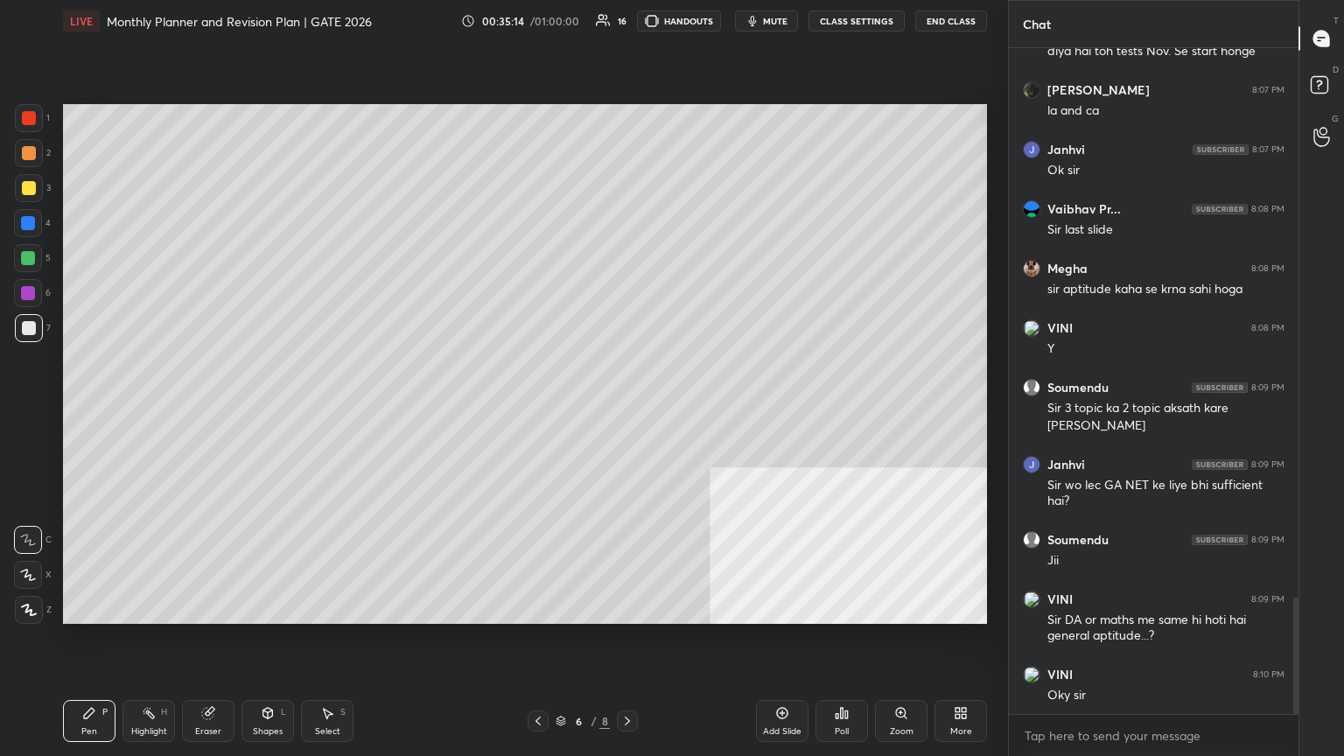
scroll to position [3217, 0]
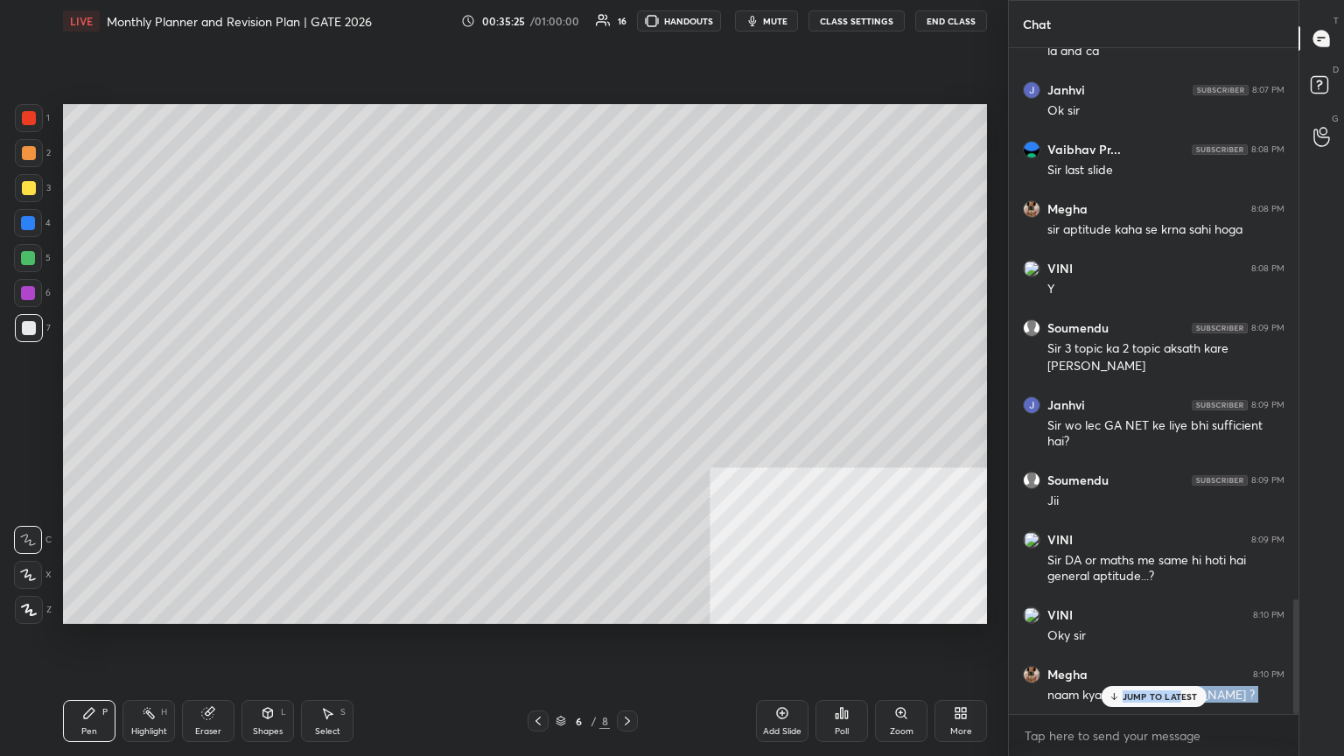
click at [628, 410] on div "Janhvi 8:01 PM Sir hamara LA ka assignment bacha hai baaki class wale ho gaye P…" at bounding box center [1154, 381] width 290 height 666
click at [628, 410] on p "JUMP TO LATEST" at bounding box center [1160, 696] width 75 height 11
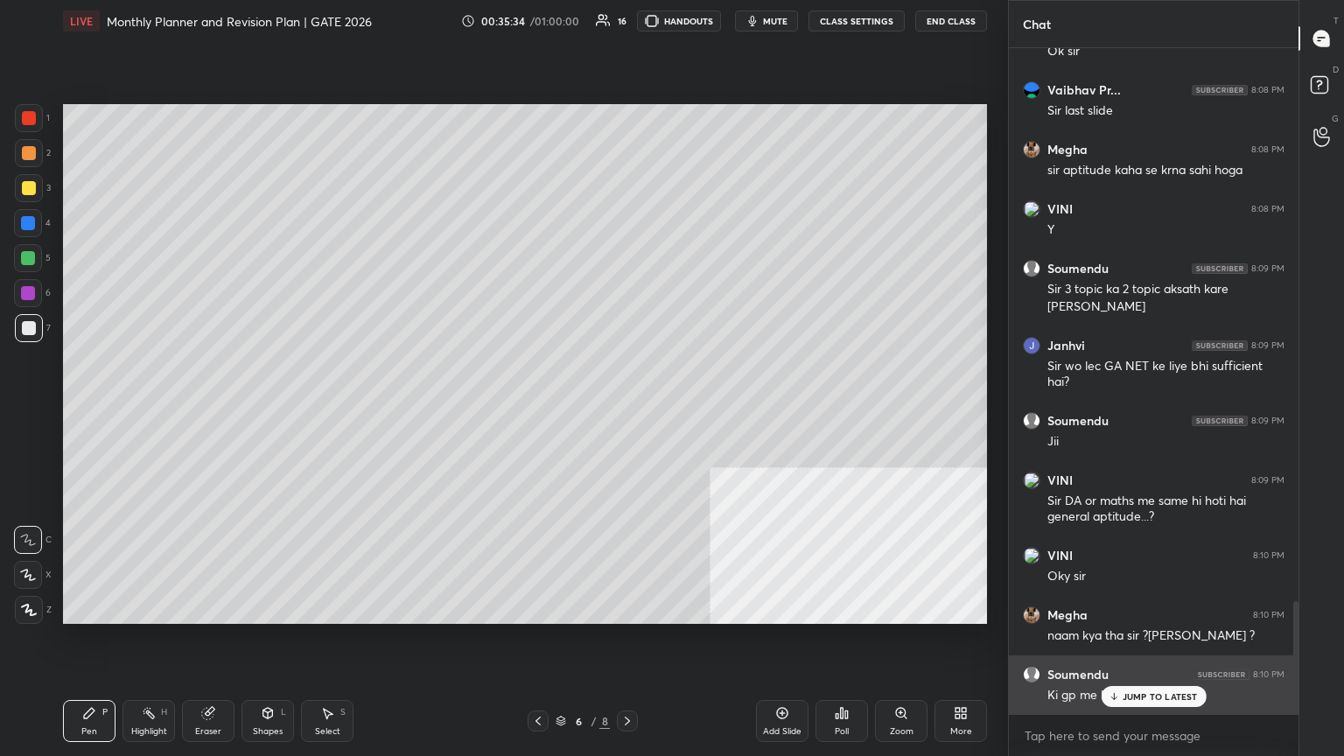
click at [628, 410] on p "JUMP TO LATEST" at bounding box center [1160, 696] width 75 height 11
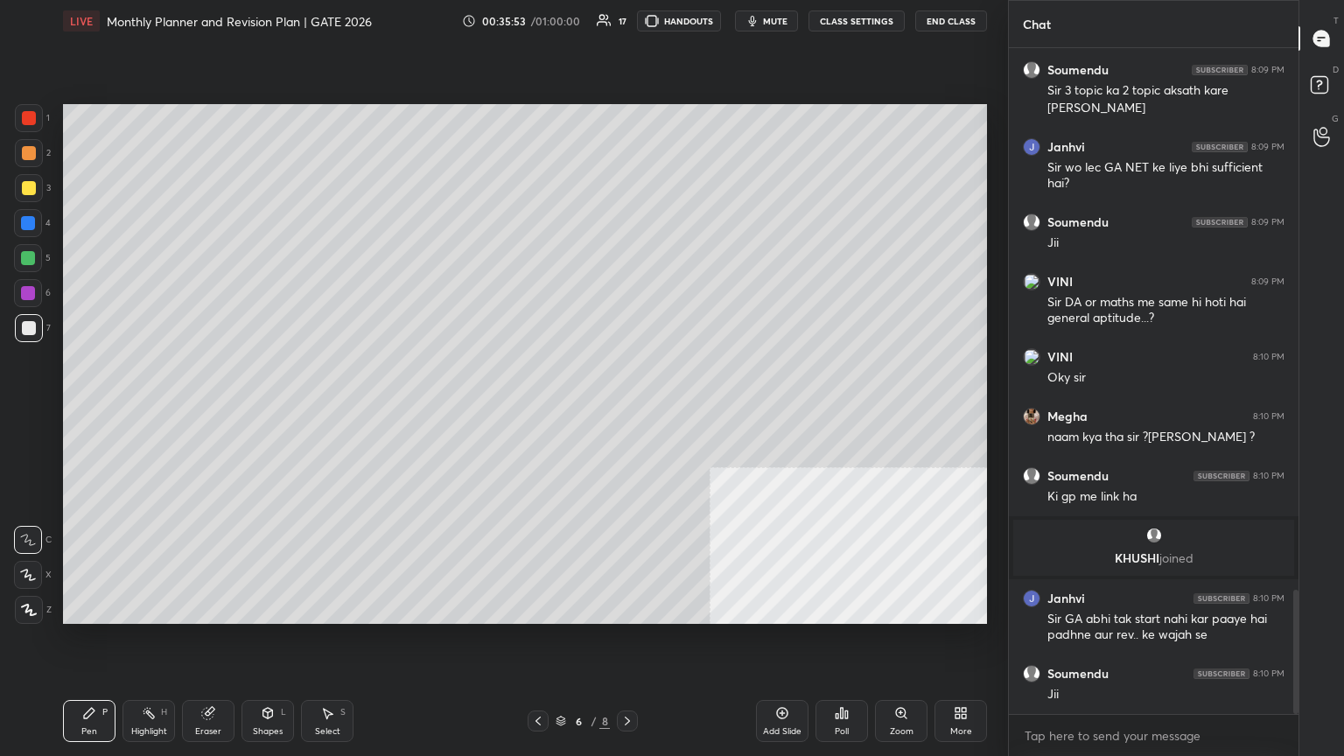
scroll to position [2954, 0]
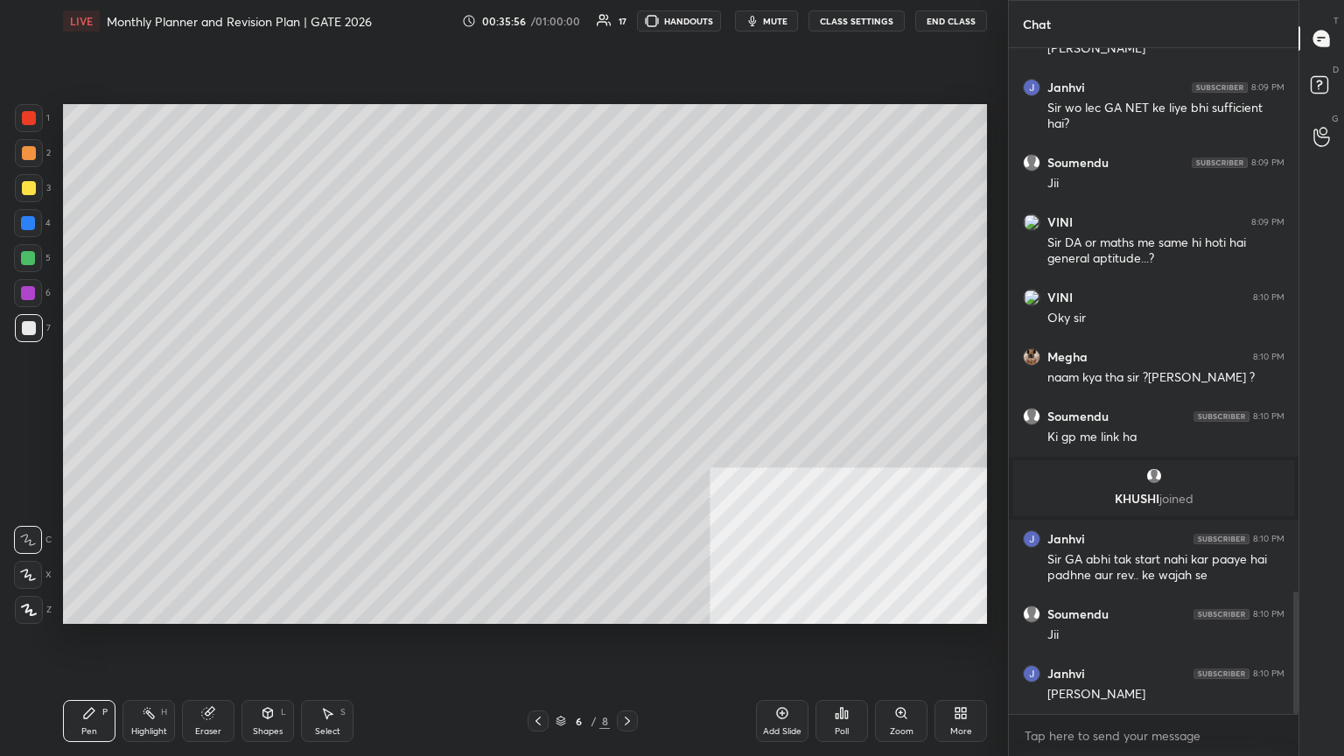
click at [25, 191] on div at bounding box center [29, 188] width 14 height 14
click at [280, 410] on div "Shapes L" at bounding box center [268, 721] width 53 height 42
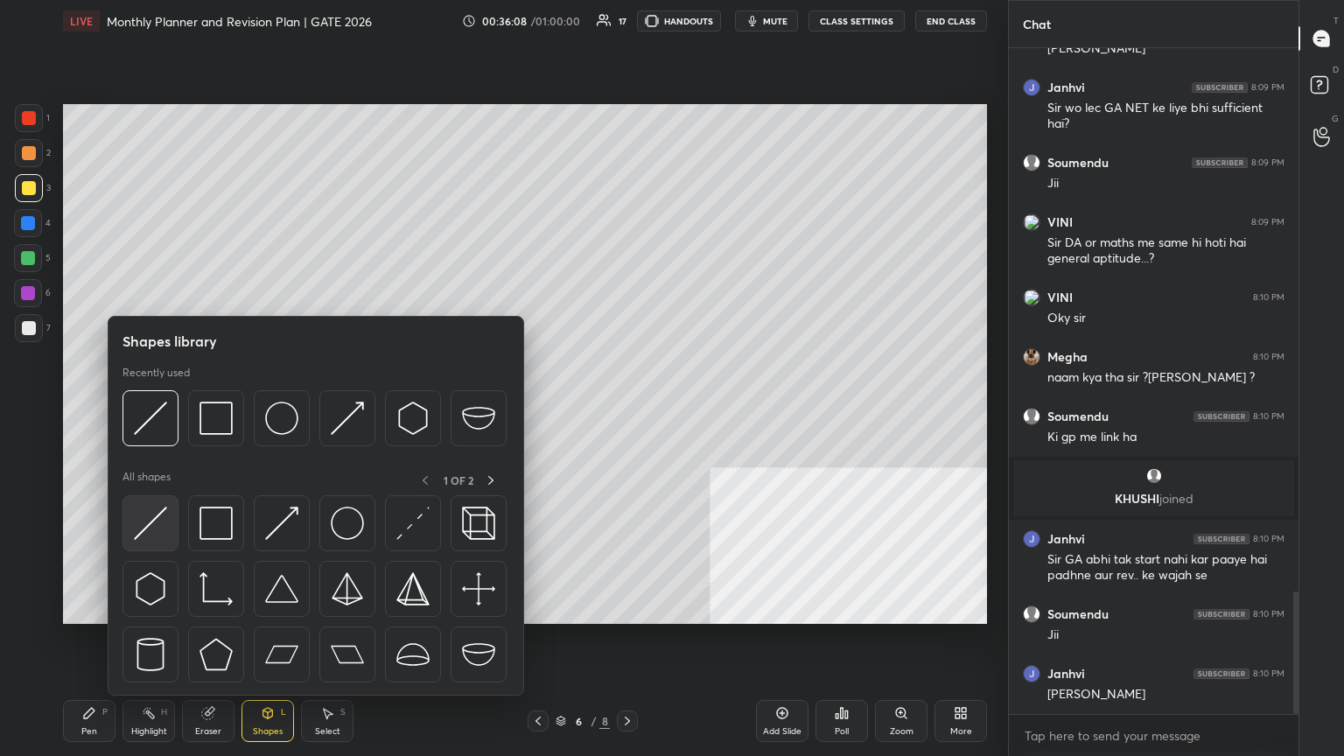
click at [168, 410] on div at bounding box center [151, 523] width 56 height 56
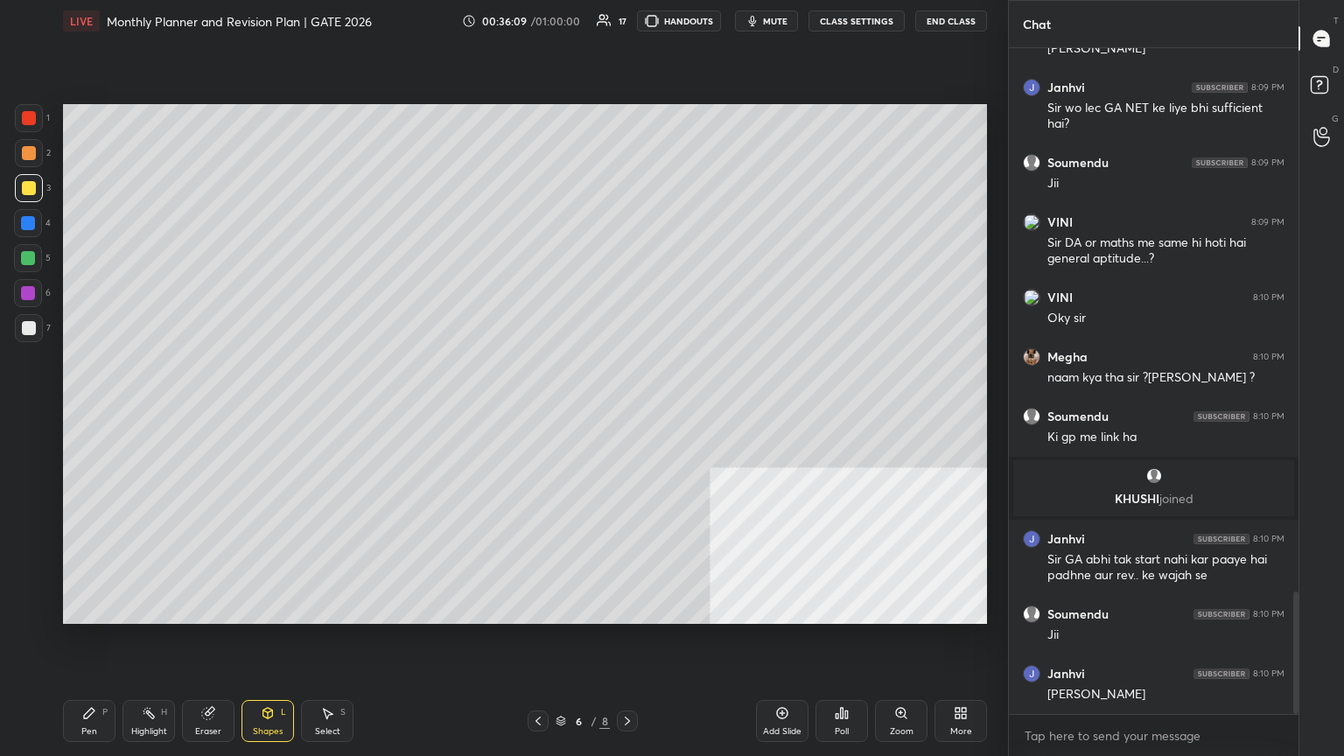
click at [39, 267] on div at bounding box center [28, 258] width 28 height 28
click at [90, 410] on icon at bounding box center [89, 713] width 11 height 11
click at [25, 327] on div at bounding box center [29, 328] width 14 height 14
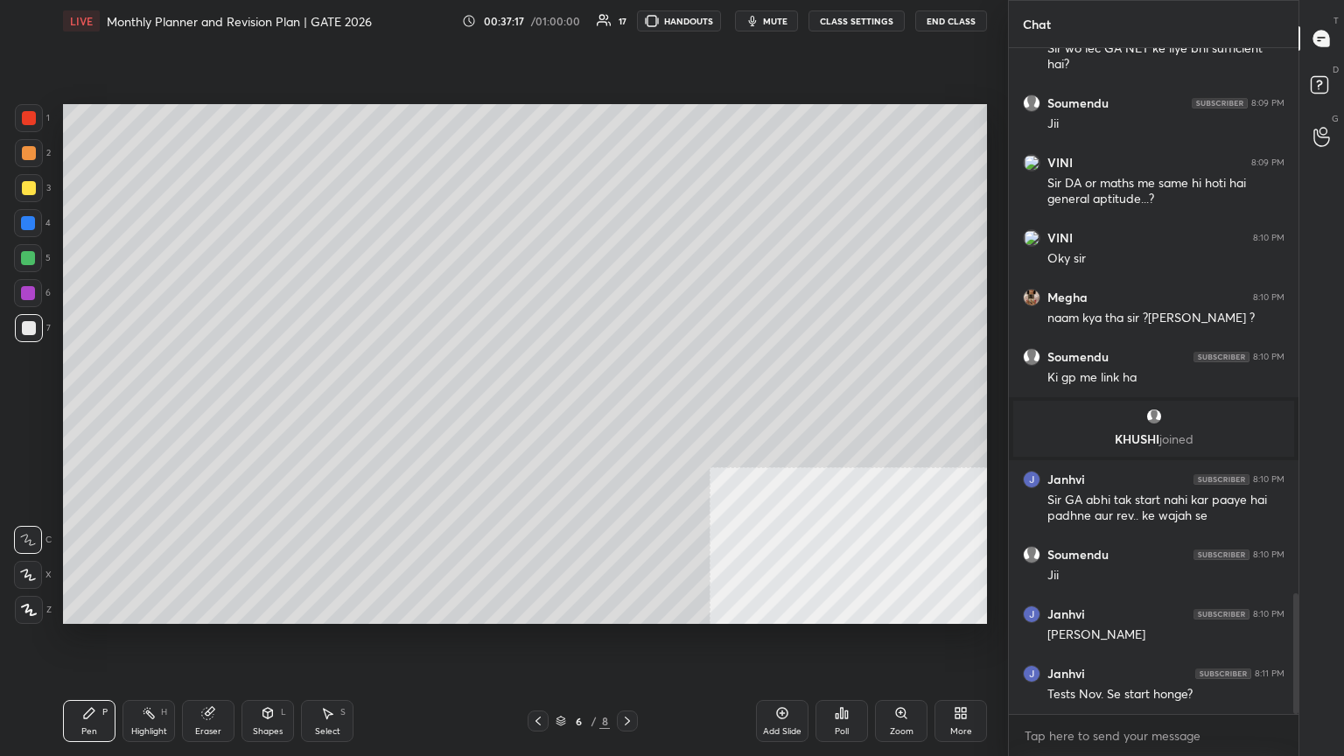
scroll to position [3088, 0]
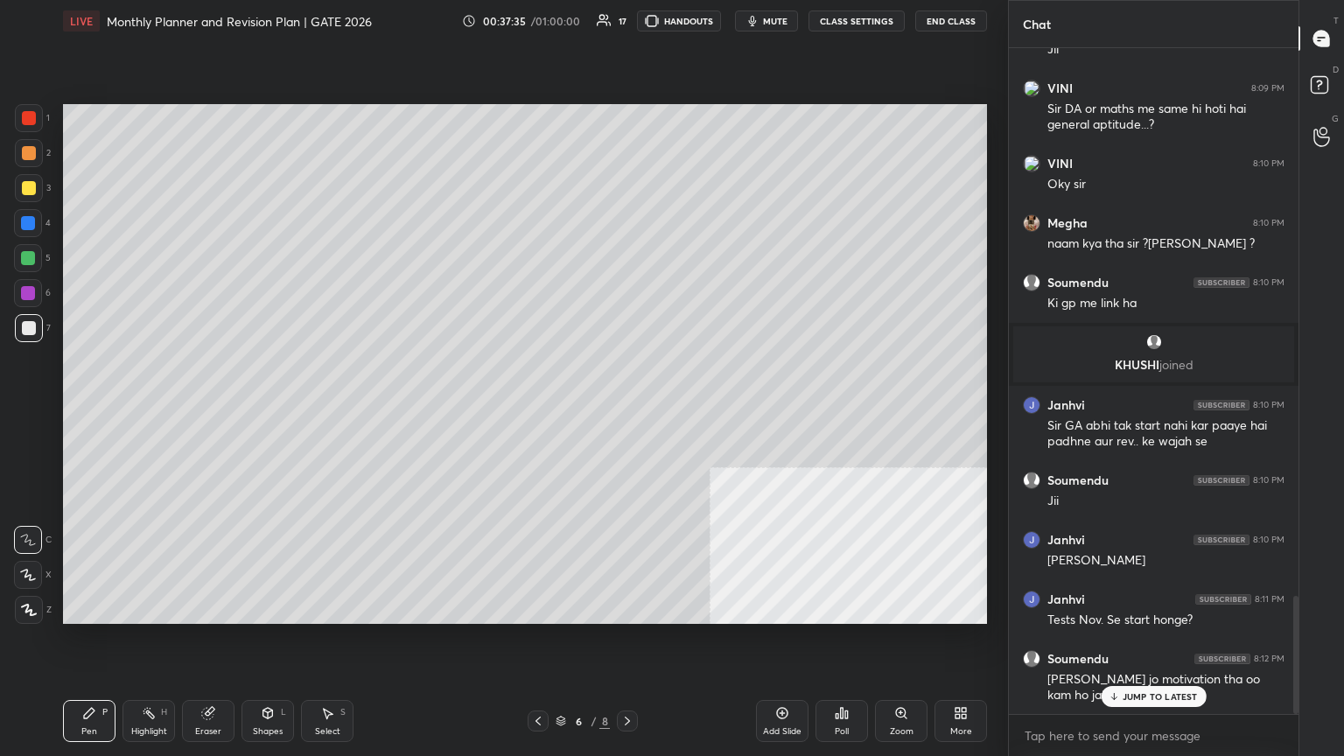
drag, startPoint x: 779, startPoint y: 731, endPoint x: 774, endPoint y: 741, distance: 11.7
click at [628, 410] on div "Add Slide" at bounding box center [782, 731] width 39 height 9
click at [32, 185] on div at bounding box center [29, 188] width 14 height 14
click at [25, 140] on div at bounding box center [29, 153] width 28 height 28
click at [35, 117] on div at bounding box center [29, 118] width 14 height 14
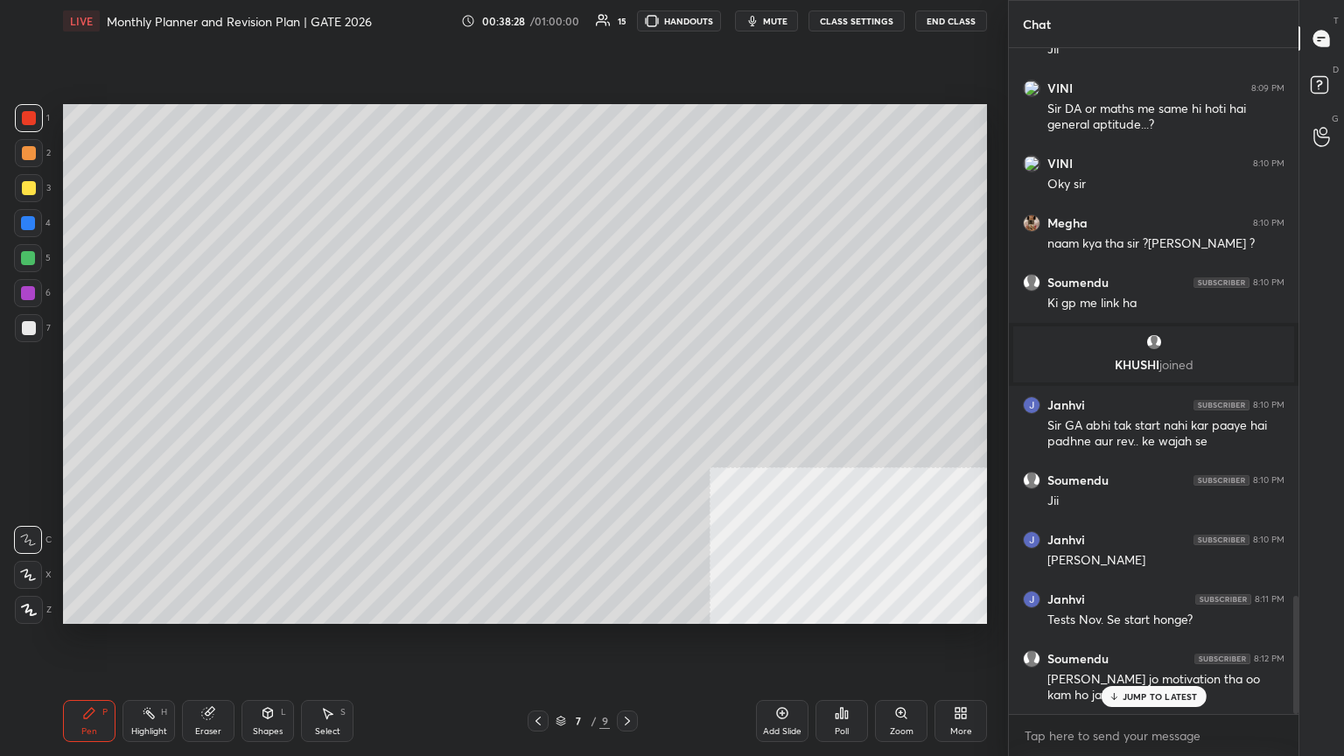
click at [30, 228] on div at bounding box center [28, 223] width 14 height 14
click at [32, 296] on div at bounding box center [28, 293] width 14 height 14
click at [28, 410] on icon at bounding box center [28, 540] width 16 height 12
click at [18, 163] on div at bounding box center [29, 153] width 28 height 28
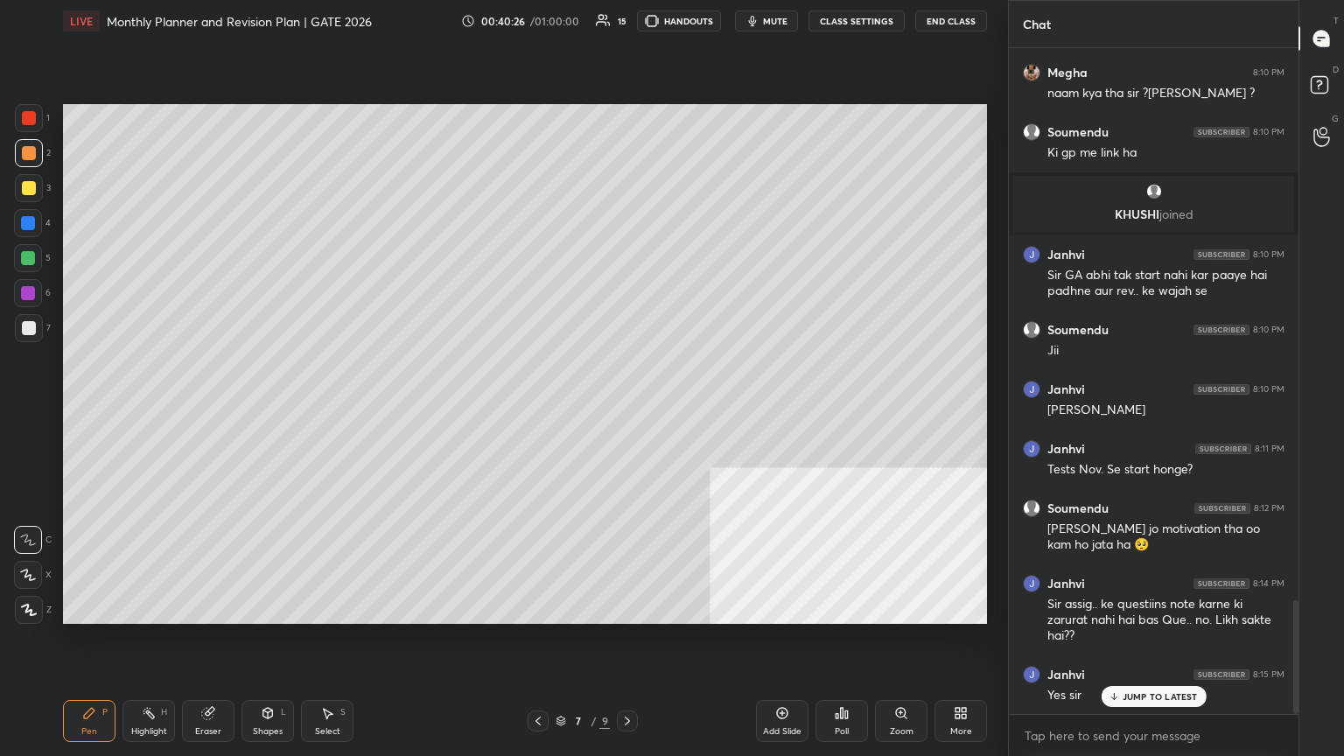
scroll to position [3298, 0]
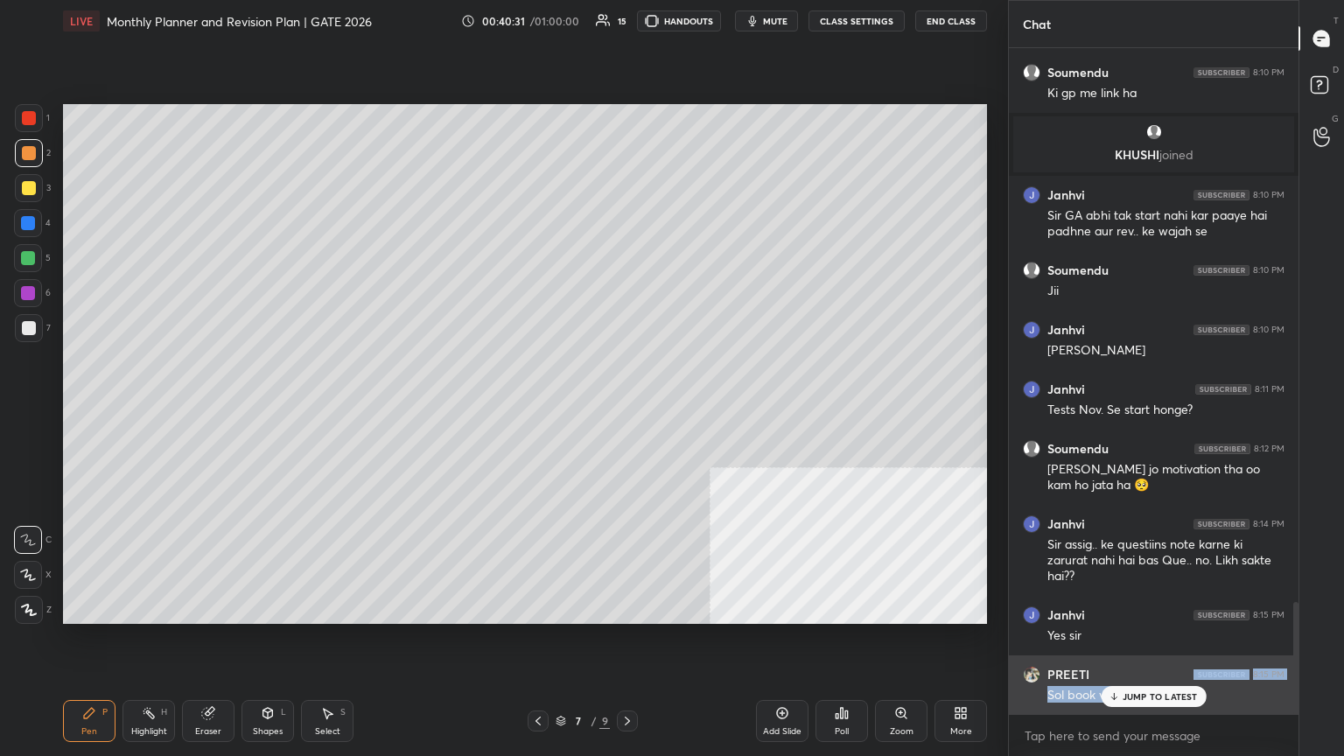
click at [628, 410] on div "PREETI 8:15 PM Sol book v bnani h" at bounding box center [1154, 686] width 290 height 60
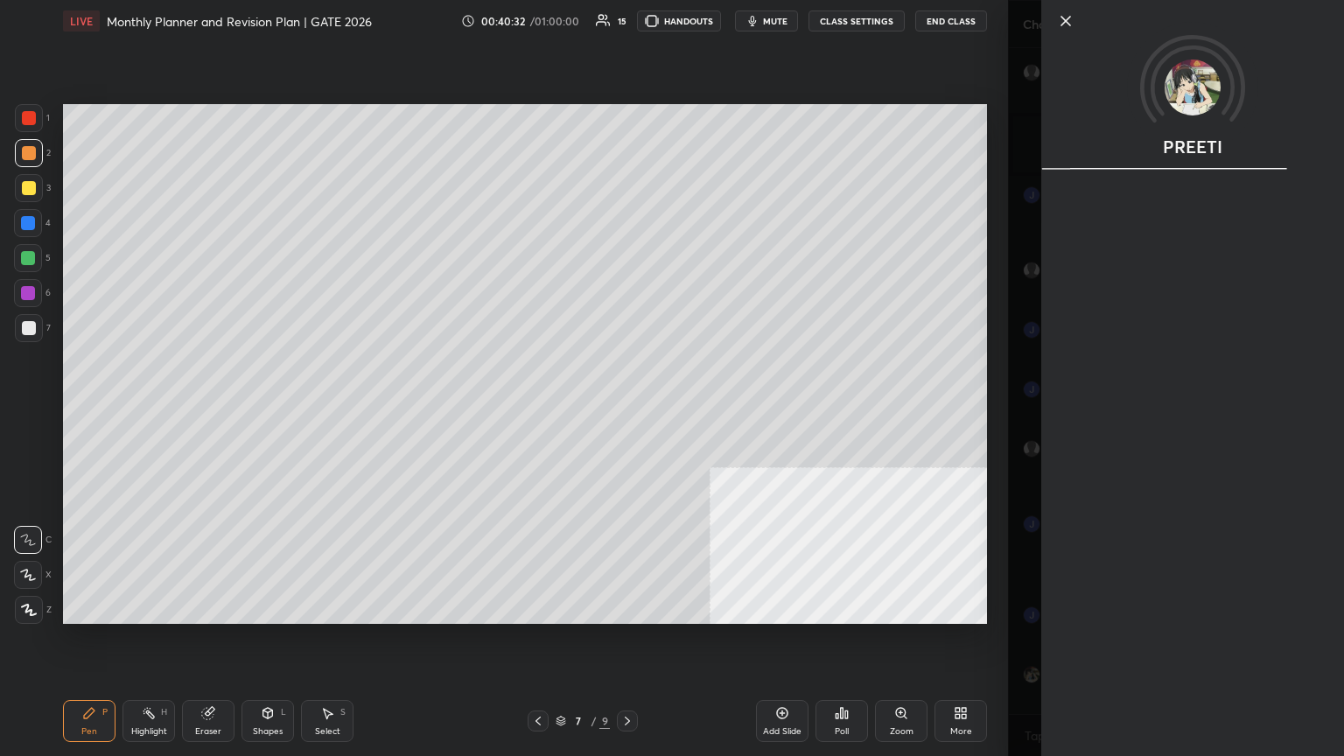
click at [628, 410] on div "PREETI" at bounding box center [1193, 378] width 303 height 756
drag, startPoint x: 996, startPoint y: 663, endPoint x: 1027, endPoint y: 671, distance: 31.6
click at [628, 410] on div "1 2 3 4 5 6 7 C X Z C X Z E E Erase all H H LIVE Monthly Planner and Revision P…" at bounding box center [504, 378] width 1008 height 756
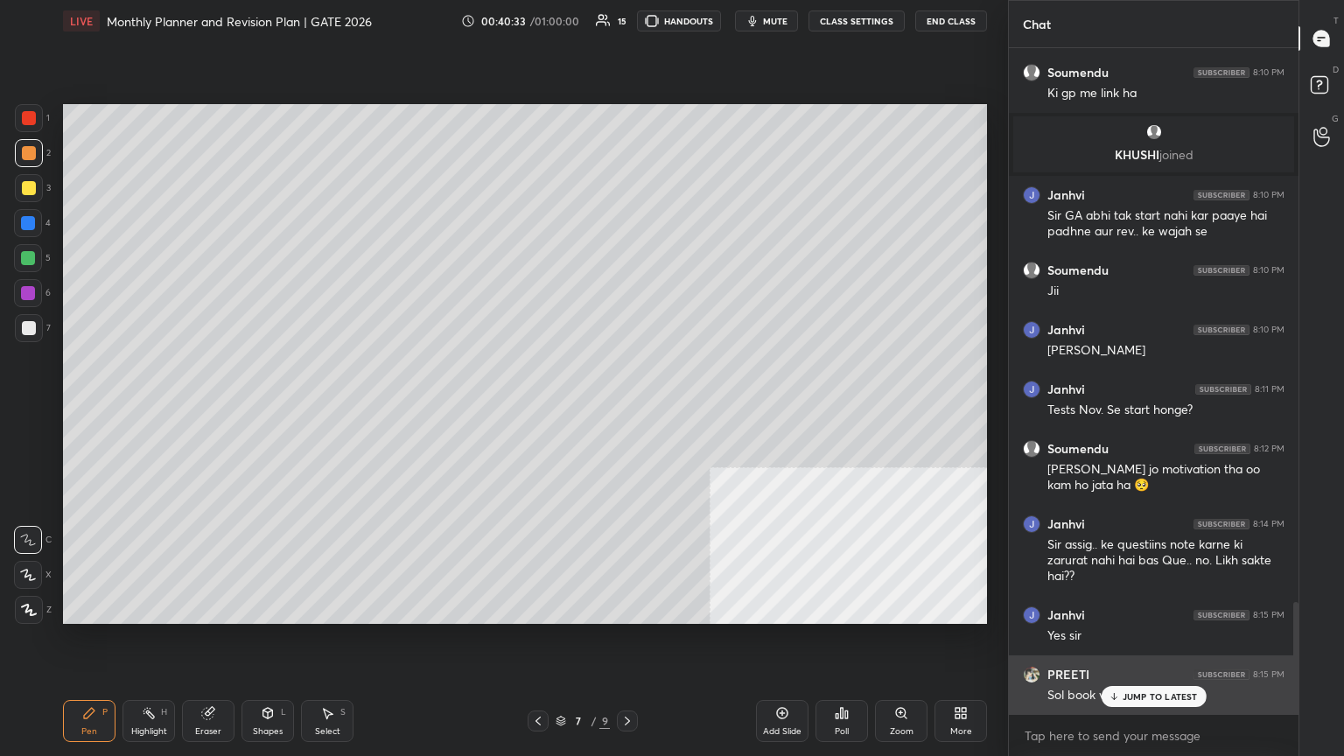
click at [628, 410] on p "JUMP TO LATEST" at bounding box center [1160, 696] width 75 height 11
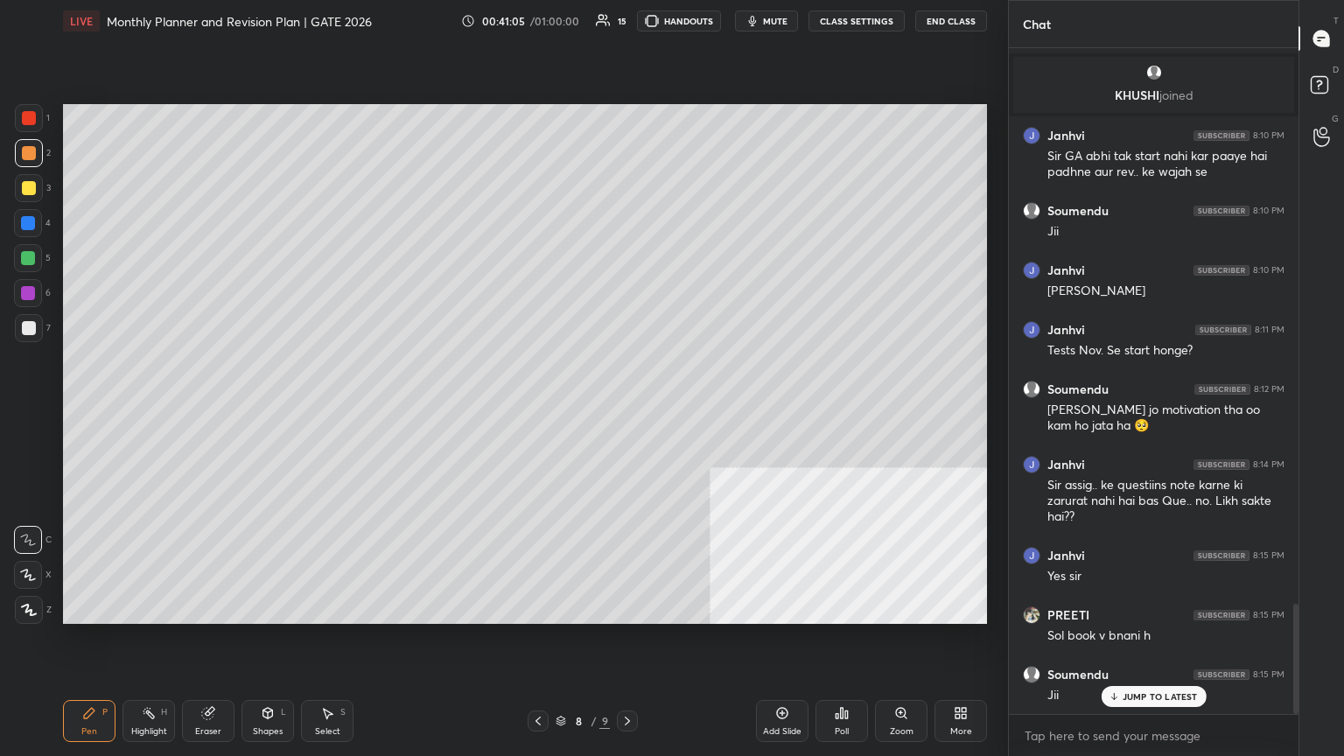
scroll to position [3417, 0]
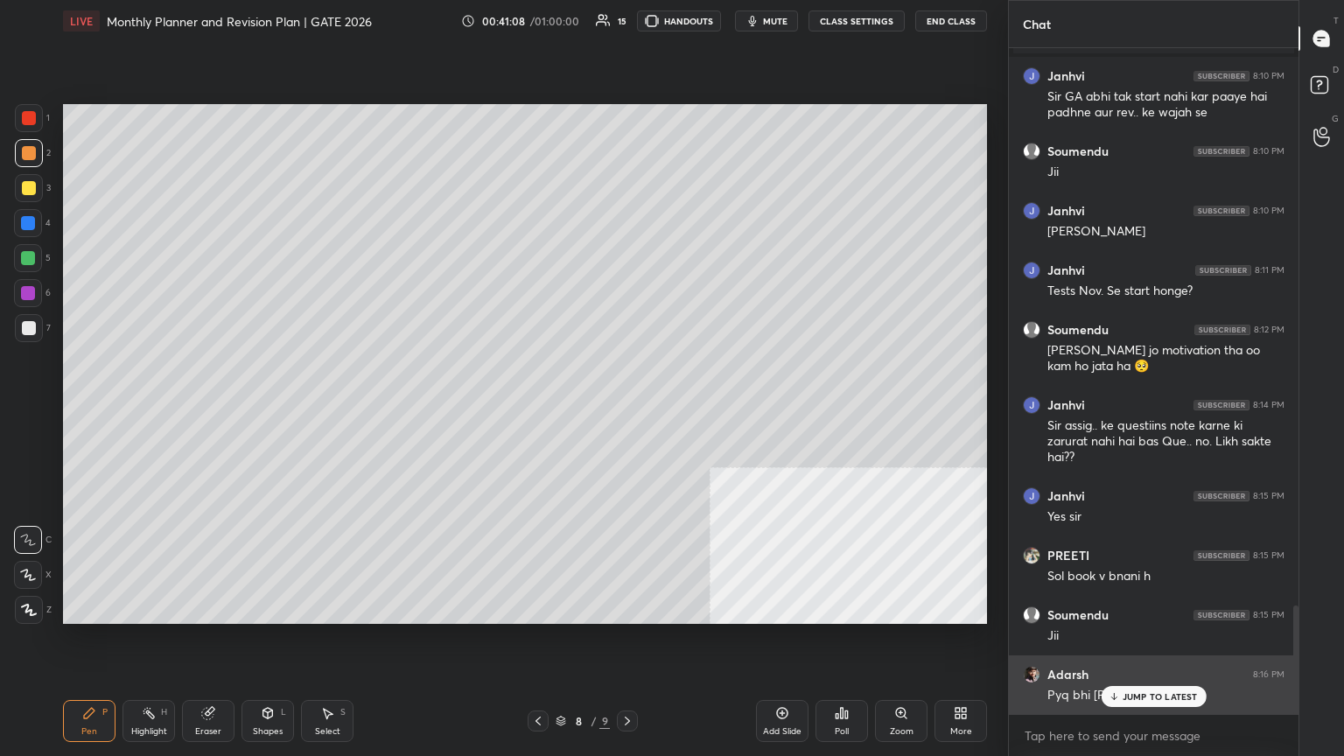
click at [628, 410] on div "Adarsh 8:16 PM Pyq bhi [PERSON_NAME] h" at bounding box center [1154, 686] width 290 height 60
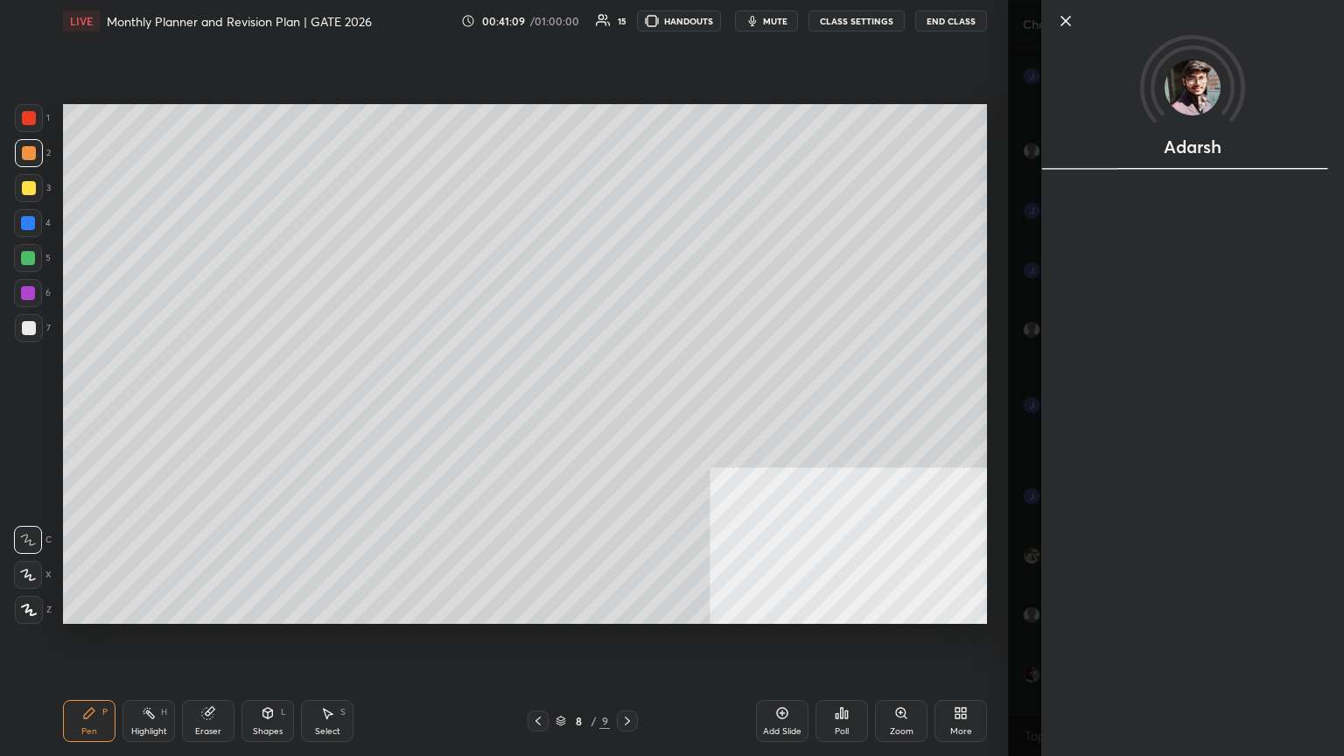
drag, startPoint x: 1132, startPoint y: 696, endPoint x: 1114, endPoint y: 698, distance: 17.7
click at [628, 410] on div "Adarsh" at bounding box center [1193, 378] width 303 height 756
drag, startPoint x: 1012, startPoint y: 679, endPoint x: 1031, endPoint y: 686, distance: 20.5
click at [628, 410] on div "Adarsh" at bounding box center [1176, 378] width 336 height 756
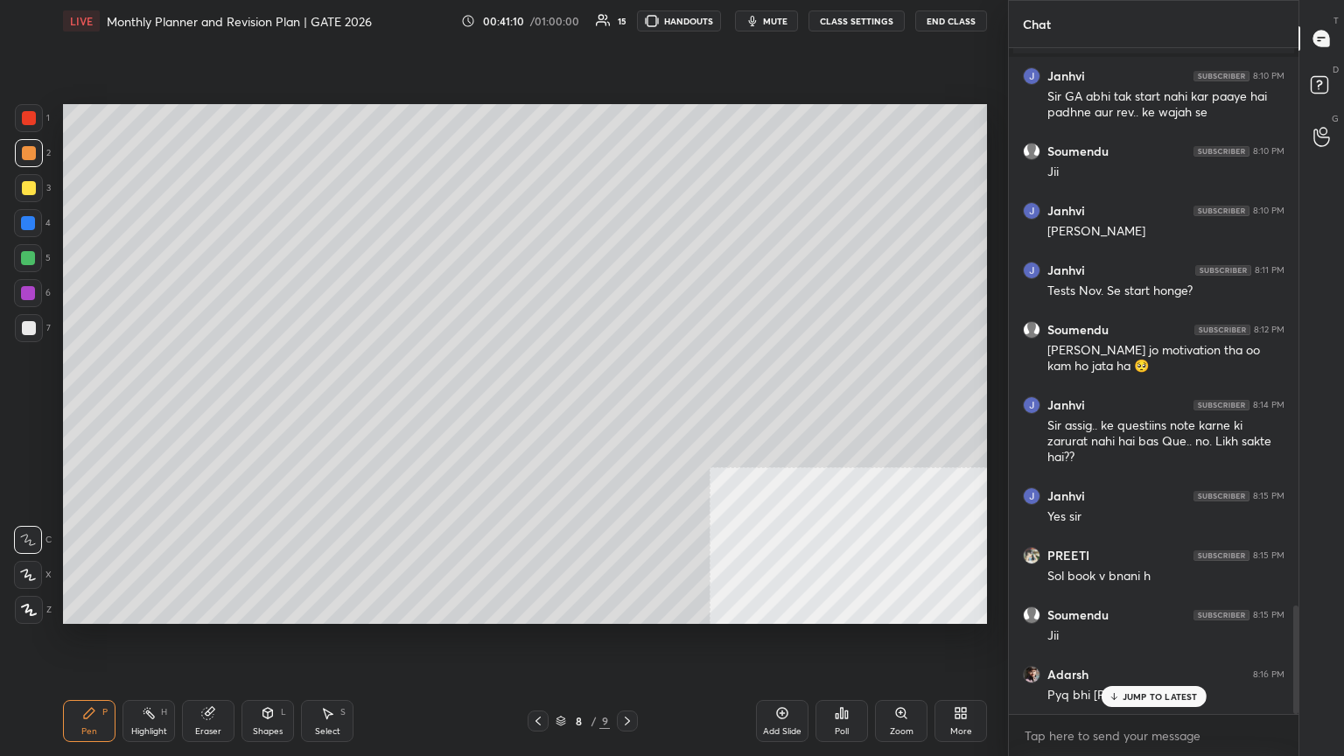
click at [628, 410] on p "JUMP TO LATEST" at bounding box center [1160, 696] width 75 height 11
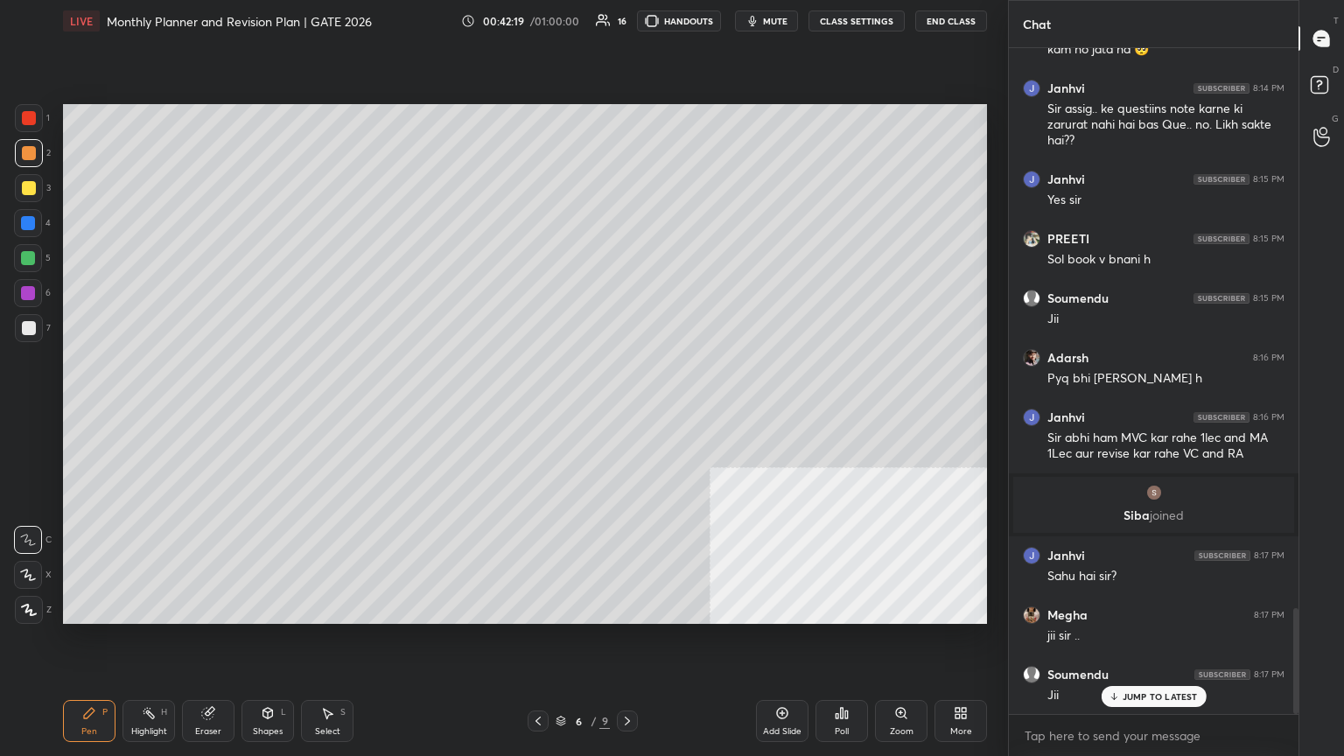
scroll to position [3525, 0]
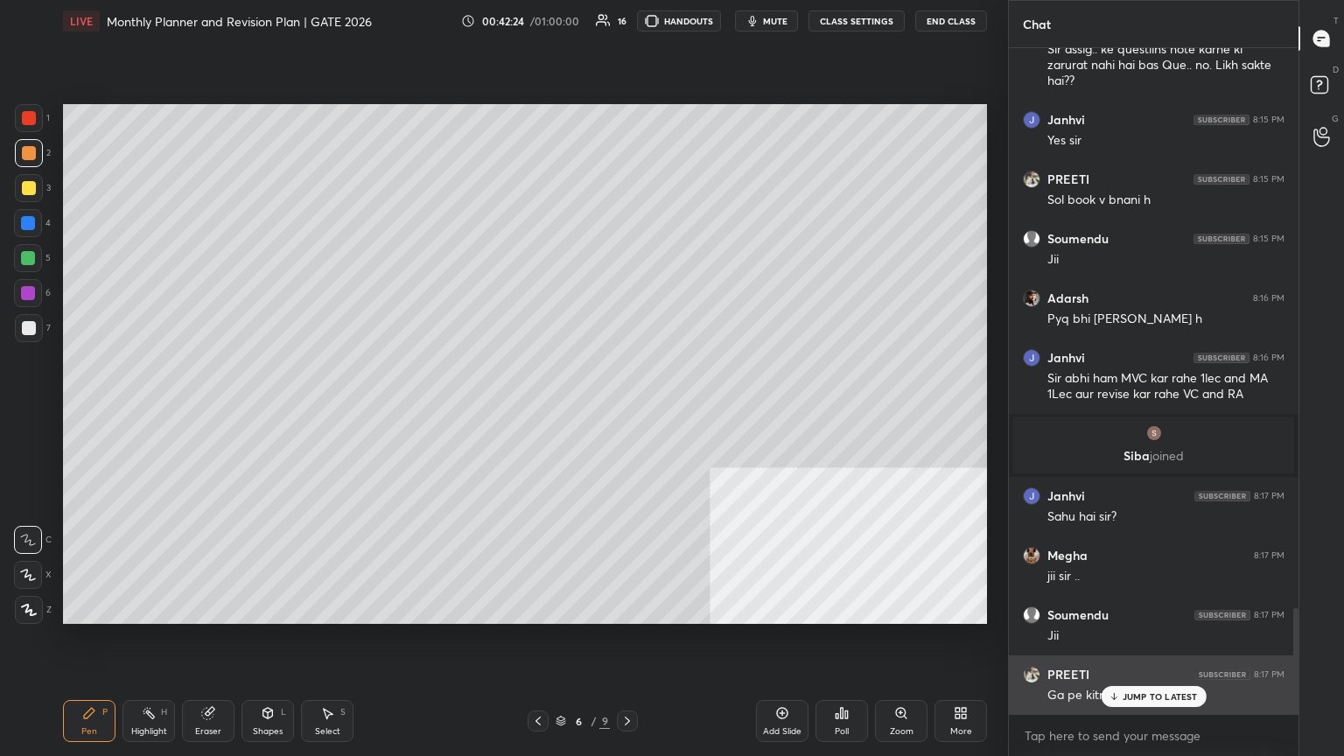
drag, startPoint x: 1140, startPoint y: 690, endPoint x: 1135, endPoint y: 706, distance: 17.4
click at [628, 410] on div "JUMP TO LATEST" at bounding box center [1153, 696] width 105 height 21
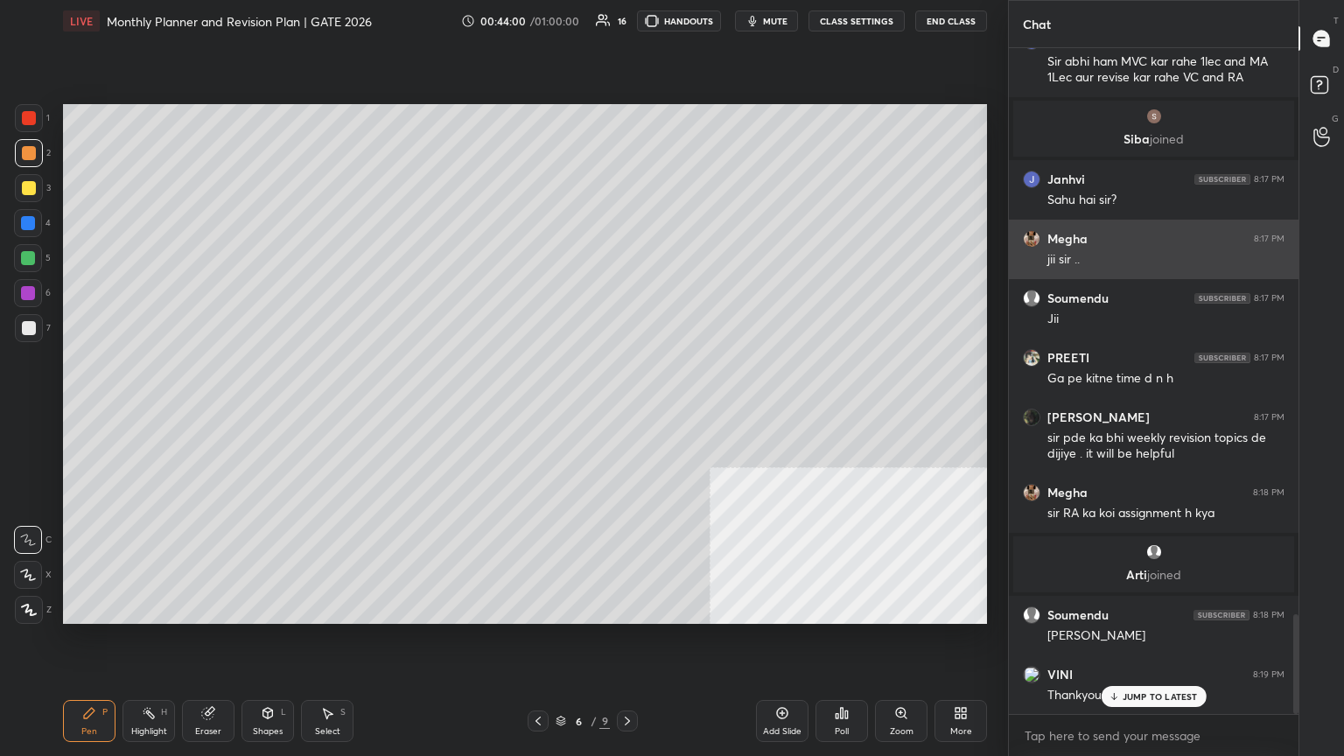
scroll to position [3778, 0]
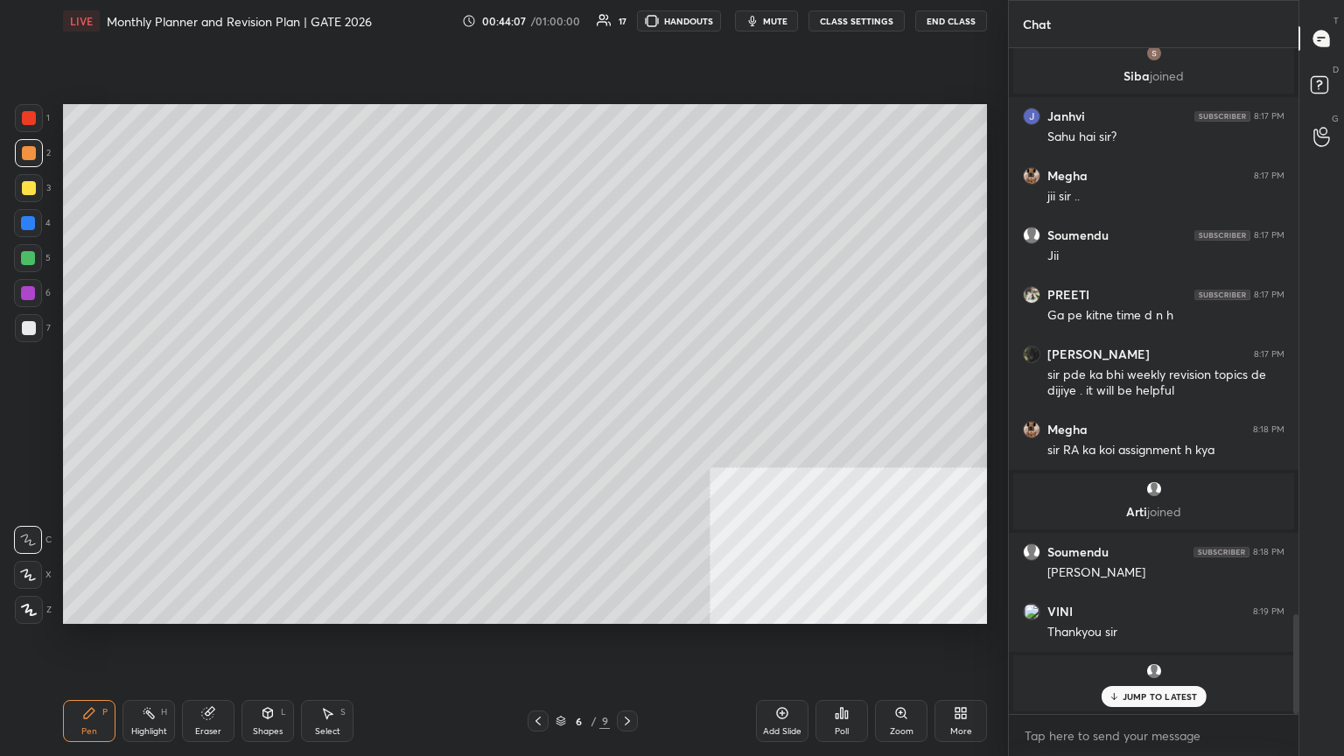
click at [628, 18] on button "End Class" at bounding box center [951, 21] width 72 height 21
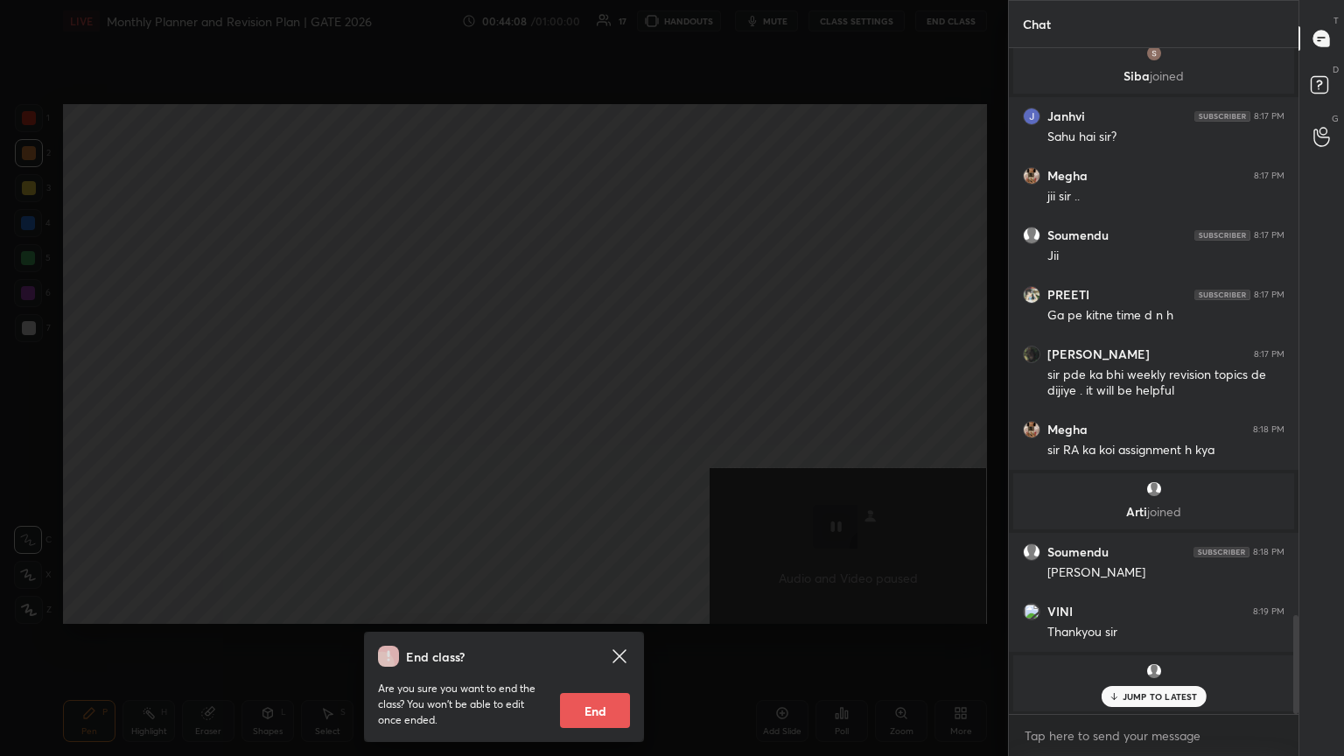
scroll to position [3837, 0]
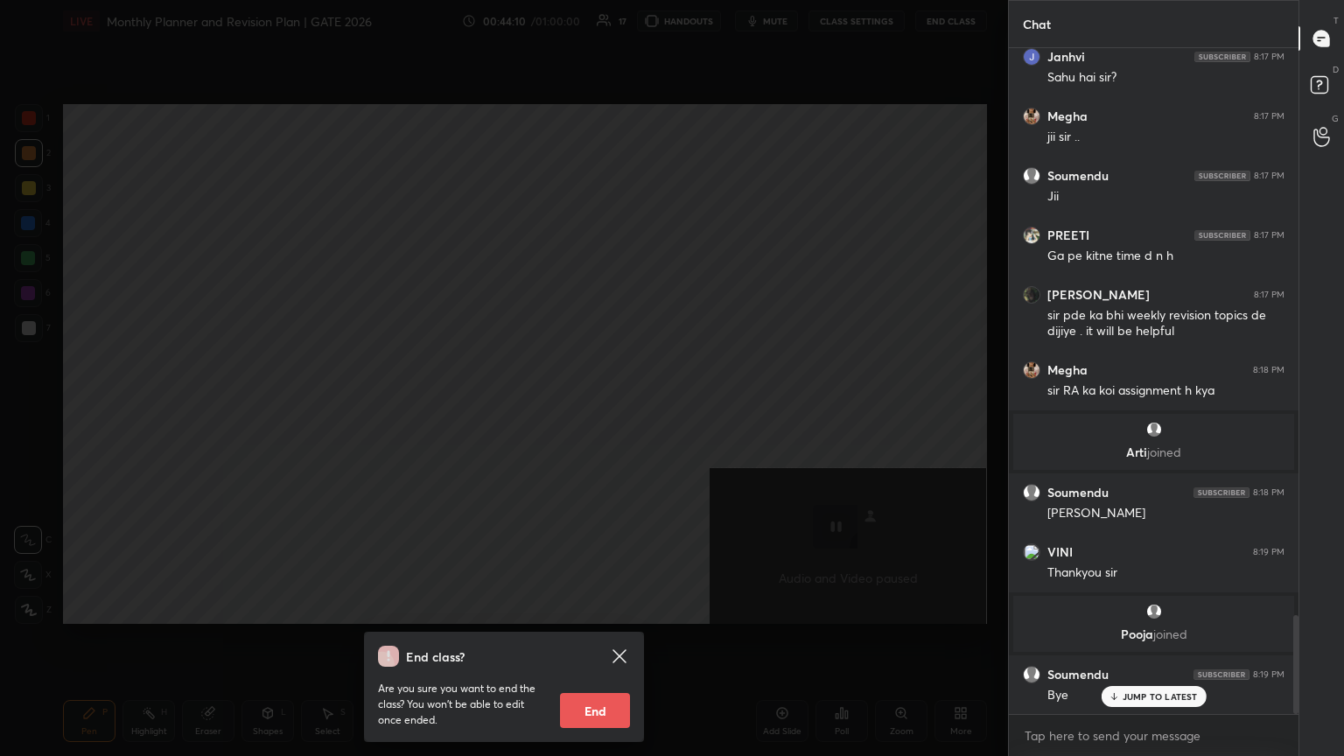
click at [603, 410] on button "End" at bounding box center [595, 710] width 70 height 35
type textarea "x"
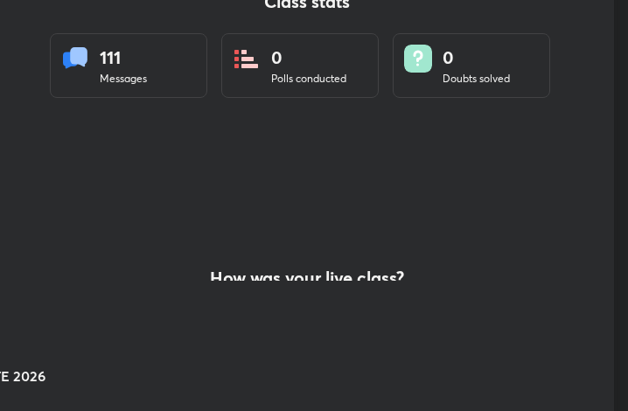
scroll to position [87224, 86909]
